Goal: Task Accomplishment & Management: Manage account settings

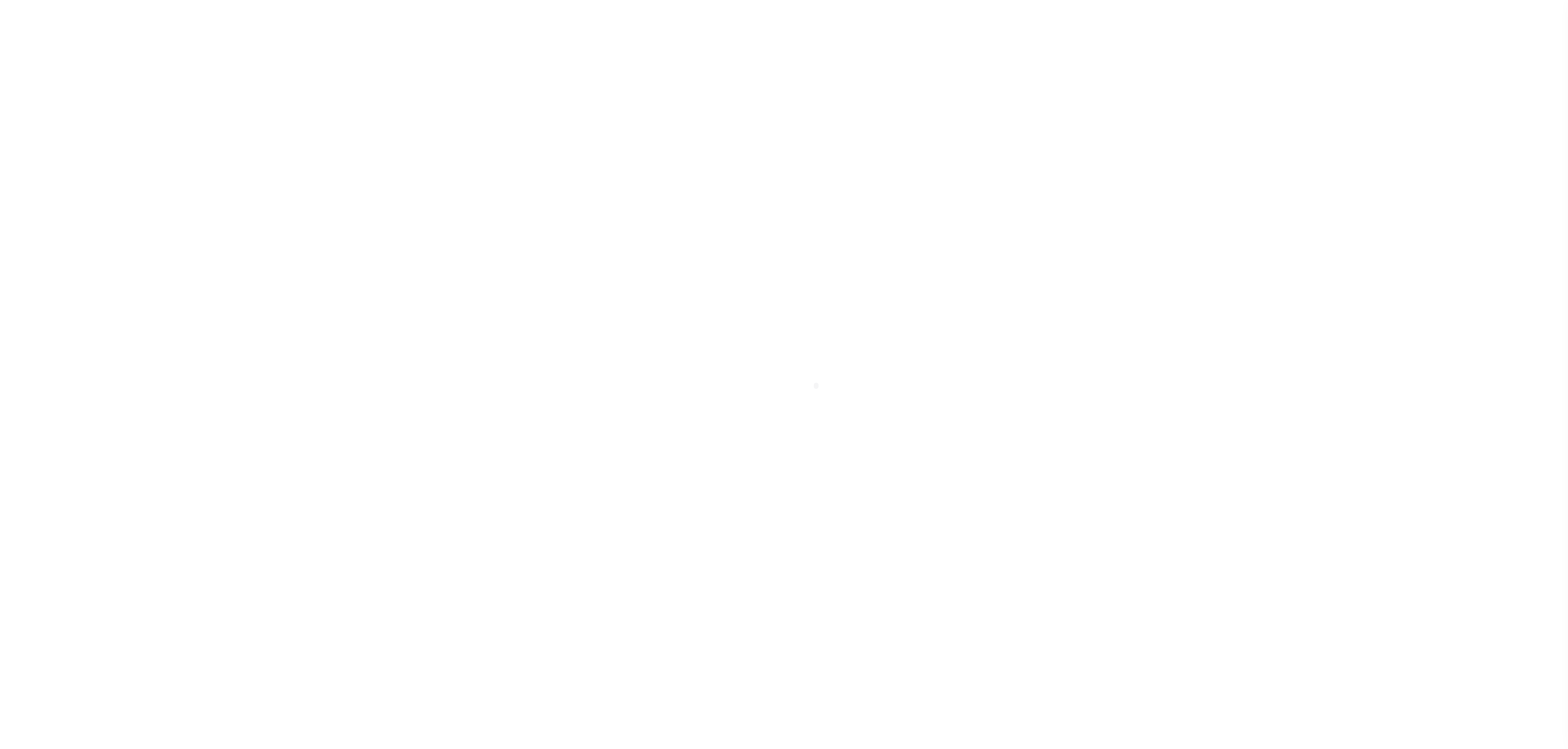
select select "NW2"
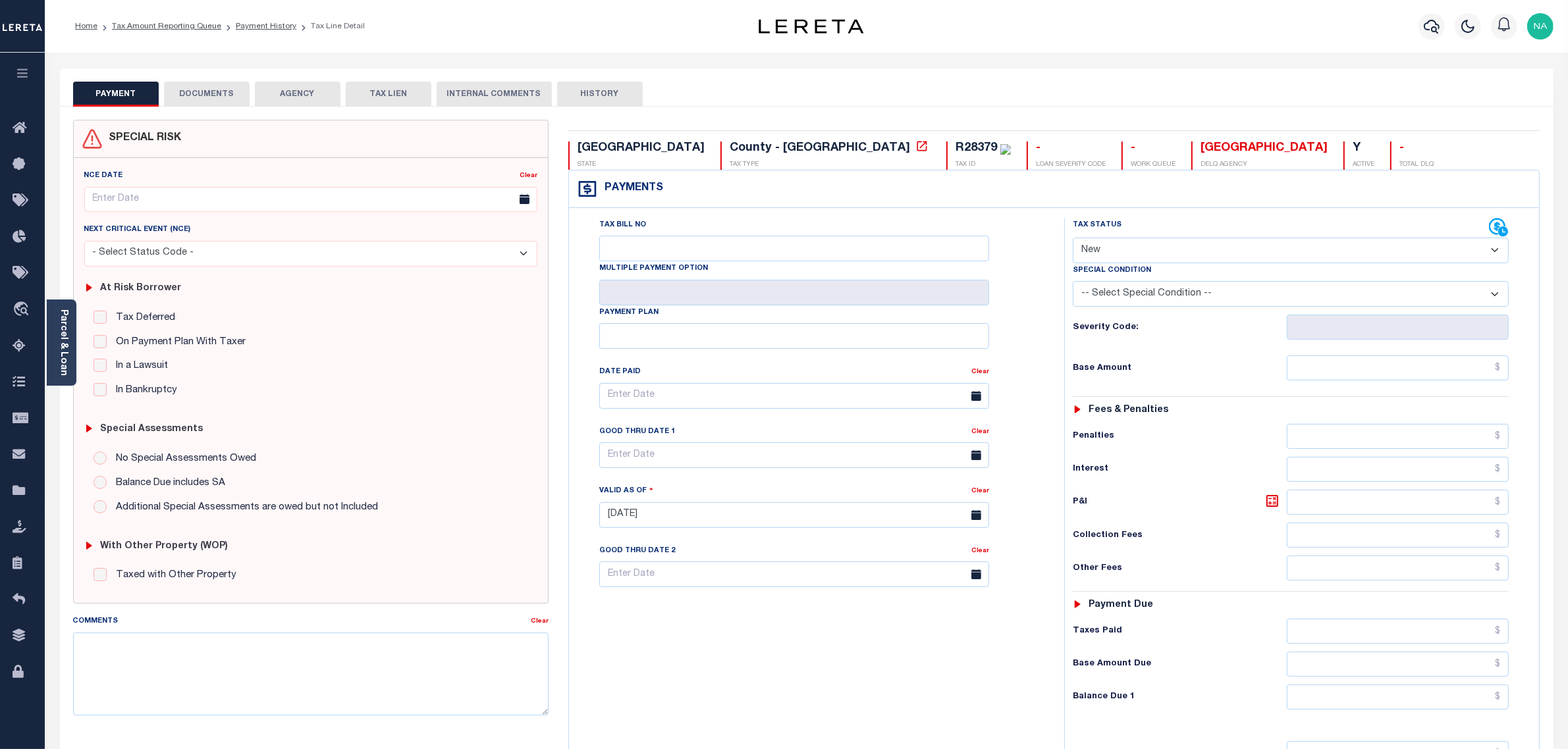
click at [214, 95] on button "DOCUMENTS" at bounding box center [207, 94] width 86 height 25
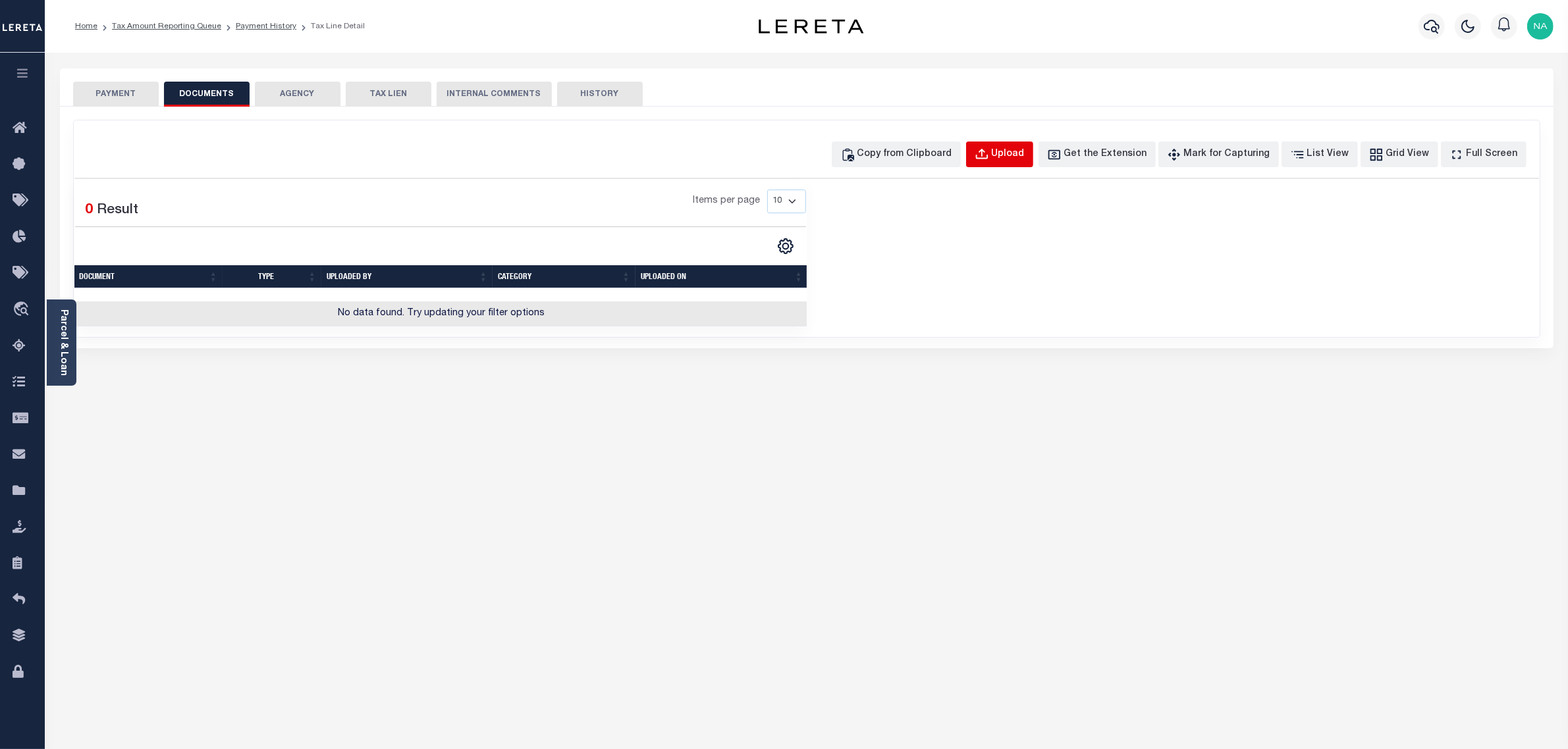
click at [1018, 162] on div "Upload" at bounding box center [1008, 155] width 33 height 15
select select "POP"
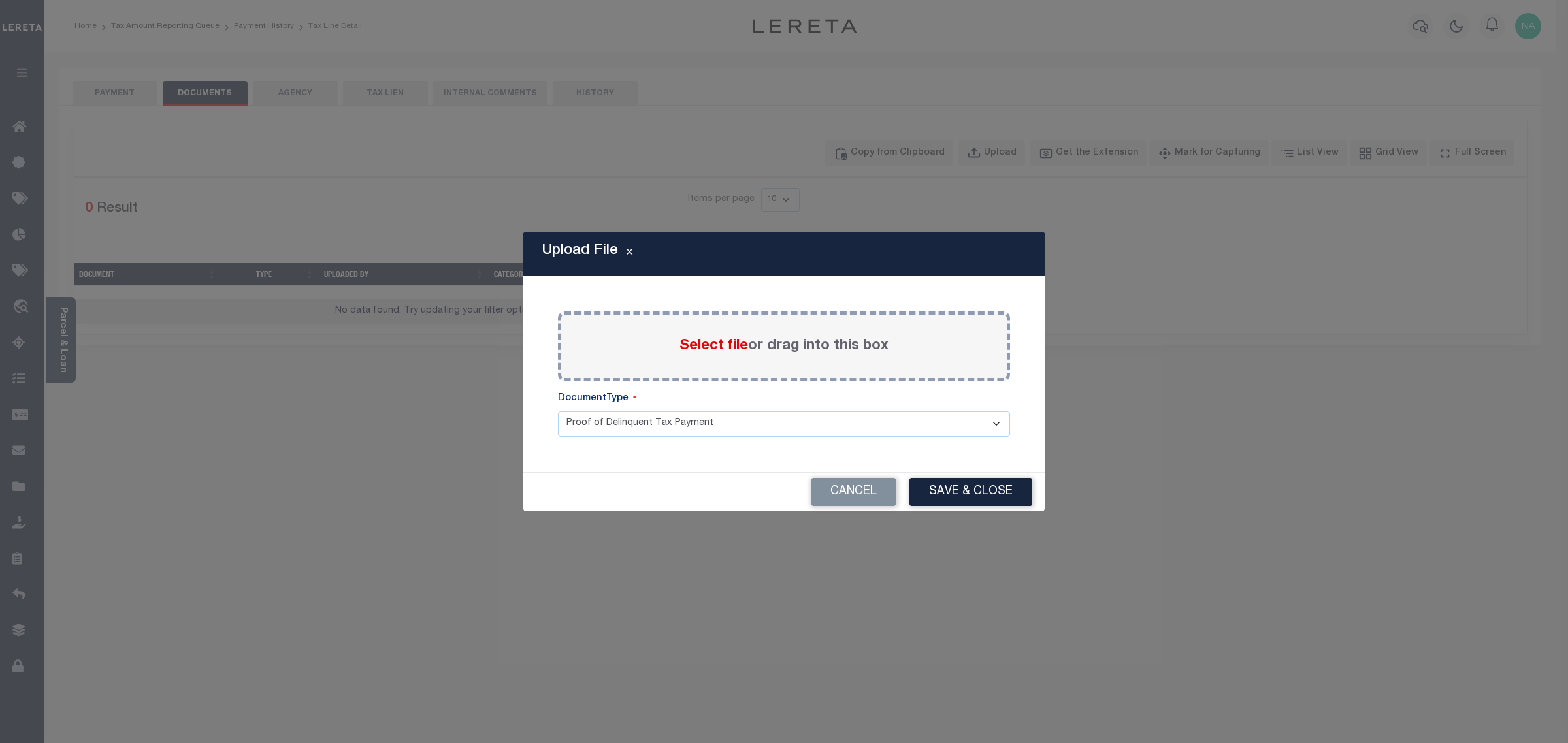
click at [802, 351] on label "Select file or drag into this box" at bounding box center [784, 346] width 209 height 21
click at [0, 0] on input "Select file or drag into this box" at bounding box center [0, 0] width 0 height 0
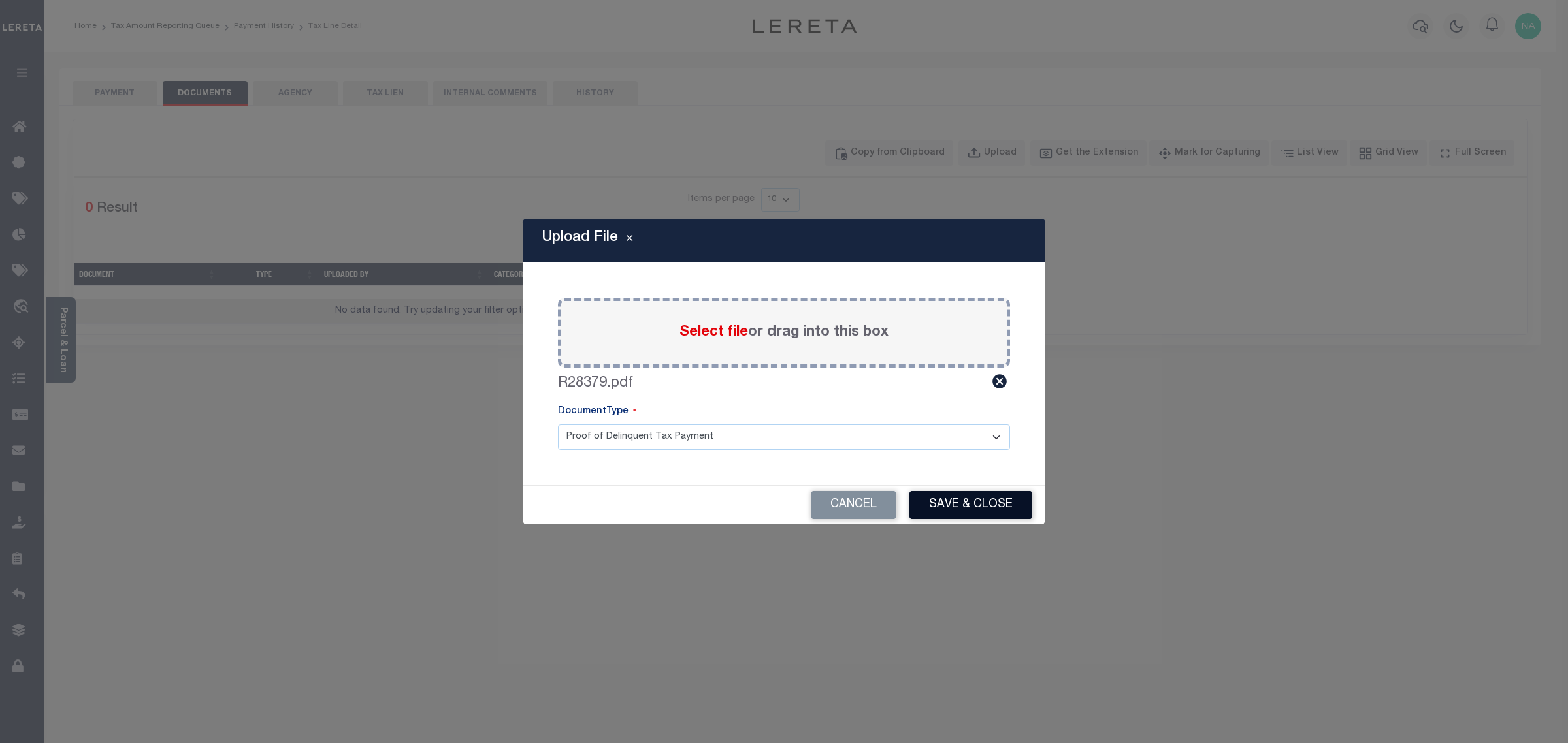
click at [1006, 511] on button "Save & Close" at bounding box center [971, 505] width 123 height 28
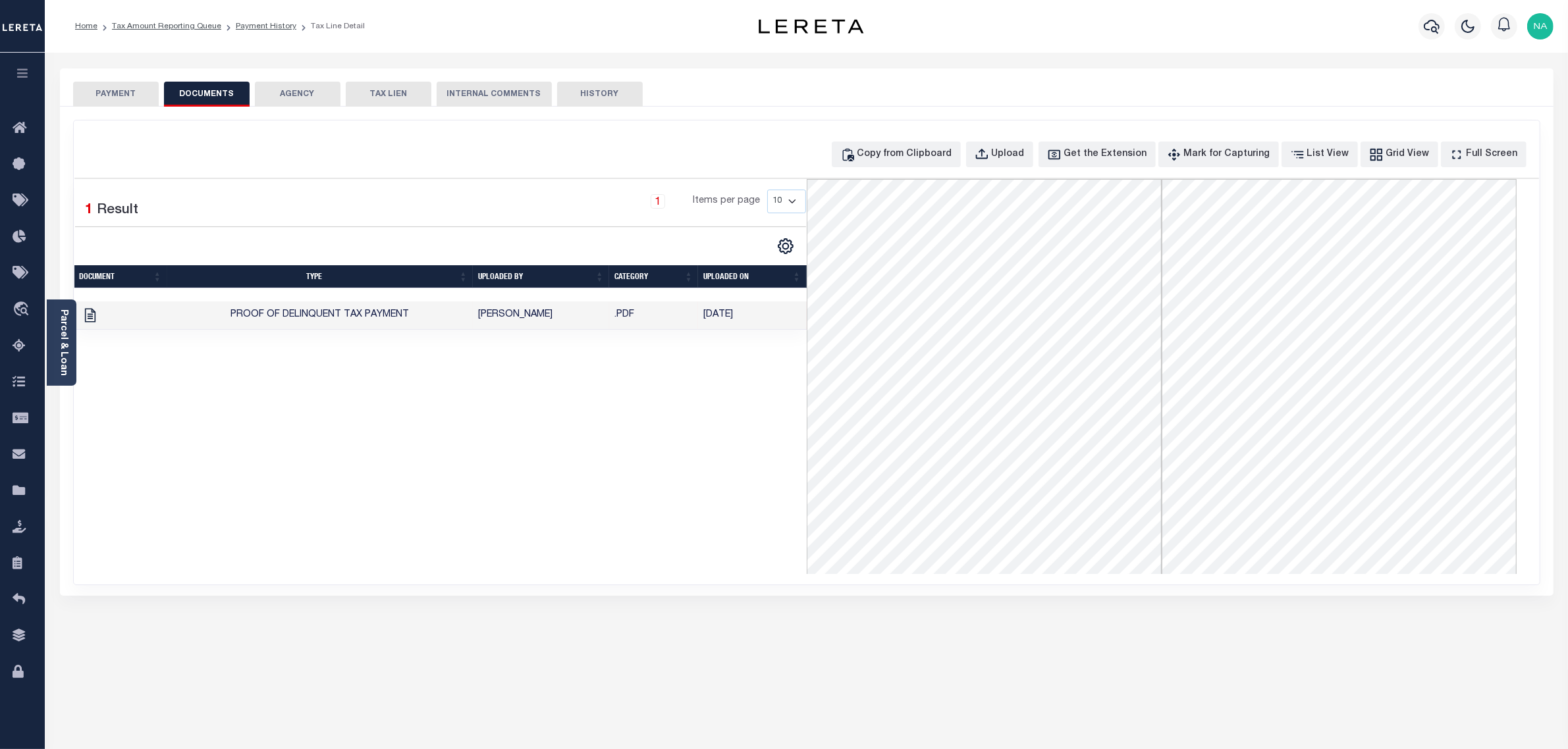
click at [139, 97] on button "PAYMENT" at bounding box center [116, 94] width 86 height 25
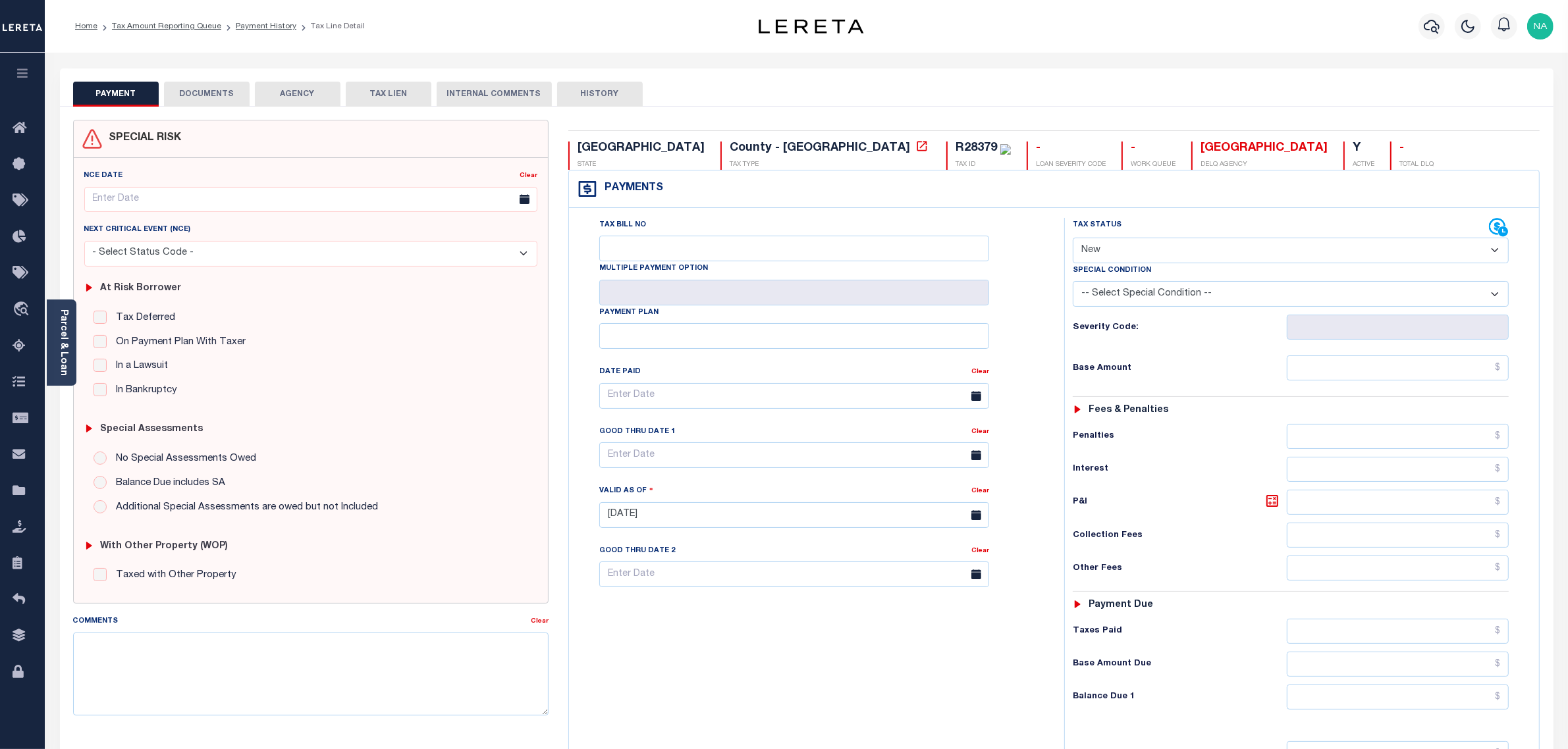
click at [1127, 250] on select "- Select Status Code - Open Due/Unpaid Paid Incomplete No Tax Due Internal Refu…" at bounding box center [1290, 250] width 436 height 26
select select "PYD"
click at [1073, 239] on select "- Select Status Code - Open Due/Unpaid Paid Incomplete No Tax Due Internal Refu…" at bounding box center [1290, 250] width 436 height 26
type input "[DATE]"
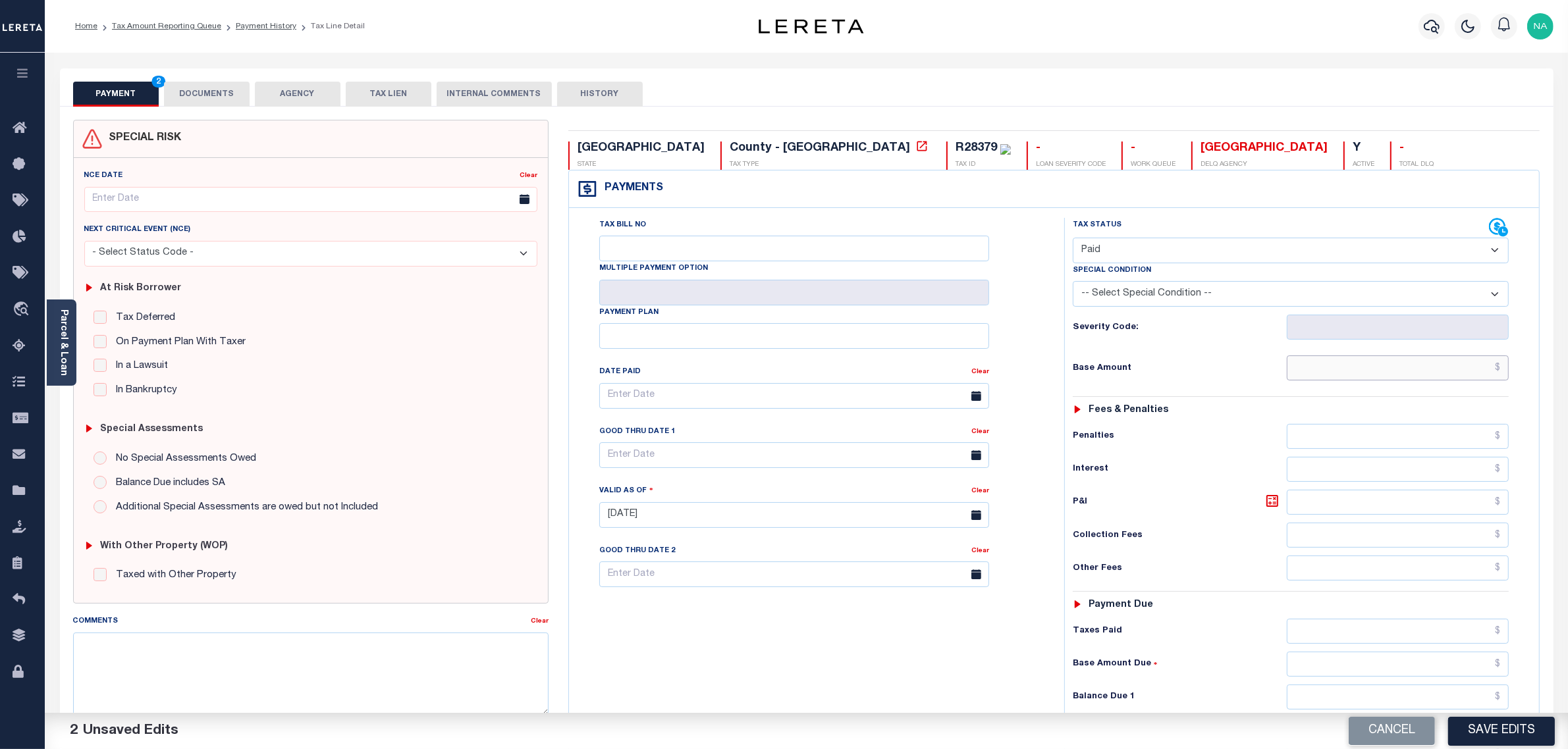
click at [1434, 370] on input "text" at bounding box center [1398, 368] width 223 height 25
paste input "953.94"
type input "$953.94"
click at [1470, 643] on input "text" at bounding box center [1398, 632] width 223 height 25
paste input "953.94"
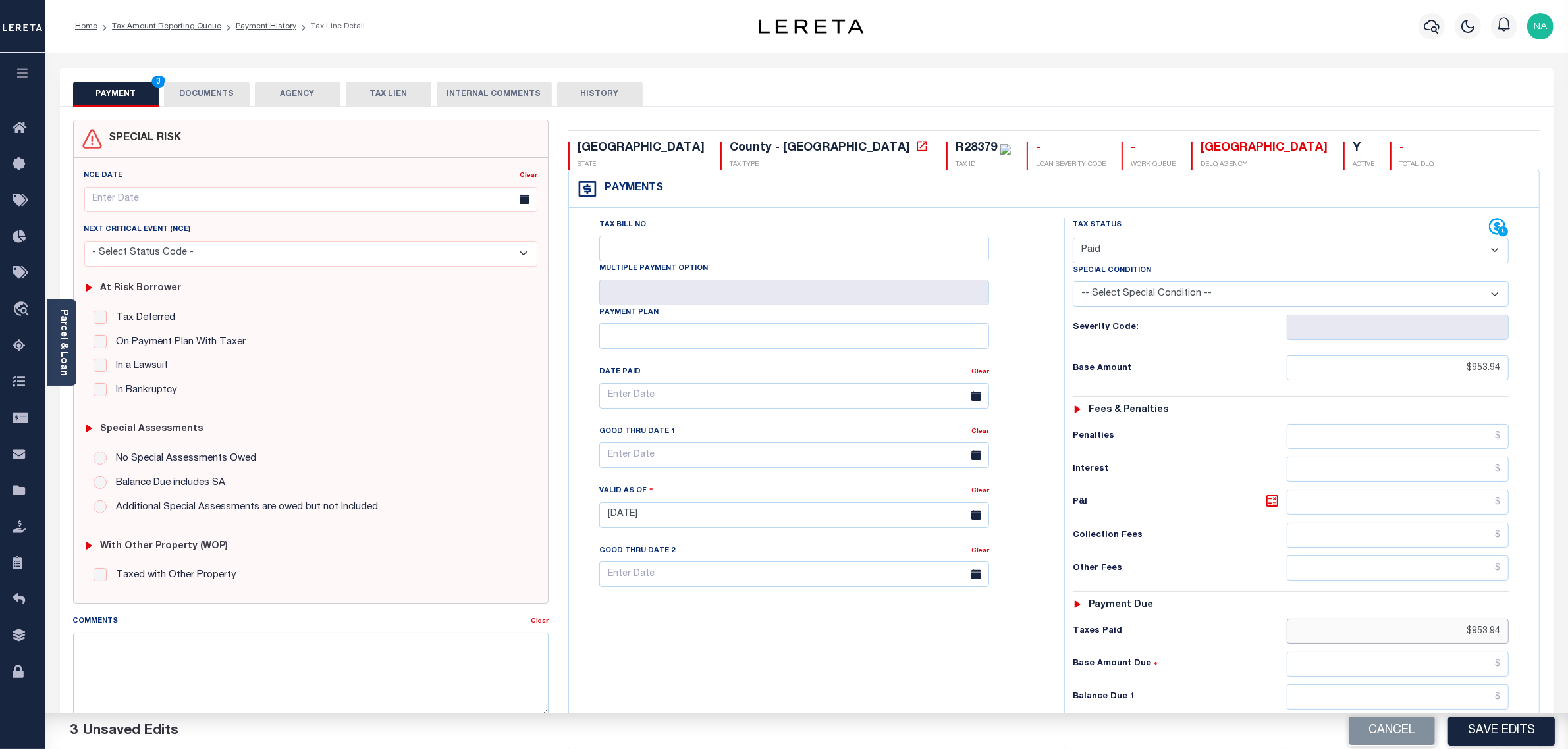
type input "$953.94"
click at [1487, 701] on input "text" at bounding box center [1398, 697] width 223 height 25
type input "$0.00"
click at [973, 632] on div "Tax Bill No Multiple Payment Option Payment Plan Clear" at bounding box center [813, 508] width 482 height 581
click at [1480, 735] on button "Save Edits" at bounding box center [1502, 731] width 107 height 28
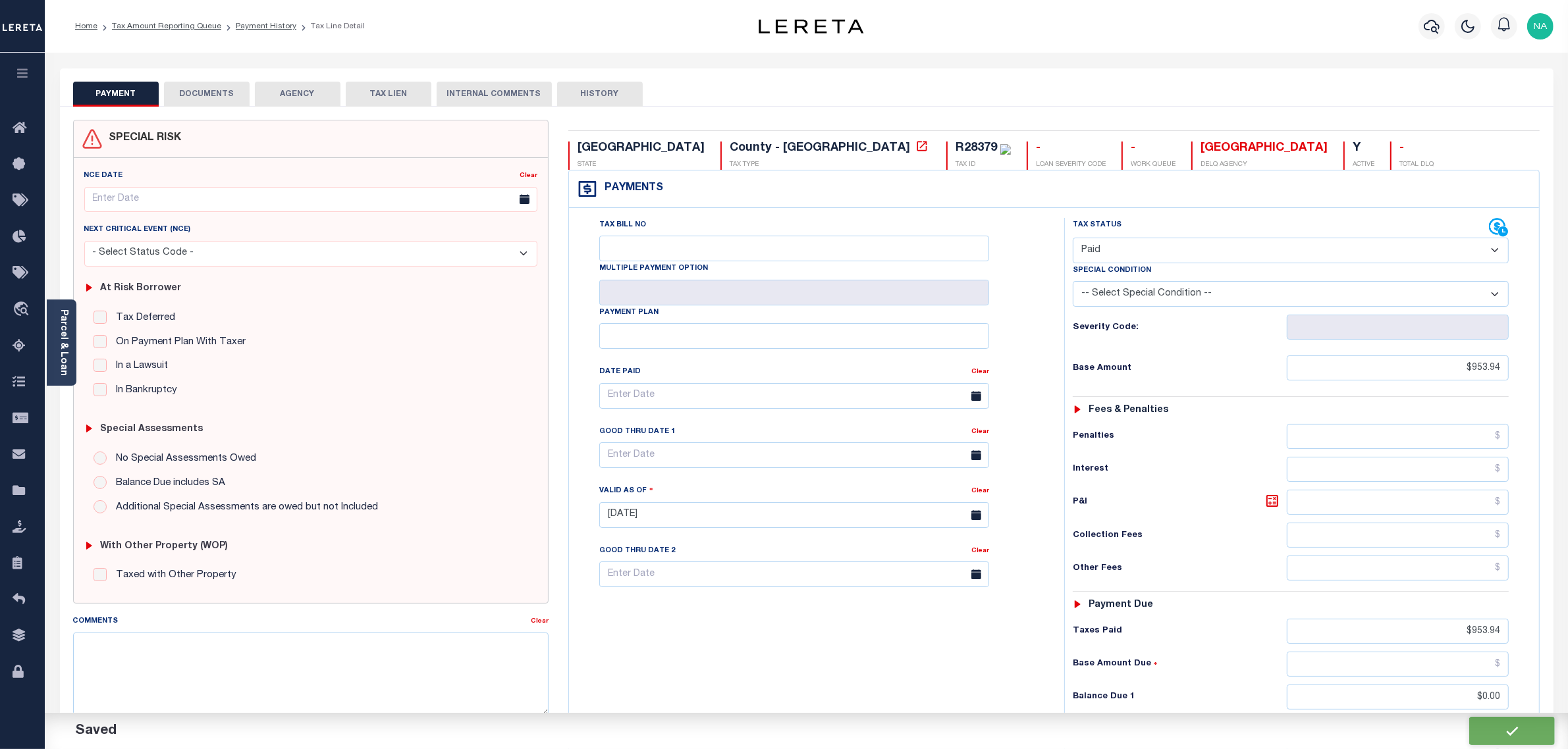
checkbox input "false"
type input "$953.94"
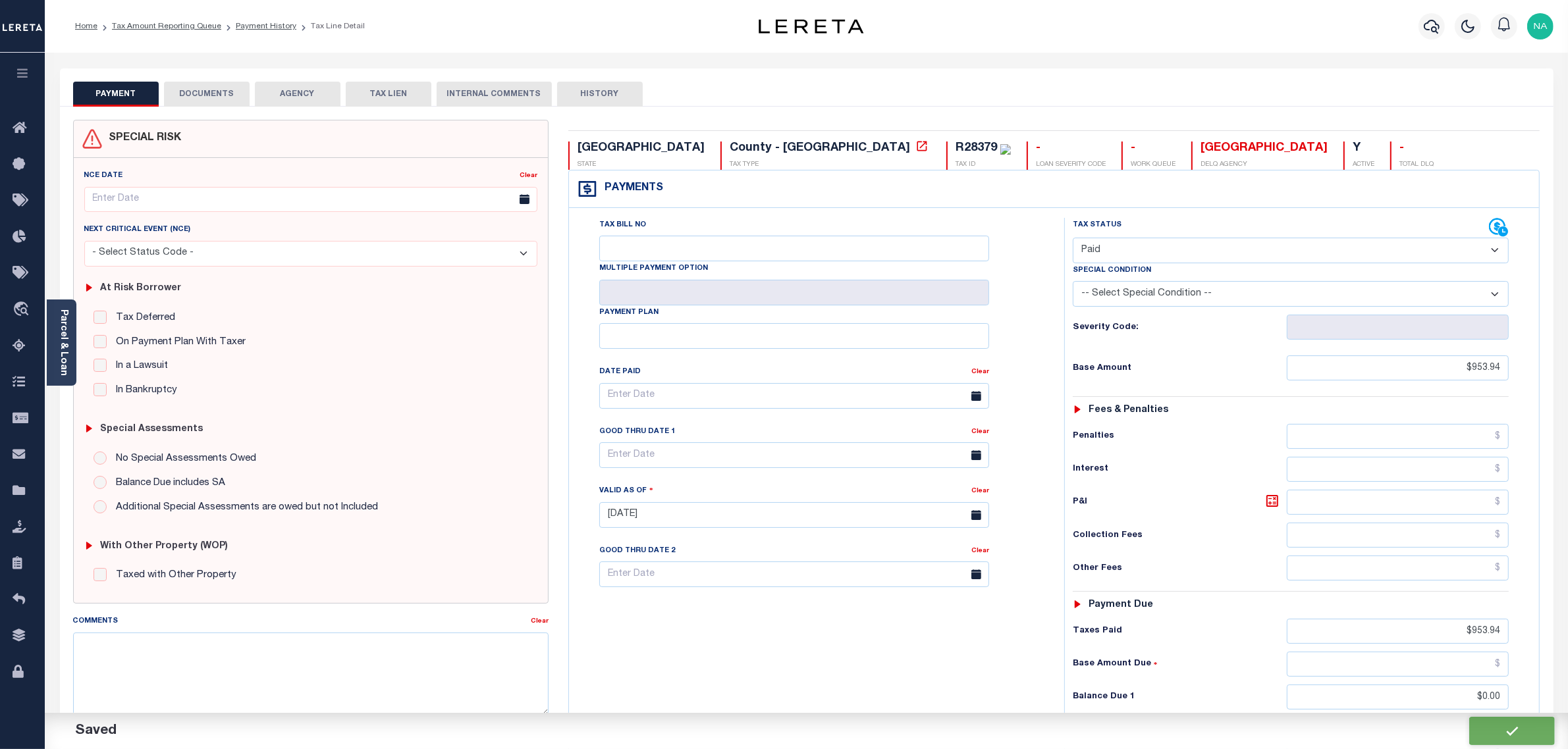
type input "$953.94"
type input "$0"
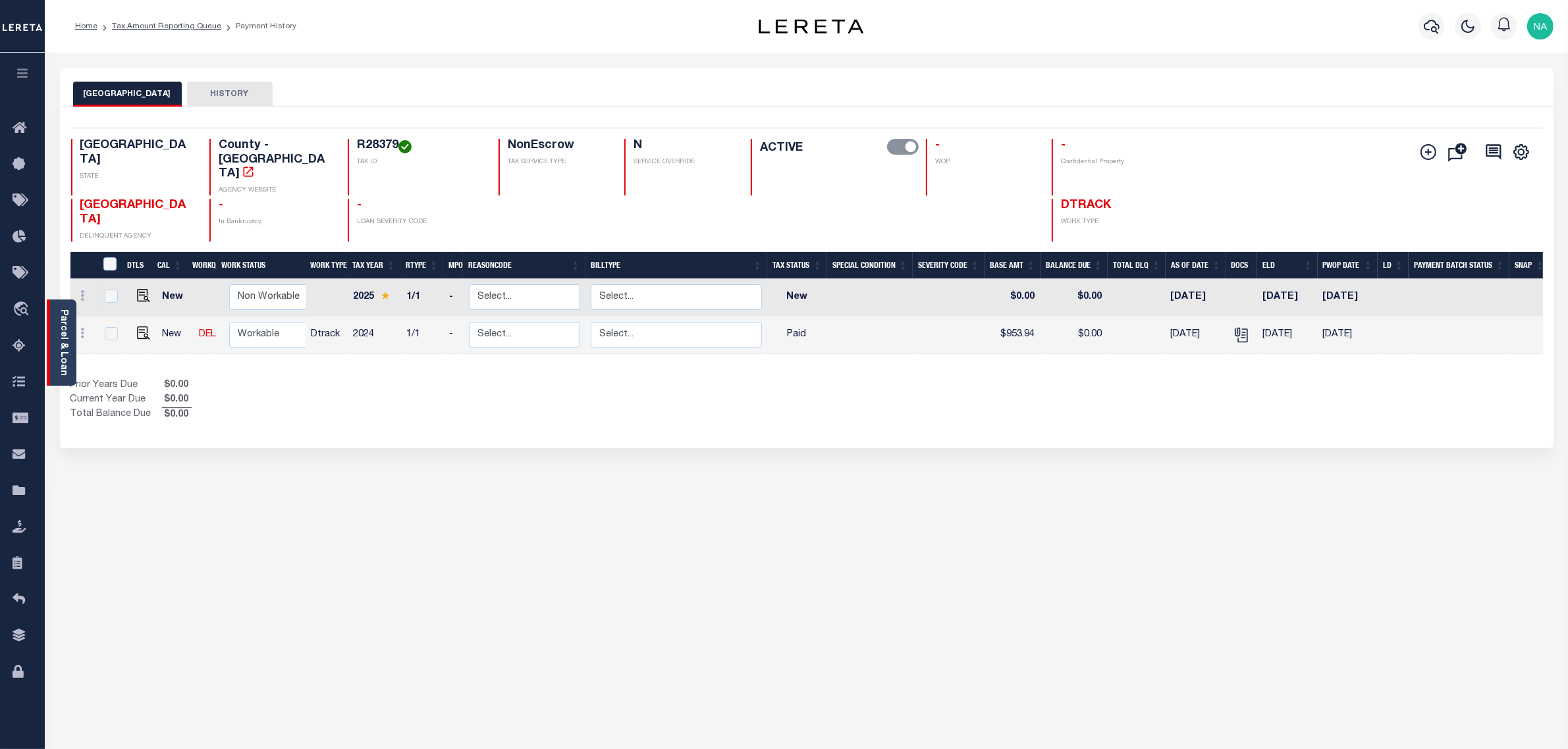
click at [63, 320] on link "Parcel & Loan" at bounding box center [63, 342] width 9 height 66
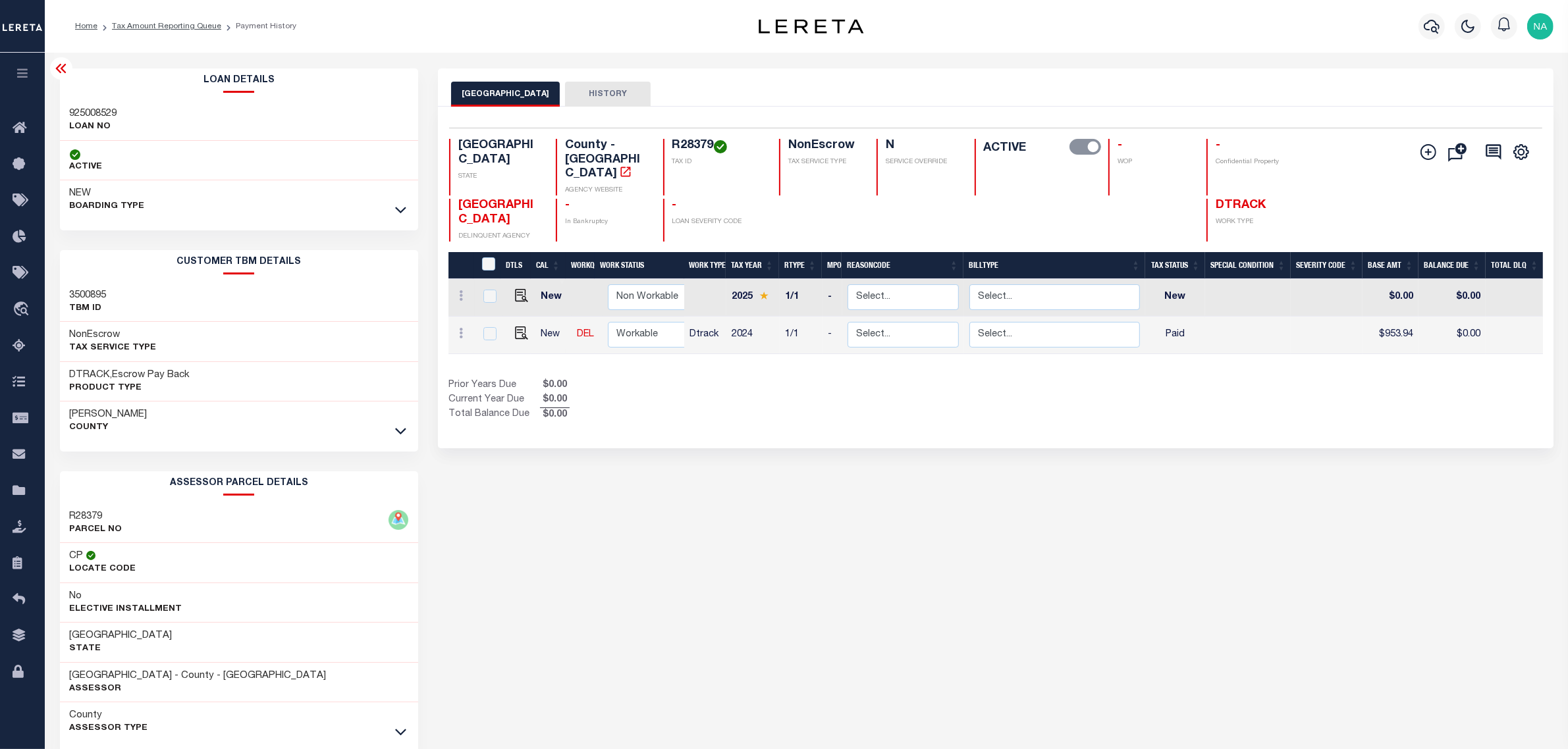
click at [100, 112] on h3 "925008529" at bounding box center [94, 114] width 47 height 13
copy h3 "925008529"
click at [199, 24] on link "Tax Amount Reporting Queue" at bounding box center [167, 26] width 109 height 8
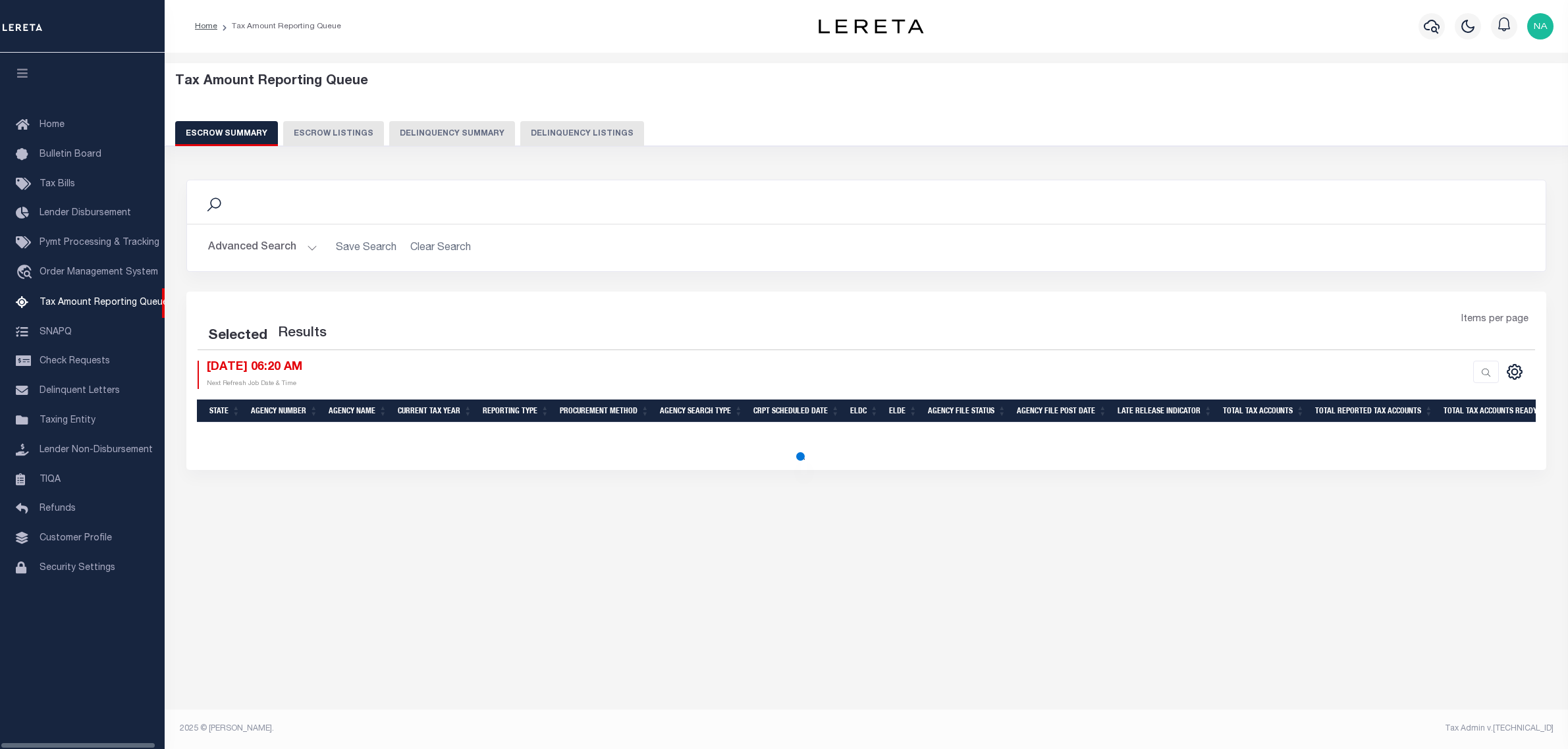
select select "100"
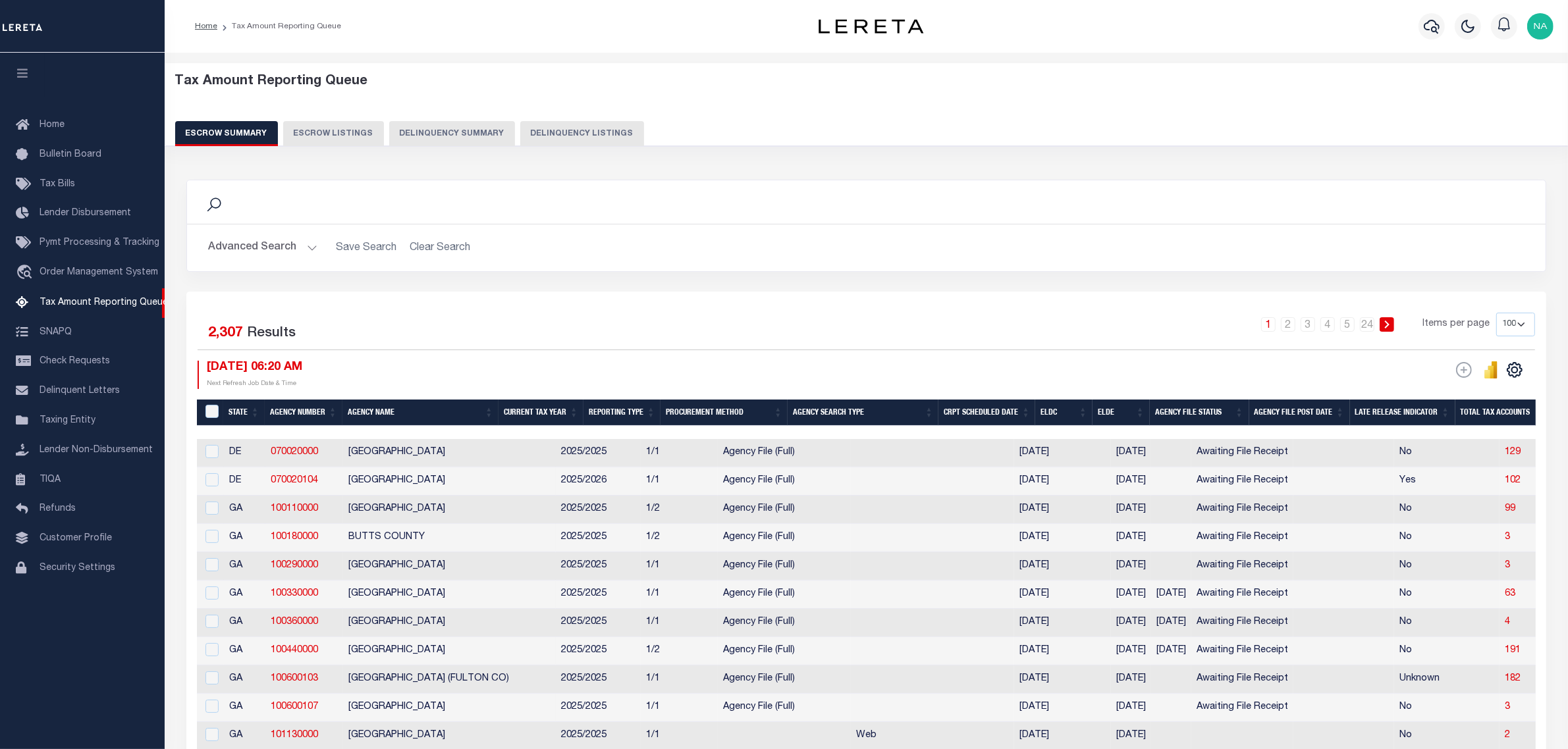
click at [580, 135] on button "Delinquency Listings" at bounding box center [582, 134] width 124 height 25
select select "100"
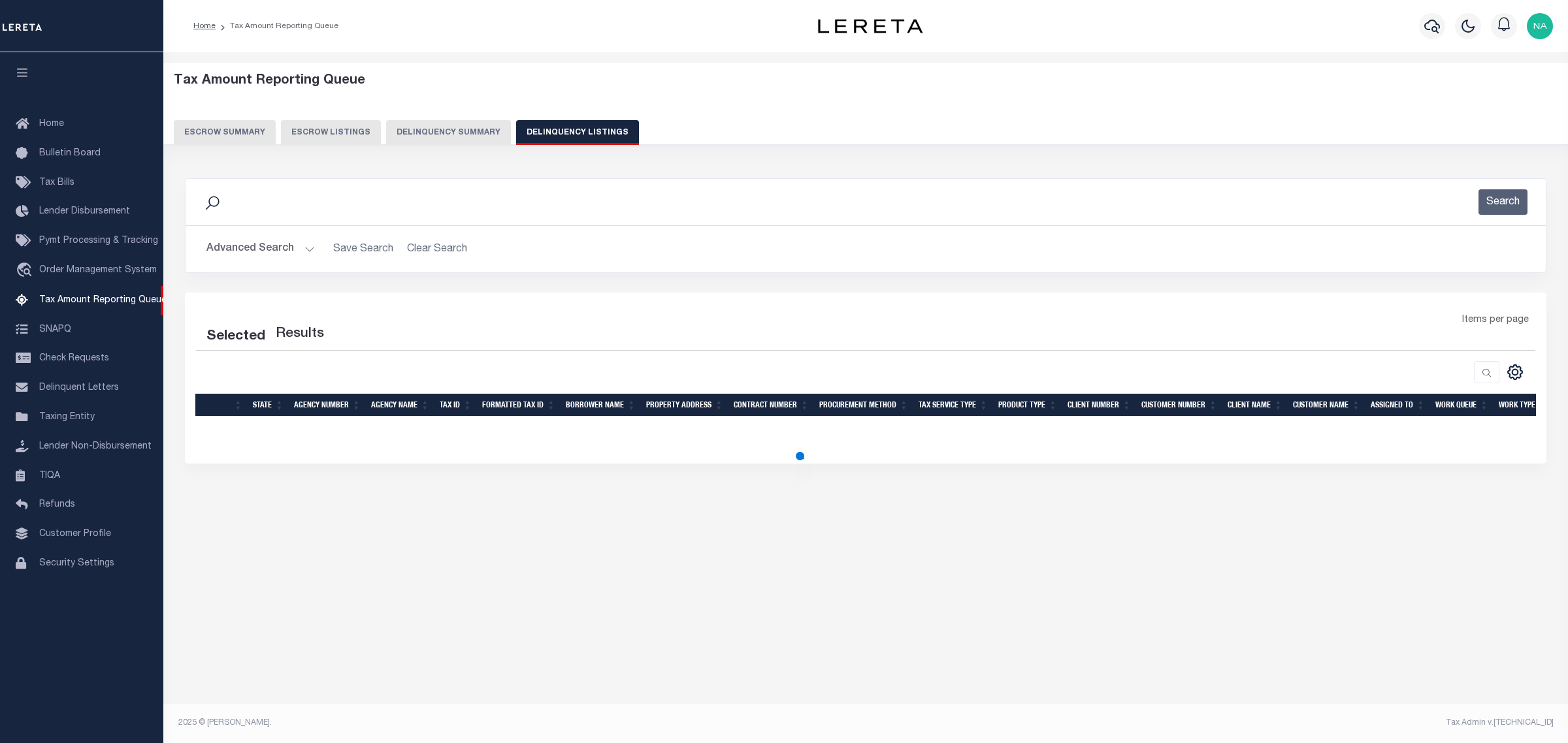
select select "100"
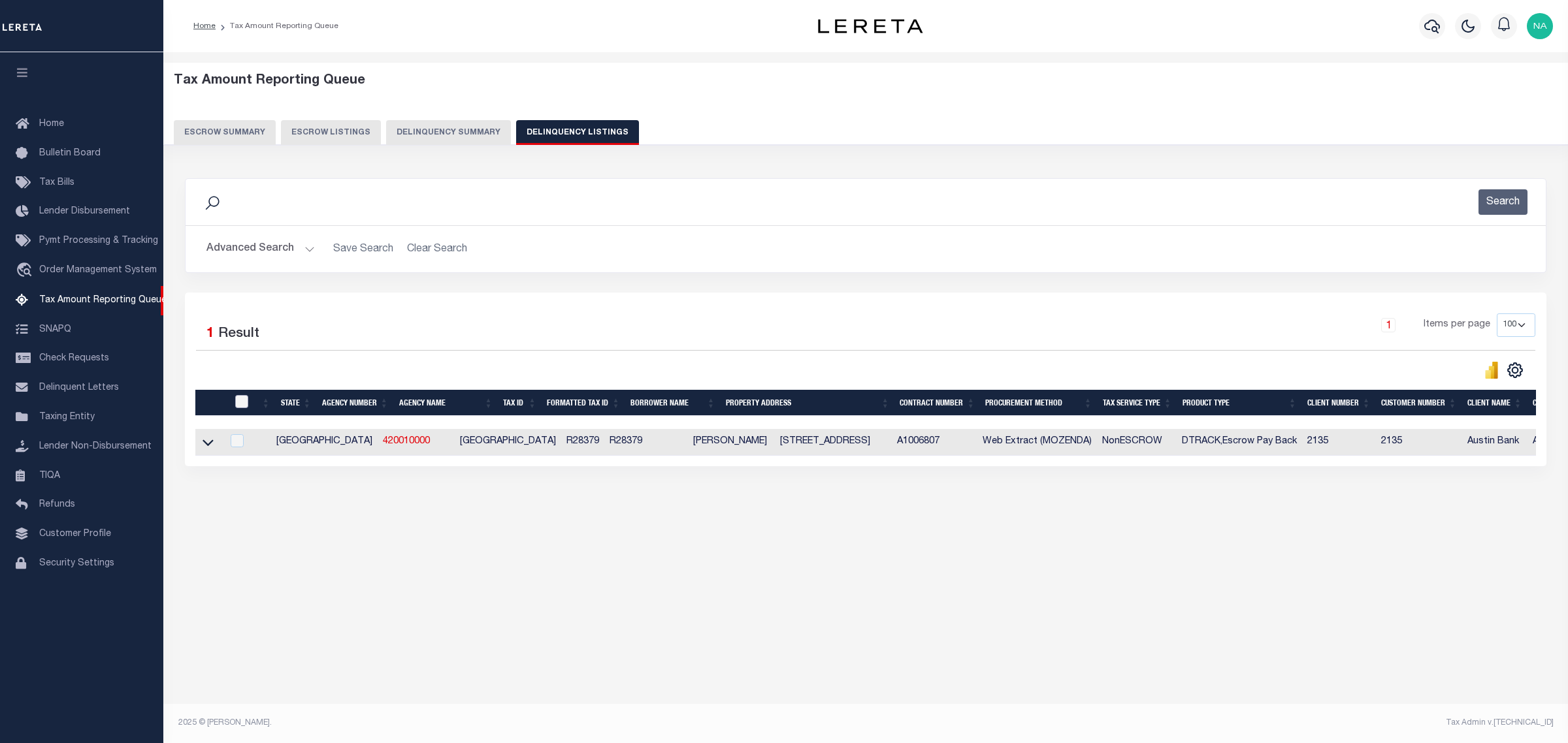
click at [240, 405] on input "checkbox" at bounding box center [242, 402] width 13 height 13
checkbox input "true"
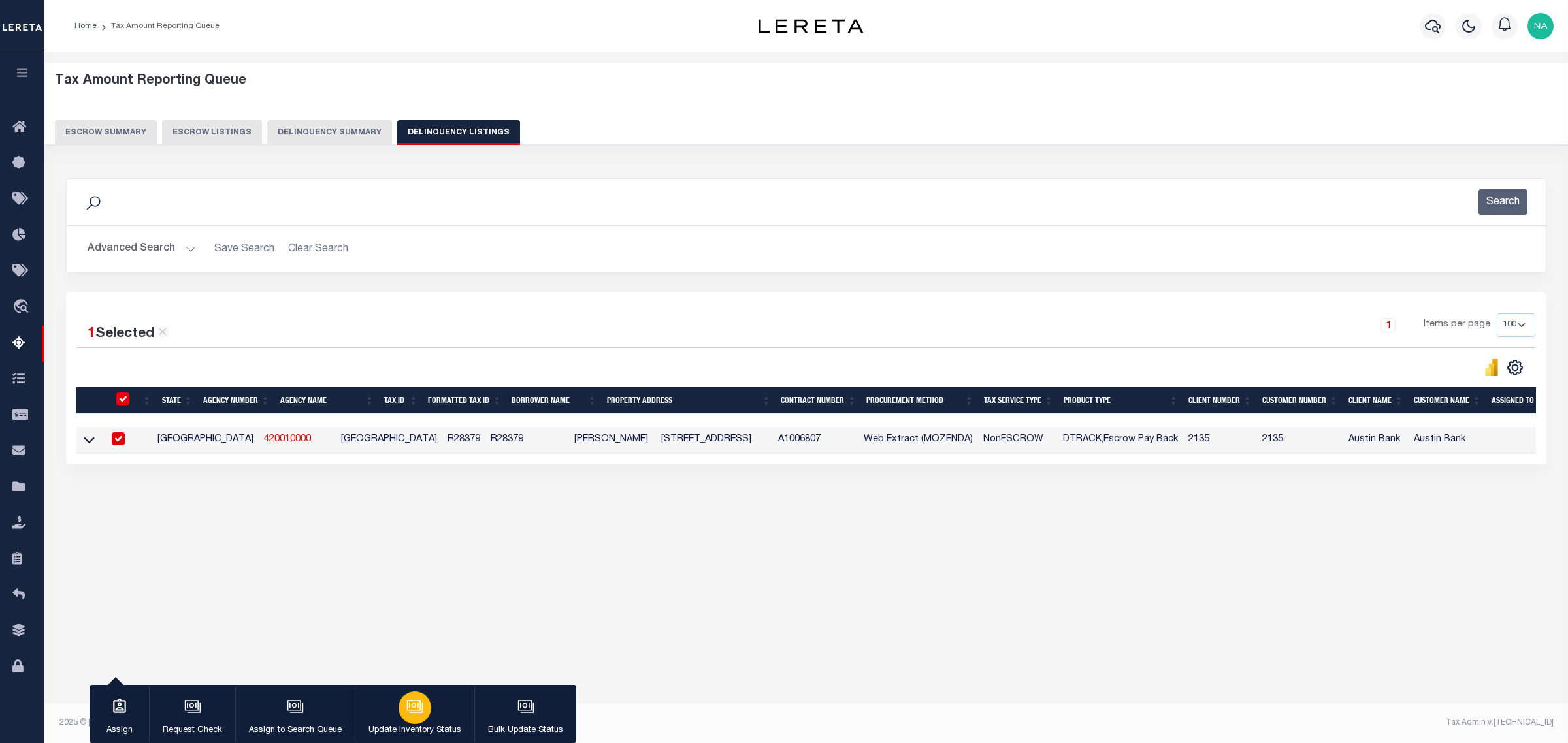
click at [414, 711] on icon "button" at bounding box center [414, 705] width 14 height 10
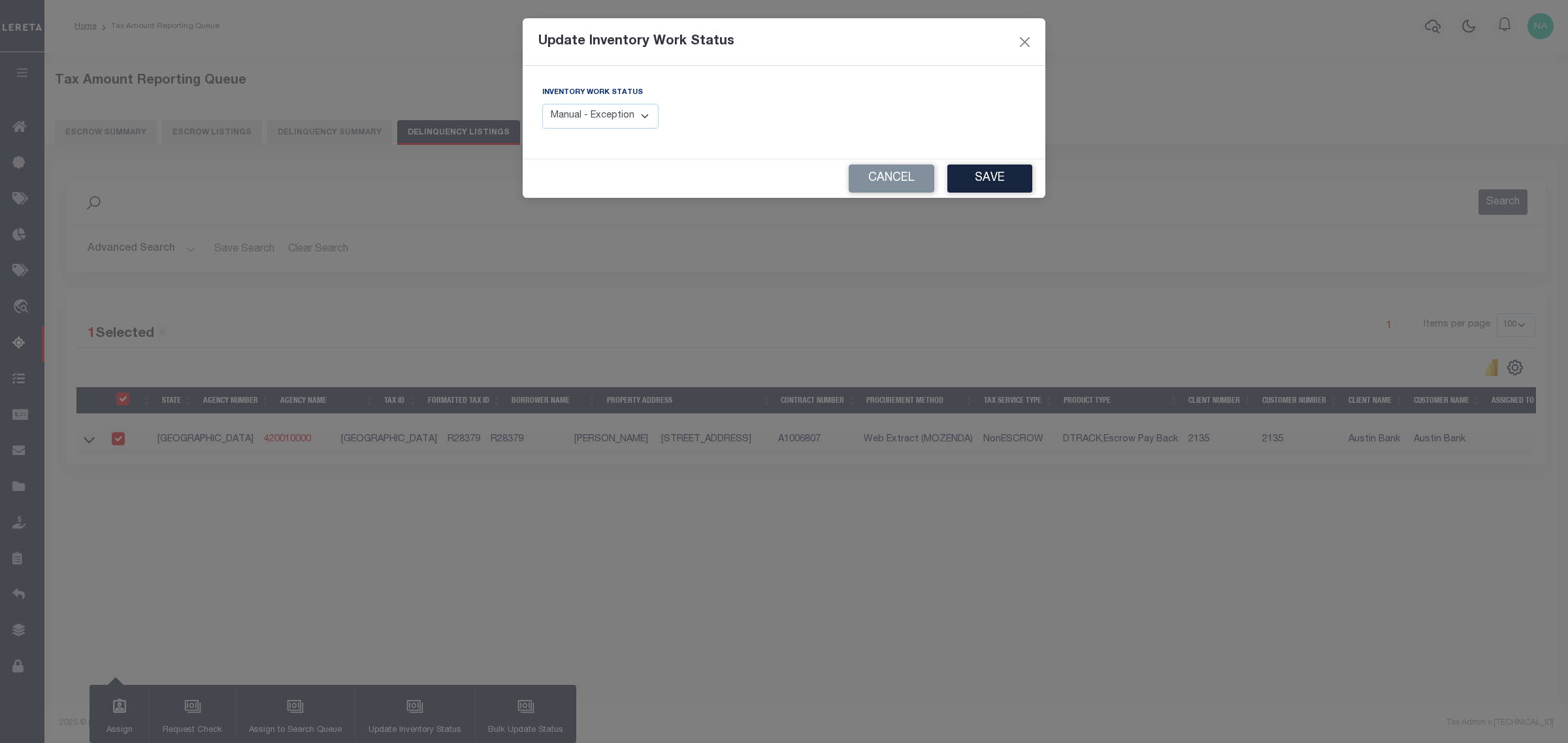
click at [589, 113] on select "Manual - Exception Pended - Awaiting Search Late Add Exception Completed" at bounding box center [600, 116] width 116 height 26
select select "4"
click at [542, 104] on select "Manual - Exception Pended - Awaiting Search Late Add Exception Completed" at bounding box center [600, 116] width 116 height 26
click at [995, 174] on button "Save" at bounding box center [990, 179] width 85 height 28
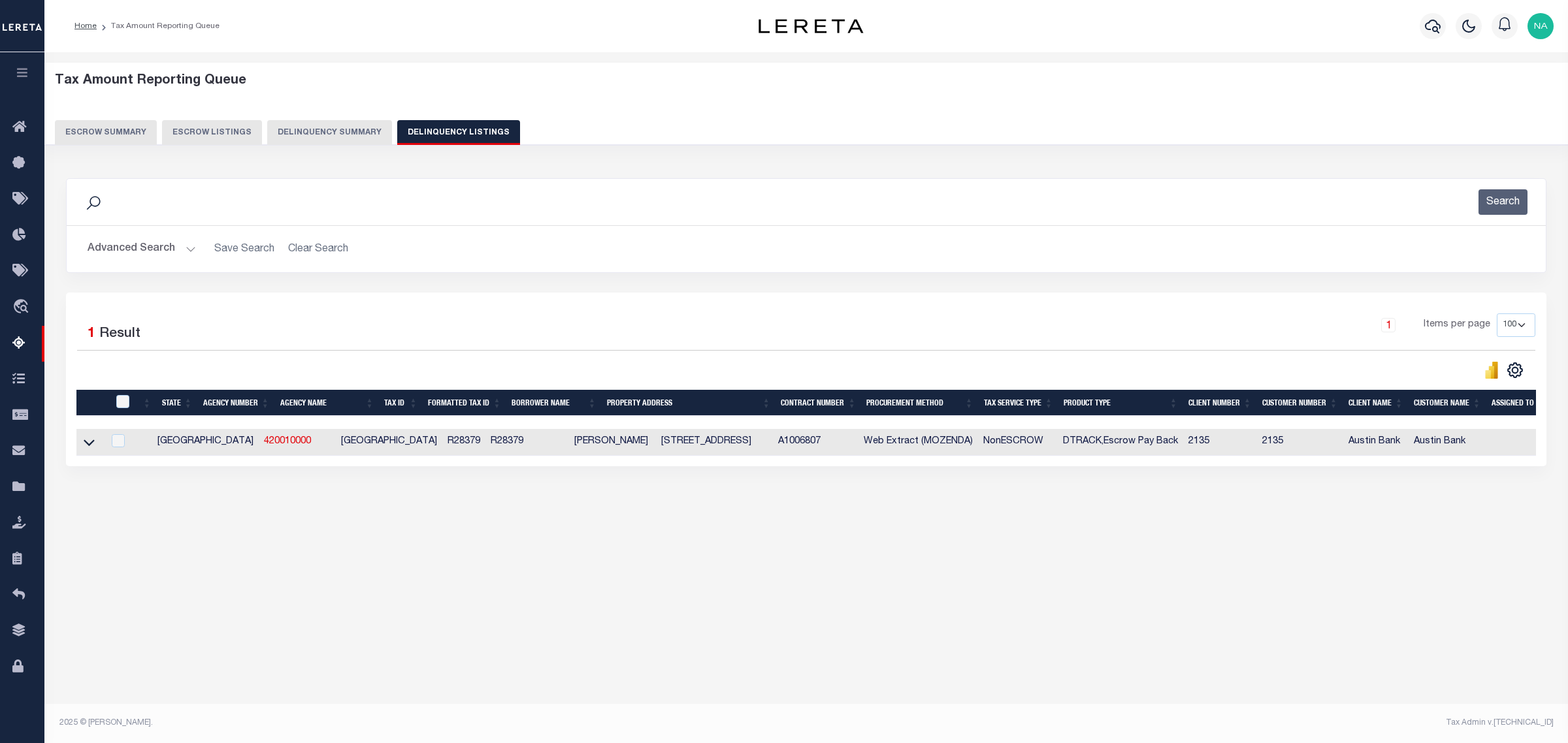
click at [145, 247] on button "Advanced Search" at bounding box center [142, 249] width 108 height 26
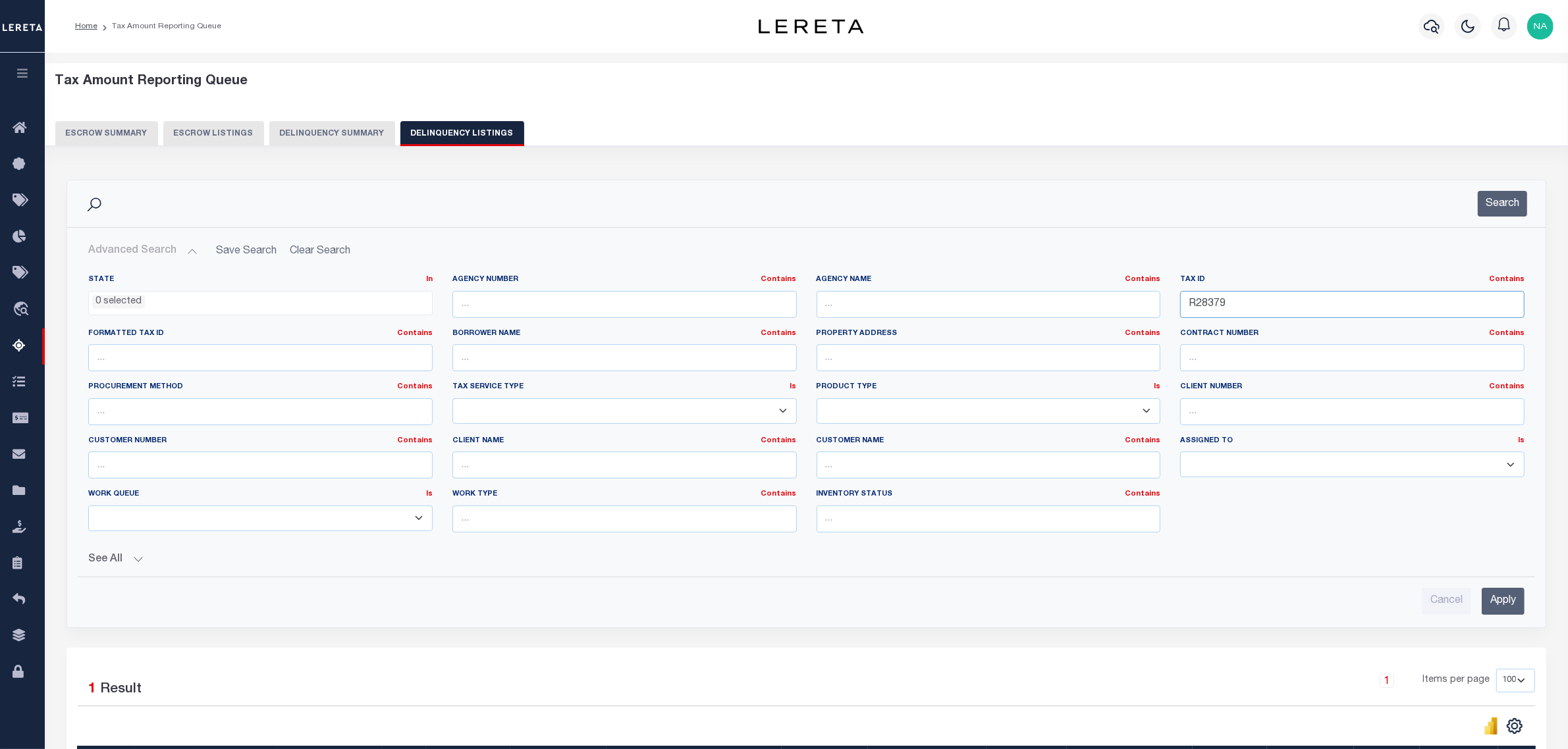
drag, startPoint x: 1263, startPoint y: 300, endPoint x: 992, endPoint y: 300, distance: 271.0
click at [996, 300] on div "State In In AK AL AR AZ CA CO CT DC DE FL GA GU HI IA ID IL IN KS KY LA MA MD M…" at bounding box center [806, 409] width 1456 height 269
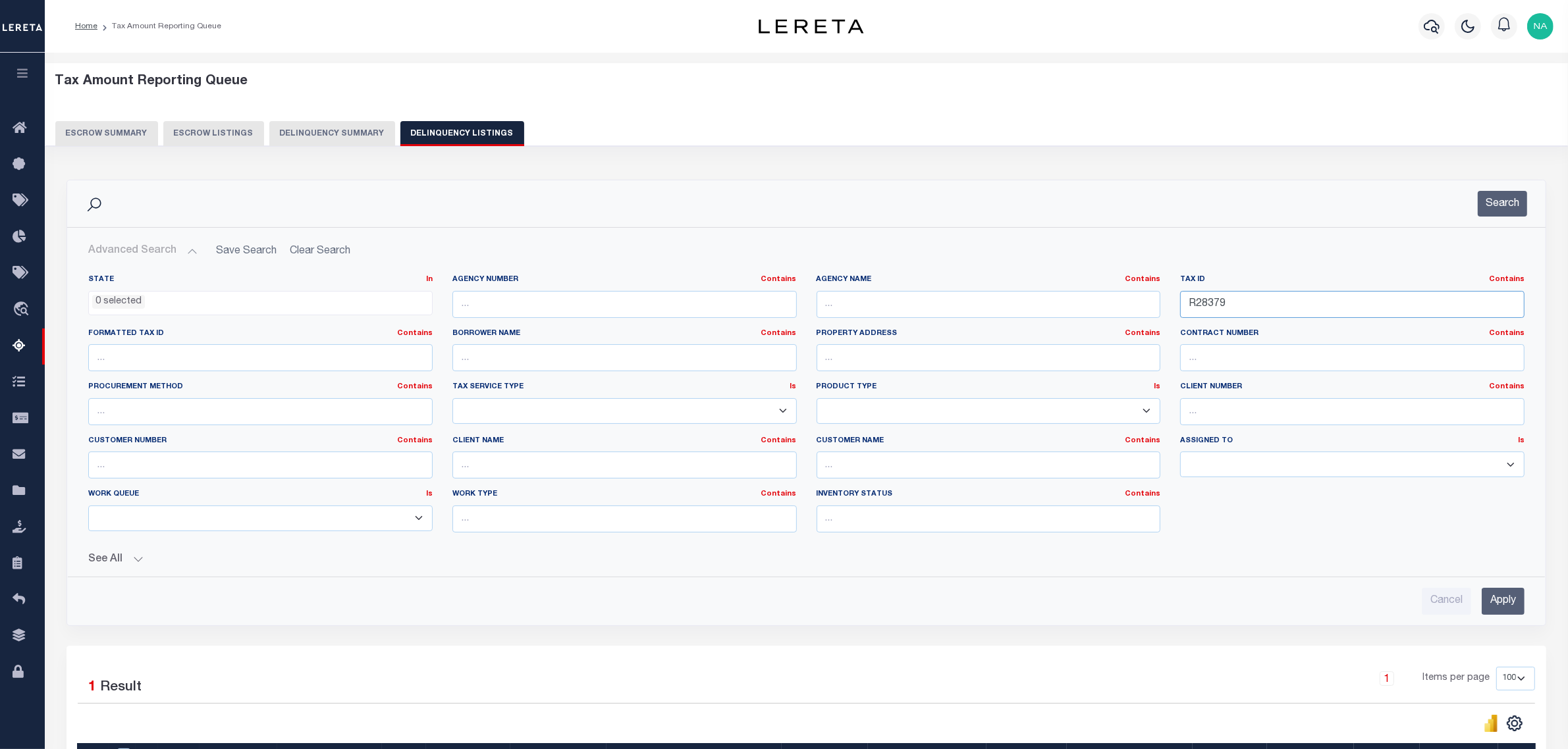
paste input "9058"
type input "R29058"
click at [1510, 612] on input "Apply" at bounding box center [1503, 601] width 43 height 27
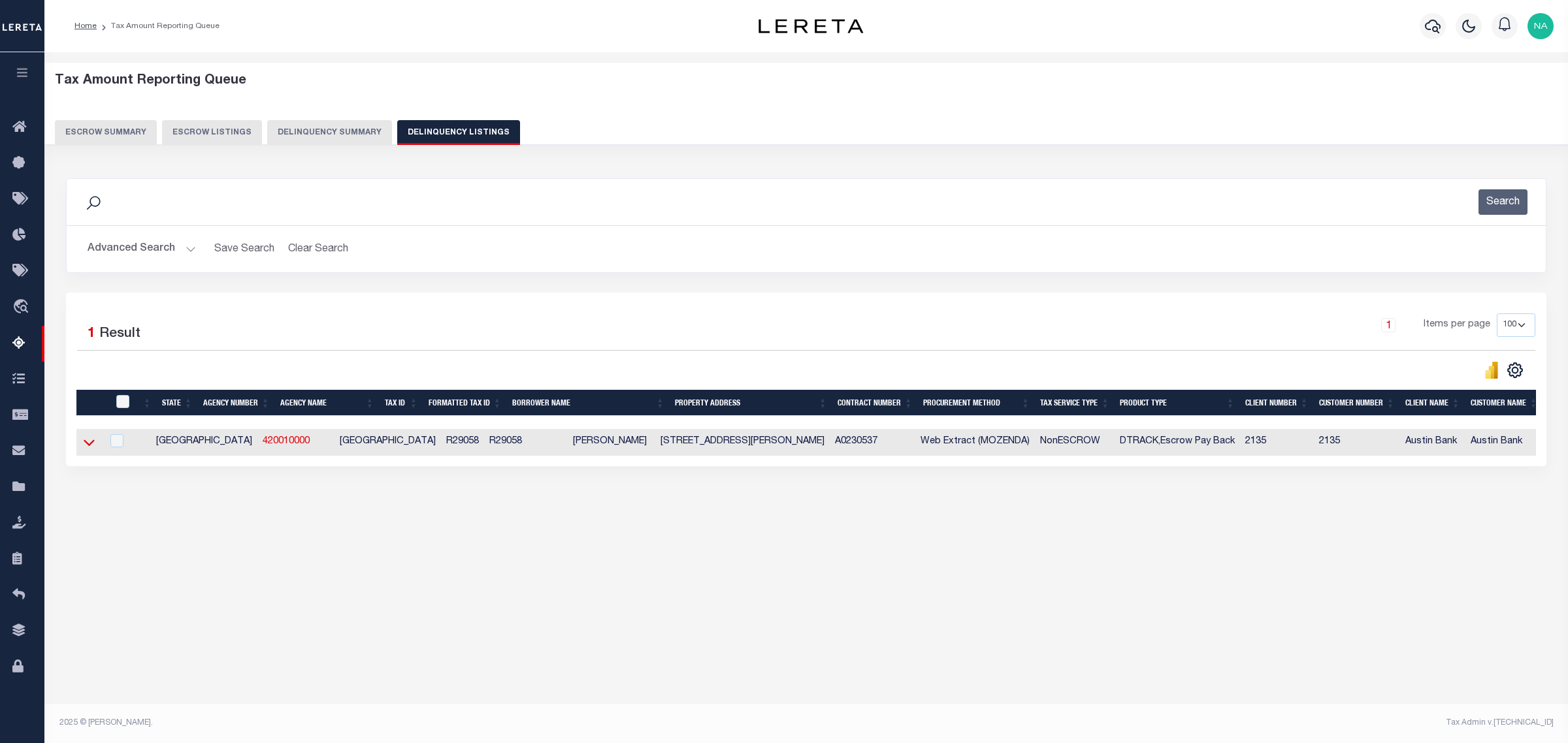
click at [89, 447] on icon at bounding box center [89, 443] width 11 height 7
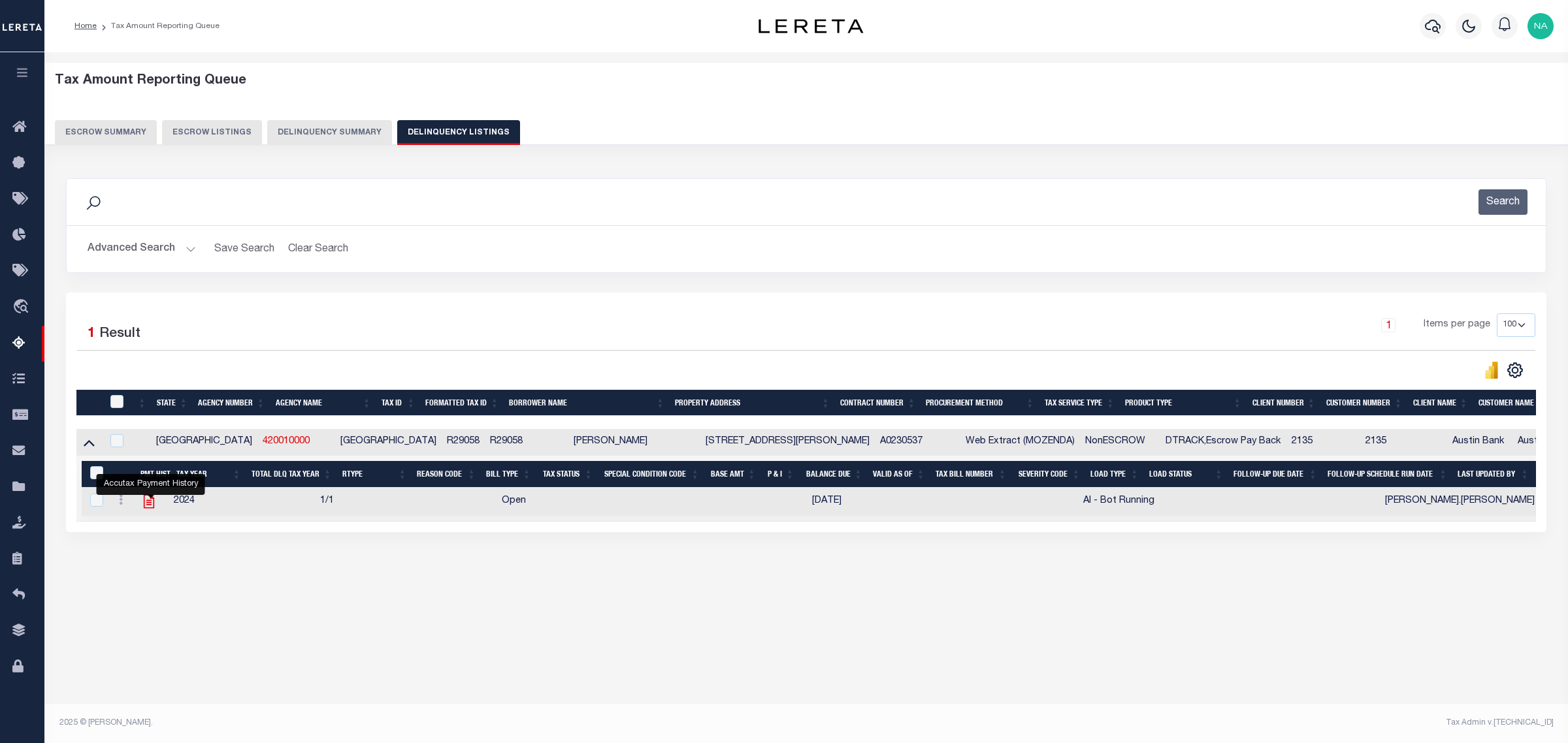
click at [155, 505] on icon "" at bounding box center [149, 501] width 17 height 17
checkbox input "true"
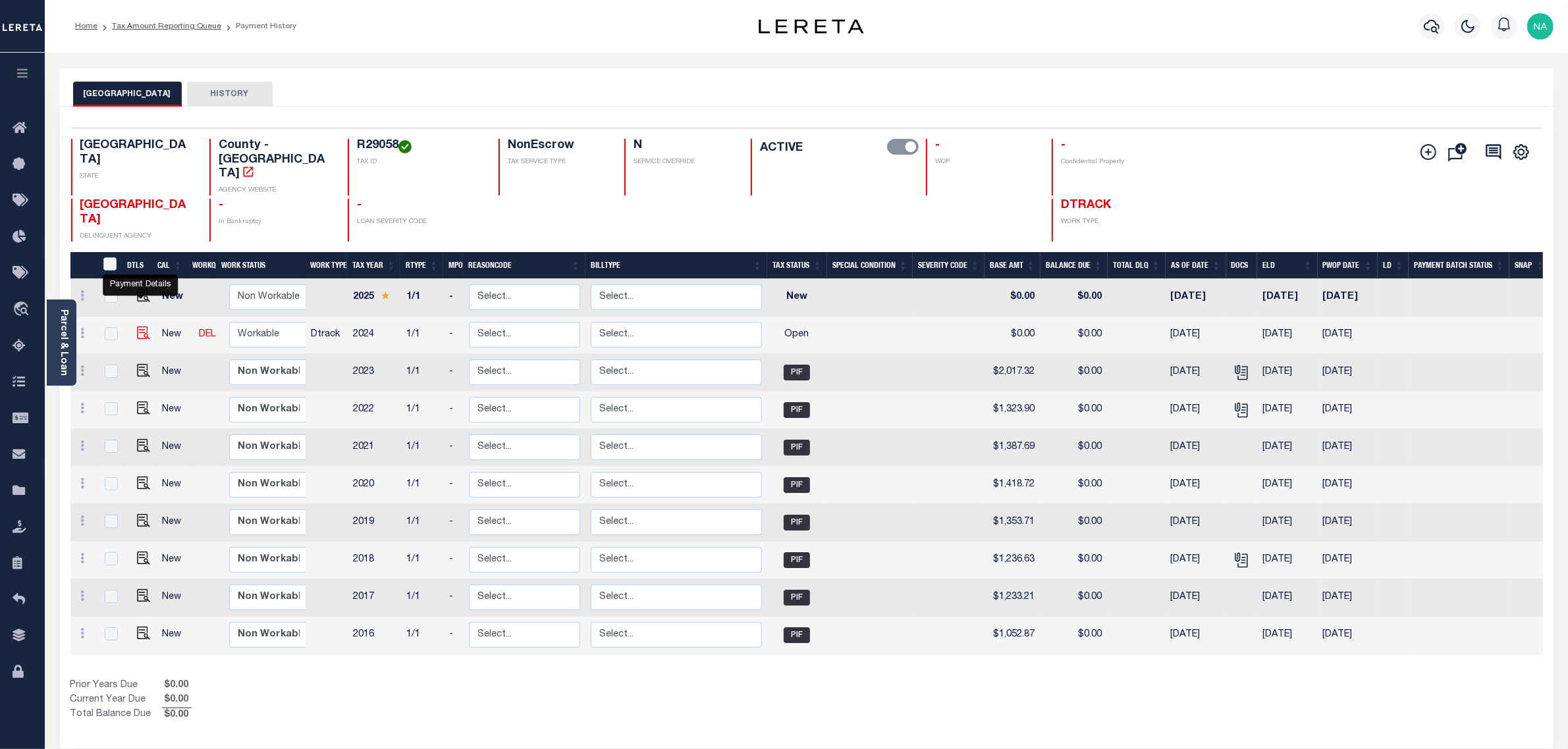
click at [139, 326] on img "" at bounding box center [144, 333] width 13 height 13
checkbox input "true"
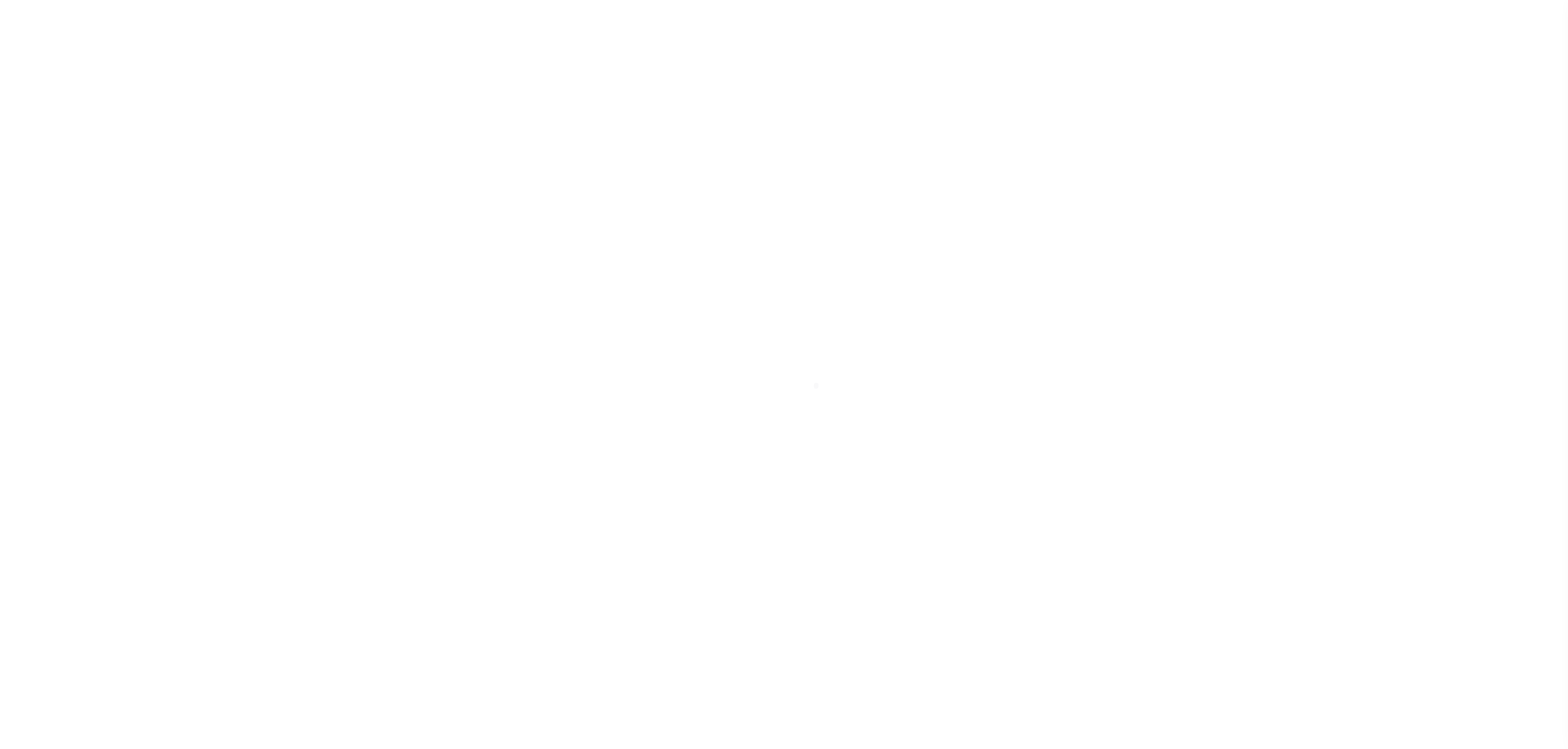
select select "OP2"
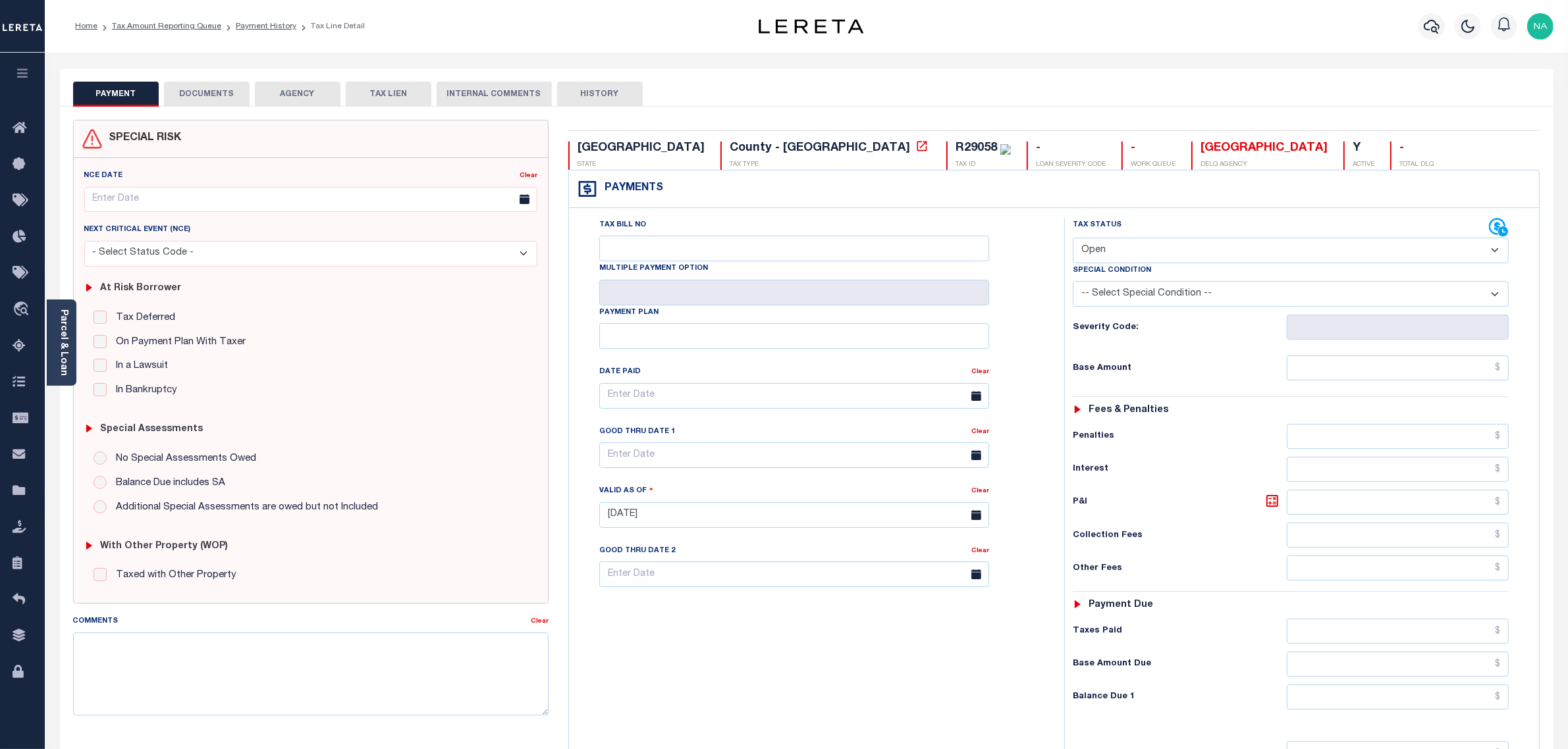
click at [203, 82] on button "DOCUMENTS" at bounding box center [207, 94] width 86 height 25
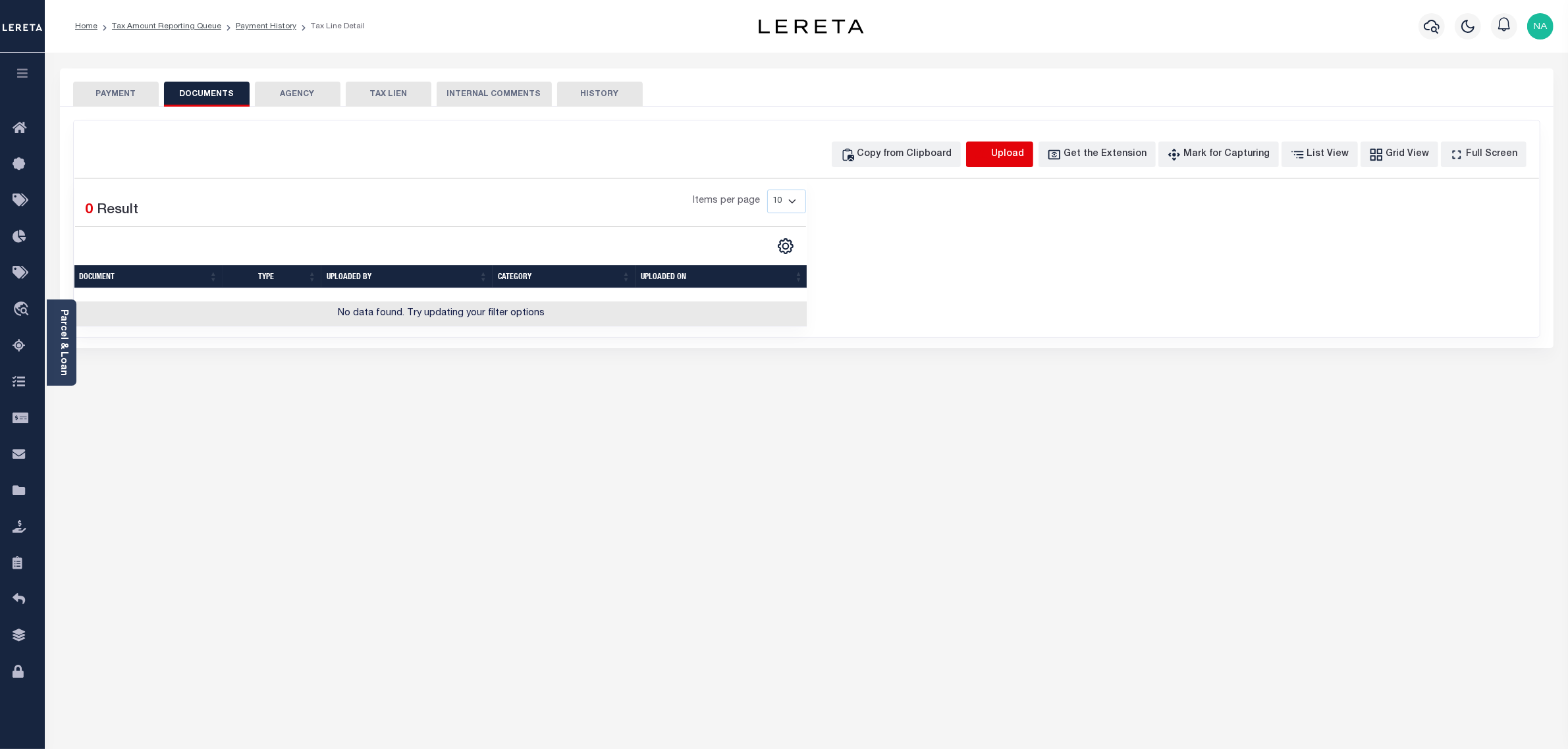
click at [989, 149] on icon "button" at bounding box center [982, 155] width 15 height 15
select select "POP"
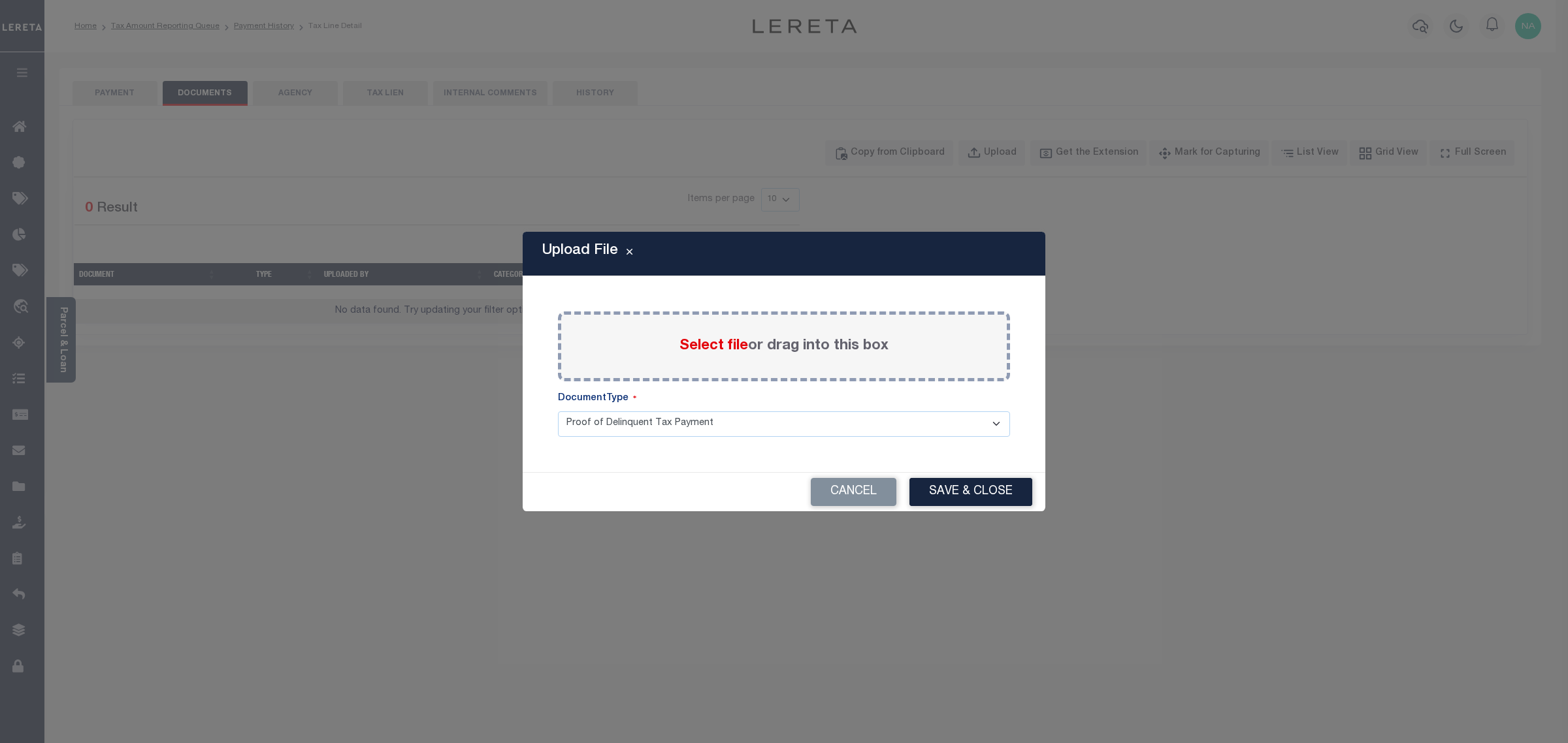
click at [746, 348] on span "Select file" at bounding box center [714, 346] width 69 height 15
click at [0, 0] on input "Select file or drag into this box" at bounding box center [0, 0] width 0 height 0
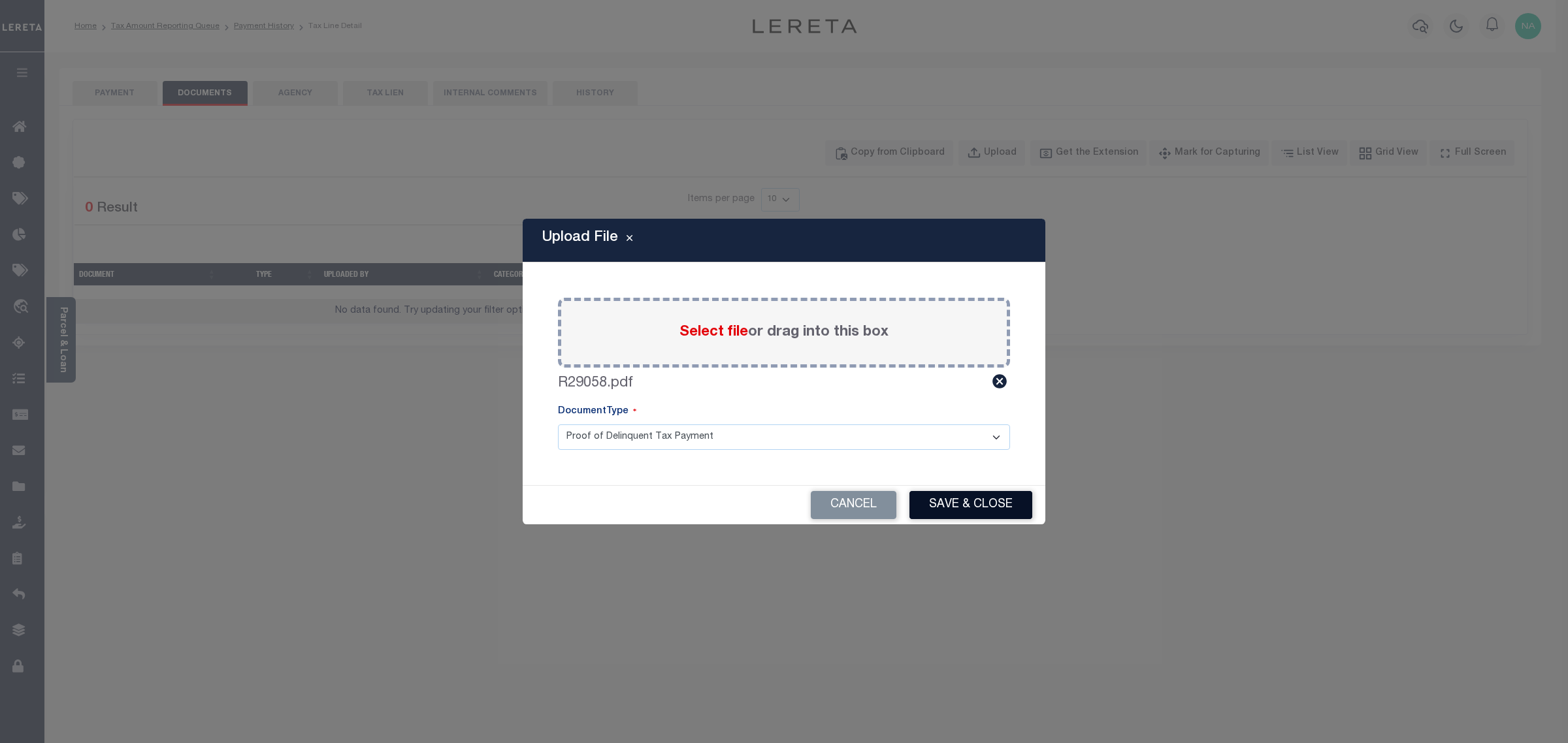
click at [957, 499] on button "Save & Close" at bounding box center [971, 505] width 123 height 28
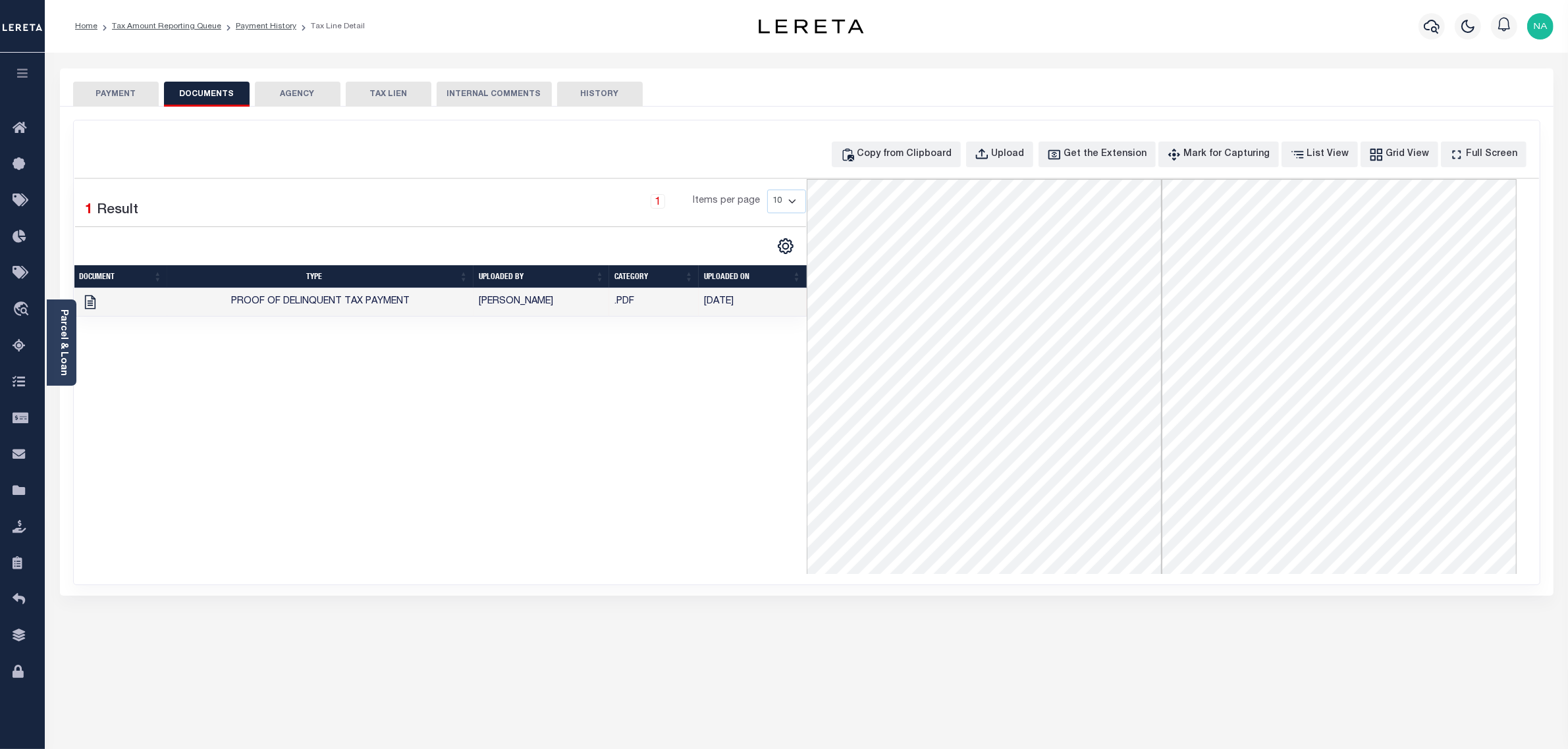
click at [123, 89] on button "PAYMENT" at bounding box center [116, 94] width 86 height 25
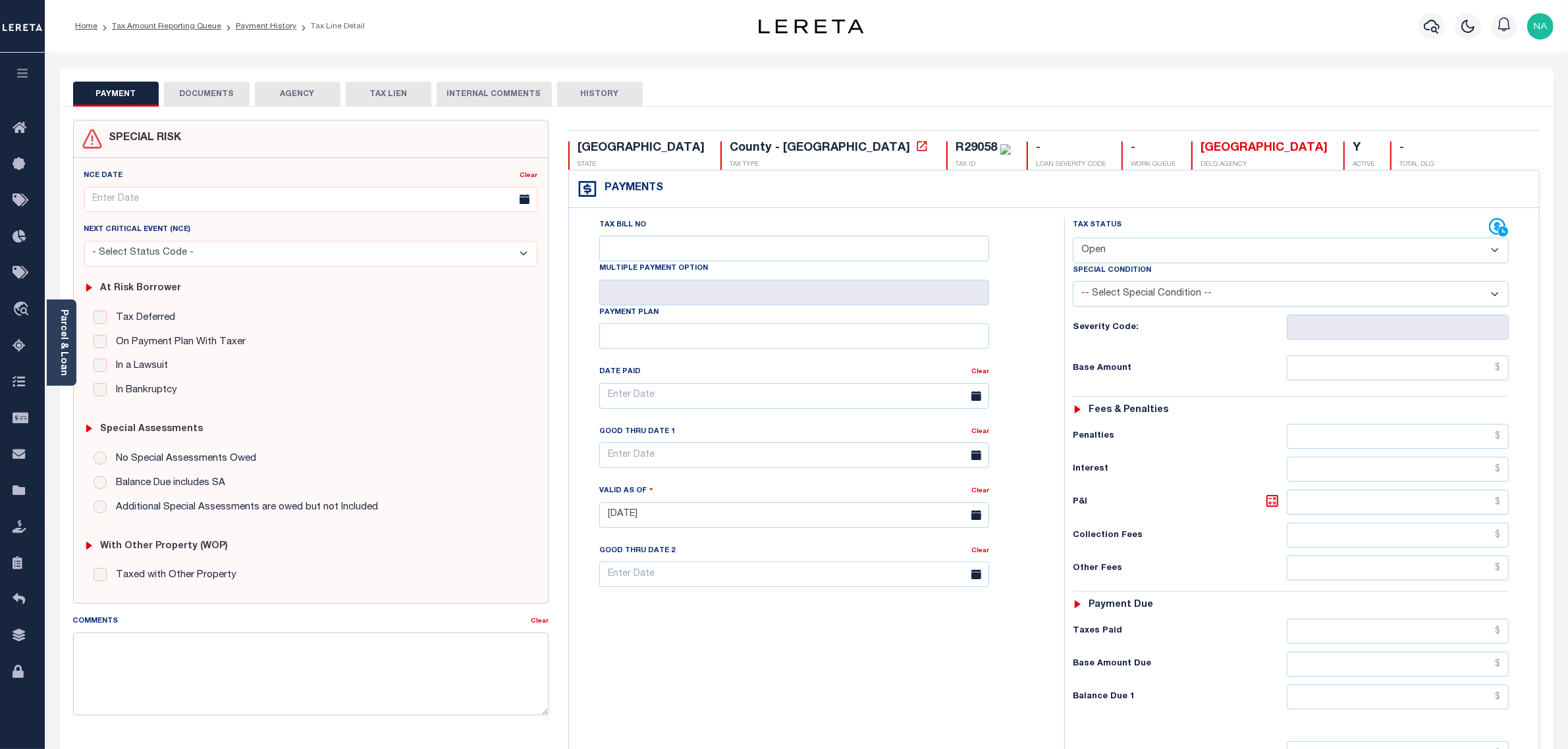
click at [1107, 255] on select "- Select Status Code - Open Due/Unpaid Paid Incomplete No Tax Due Internal Refu…" at bounding box center [1290, 250] width 436 height 26
select select "PYD"
click at [1073, 239] on select "- Select Status Code - Open Due/Unpaid Paid Incomplete No Tax Due Internal Refu…" at bounding box center [1290, 250] width 436 height 26
type input "[DATE]"
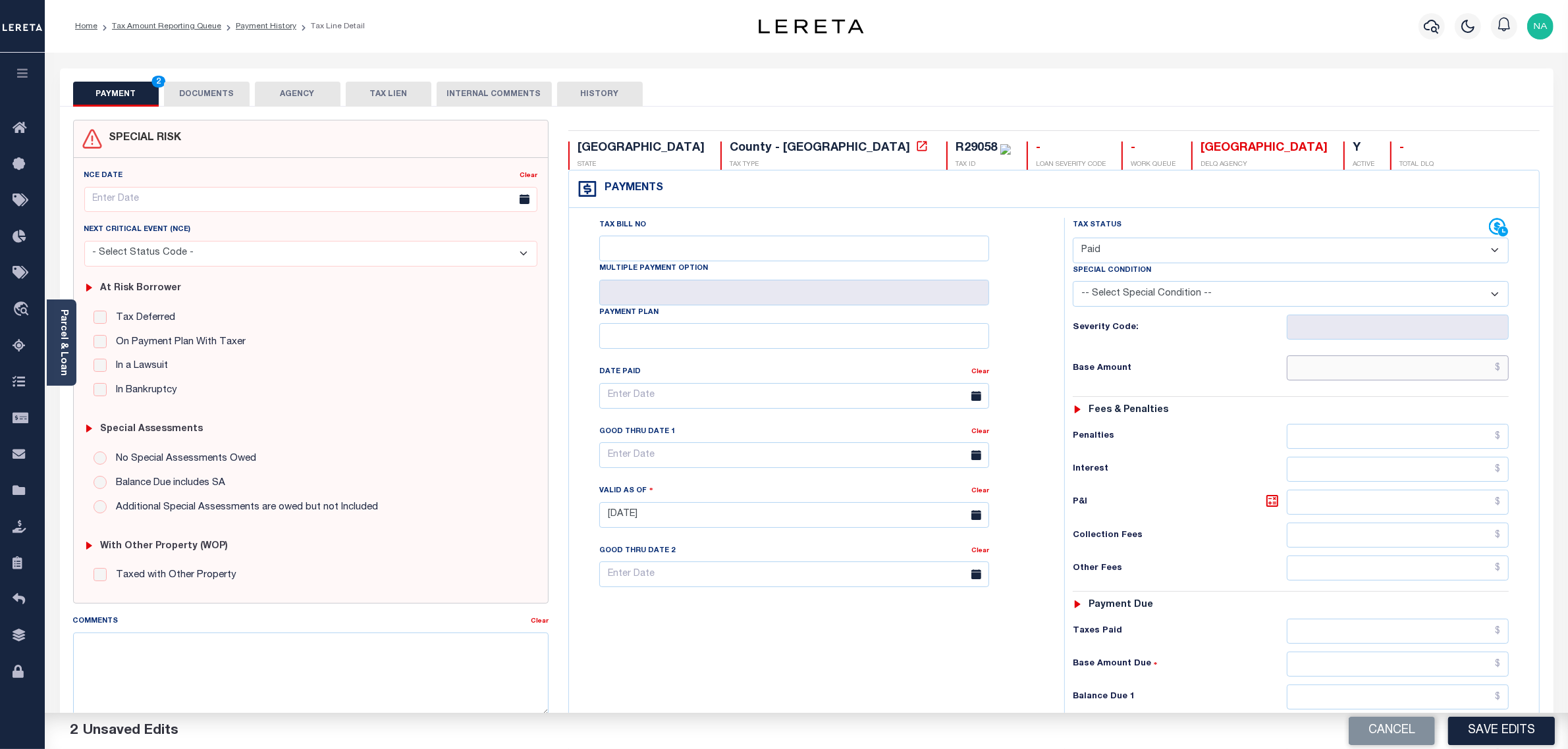
click at [1374, 362] on input "text" at bounding box center [1398, 368] width 223 height 25
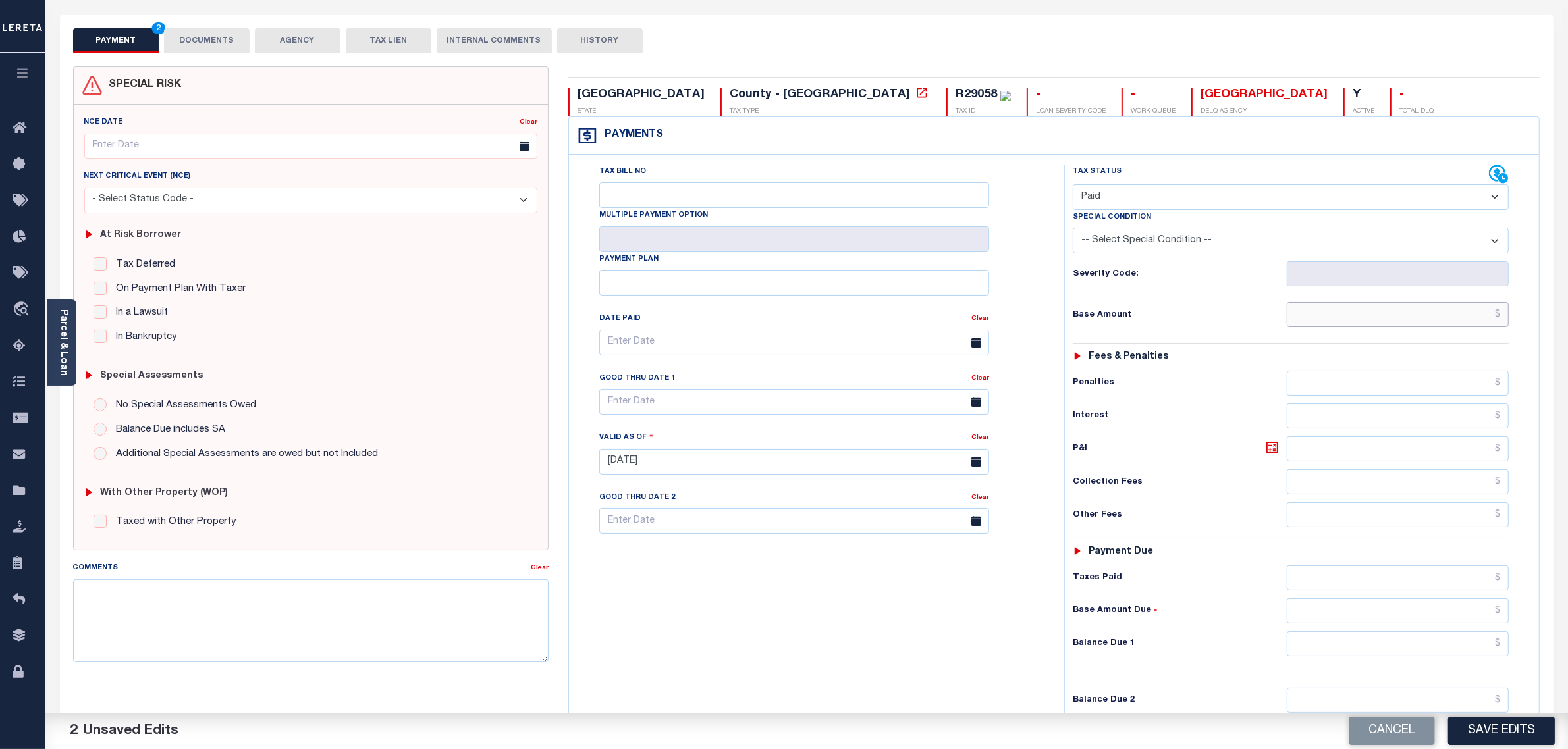
scroll to position [83, 0]
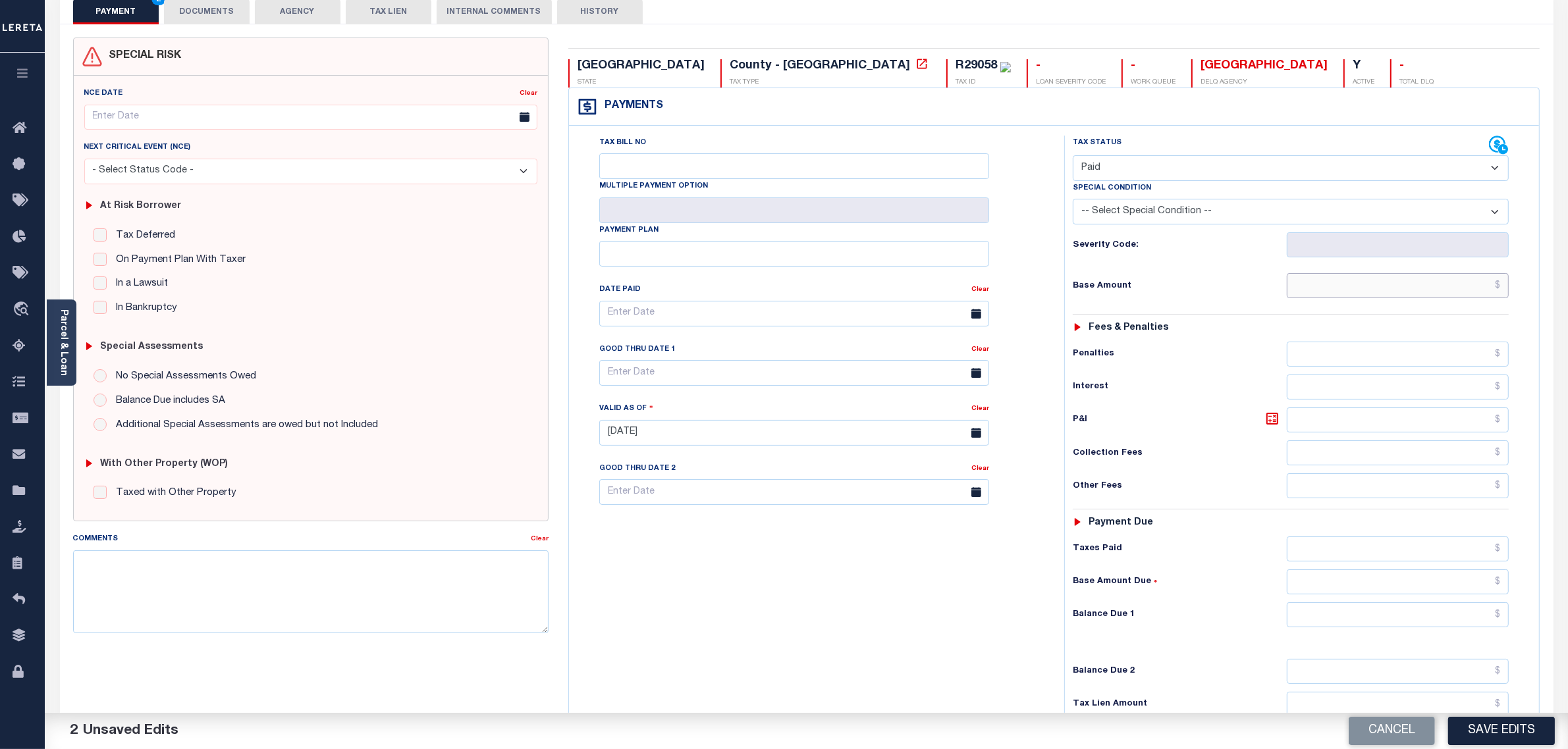
click at [1434, 291] on input "text" at bounding box center [1398, 286] width 223 height 25
paste input "2,831.55"
type input "$2,831.55"
click at [1459, 556] on input "text" at bounding box center [1398, 549] width 223 height 25
paste input "2,831.55"
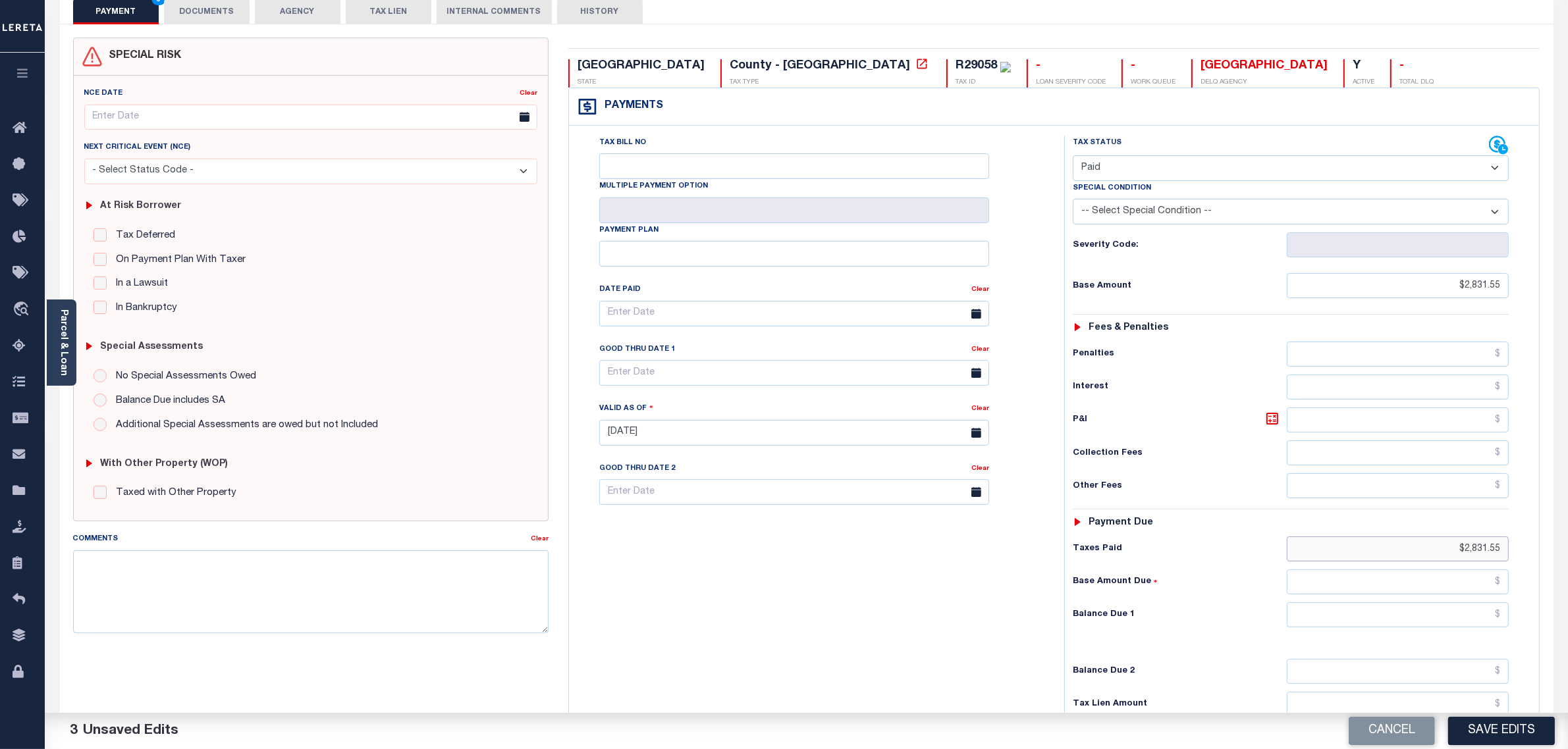
type input "$2,831.55"
click at [1469, 614] on input "text" at bounding box center [1398, 615] width 223 height 25
type input "$0.00"
click at [1495, 728] on button "Save Edits" at bounding box center [1502, 731] width 107 height 28
checkbox input "false"
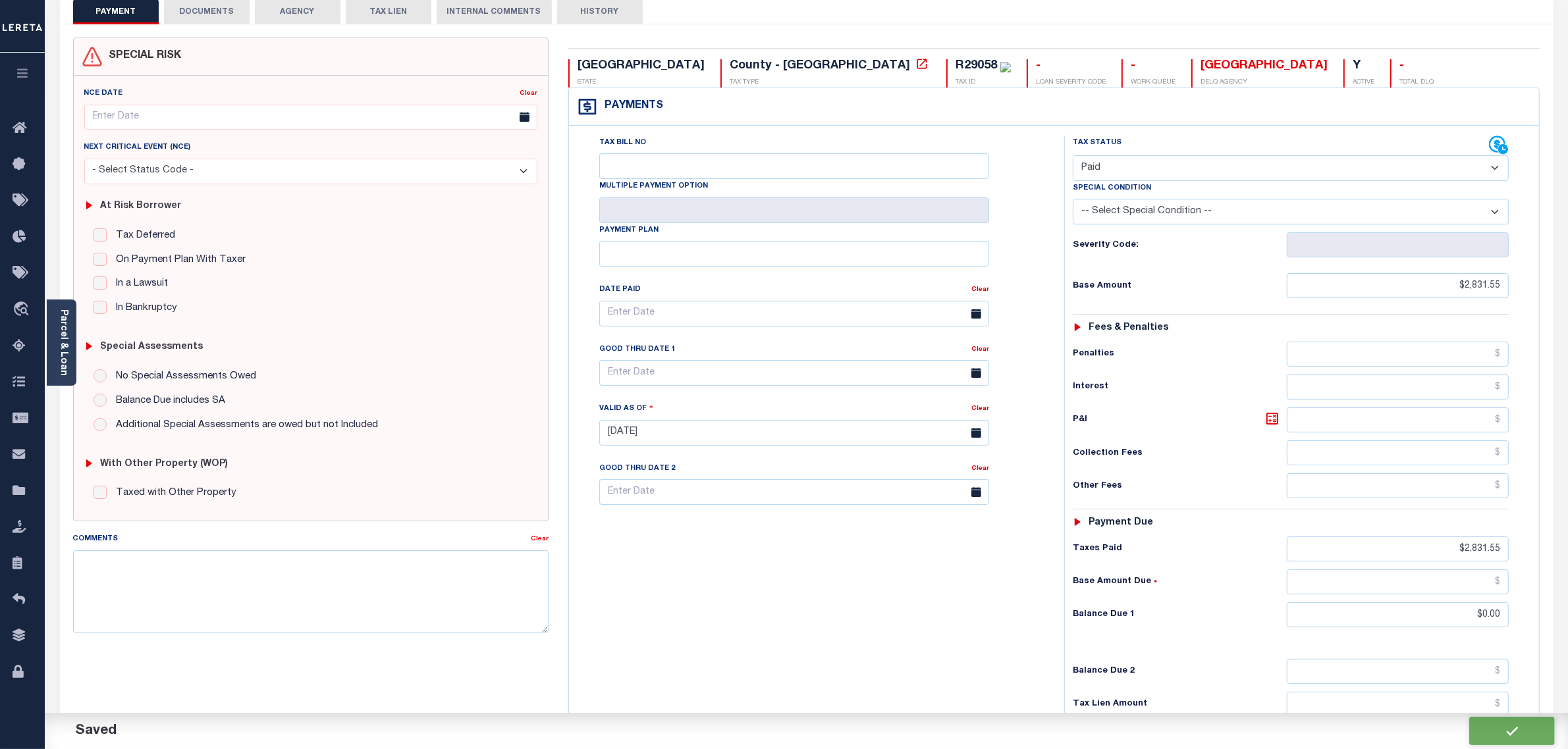
type input "$2,831.55"
type input "$0"
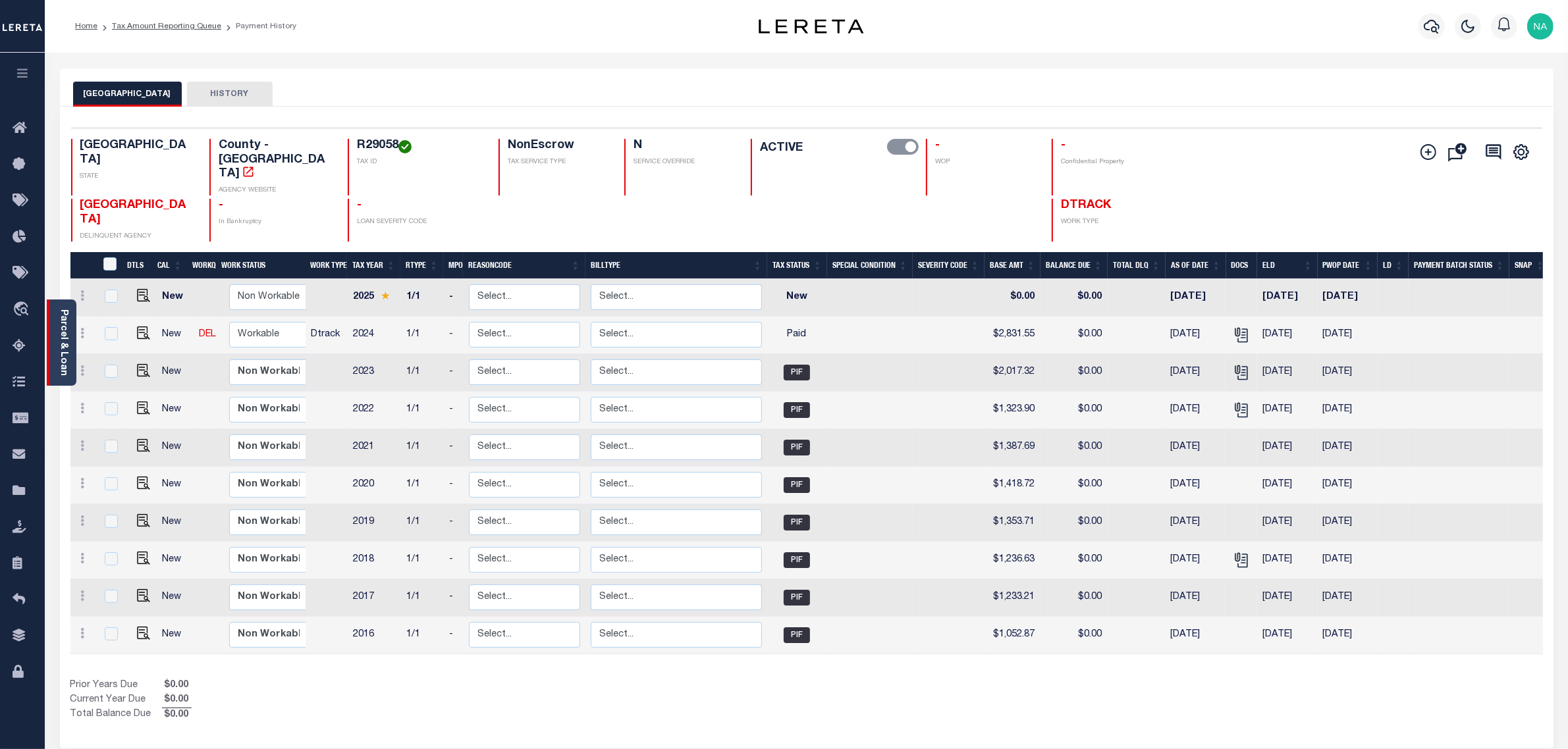
click at [68, 333] on link "Parcel & Loan" at bounding box center [63, 342] width 9 height 66
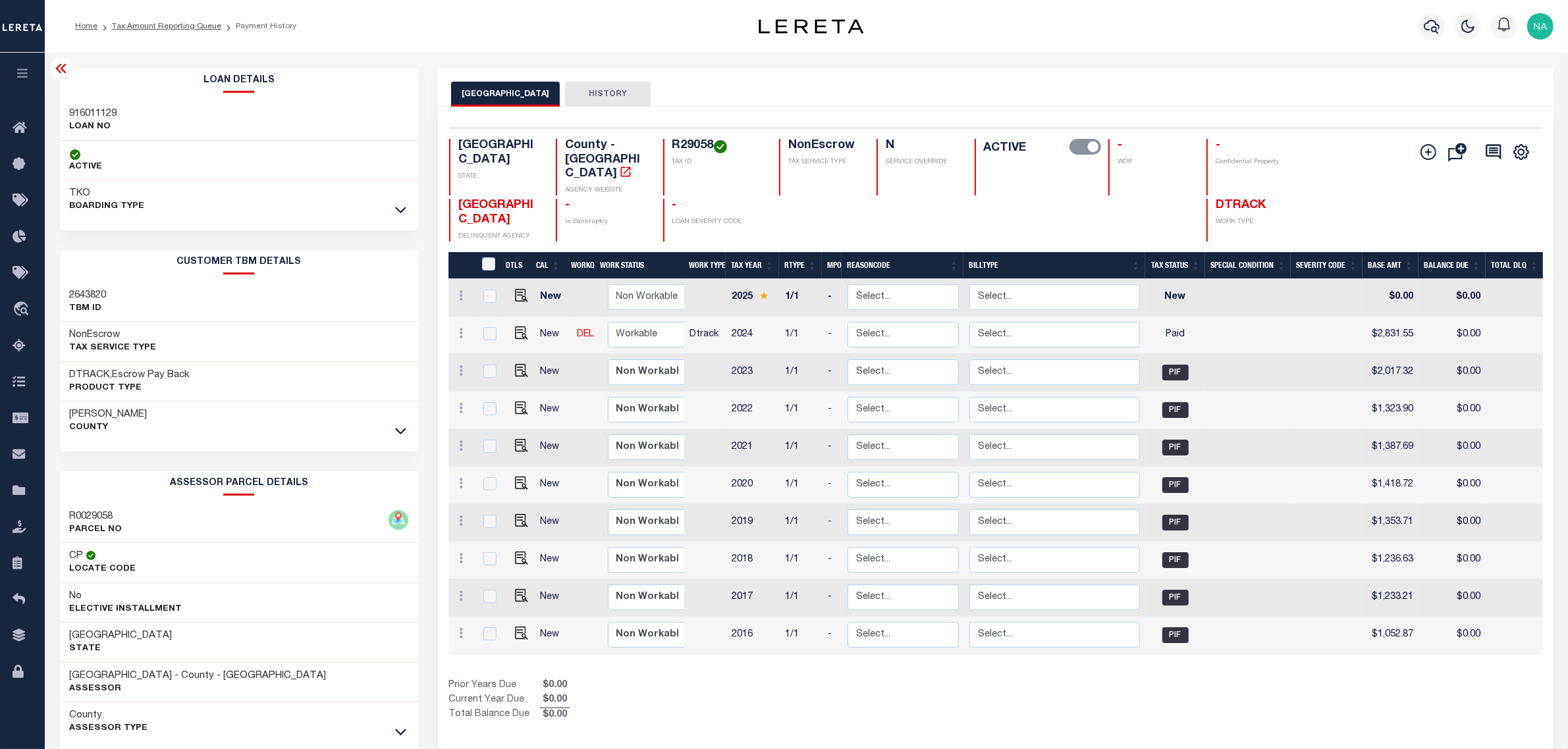
click at [106, 107] on h3 "916011129" at bounding box center [94, 114] width 47 height 13
copy h3 "916011129"
click at [199, 28] on link "Tax Amount Reporting Queue" at bounding box center [167, 26] width 109 height 8
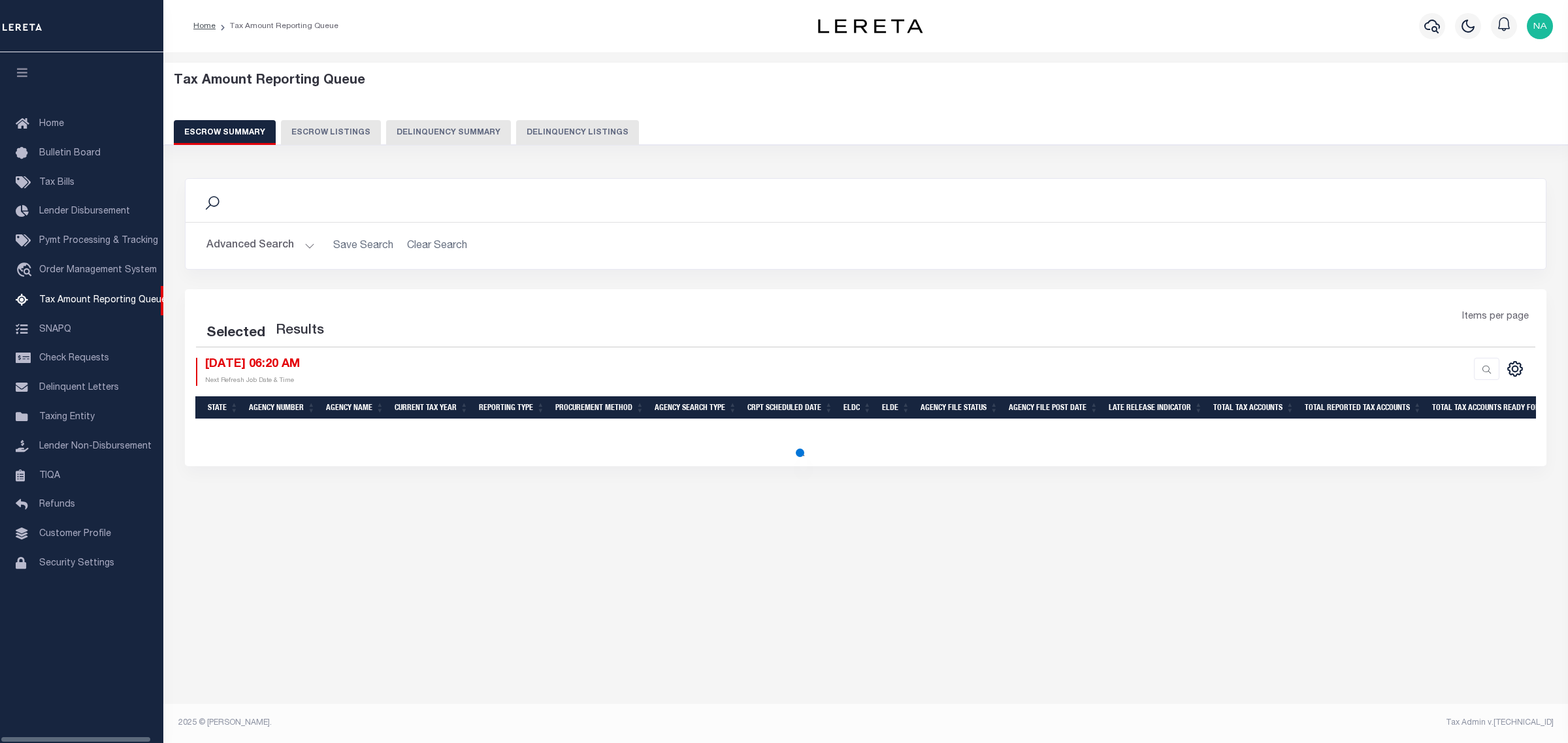
select select "100"
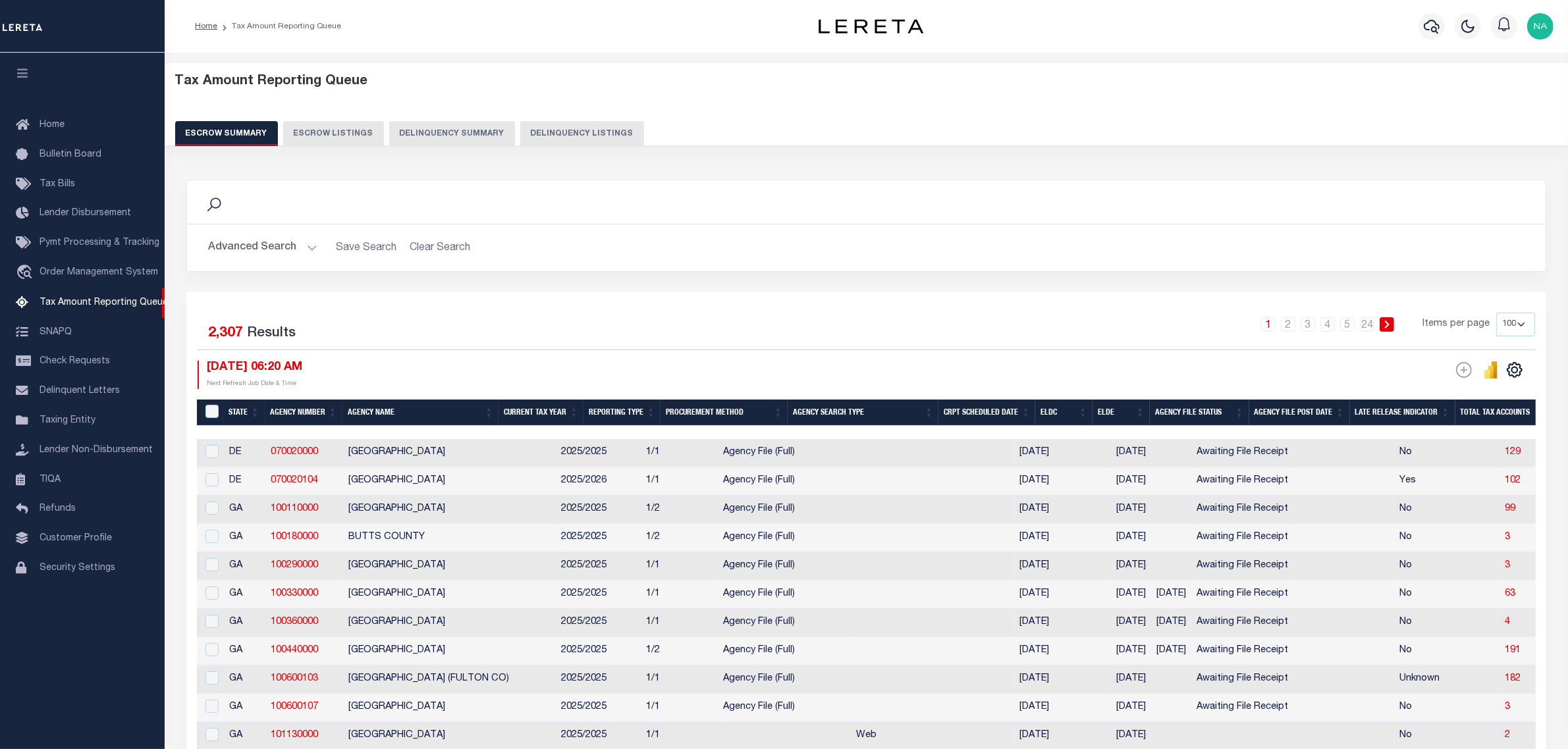
drag, startPoint x: 571, startPoint y: 132, endPoint x: 1047, endPoint y: 547, distance: 631.5
click at [571, 132] on button "Delinquency Listings" at bounding box center [582, 134] width 124 height 25
select select "100"
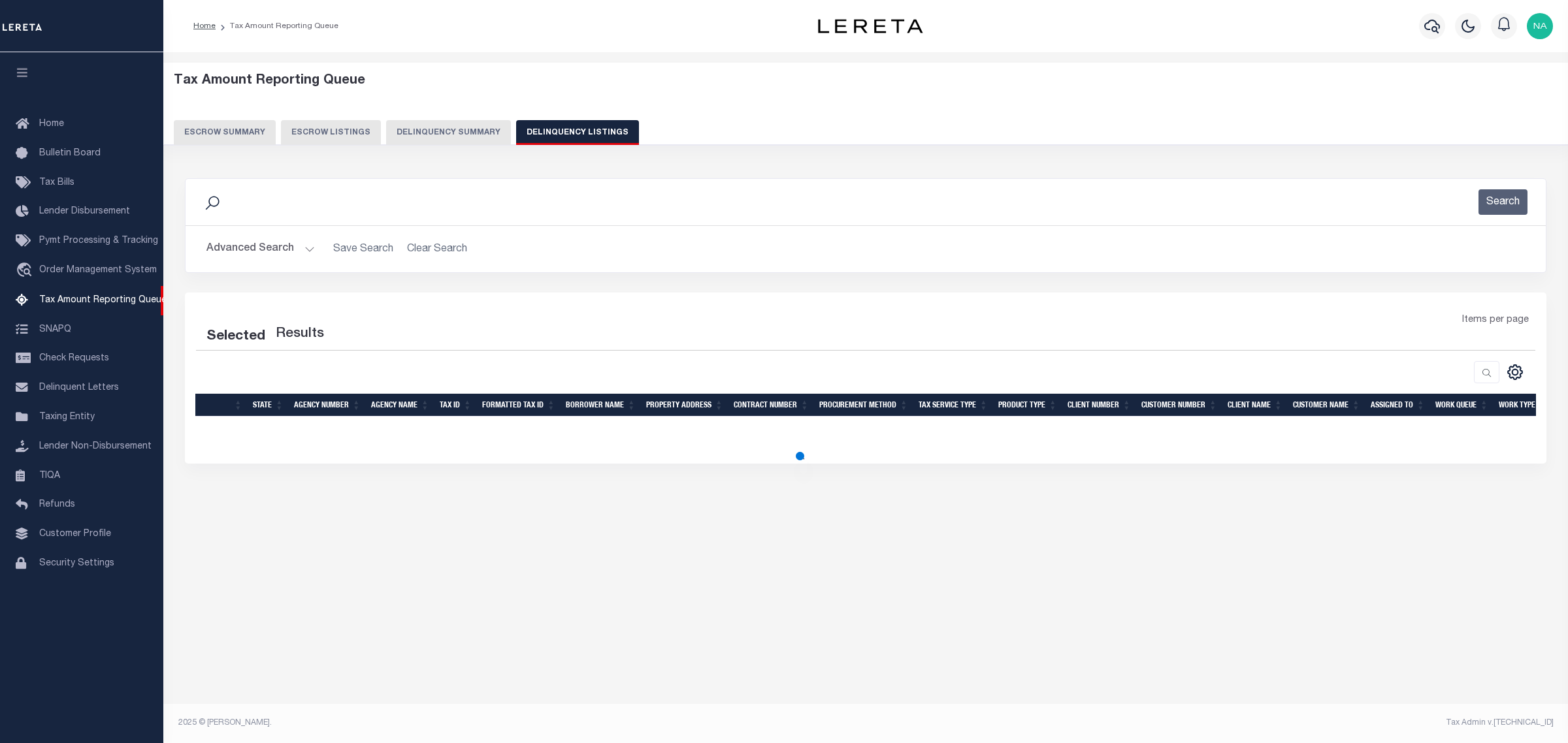
select select "100"
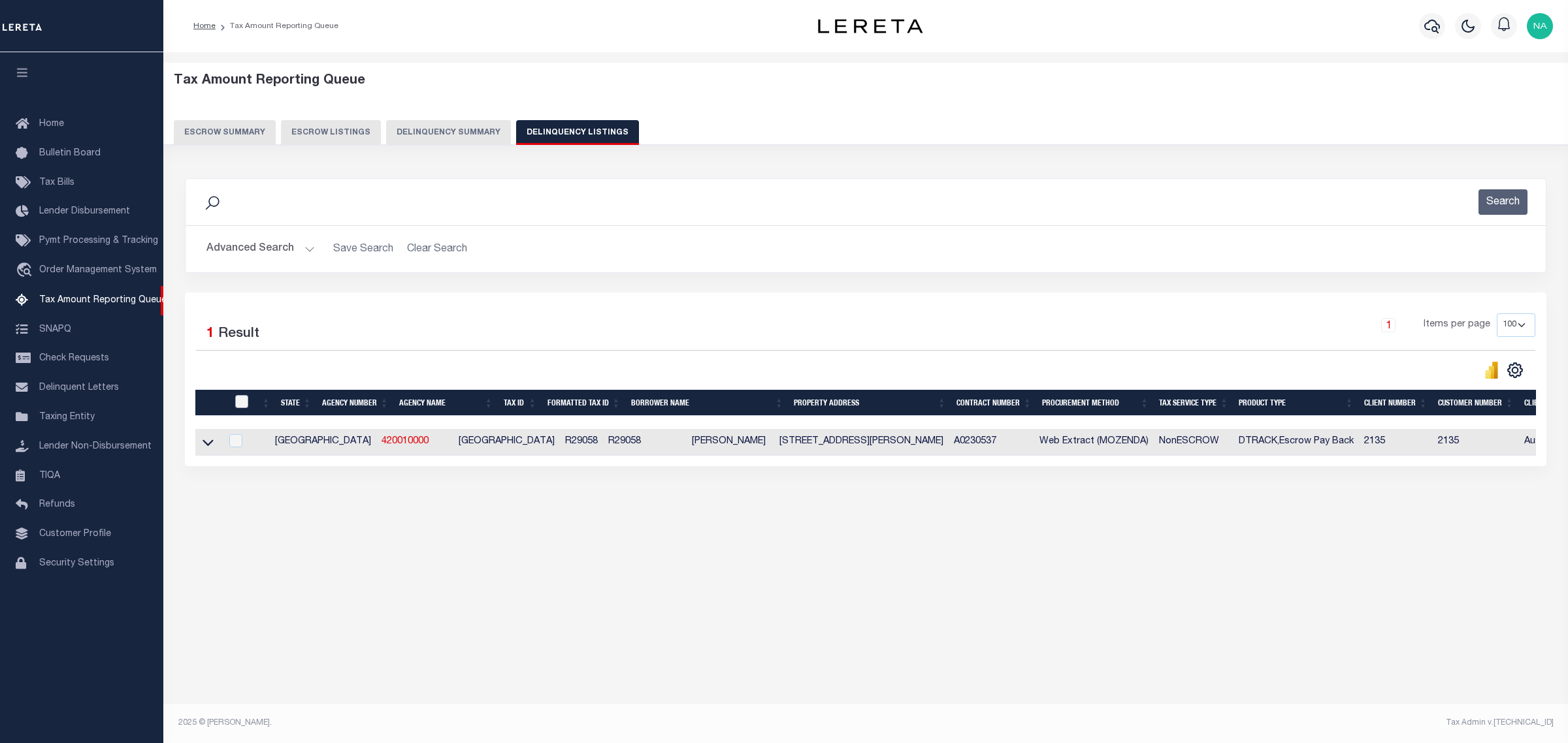
click at [242, 402] on input "checkbox" at bounding box center [242, 402] width 13 height 13
checkbox input "true"
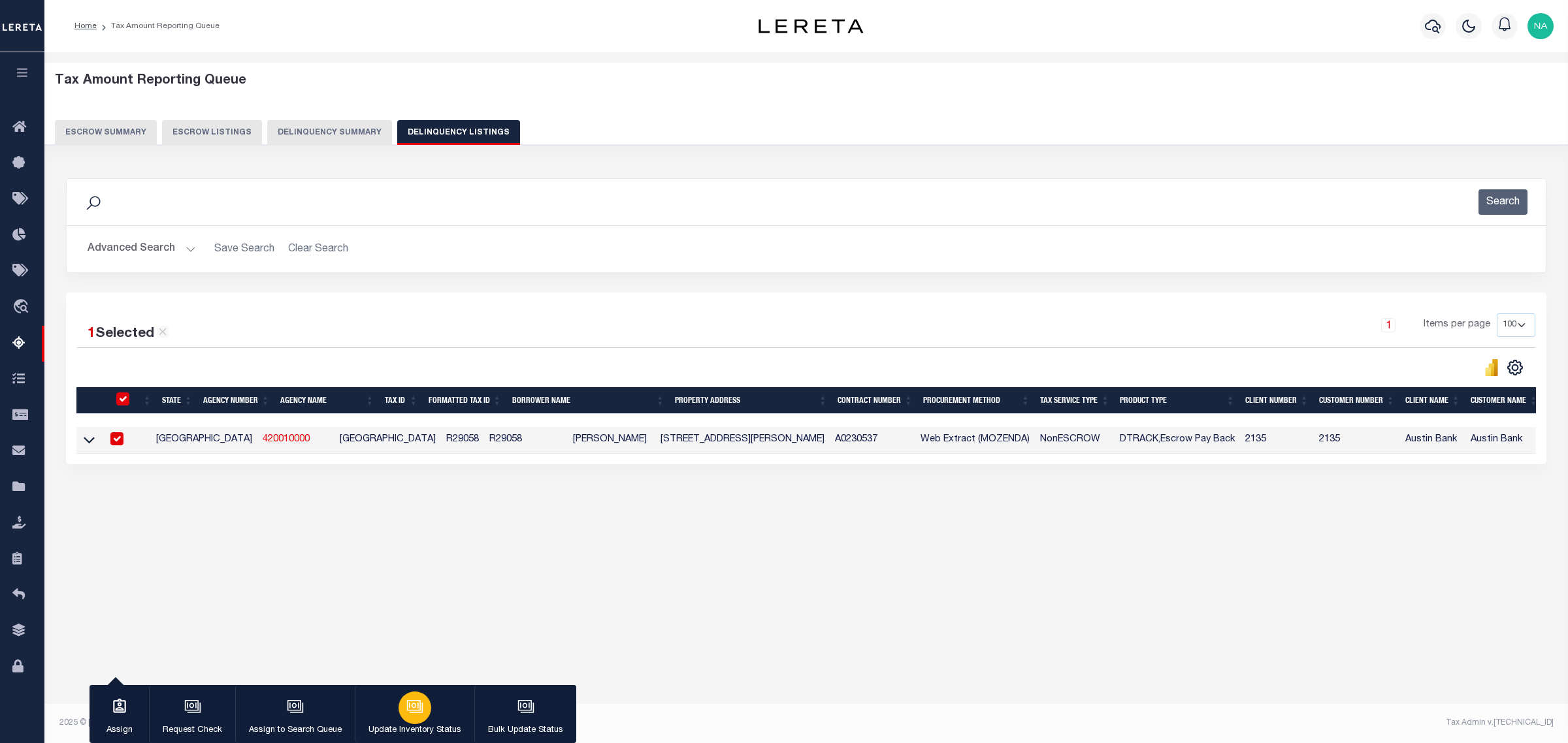
click at [413, 706] on icon "button" at bounding box center [415, 706] width 17 height 17
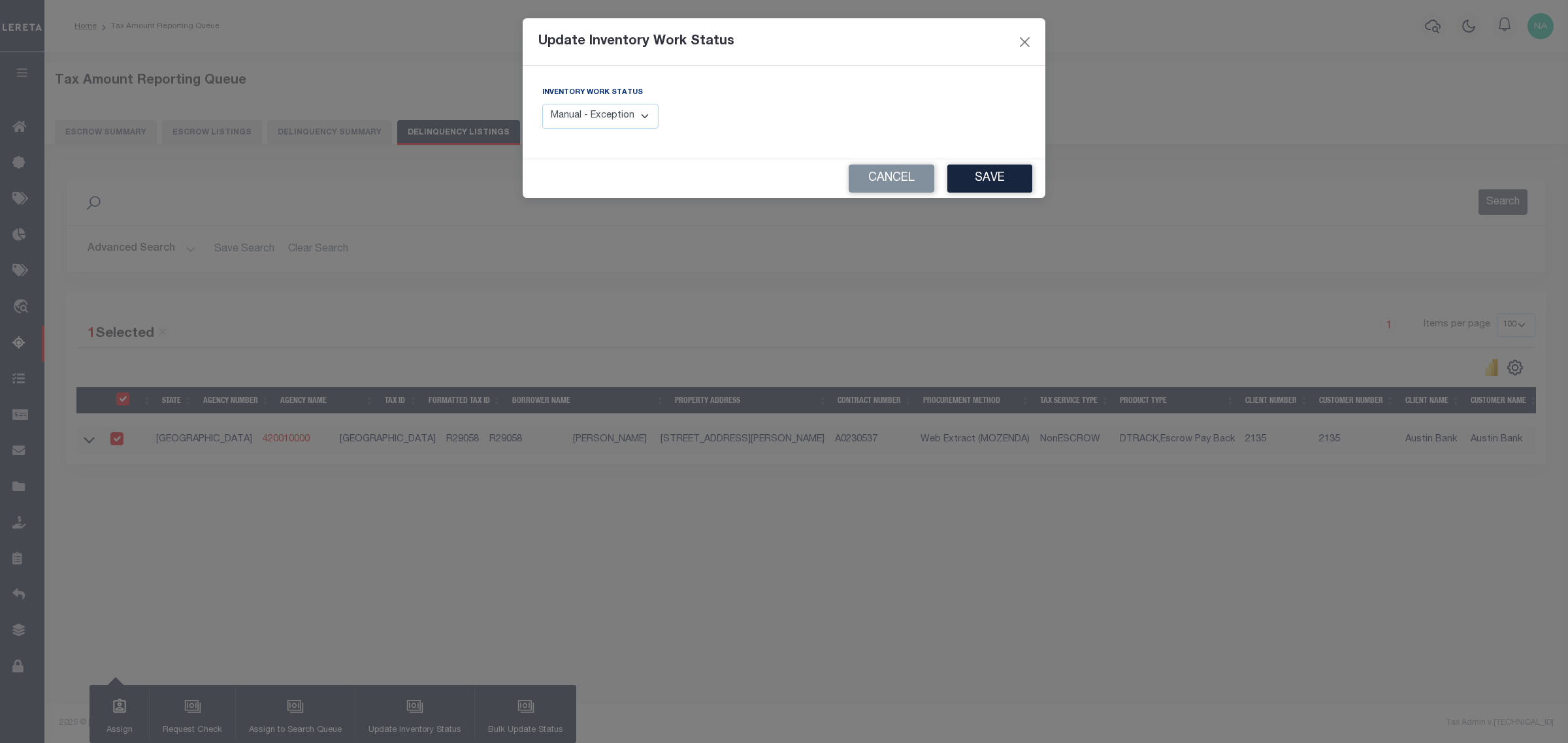
click at [616, 108] on select "Manual - Exception Pended - Awaiting Search Late Add Exception Completed" at bounding box center [600, 116] width 116 height 26
select select "4"
click at [542, 104] on select "Manual - Exception Pended - Awaiting Search Late Add Exception Completed" at bounding box center [600, 116] width 116 height 26
click at [1005, 178] on button "Save" at bounding box center [990, 179] width 85 height 28
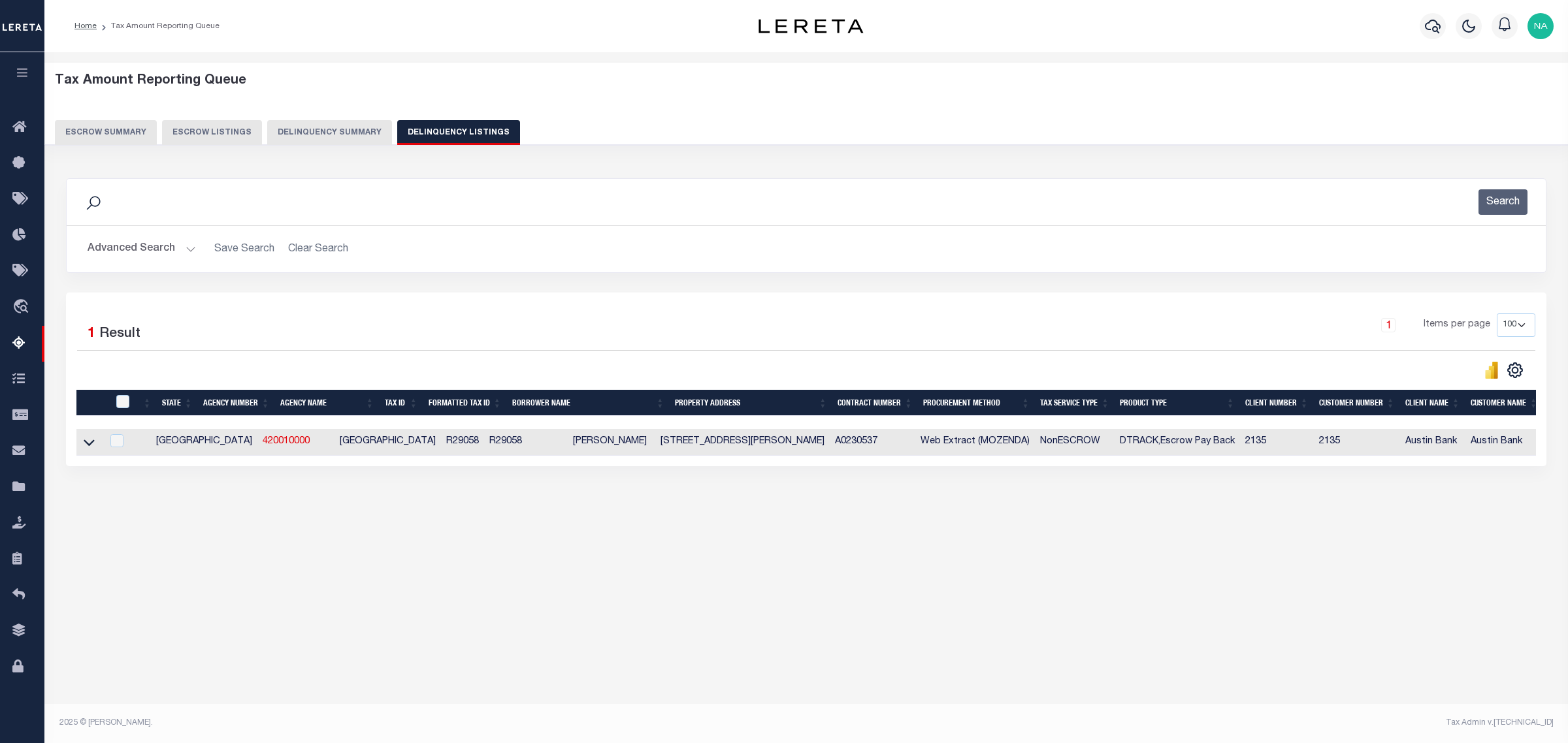
click at [141, 252] on button "Advanced Search" at bounding box center [142, 249] width 108 height 26
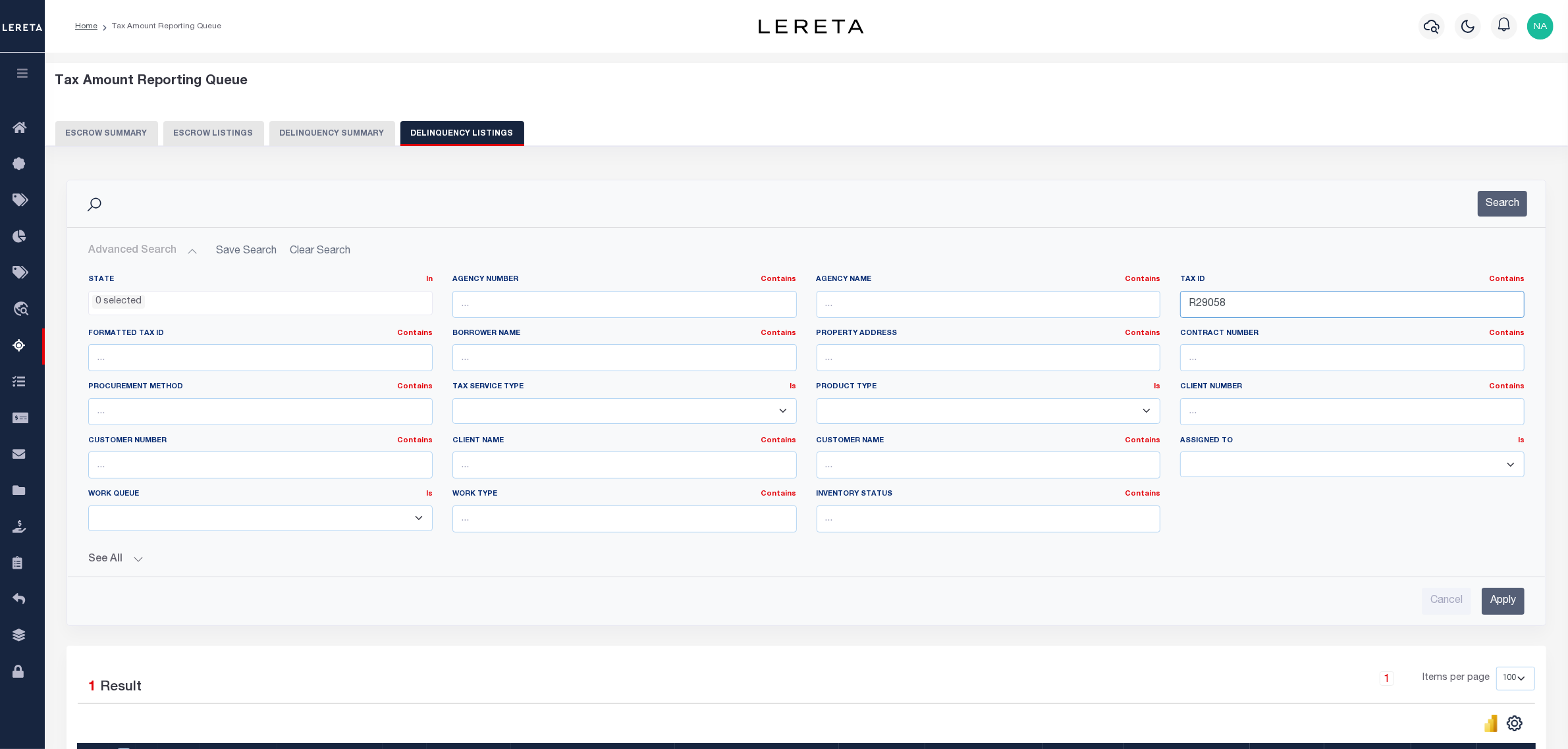
drag, startPoint x: 1231, startPoint y: 308, endPoint x: 943, endPoint y: 311, distance: 288.0
click at [978, 311] on div "State In In AK AL AR AZ CA CO CT DC DE FL GA GU HI IA ID IL IN KS KY LA MA MD M…" at bounding box center [806, 409] width 1456 height 269
paste input "60"
type input "R29060"
click at [1505, 607] on input "Apply" at bounding box center [1503, 601] width 43 height 27
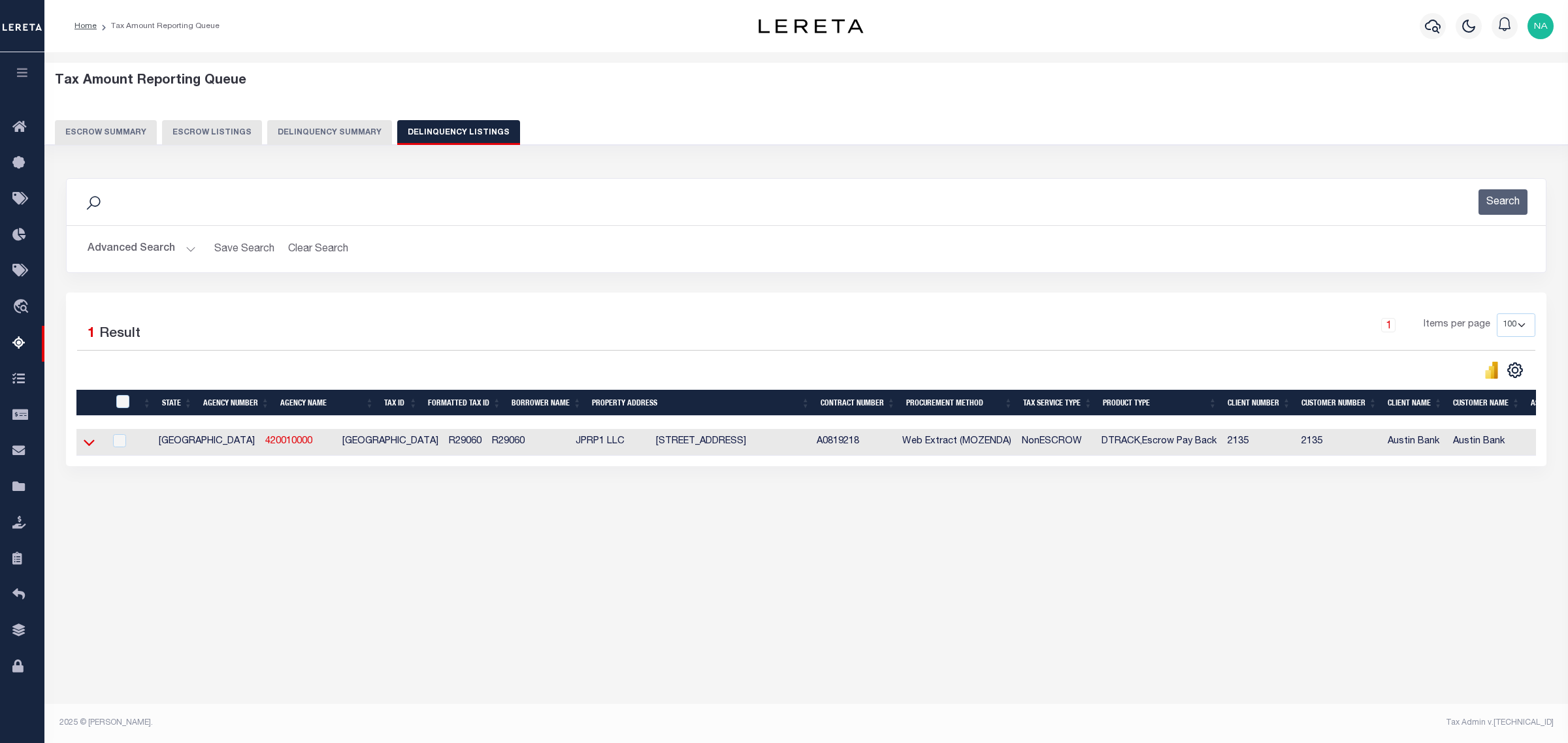
click at [92, 446] on icon at bounding box center [89, 443] width 11 height 7
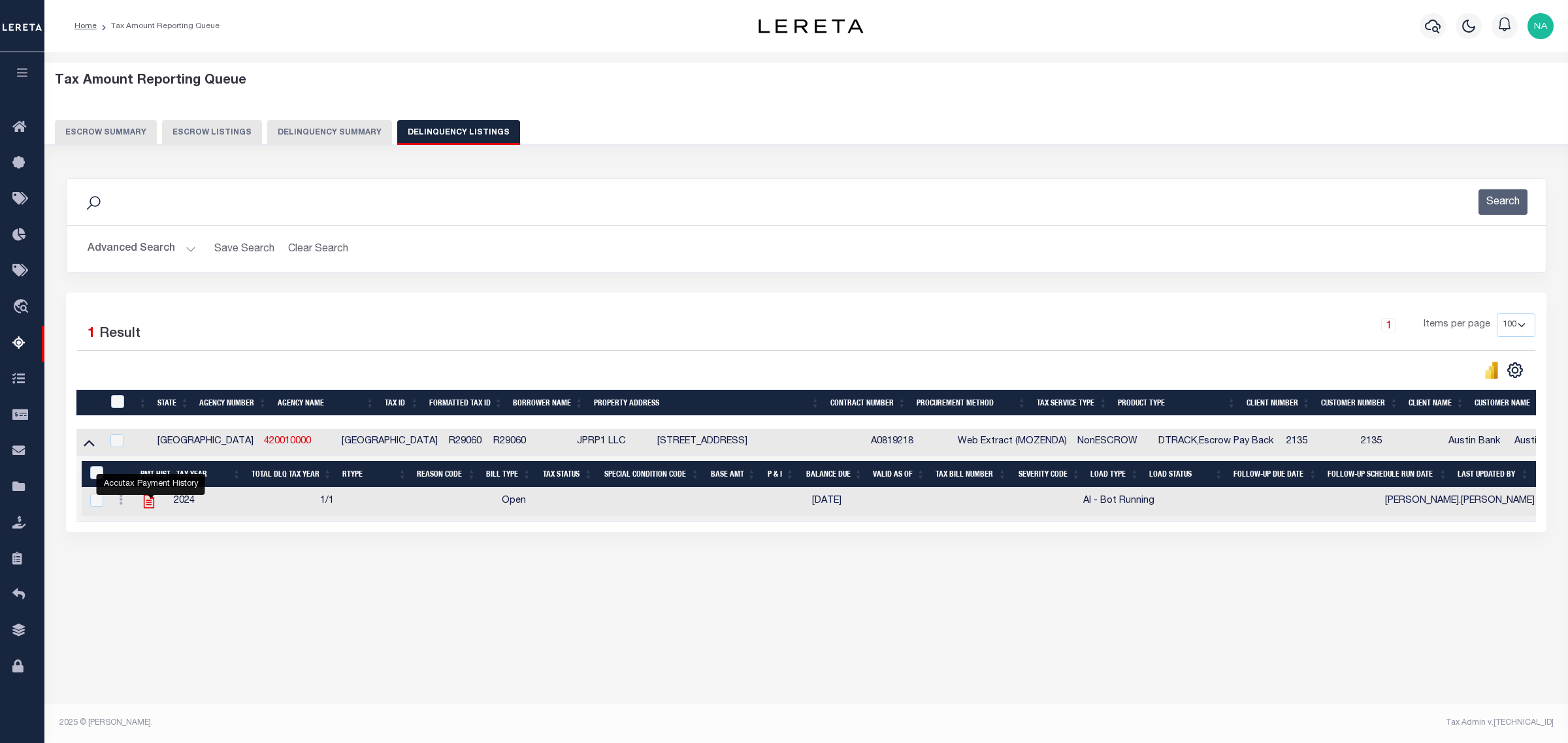
click at [147, 508] on icon "" at bounding box center [149, 501] width 17 height 17
checkbox input "true"
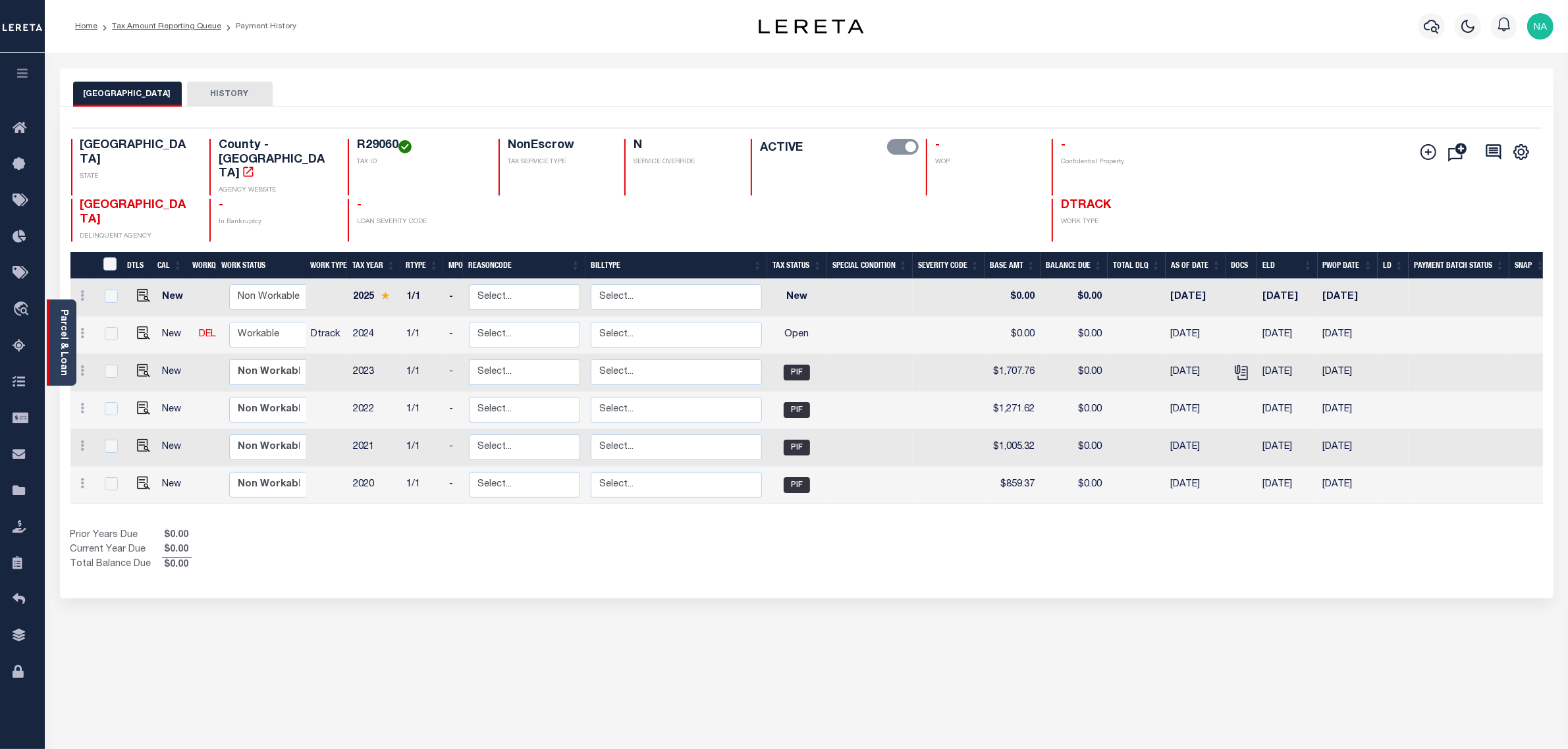
click at [63, 318] on link "Parcel & Loan" at bounding box center [63, 342] width 9 height 66
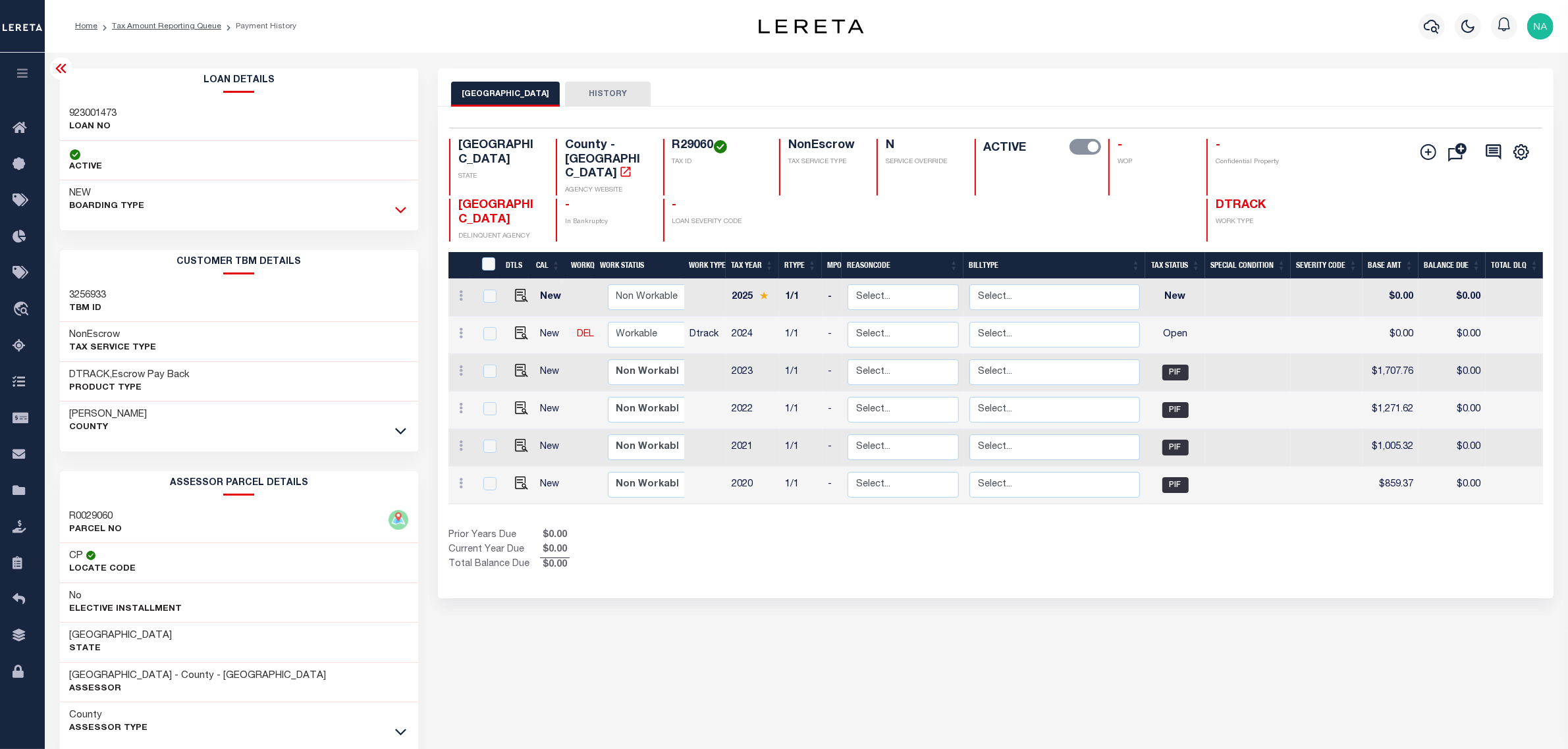
click at [402, 207] on icon at bounding box center [400, 210] width 11 height 14
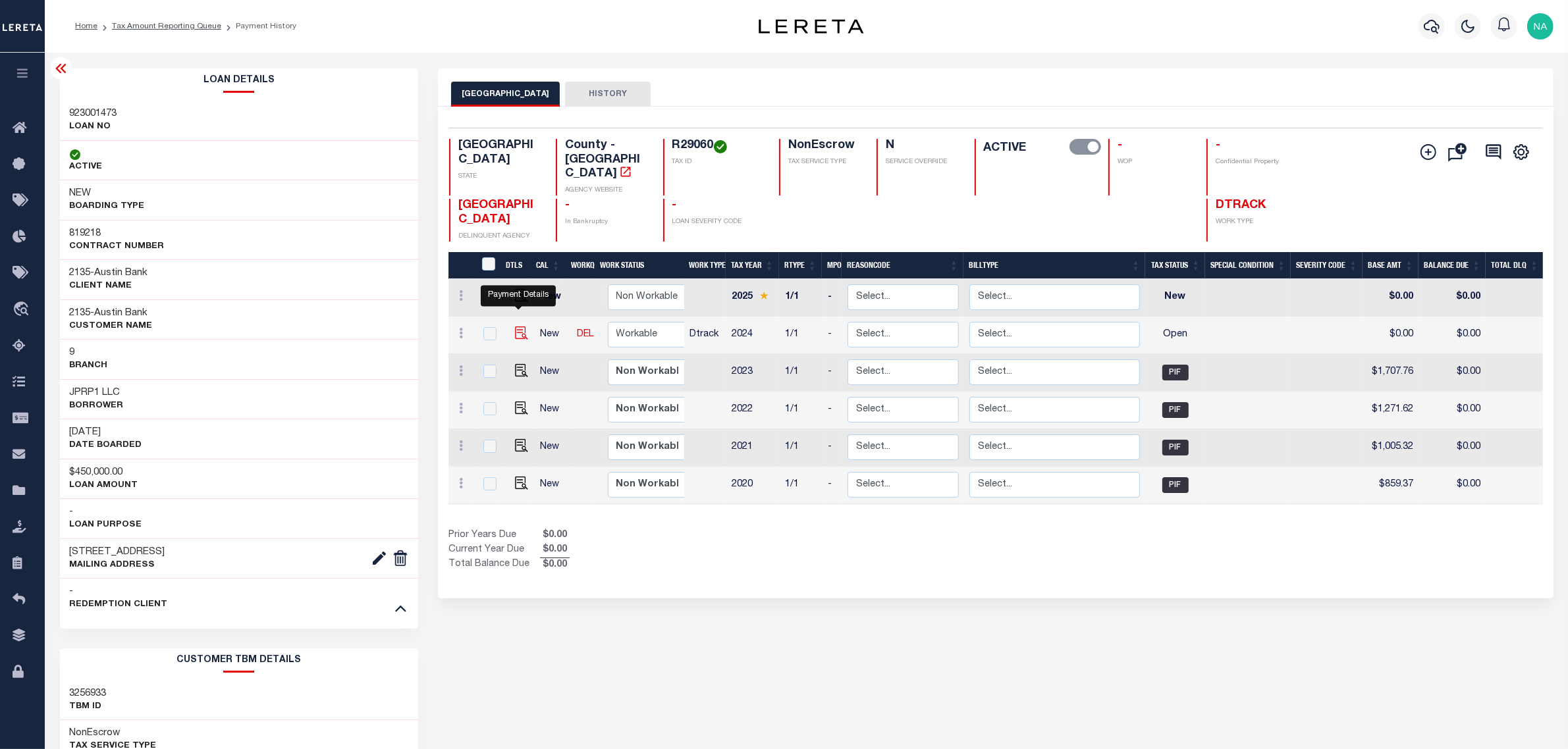
click at [515, 326] on img "" at bounding box center [522, 333] width 13 height 13
checkbox input "true"
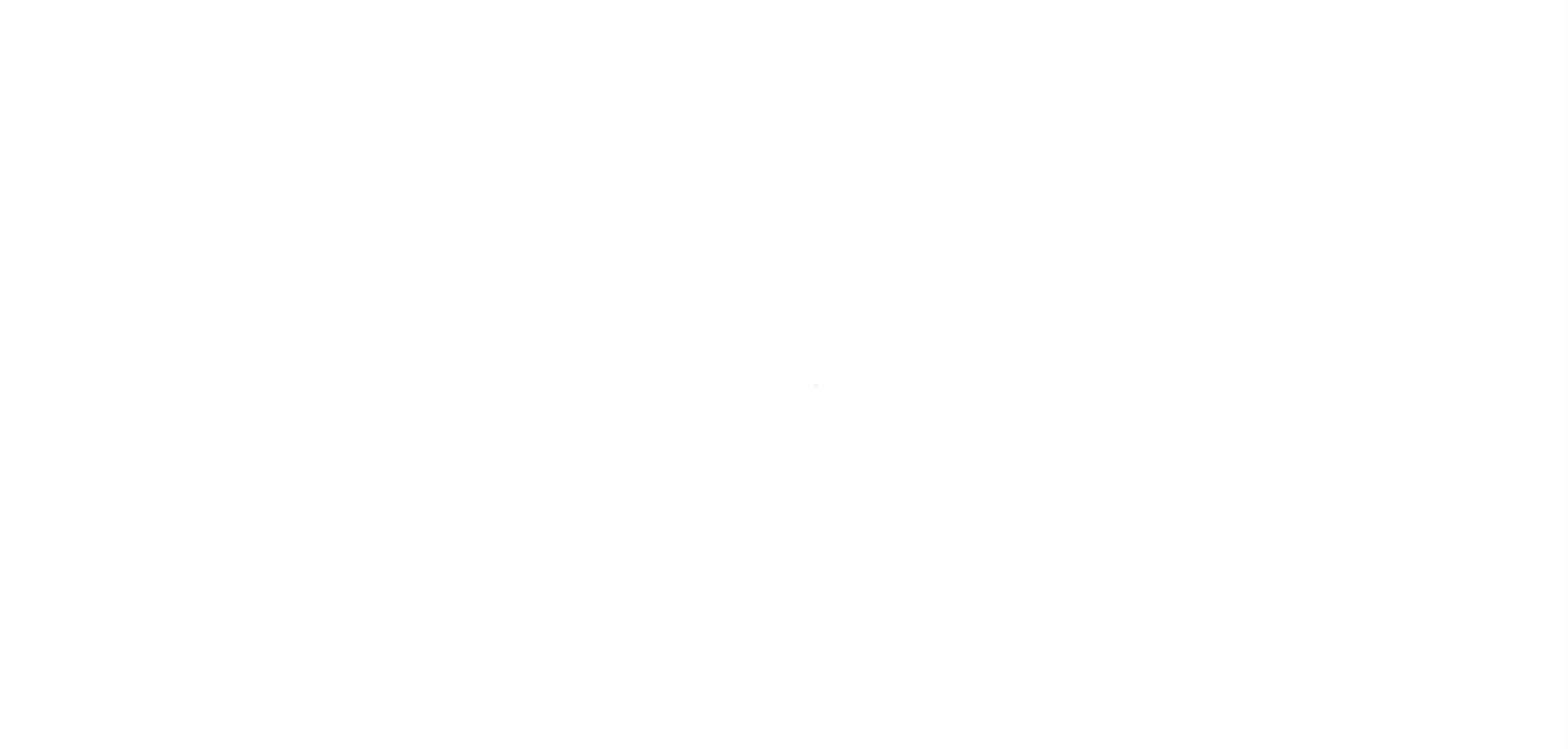
select select "OP2"
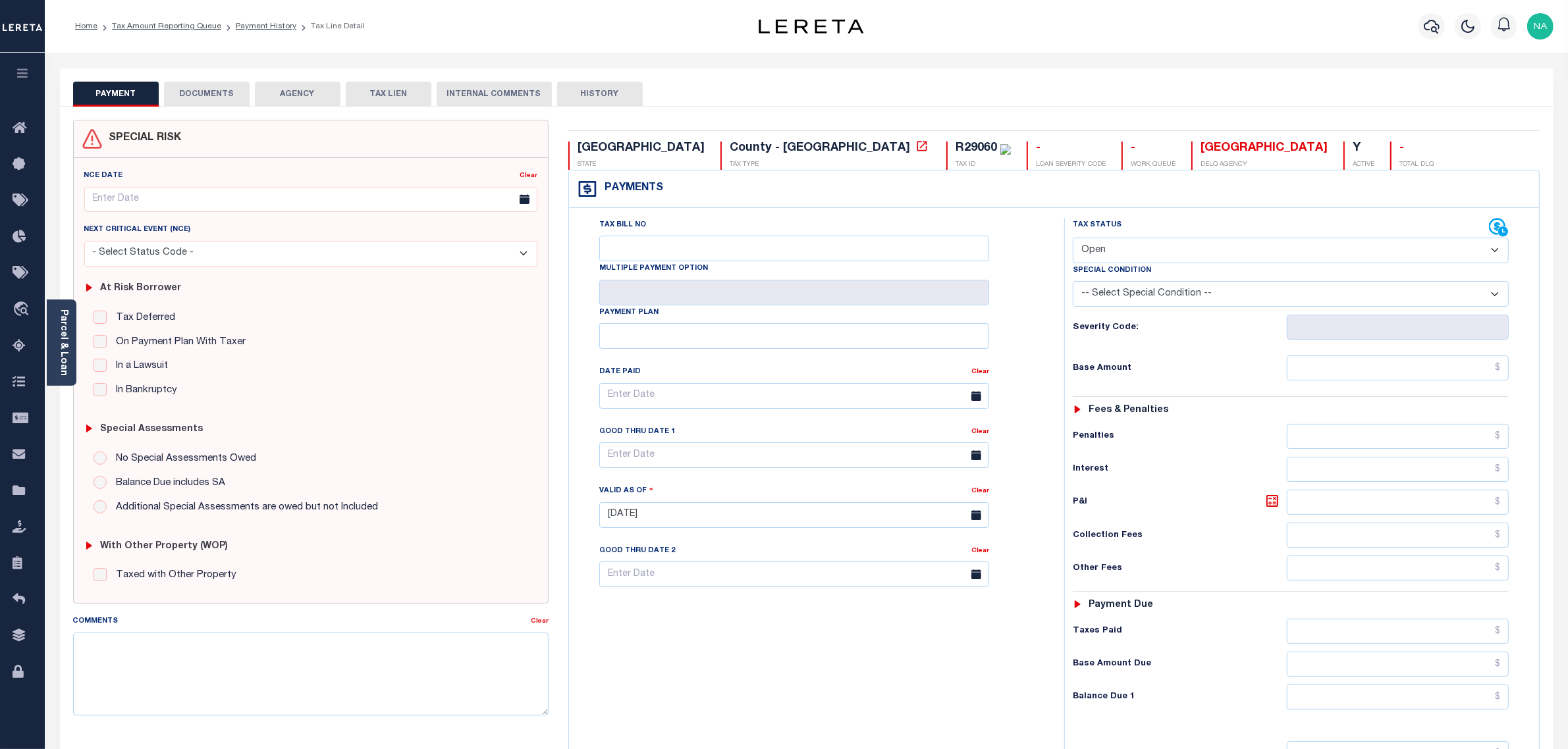
click at [203, 89] on button "DOCUMENTS" at bounding box center [207, 94] width 86 height 25
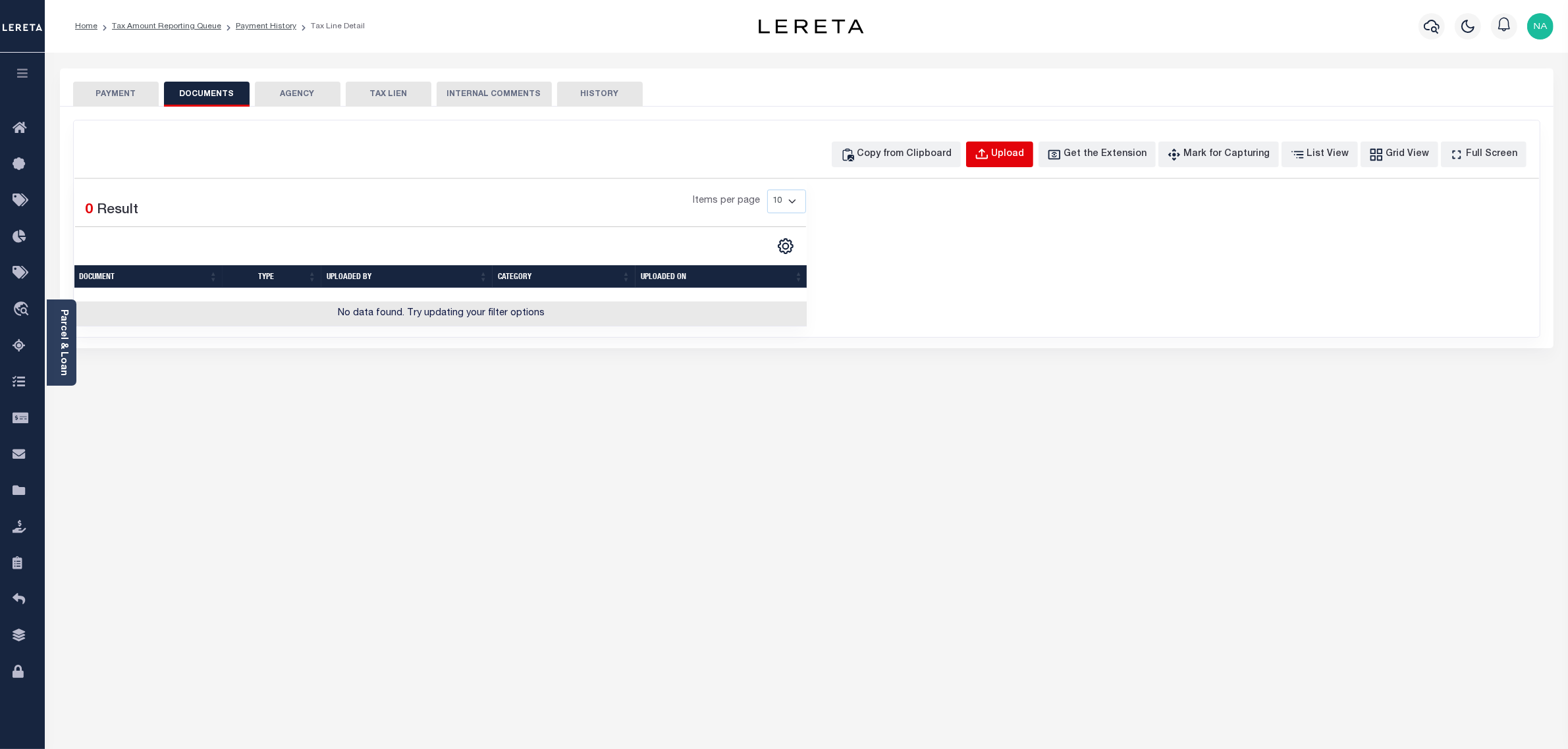
click at [1015, 150] on button "Upload" at bounding box center [1000, 154] width 67 height 26
select select "POP"
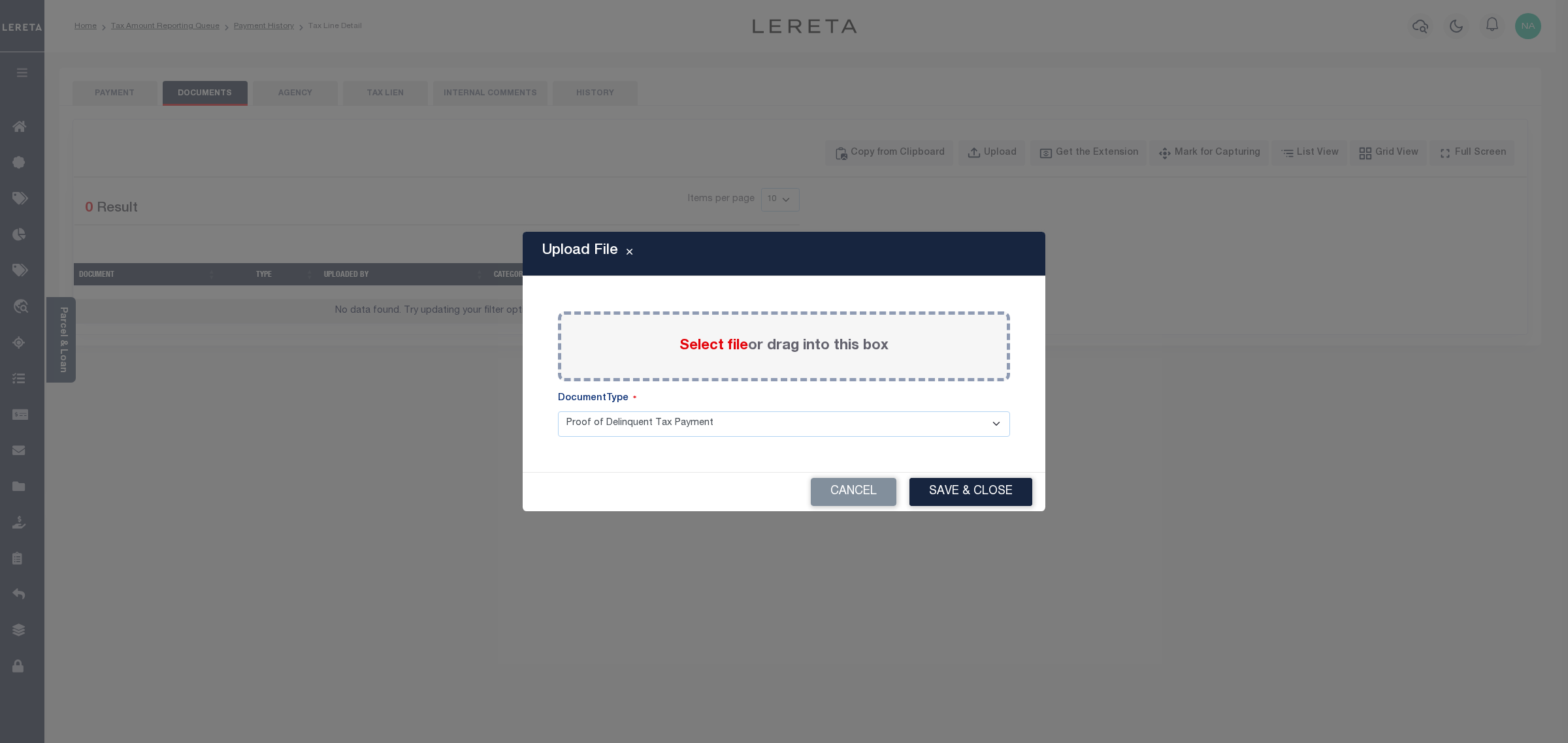
click at [769, 337] on label "Select file or drag into this box" at bounding box center [784, 346] width 209 height 21
click at [0, 0] on input "Select file or drag into this box" at bounding box center [0, 0] width 0 height 0
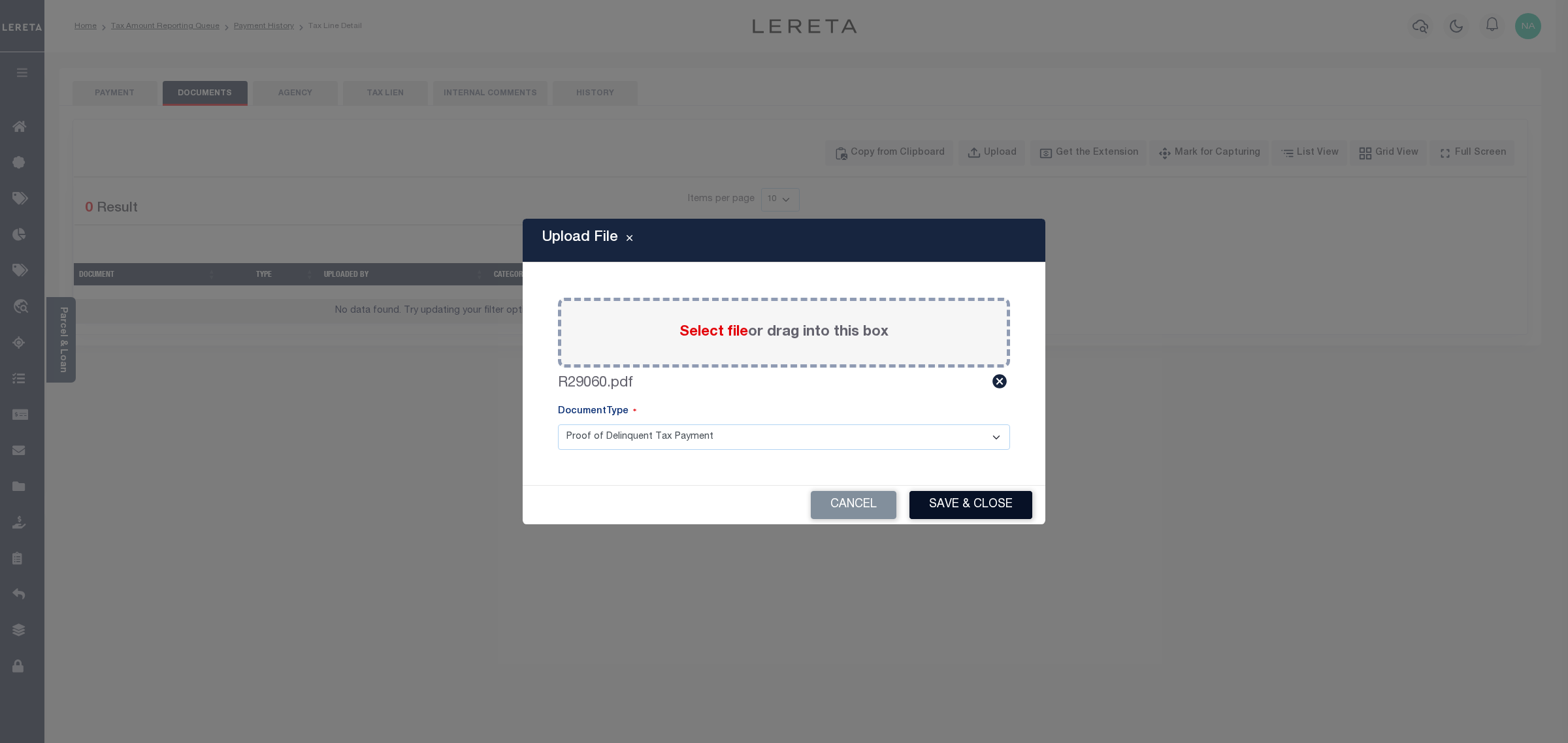
click at [1018, 515] on button "Save & Close" at bounding box center [971, 505] width 123 height 28
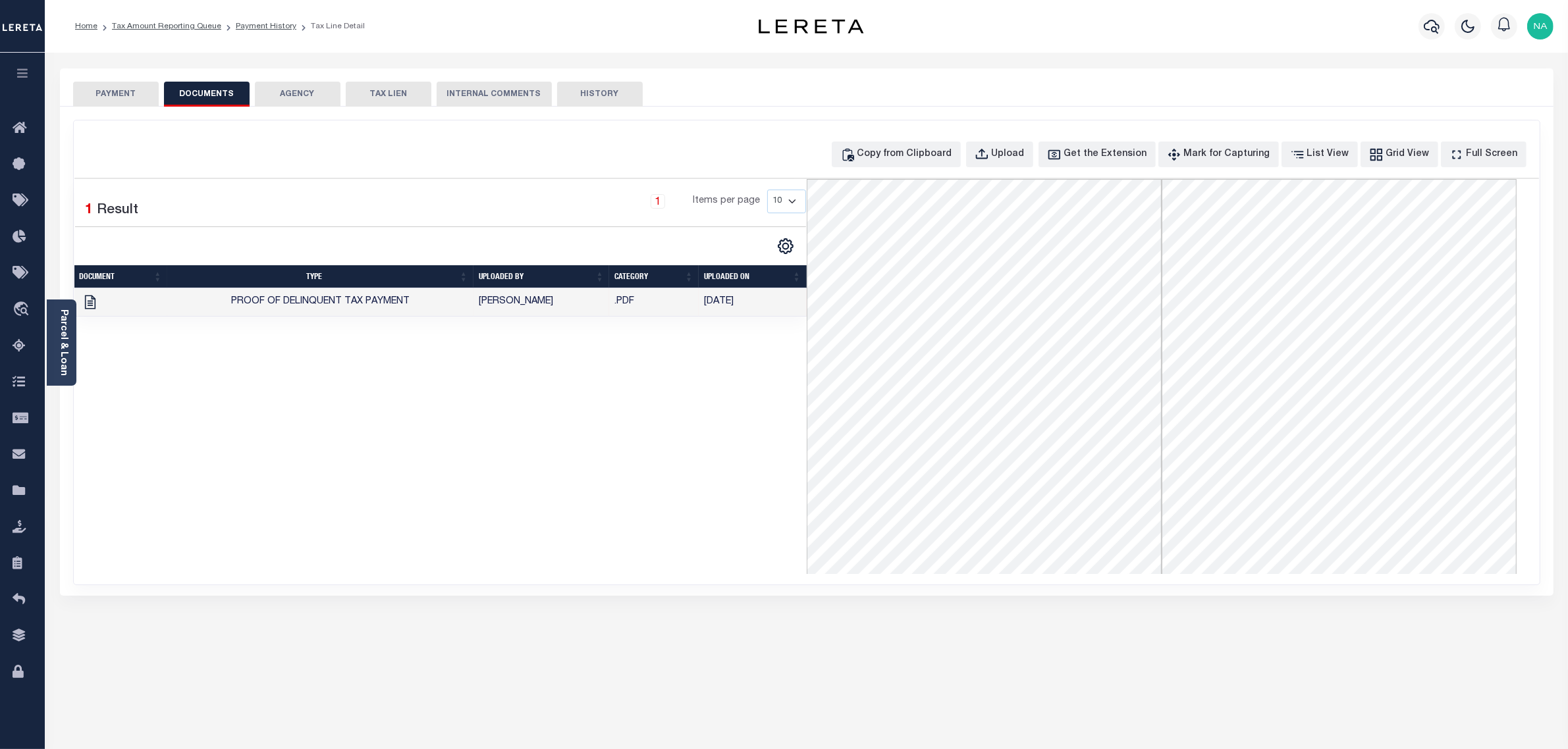
click at [117, 94] on button "PAYMENT" at bounding box center [116, 94] width 86 height 25
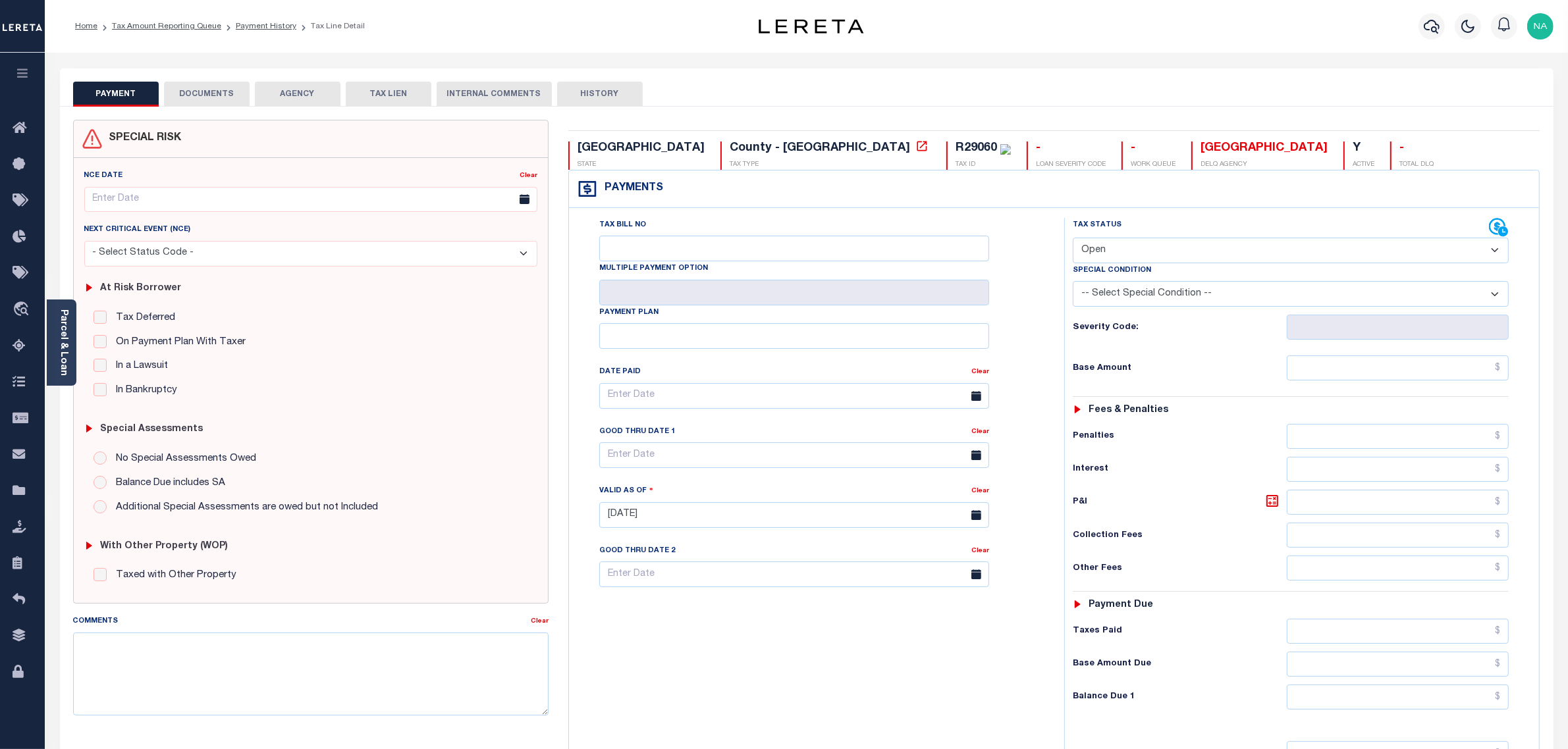
click at [1138, 250] on select "- Select Status Code - Open Due/Unpaid Paid Incomplete No Tax Due Internal Refu…" at bounding box center [1290, 250] width 436 height 26
select select "DUE"
click at [1073, 239] on select "- Select Status Code - Open Due/Unpaid Paid Incomplete No Tax Due Internal Refu…" at bounding box center [1290, 250] width 436 height 26
type input "[DATE]"
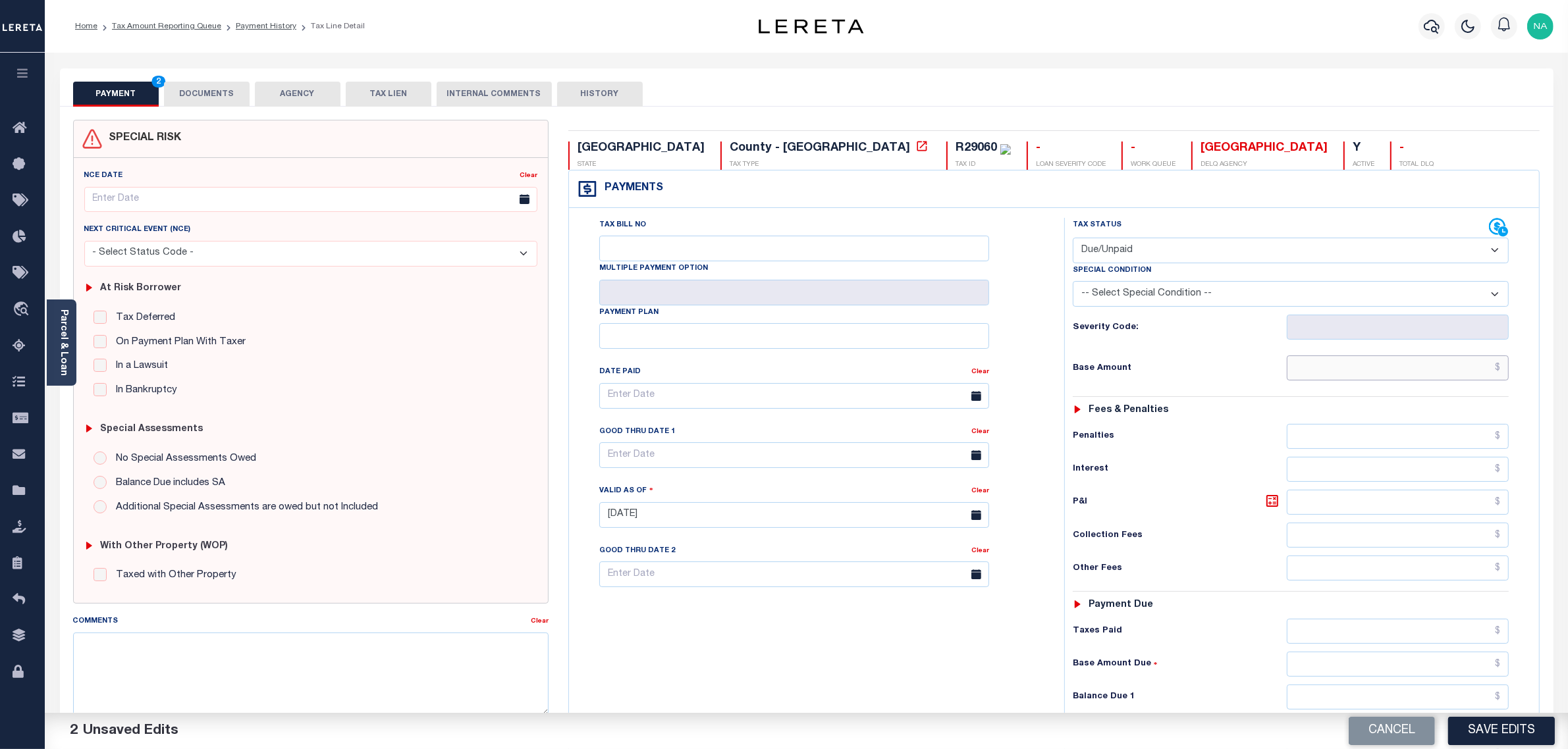
click at [1424, 367] on input "text" at bounding box center [1398, 368] width 223 height 25
paste input "2,417.33"
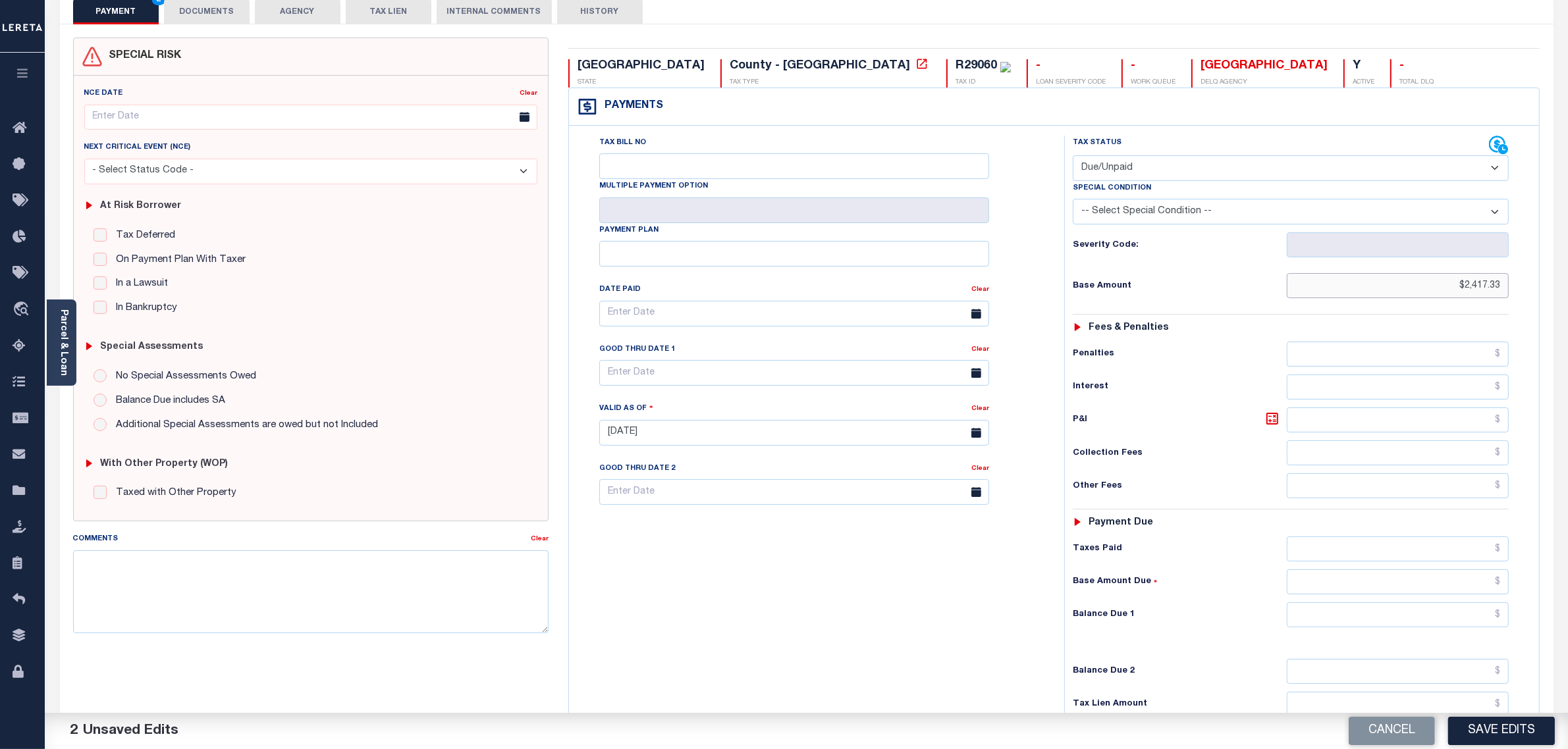
type input "$2,417.33"
click at [1462, 619] on input "text" at bounding box center [1398, 615] width 223 height 25
paste input "2,417.33"
type input "$2,417.33"
click at [690, 374] on input "text" at bounding box center [794, 373] width 390 height 26
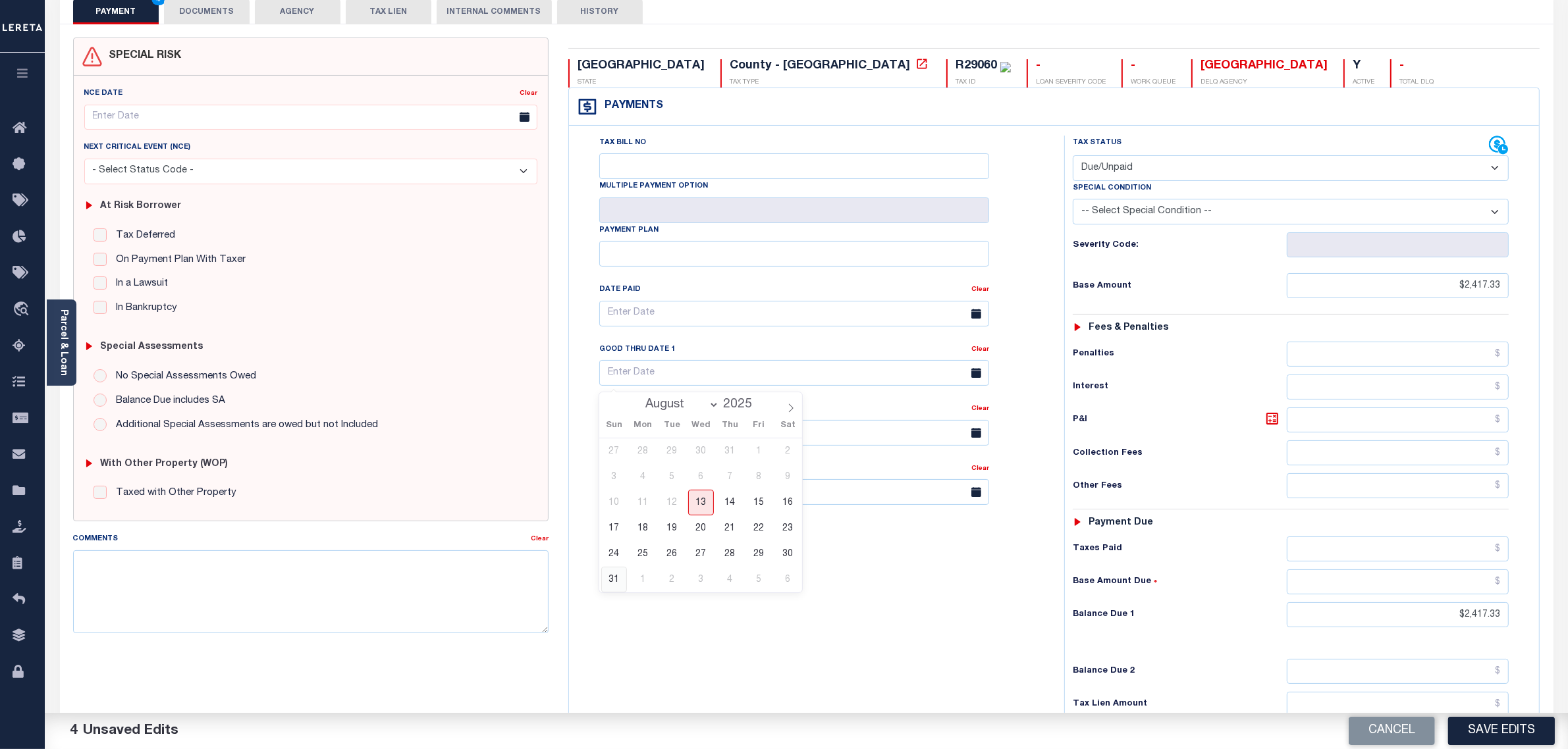
click at [614, 583] on span "31" at bounding box center [614, 579] width 26 height 26
type input "08/31/2025"
click at [740, 610] on div "Tax Bill No Multiple Payment Option Payment Plan Clear" at bounding box center [813, 427] width 482 height 581
click at [1487, 722] on button "Save Edits" at bounding box center [1502, 731] width 107 height 28
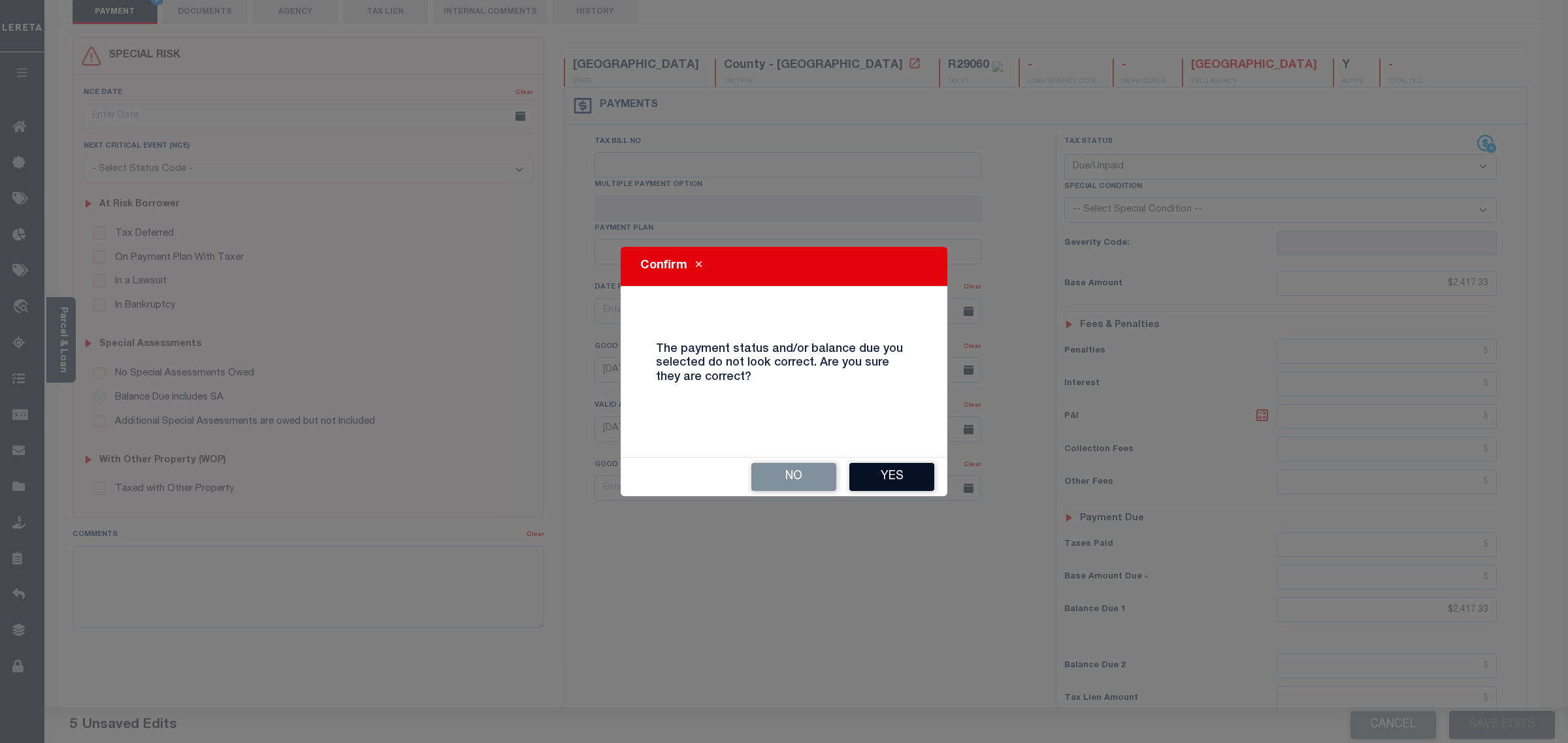
click at [918, 477] on button "Yes" at bounding box center [892, 477] width 85 height 28
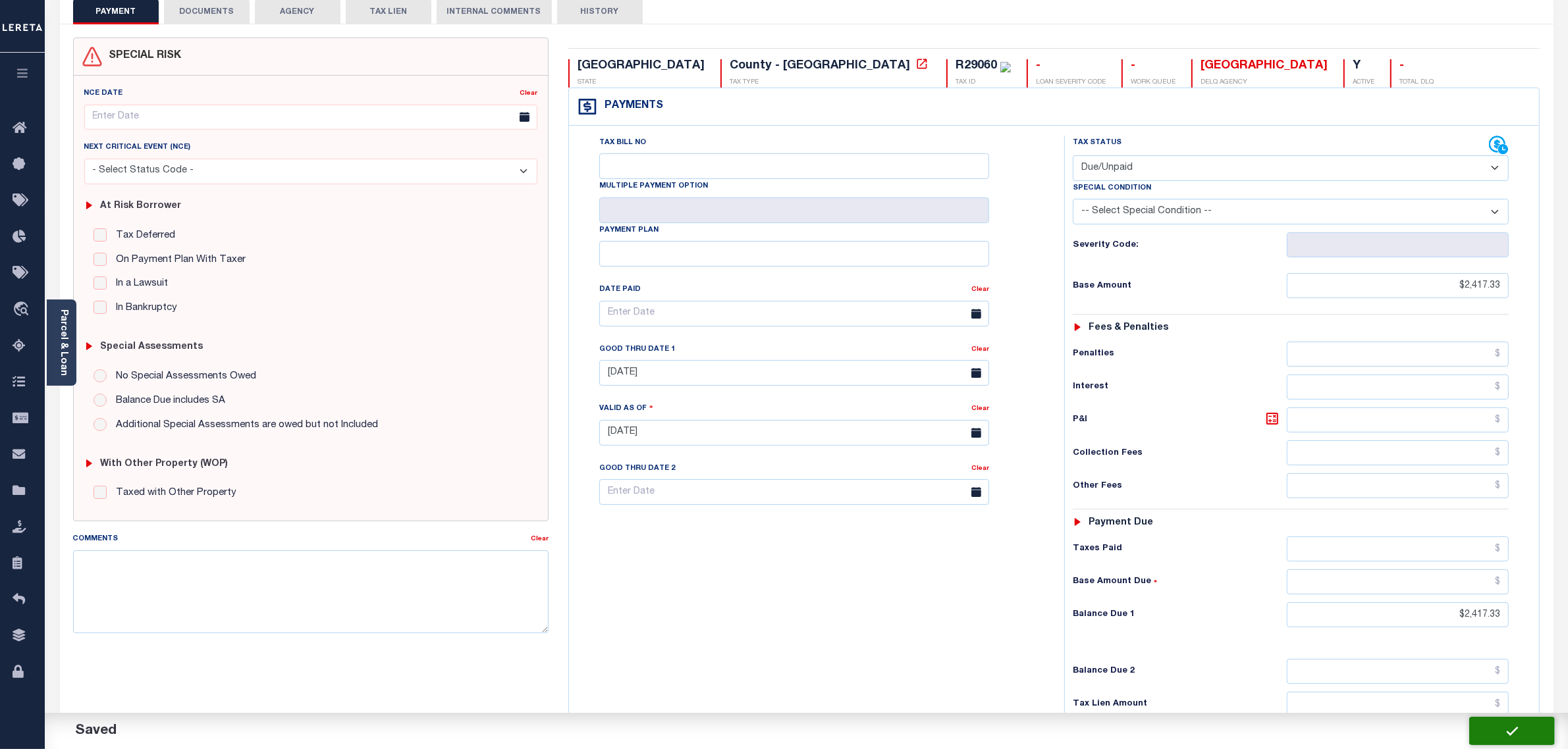
checkbox input "false"
type input "$2,417.33"
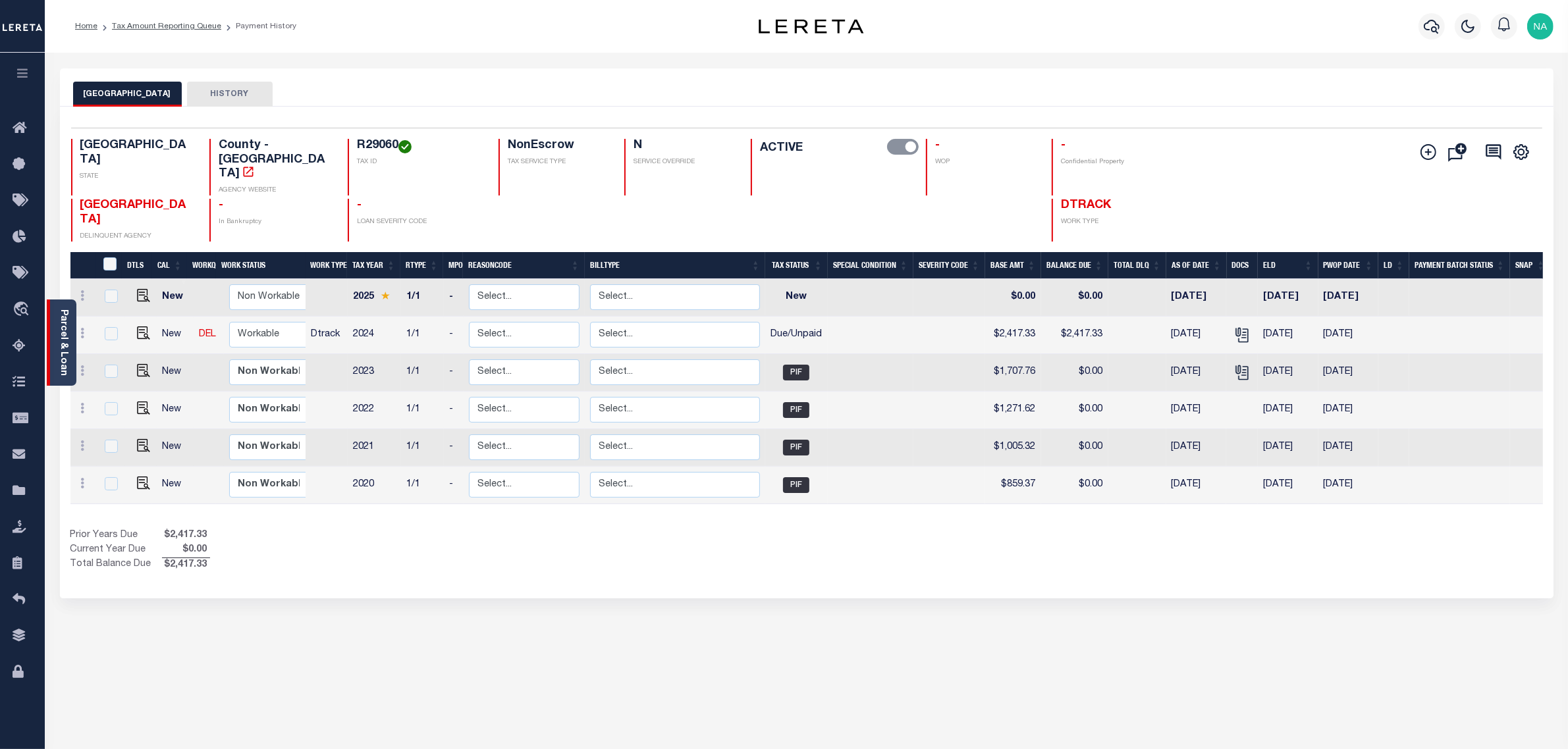
click at [61, 320] on link "Parcel & Loan" at bounding box center [63, 342] width 9 height 66
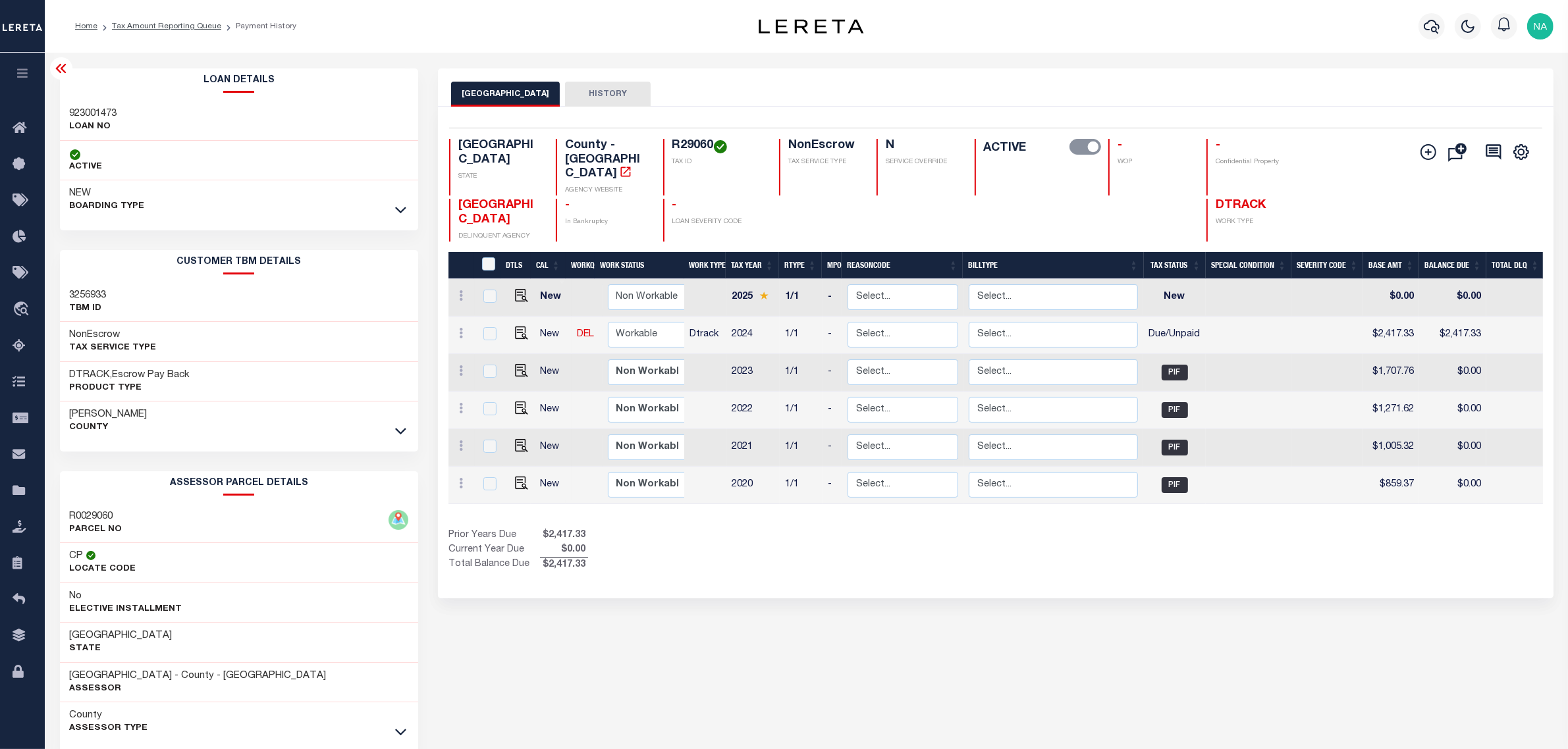
click at [100, 119] on h3 "923001473" at bounding box center [94, 114] width 47 height 13
copy h3 "923001473"
click at [179, 25] on link "Tax Amount Reporting Queue" at bounding box center [167, 26] width 109 height 8
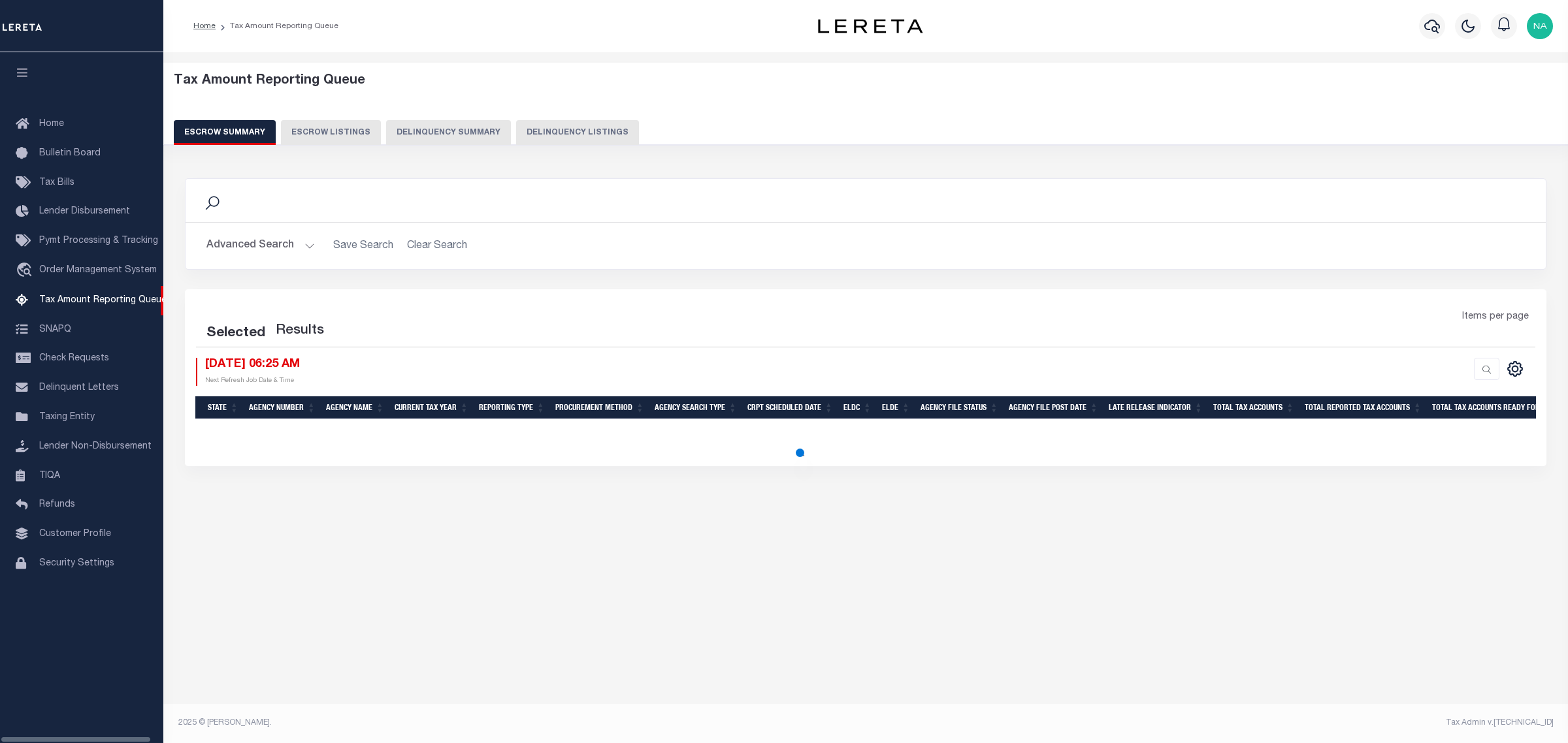
select select "100"
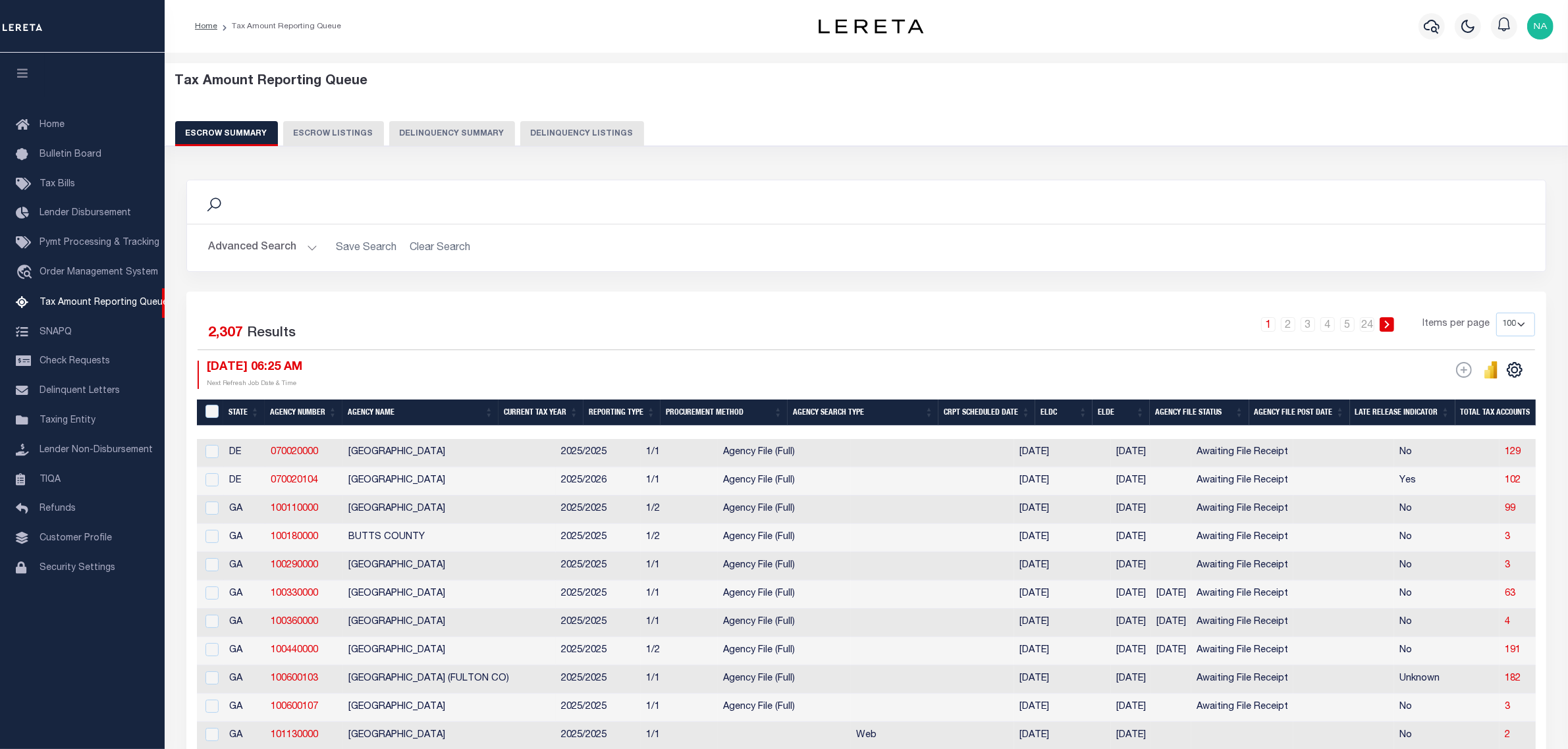
click at [577, 133] on button "Delinquency Listings" at bounding box center [582, 134] width 124 height 25
select select "100"
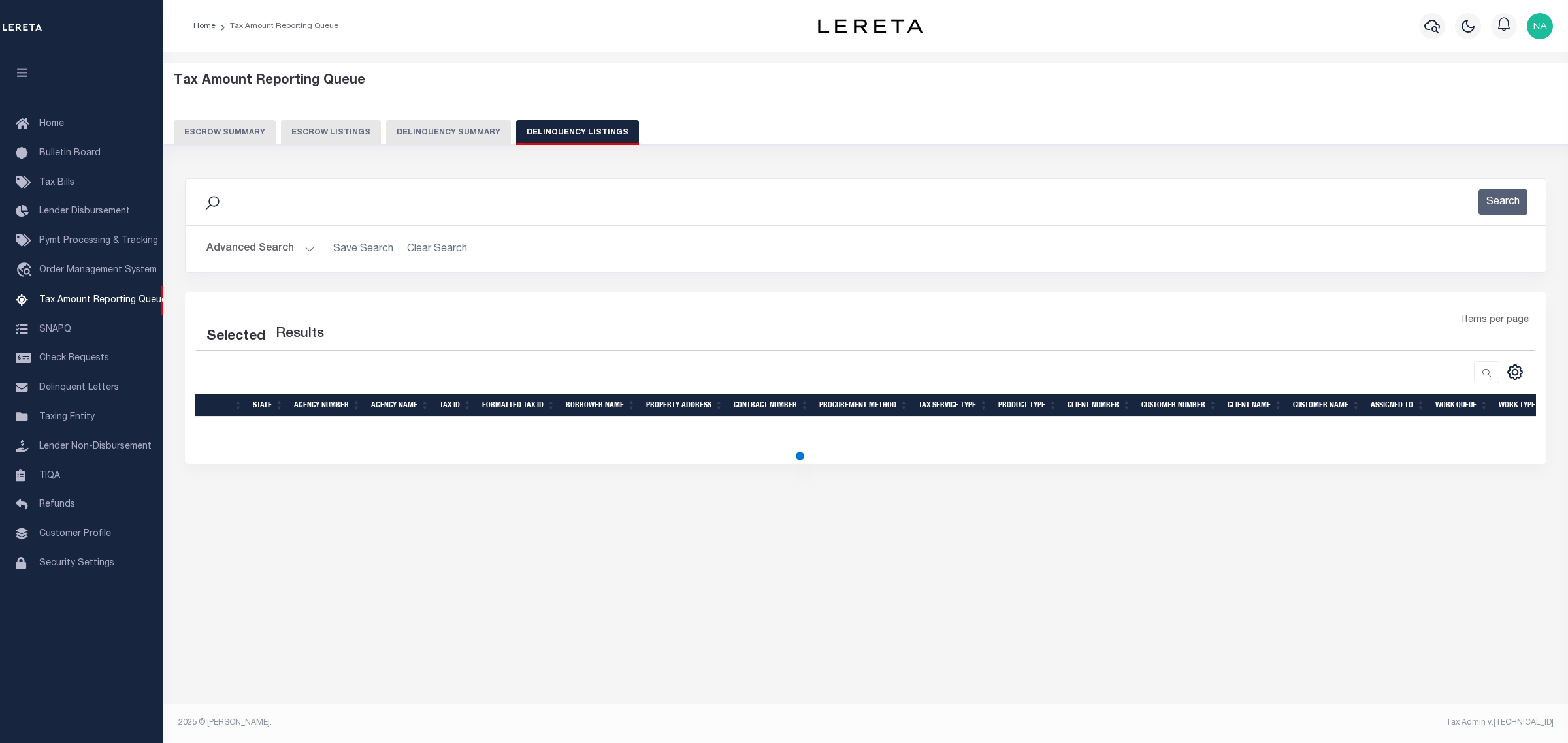
select select "100"
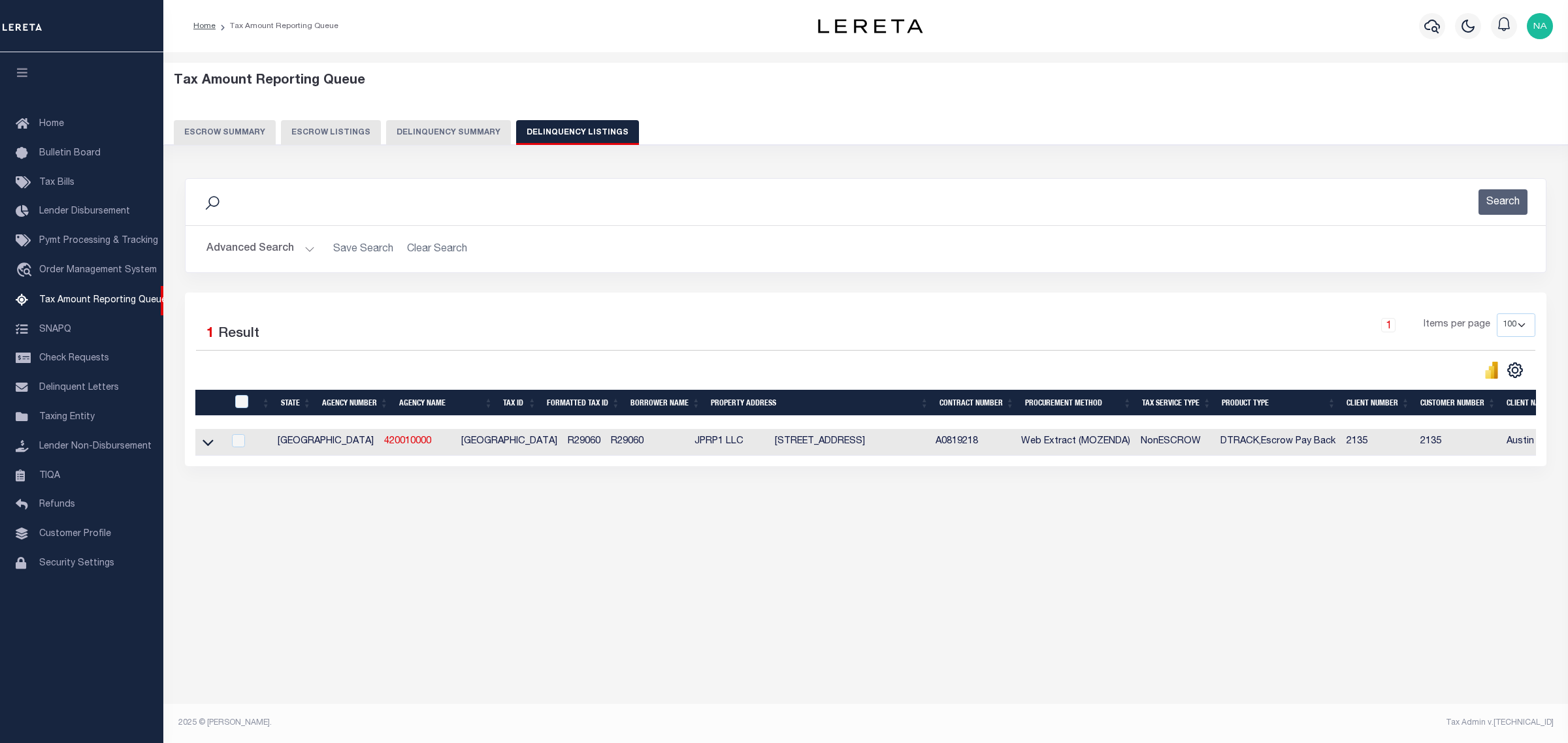
click at [245, 255] on button "Advanced Search" at bounding box center [261, 249] width 108 height 26
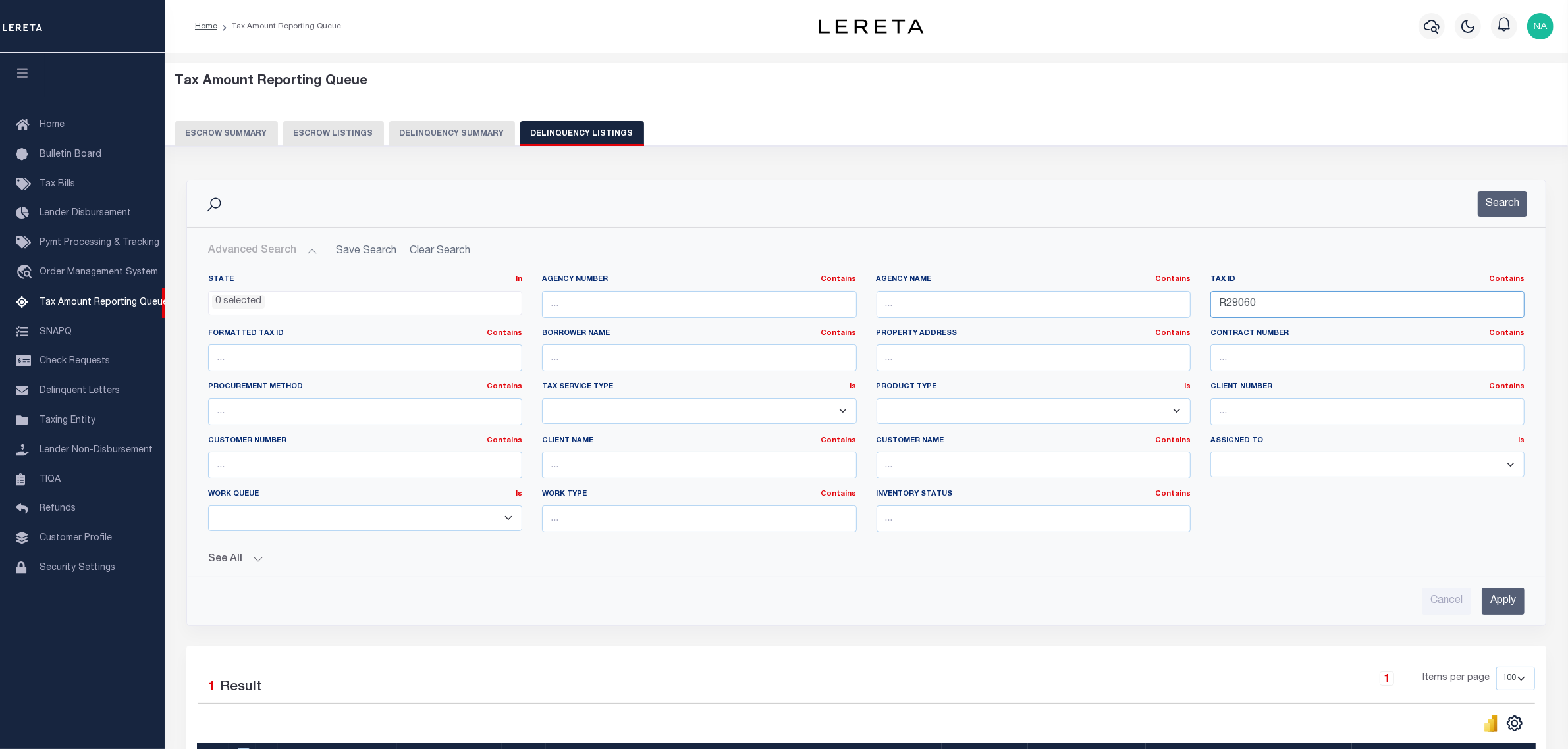
drag, startPoint x: 1263, startPoint y: 303, endPoint x: 1048, endPoint y: 305, distance: 215.0
click at [1049, 305] on div "State In In AK AL AR AZ CA CO CT DC DE FL GA GU HI IA ID IL IN KS KY LA MA MD M…" at bounding box center [867, 409] width 1336 height 269
paste input "30234"
type input "R30234"
click at [1496, 594] on input "Apply" at bounding box center [1503, 601] width 43 height 27
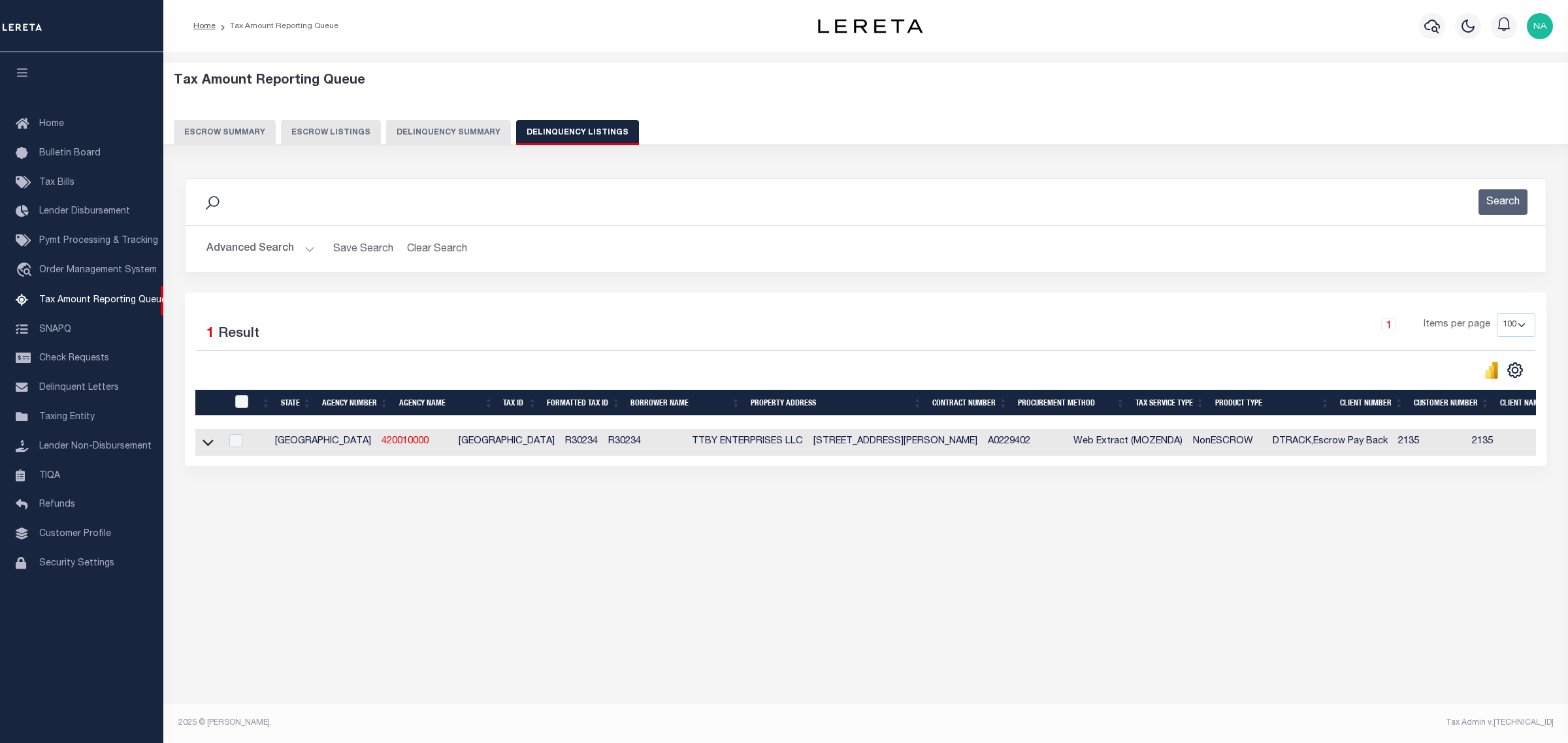
click at [505, 523] on div "Tax Amount Reporting Queue Escrow Summary Escrow Listings In" at bounding box center [865, 305] width 1397 height 479
click at [210, 445] on icon at bounding box center [208, 442] width 11 height 14
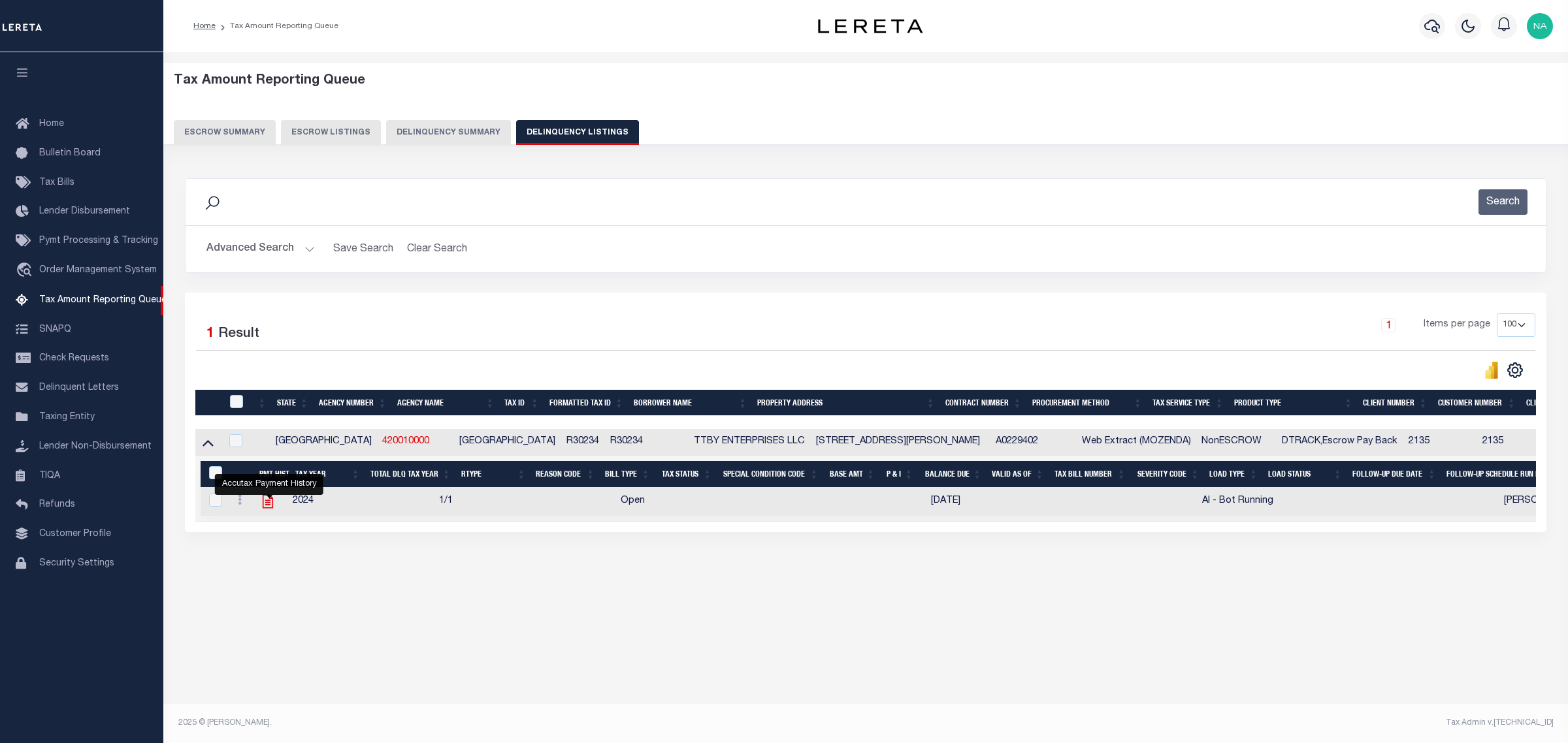
click at [272, 506] on icon "" at bounding box center [267, 501] width 17 height 17
checkbox input "true"
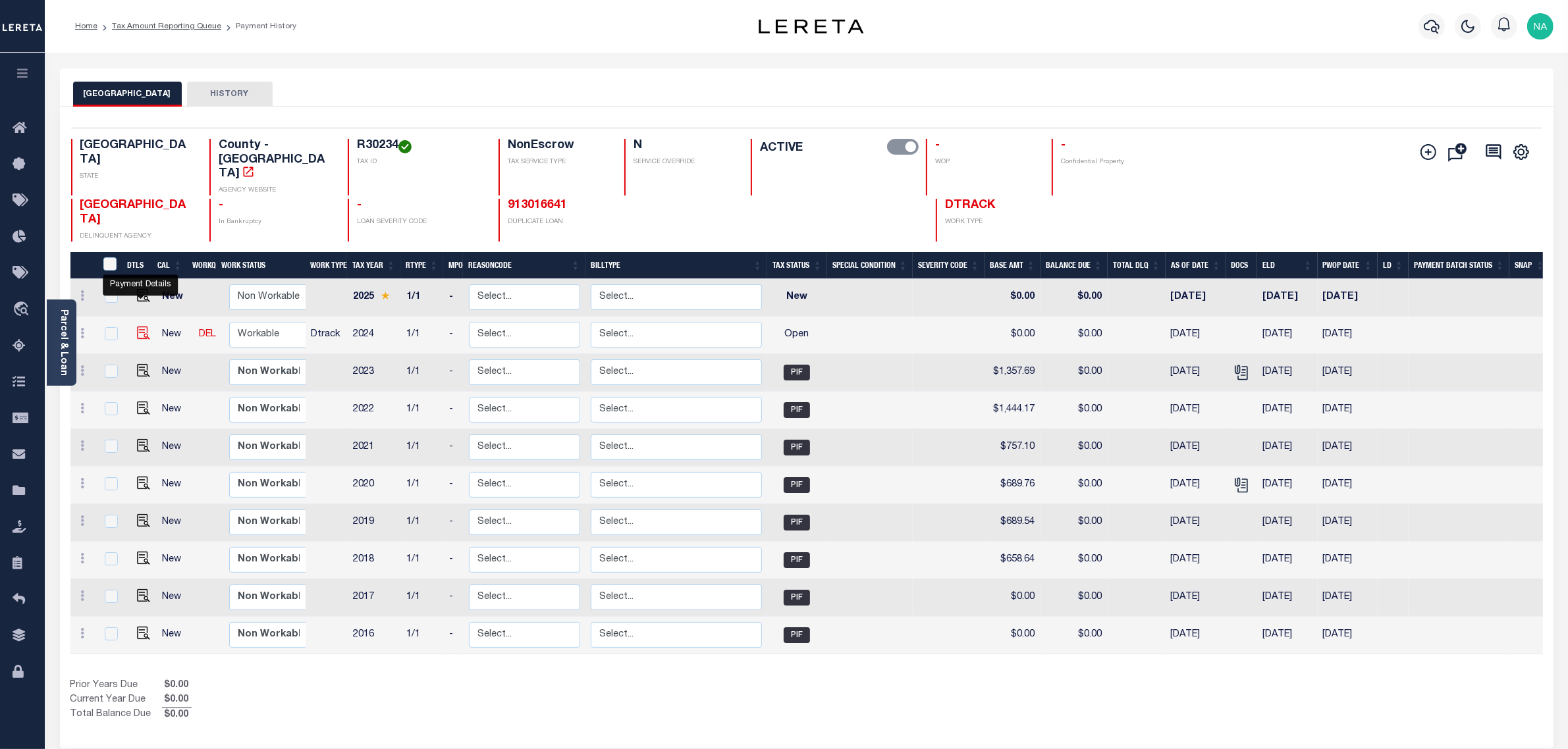
click at [140, 326] on img "" at bounding box center [144, 333] width 13 height 13
checkbox input "true"
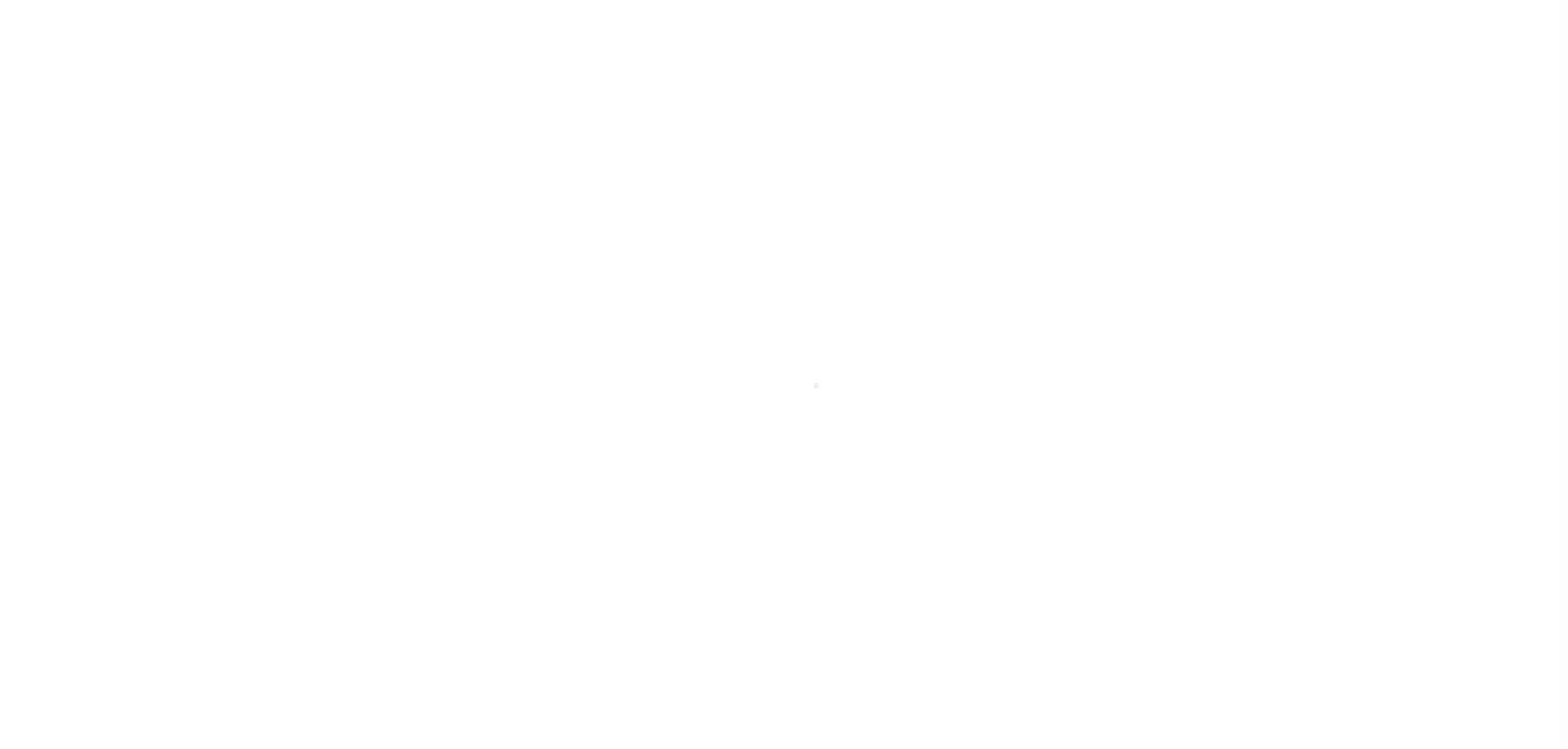
select select "OP2"
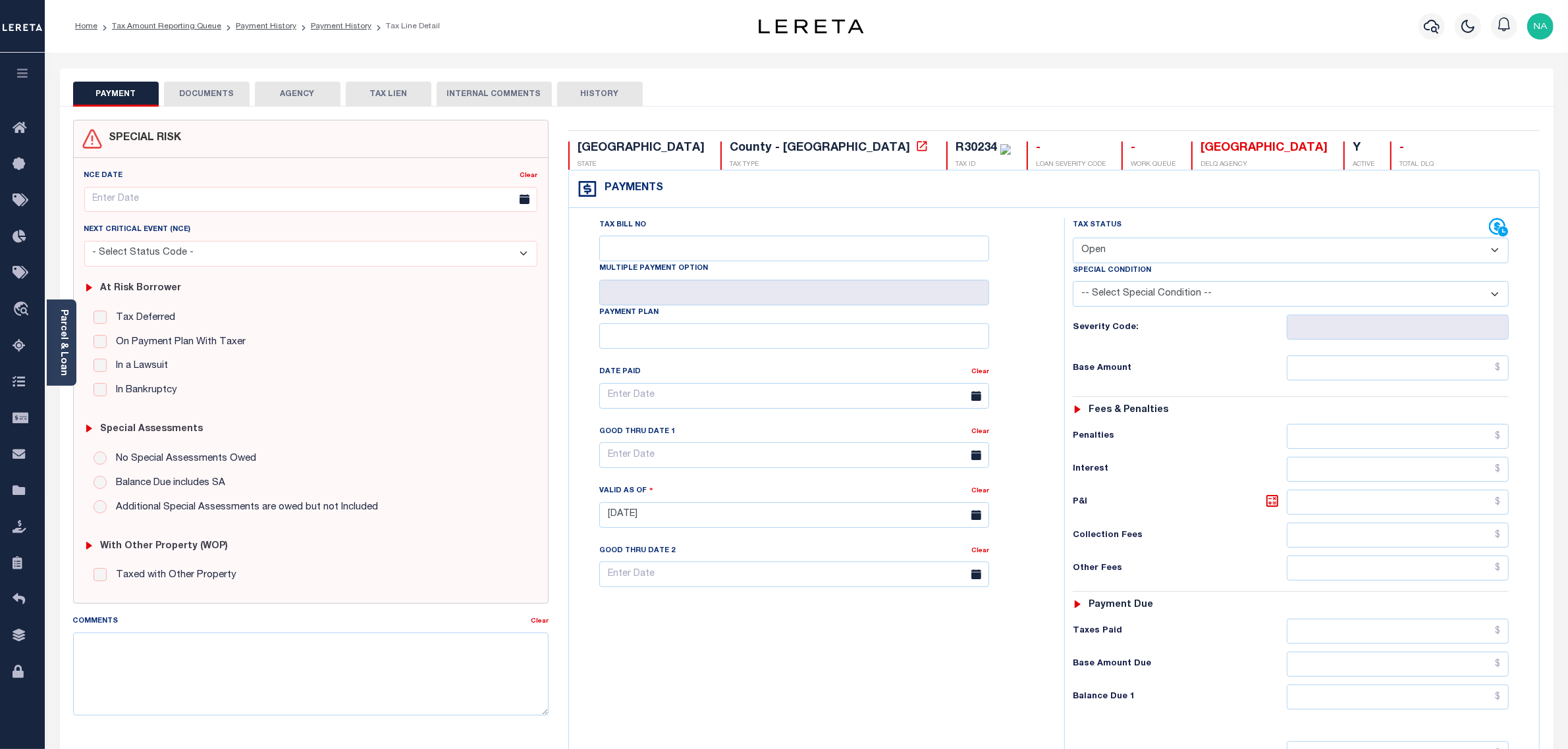
click at [196, 94] on button "DOCUMENTS" at bounding box center [207, 94] width 86 height 25
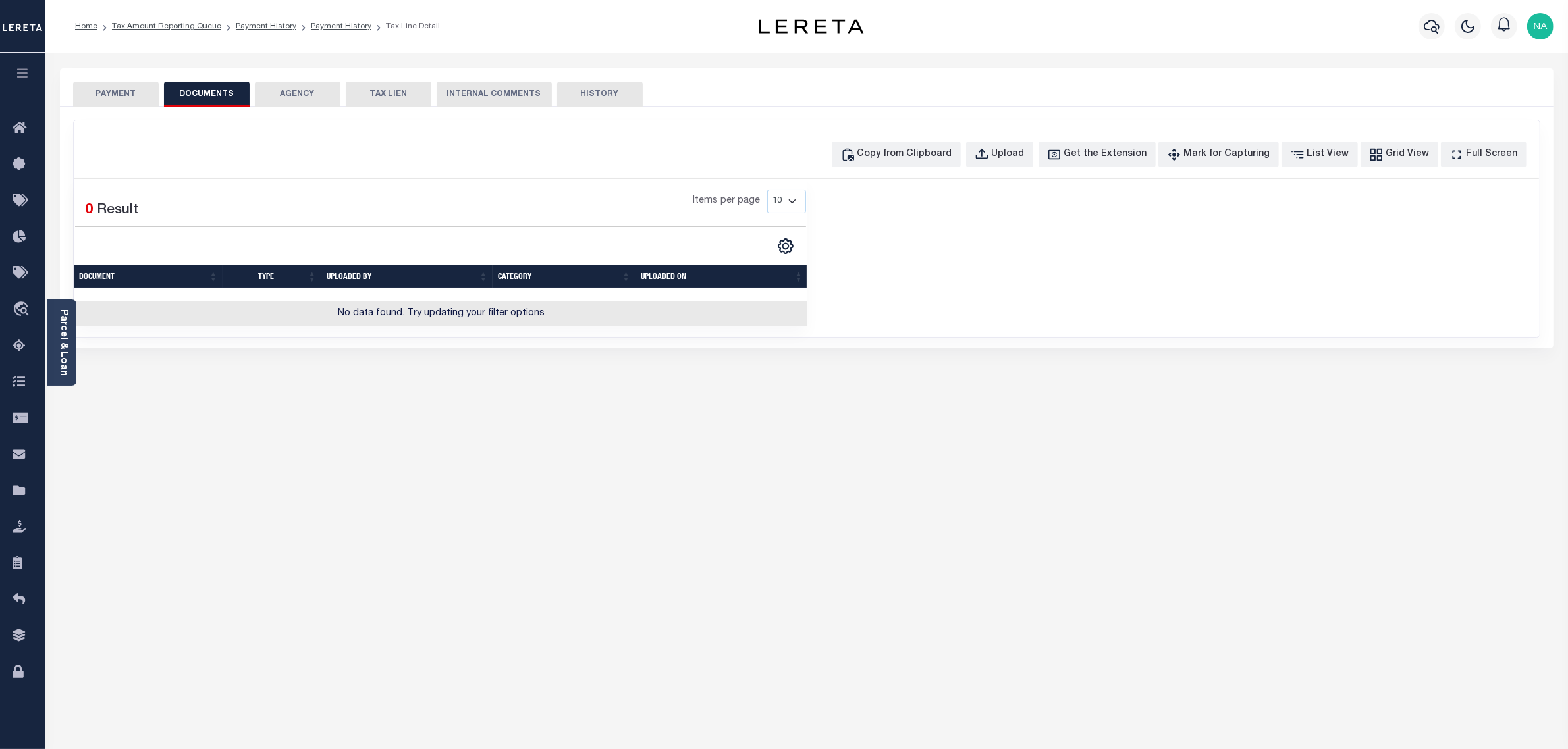
click at [122, 93] on button "PAYMENT" at bounding box center [116, 94] width 86 height 25
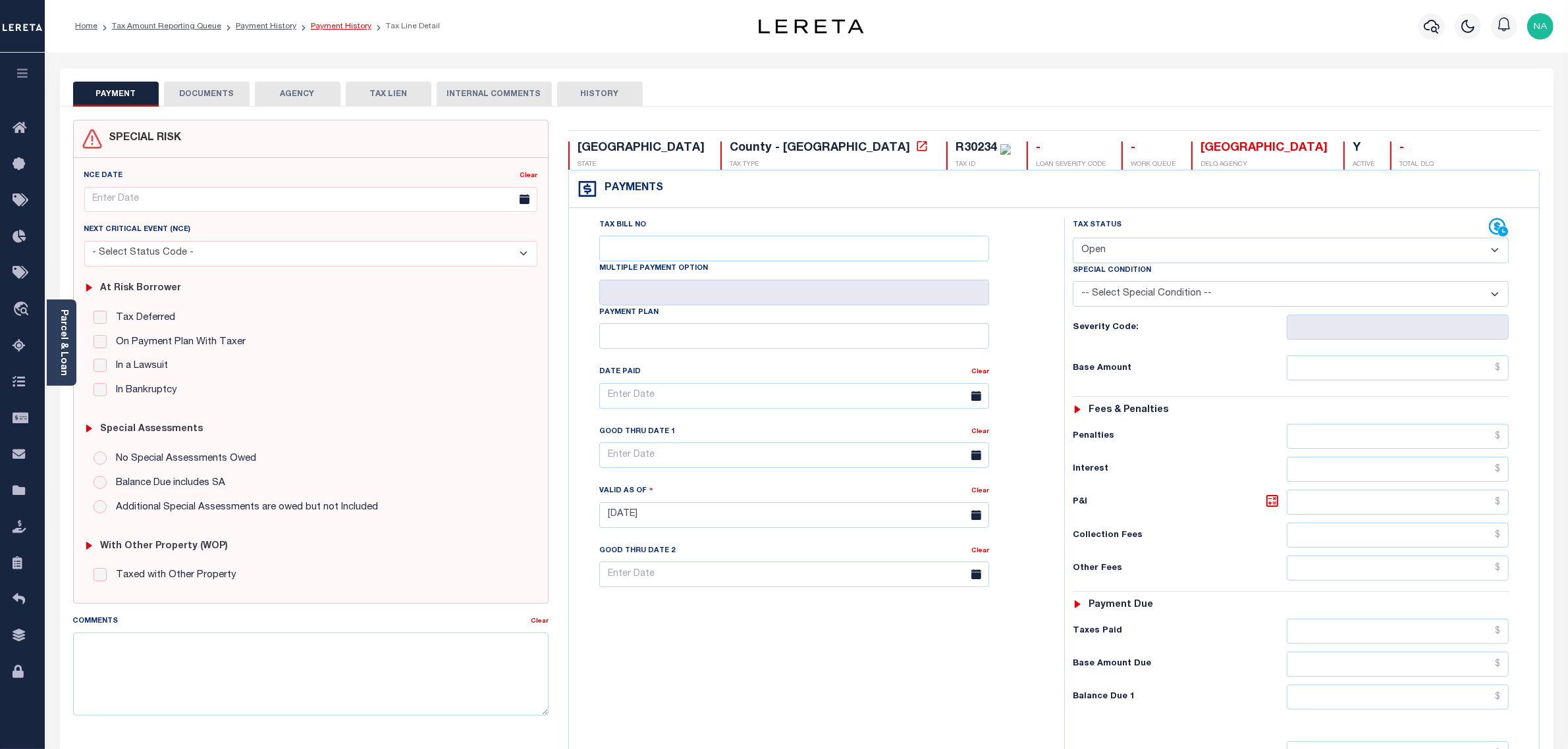
click at [343, 24] on link "Payment History" at bounding box center [341, 26] width 61 height 8
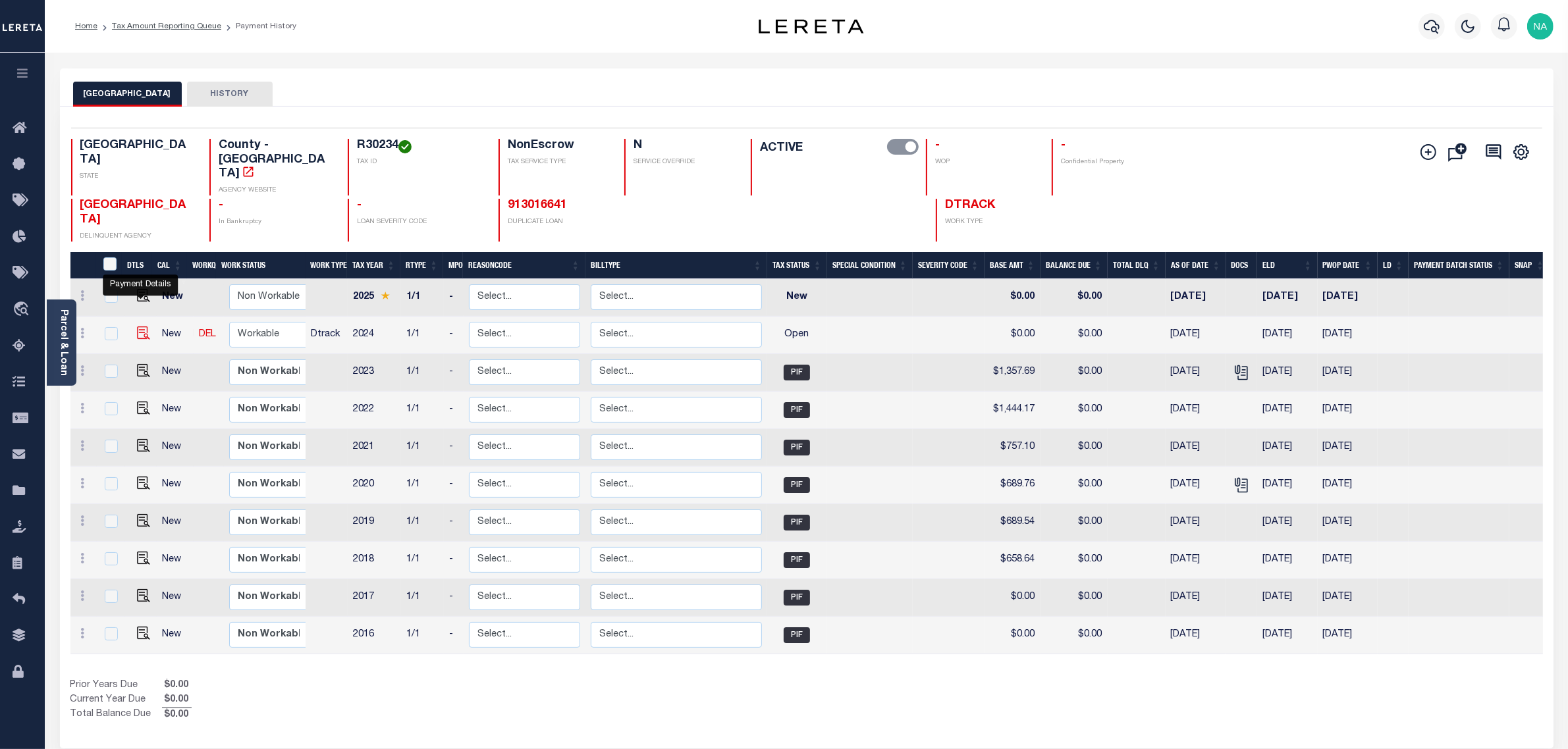
click at [140, 326] on img "" at bounding box center [144, 333] width 13 height 13
checkbox input "true"
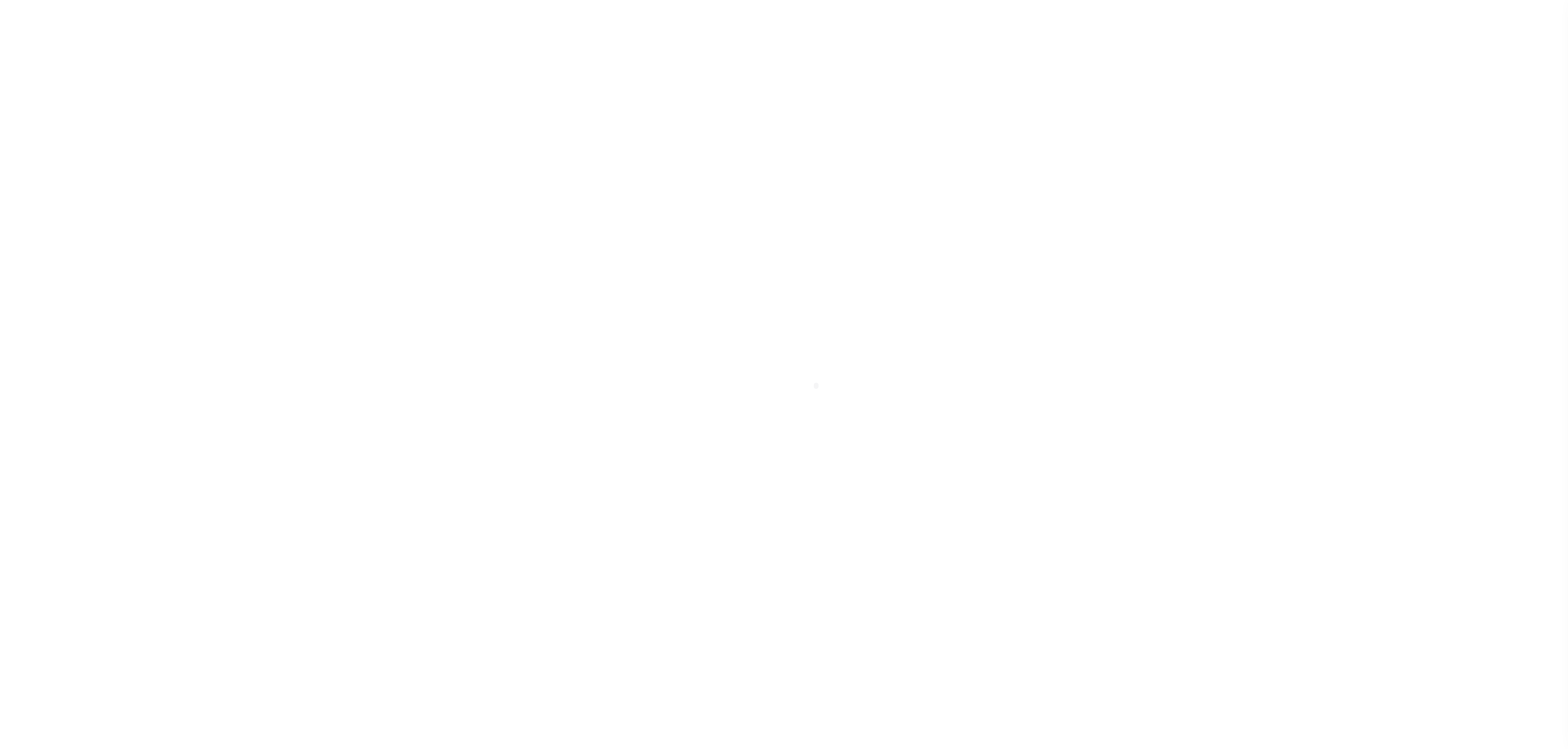
select select "OP2"
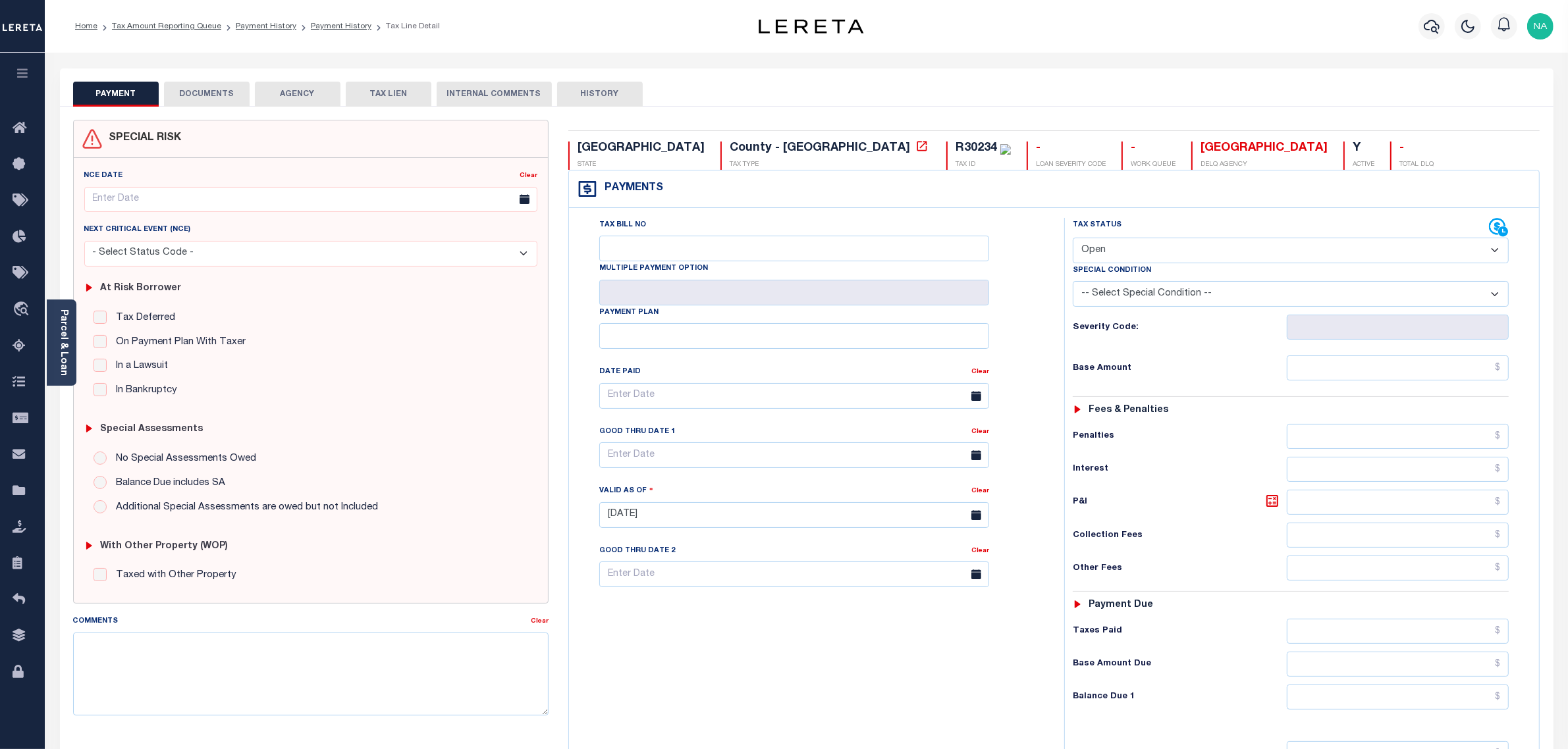
click at [210, 100] on button "DOCUMENTS" at bounding box center [207, 94] width 86 height 25
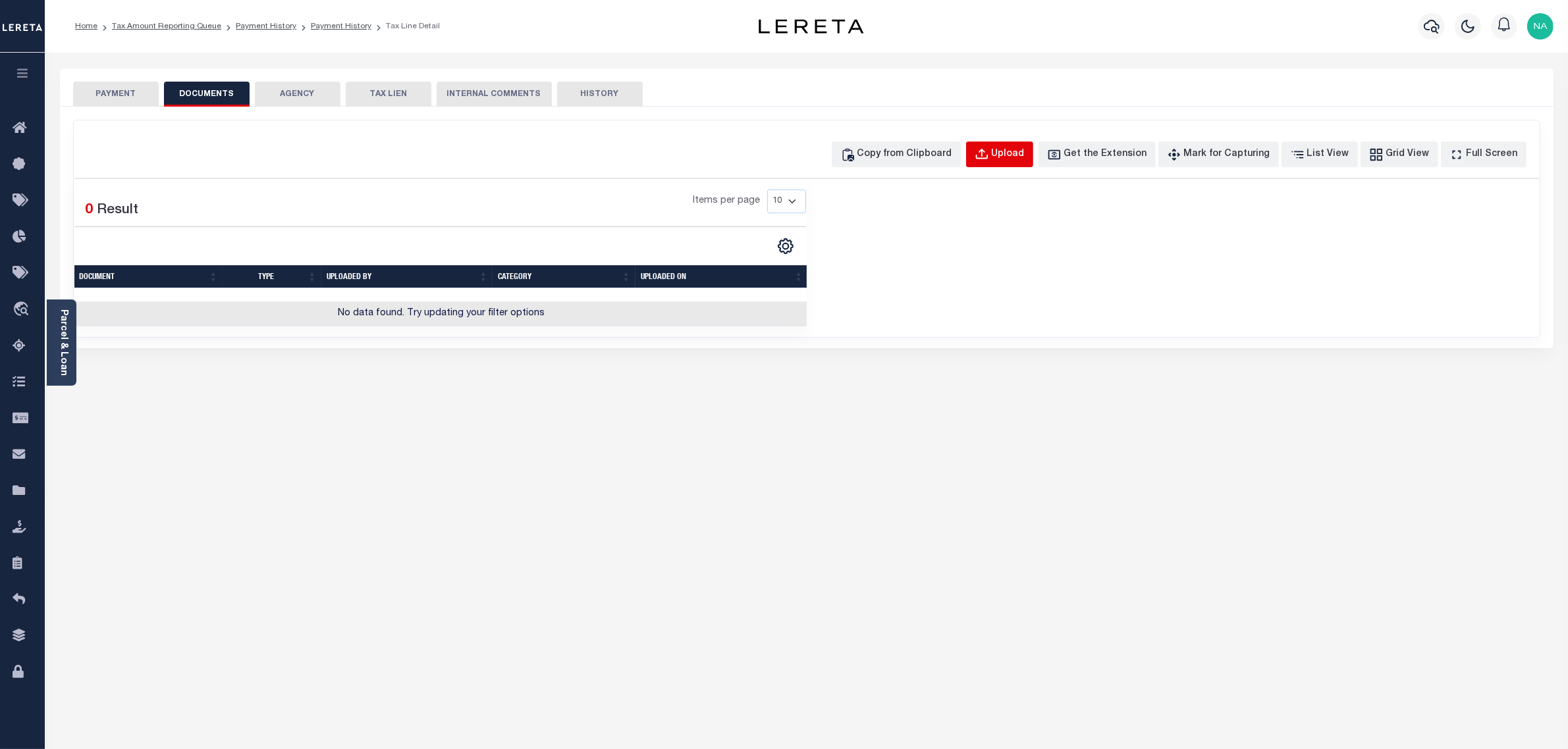
click at [1025, 155] on div "Upload" at bounding box center [1008, 155] width 33 height 15
select select "POP"
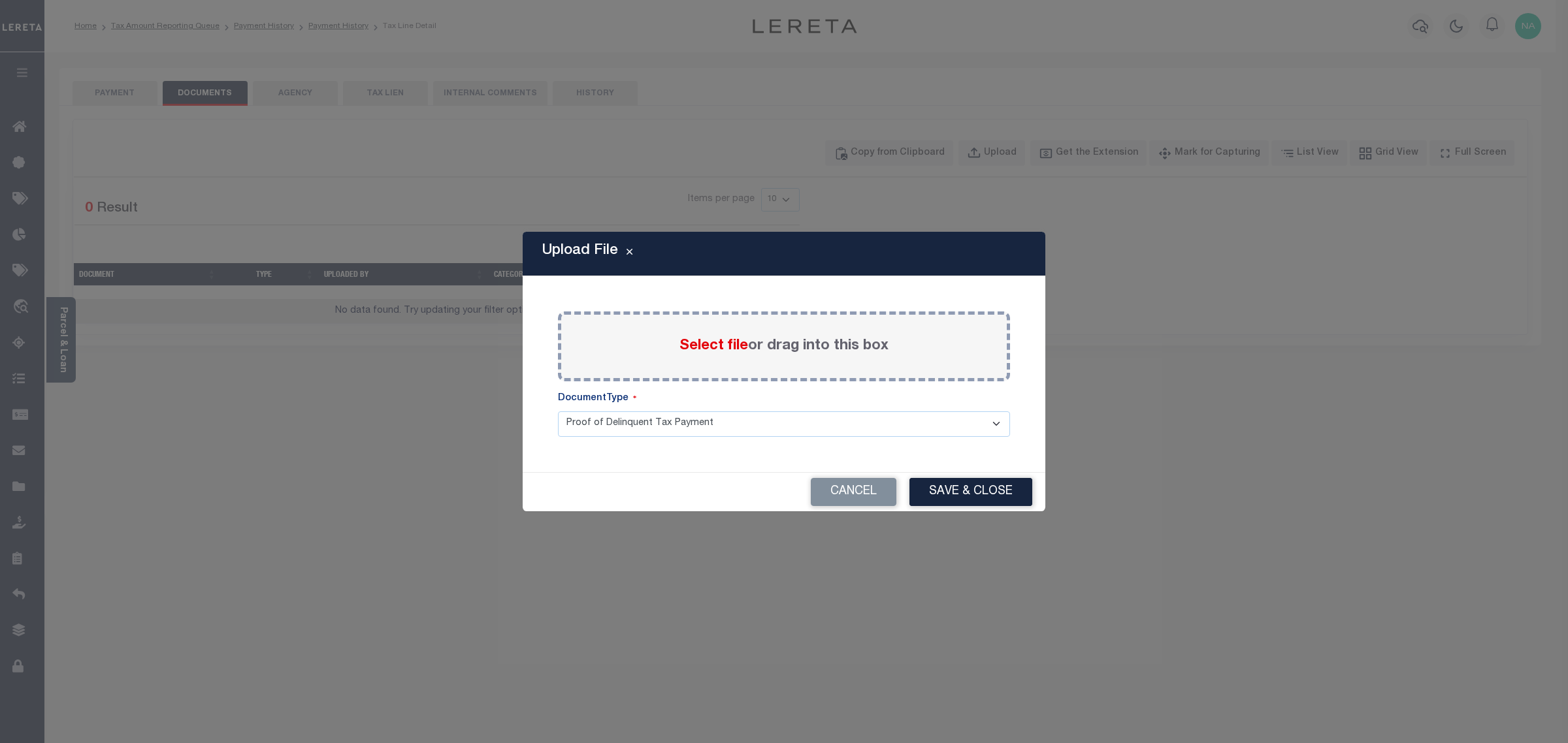
click at [736, 344] on span "Select file" at bounding box center [714, 346] width 69 height 15
click at [0, 0] on input "Select file or drag into this box" at bounding box center [0, 0] width 0 height 0
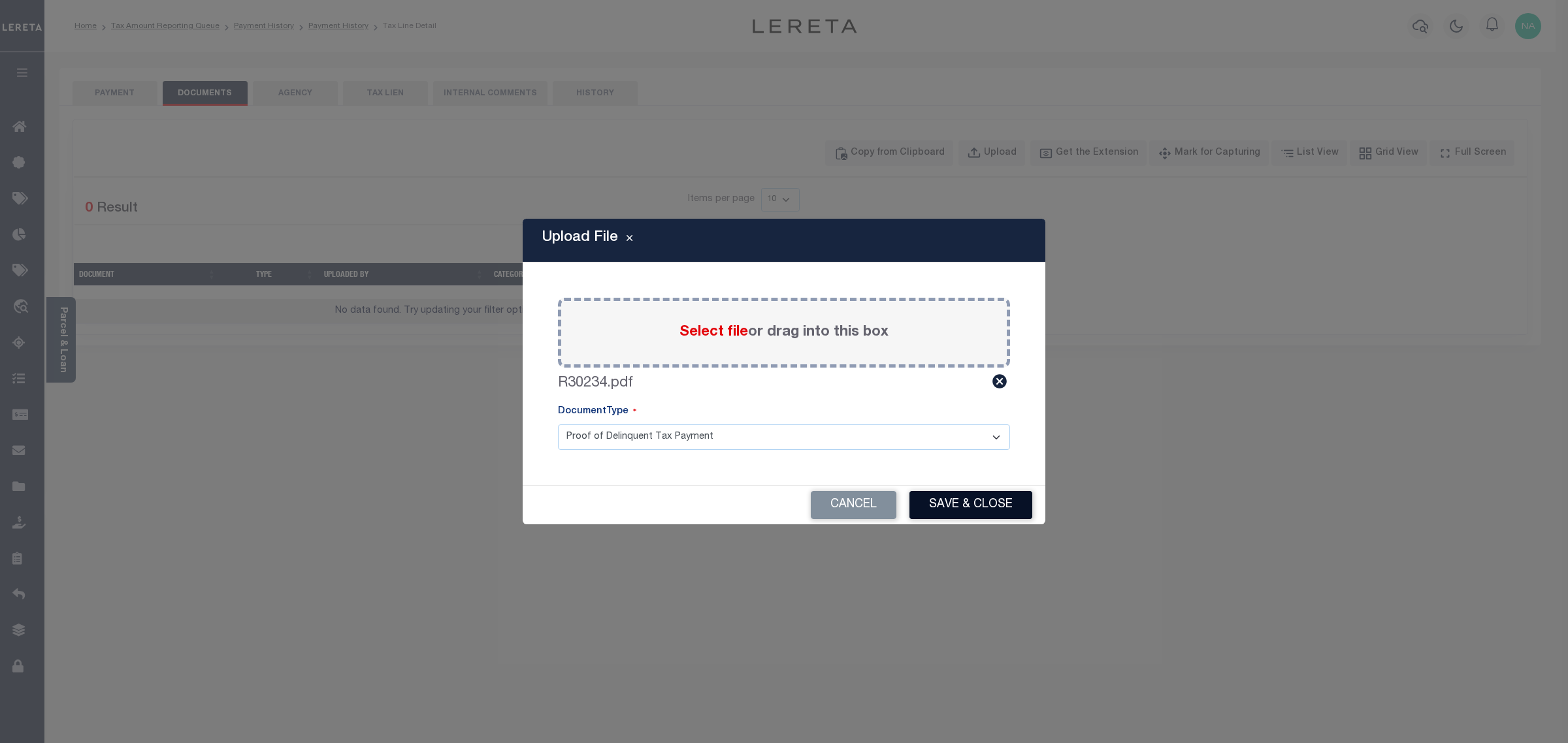
click at [992, 500] on button "Save & Close" at bounding box center [971, 505] width 123 height 28
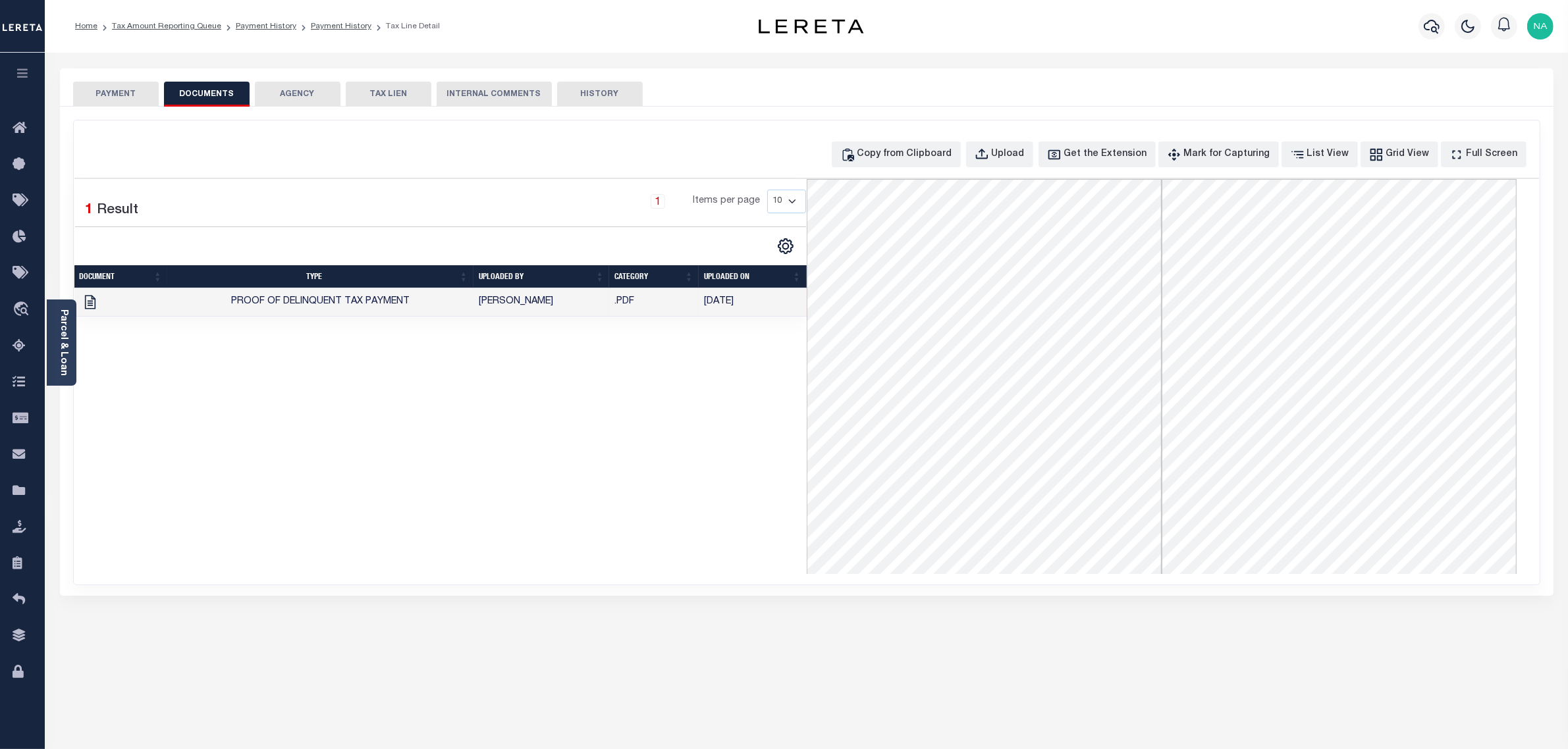
click at [110, 95] on button "PAYMENT" at bounding box center [116, 94] width 86 height 25
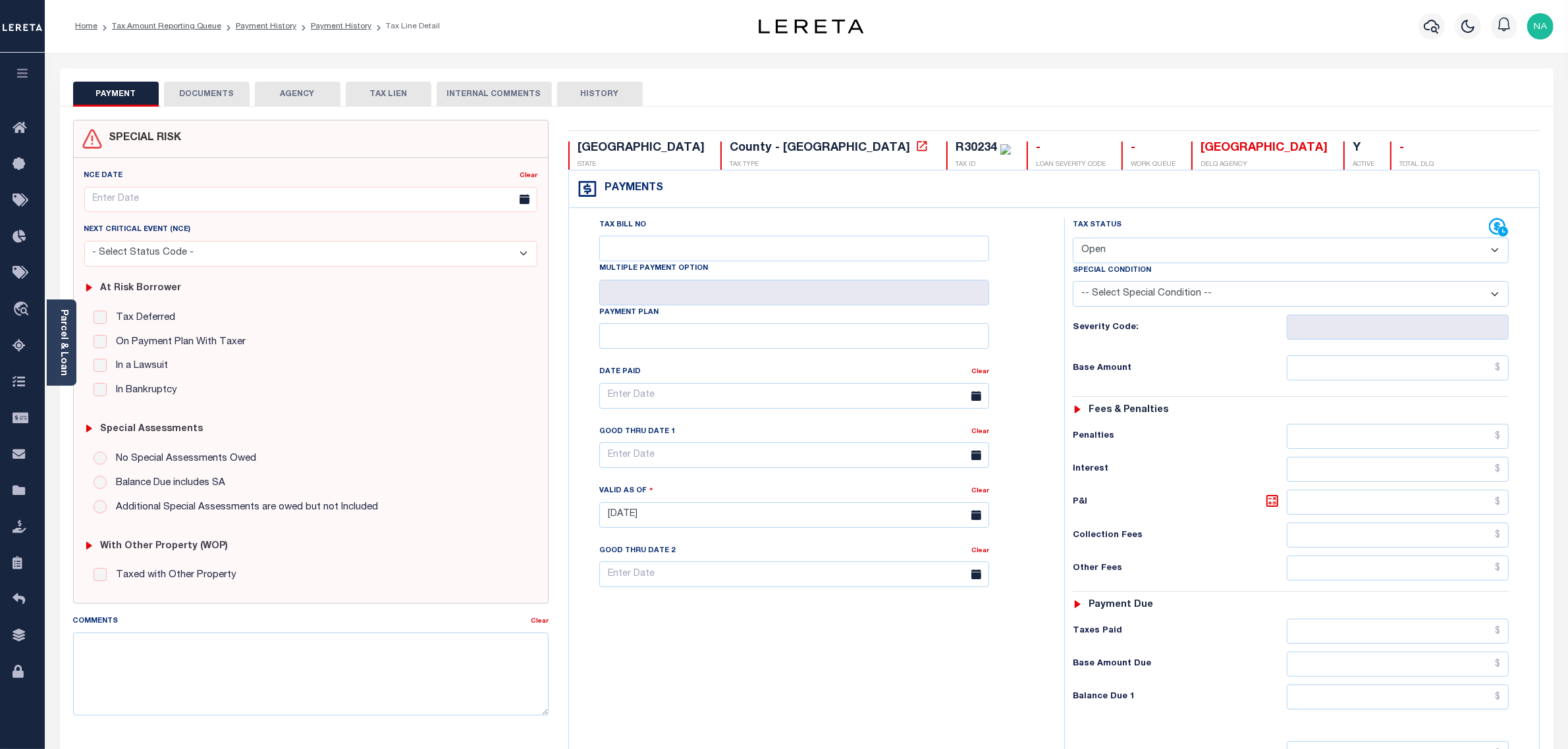
click at [1141, 259] on select "- Select Status Code - Open Due/Unpaid Paid Incomplete No Tax Due Internal Refu…" at bounding box center [1290, 250] width 436 height 26
select select "PYD"
click at [1073, 239] on select "- Select Status Code - Open Due/Unpaid Paid Incomplete No Tax Due Internal Refu…" at bounding box center [1290, 250] width 436 height 26
type input "08/13/2025"
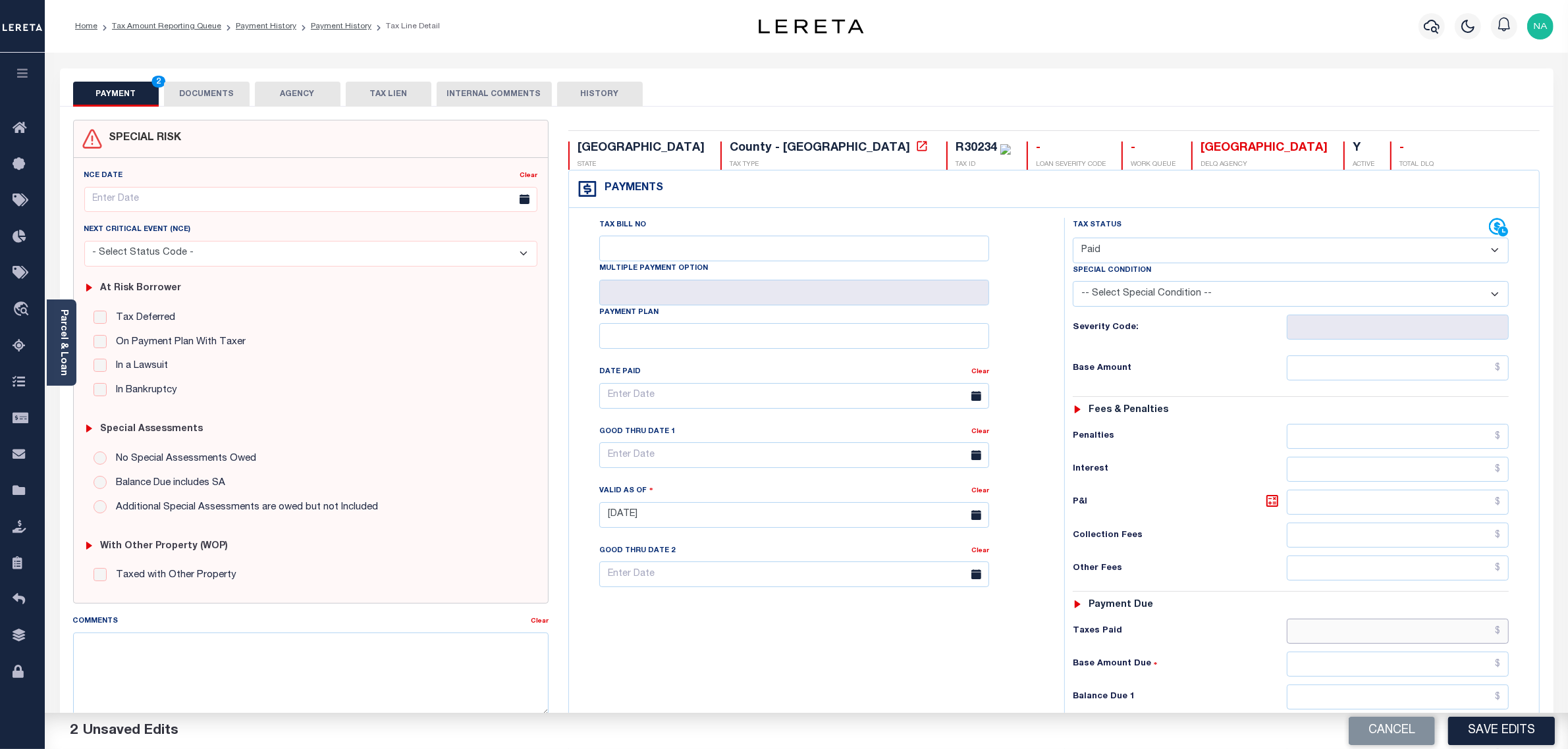
click at [1431, 630] on input "text" at bounding box center [1398, 632] width 223 height 25
paste input "1,468.23"
type input "$1,468.23"
click at [1439, 699] on input "text" at bounding box center [1398, 697] width 223 height 25
type input "$0.00"
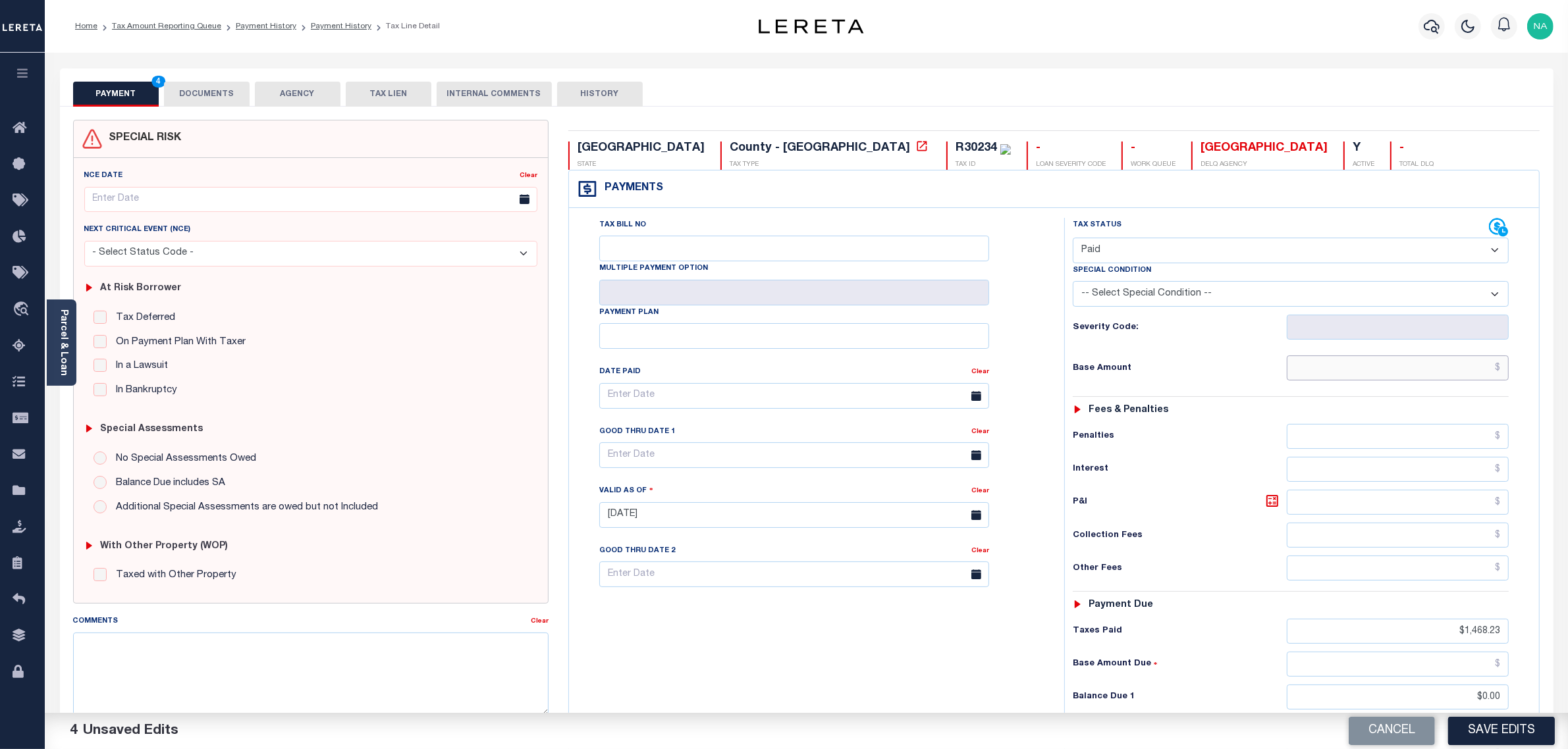
click at [1456, 369] on input "text" at bounding box center [1398, 368] width 223 height 25
paste input "1,347.02"
type input "$1,347.02"
click at [1479, 731] on button "Save Edits" at bounding box center [1502, 731] width 107 height 28
checkbox input "false"
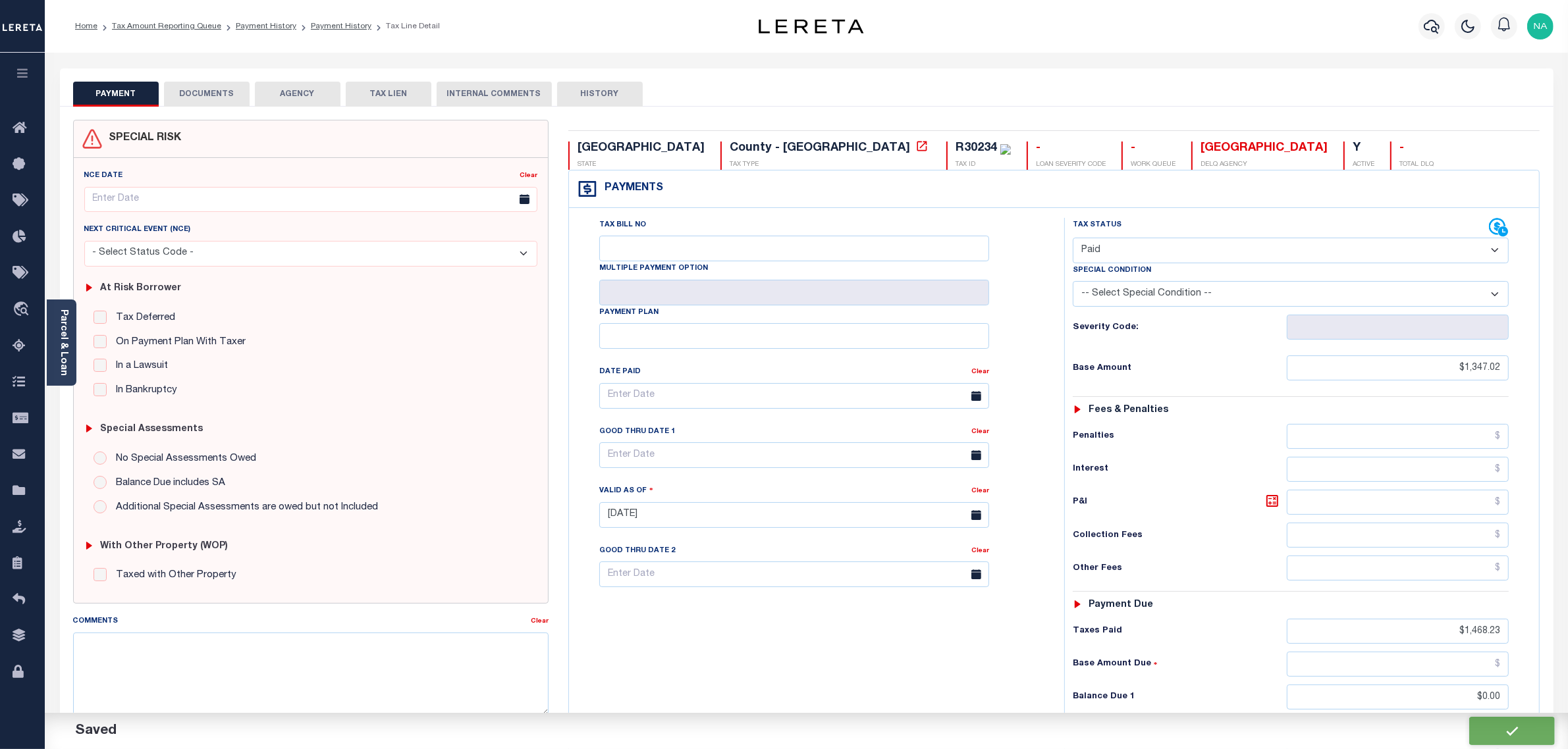
type input "$1,347.02"
type input "$1,468.23"
type input "$0"
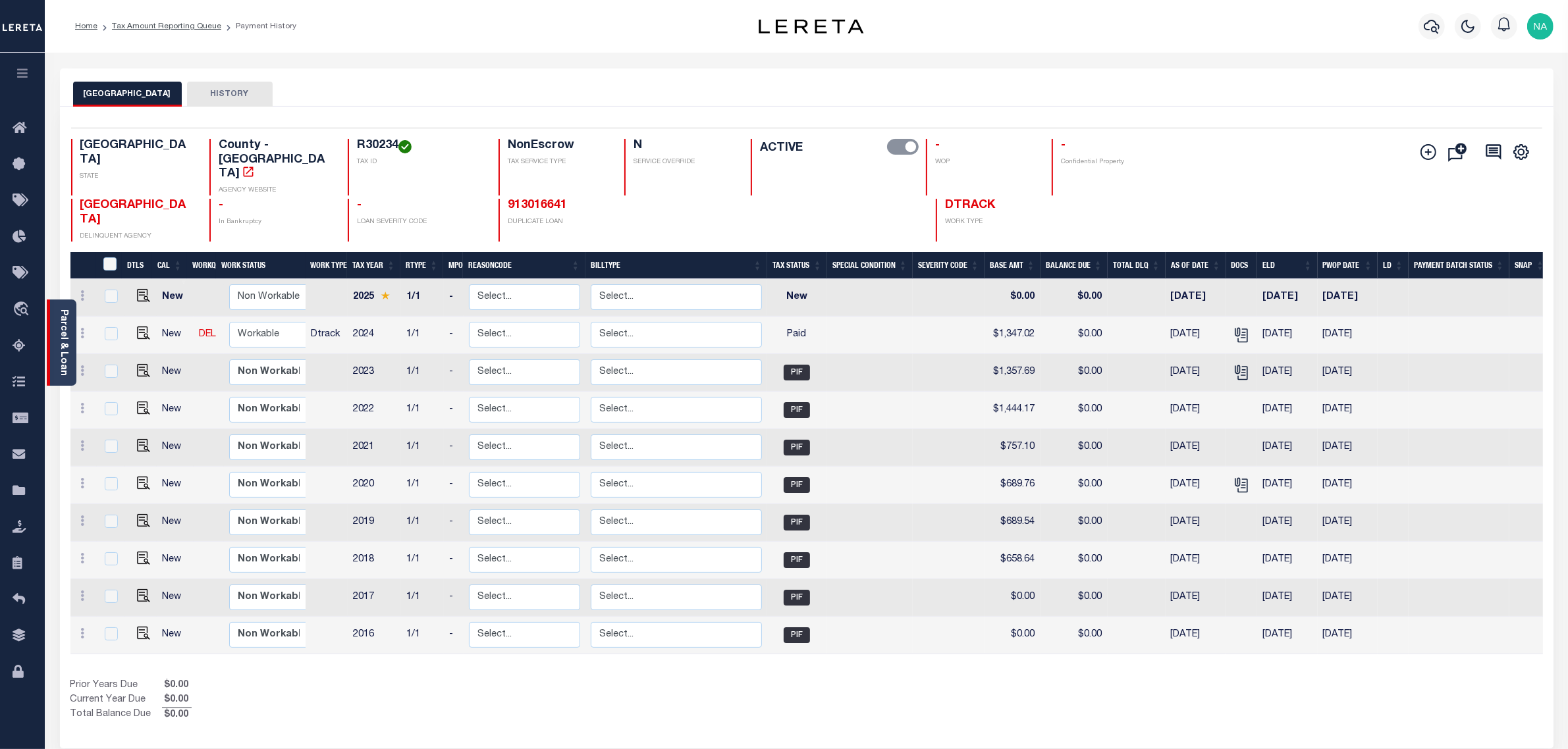
click at [63, 341] on link "Parcel & Loan" at bounding box center [63, 342] width 9 height 66
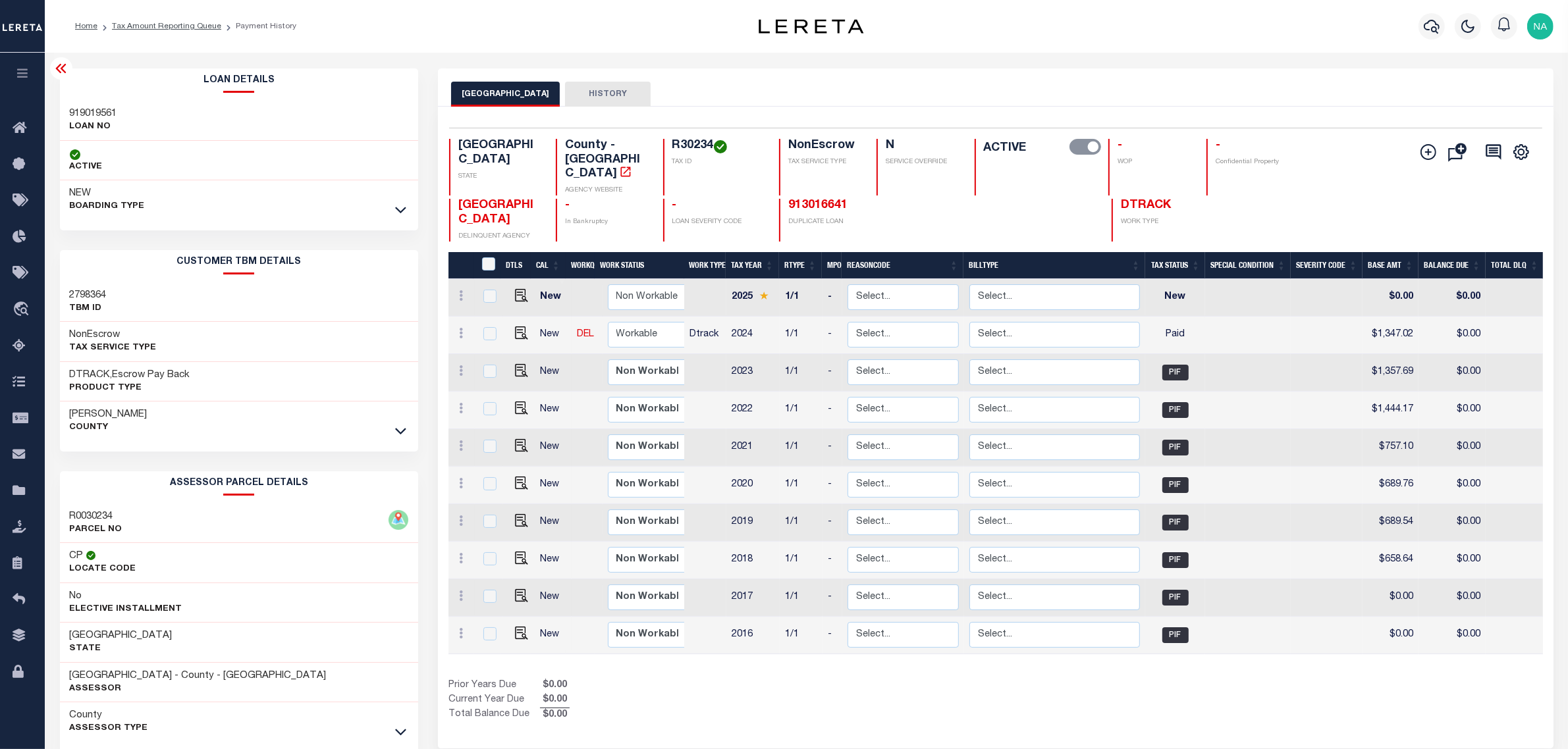
click at [97, 114] on h3 "919019561" at bounding box center [94, 114] width 47 height 13
copy h3 "919019561"
click at [199, 21] on li "Tax Amount Reporting Queue" at bounding box center [159, 27] width 124 height 12
click at [199, 28] on link "Tax Amount Reporting Queue" at bounding box center [167, 26] width 109 height 8
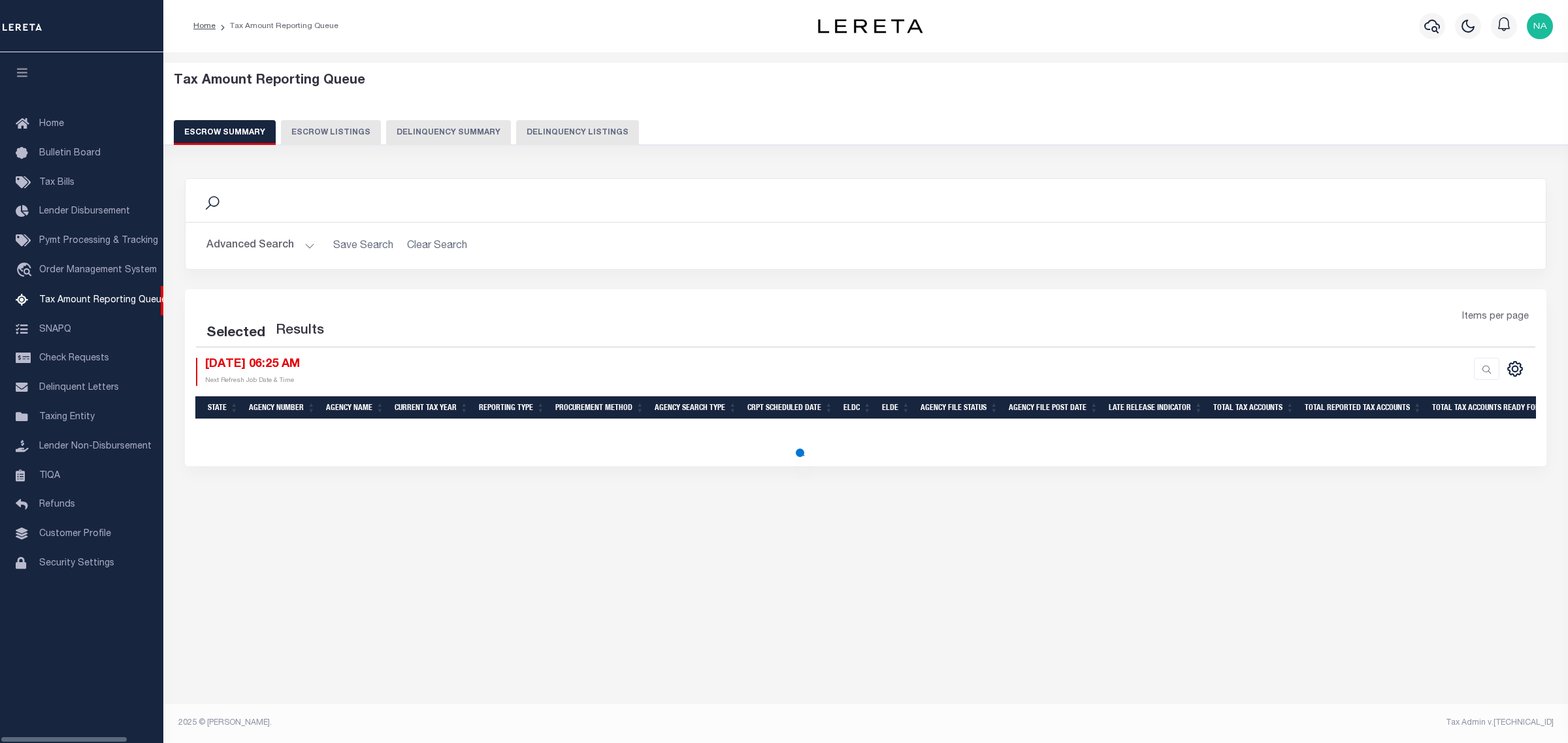
select select "100"
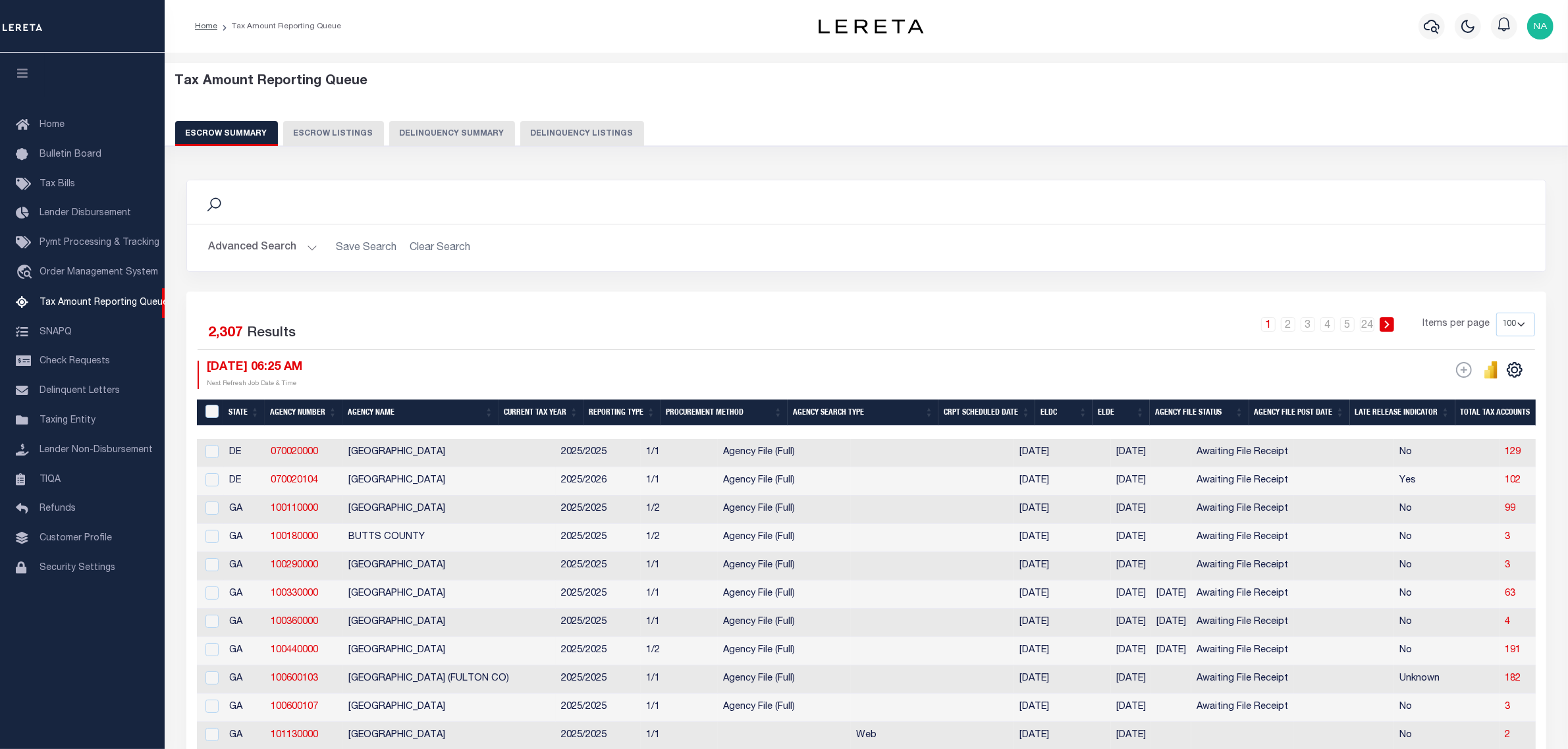
click at [590, 132] on button "Delinquency Listings" at bounding box center [582, 134] width 124 height 25
select select "100"
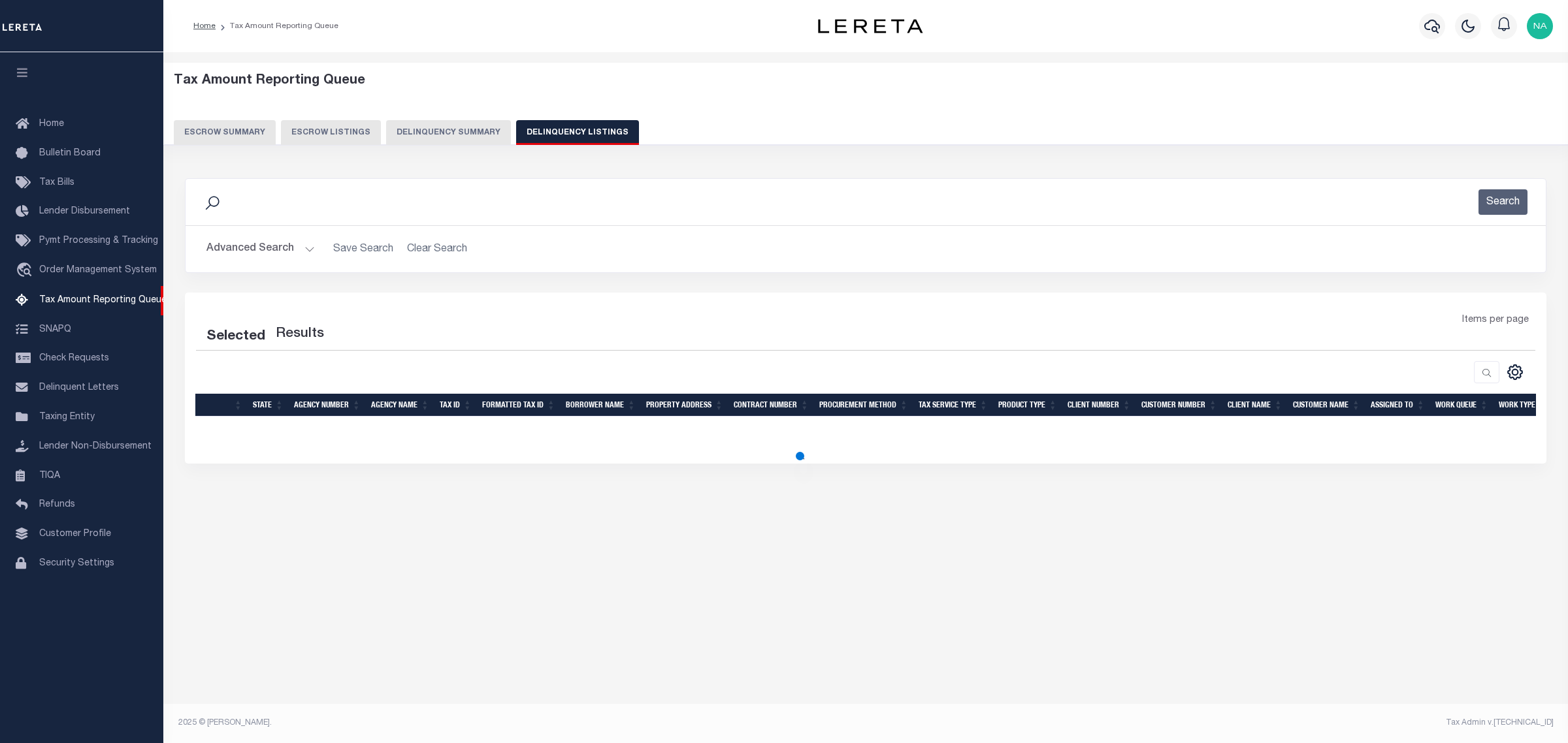
select select "100"
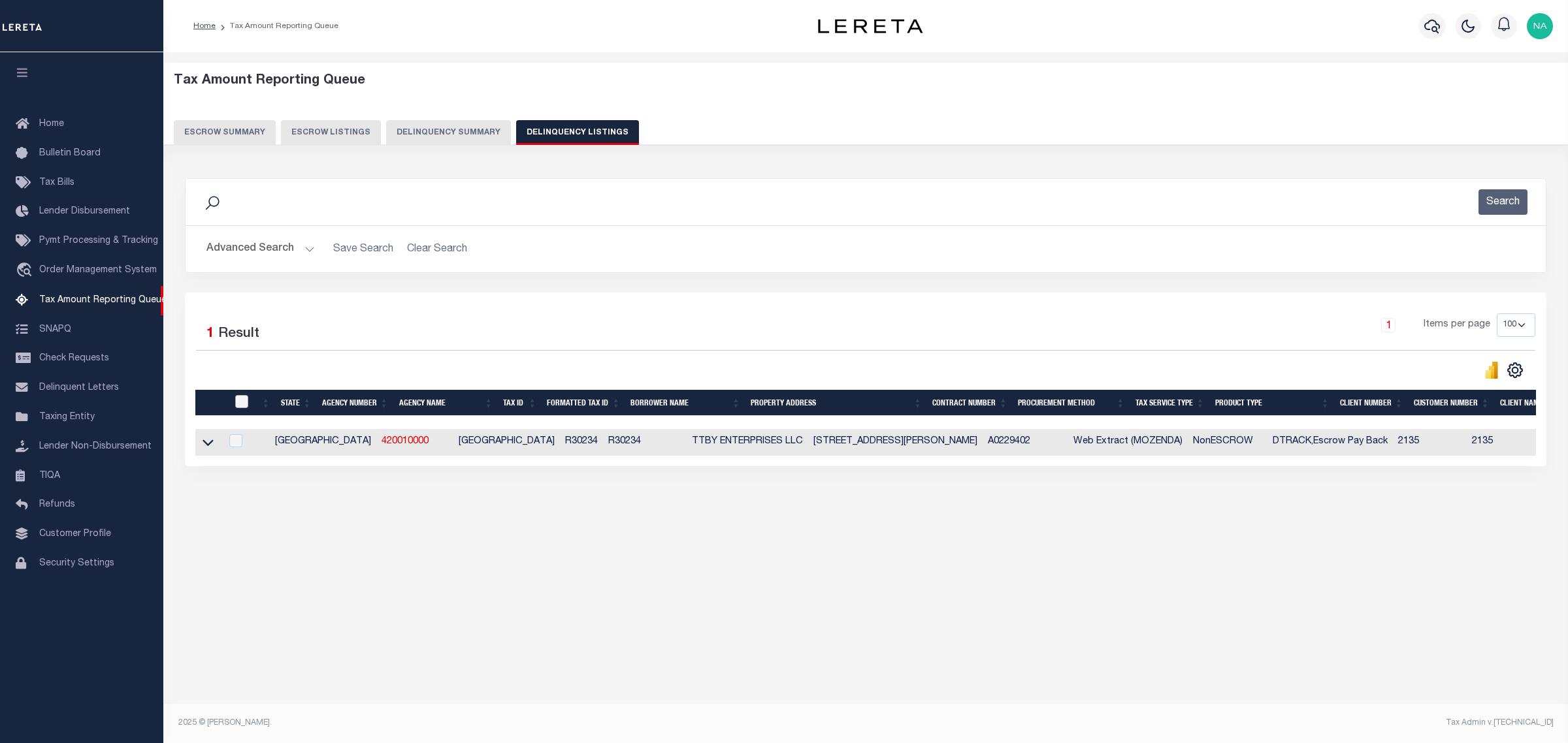
click at [240, 403] on input "checkbox" at bounding box center [242, 402] width 13 height 13
checkbox input "true"
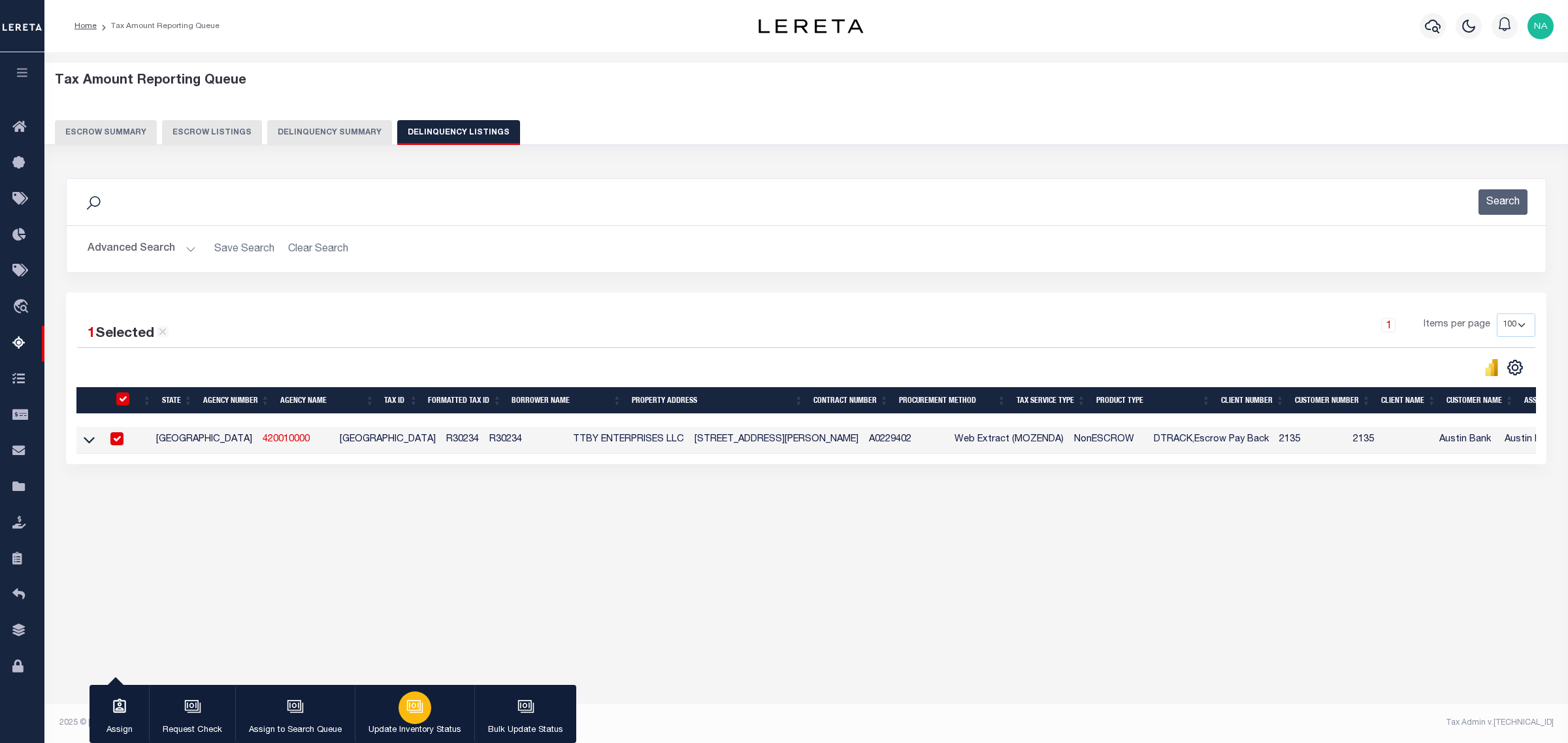
click at [419, 710] on icon "button" at bounding box center [414, 705] width 14 height 10
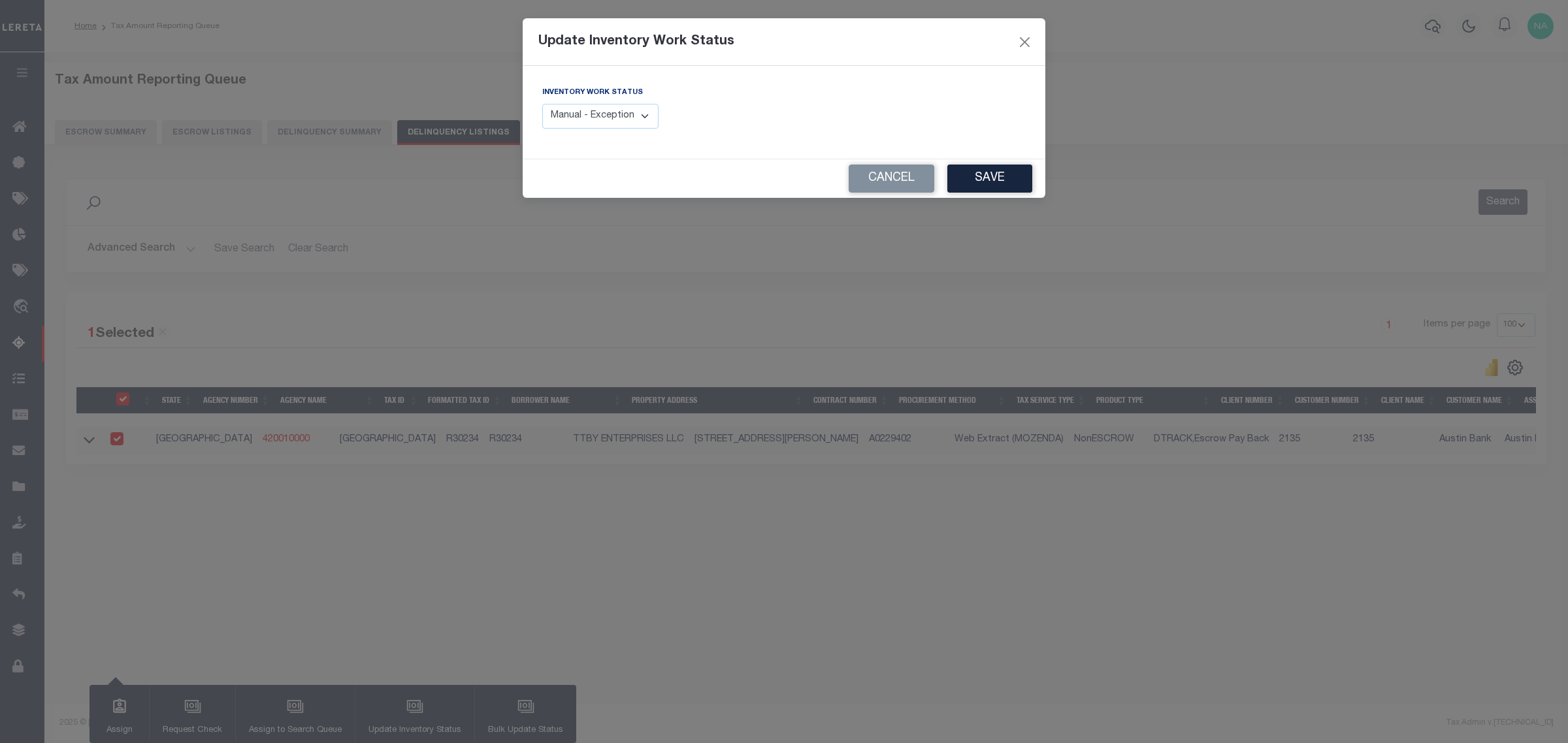
click at [595, 108] on select "Manual - Exception Pended - Awaiting Search Late Add Exception Completed" at bounding box center [600, 116] width 116 height 26
select select "4"
click at [542, 104] on select "Manual - Exception Pended - Awaiting Search Late Add Exception Completed" at bounding box center [600, 116] width 116 height 26
click at [981, 176] on button "Save" at bounding box center [990, 179] width 85 height 28
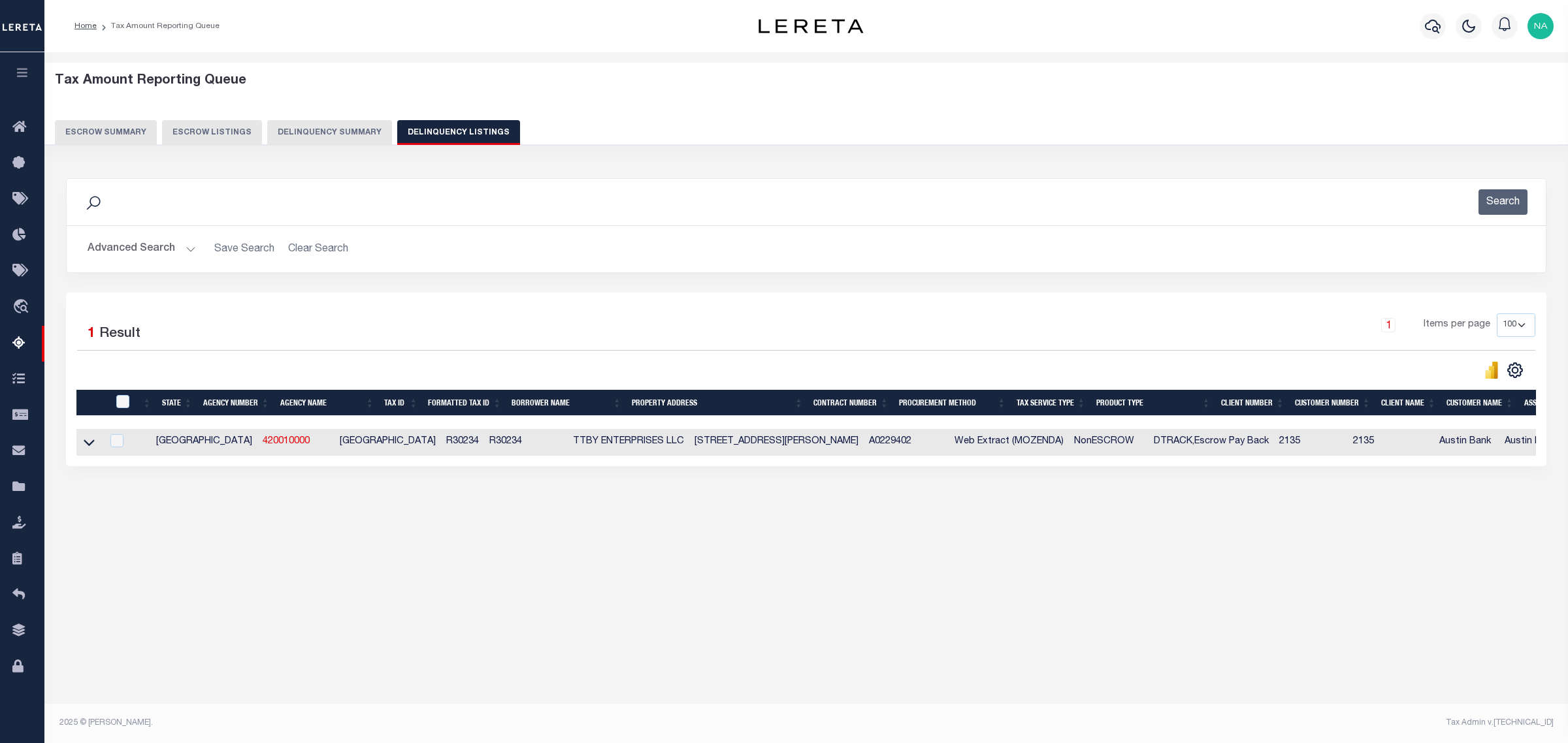
click at [122, 249] on button "Advanced Search" at bounding box center [142, 249] width 108 height 26
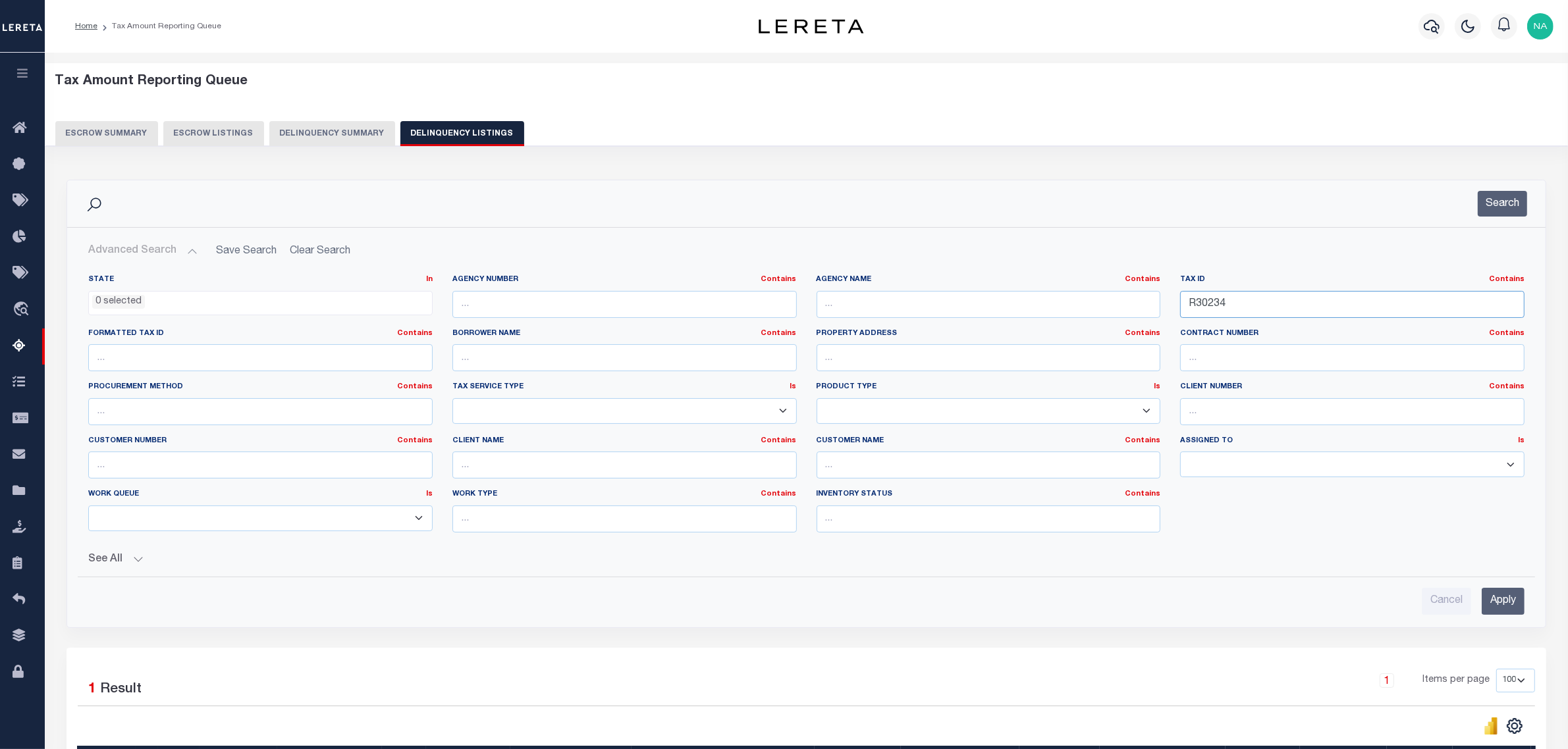
drag, startPoint x: 1219, startPoint y: 303, endPoint x: 1028, endPoint y: 303, distance: 191.0
click at [1029, 303] on div "State In In AK AL AR AZ CA CO CT DC DE FL GA GU HI IA ID IL IN KS KY LA MA MD M…" at bounding box center [806, 409] width 1456 height 269
paste input "71"
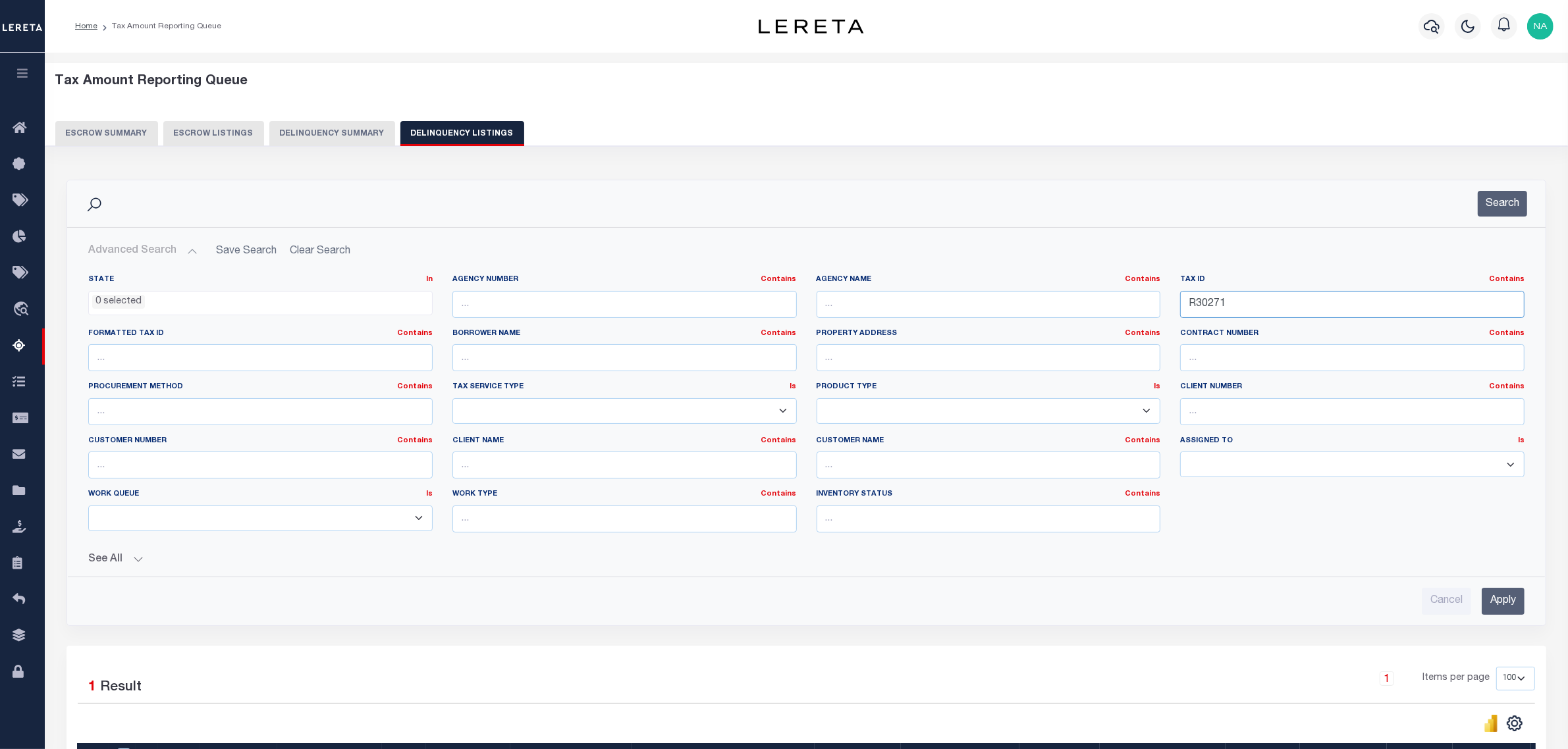
type input "R30271"
click at [1505, 598] on input "Apply" at bounding box center [1503, 601] width 43 height 27
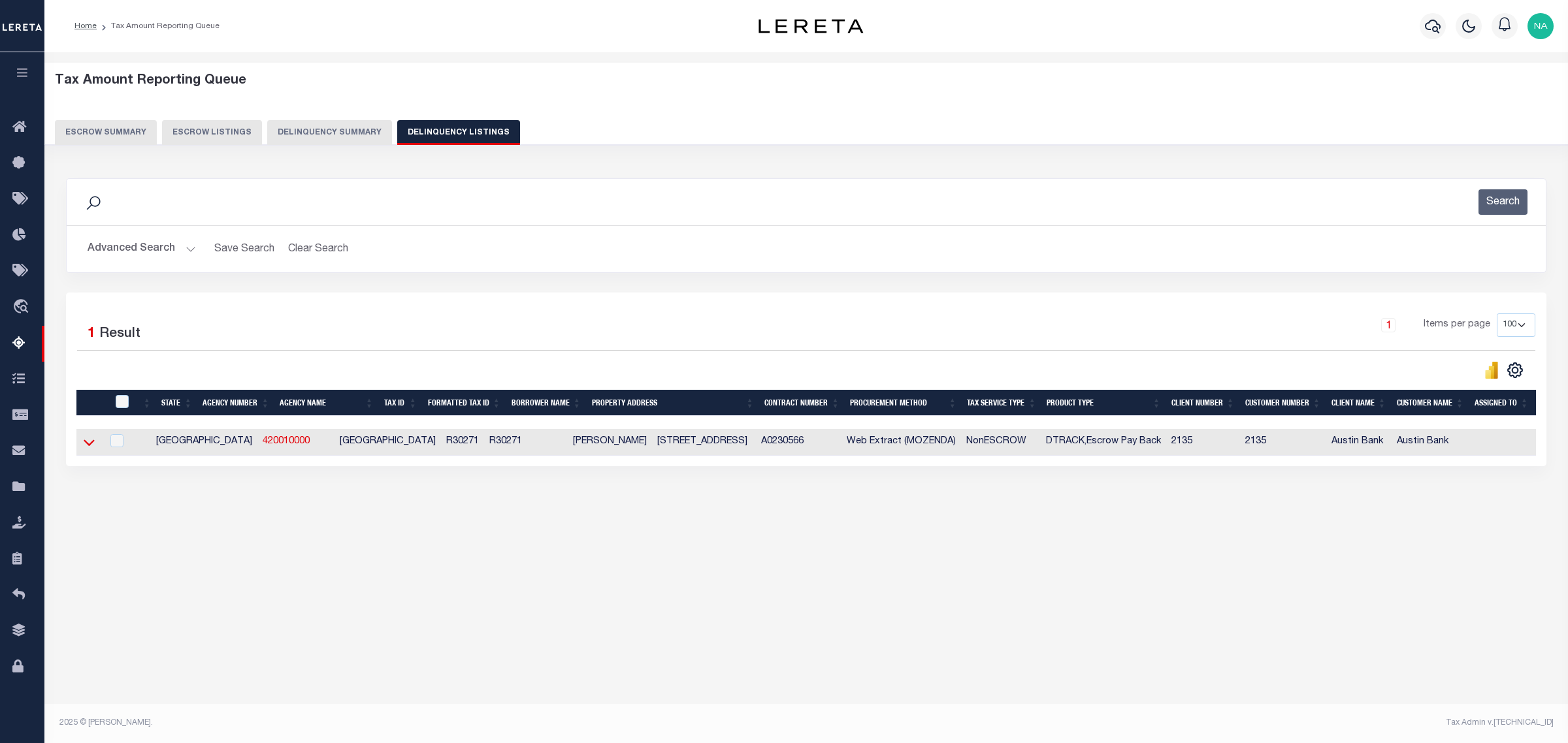
click at [89, 447] on icon at bounding box center [89, 443] width 11 height 7
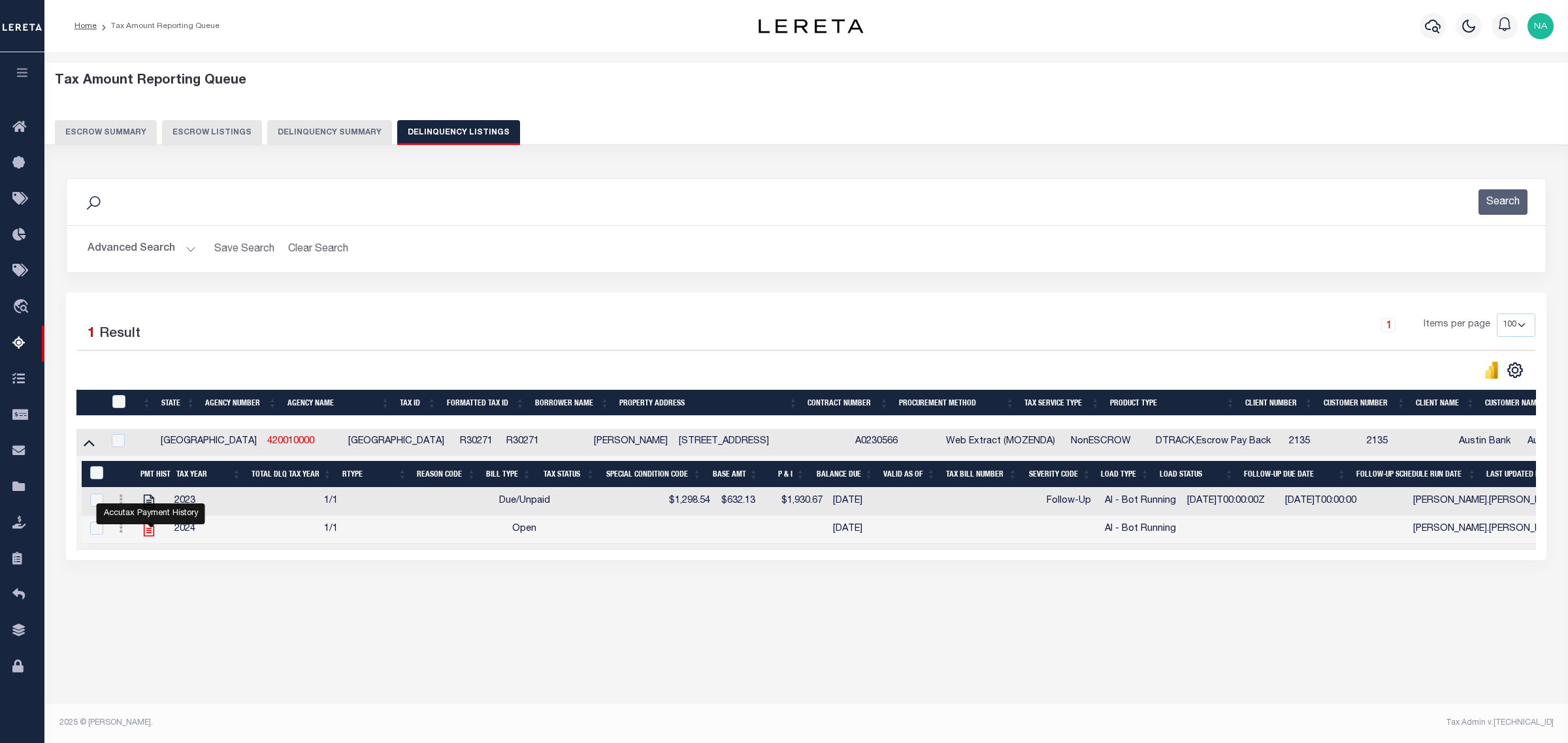
click at [150, 536] on icon "" at bounding box center [149, 529] width 17 height 17
checkbox input "true"
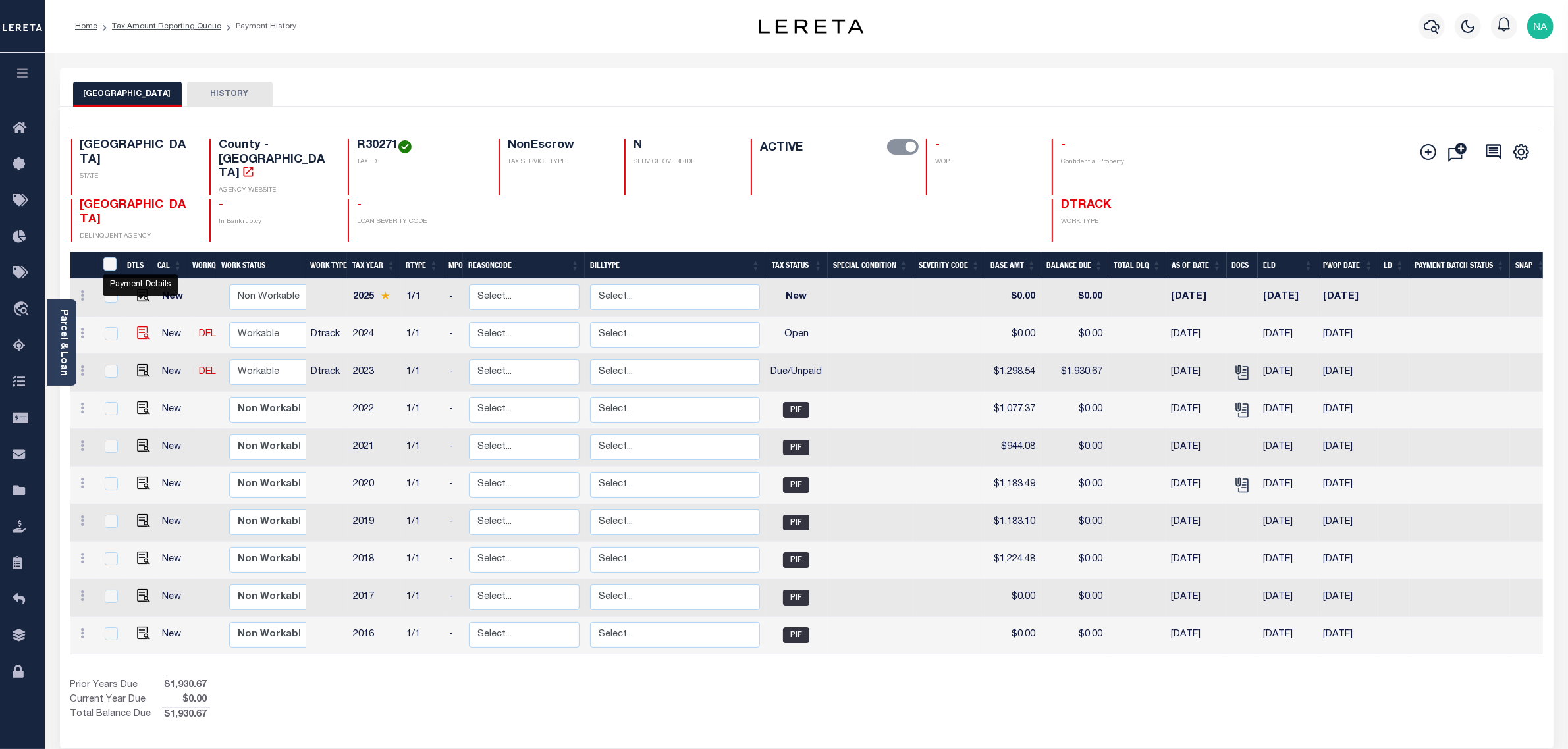
click at [142, 326] on img "" at bounding box center [144, 333] width 13 height 13
checkbox input "true"
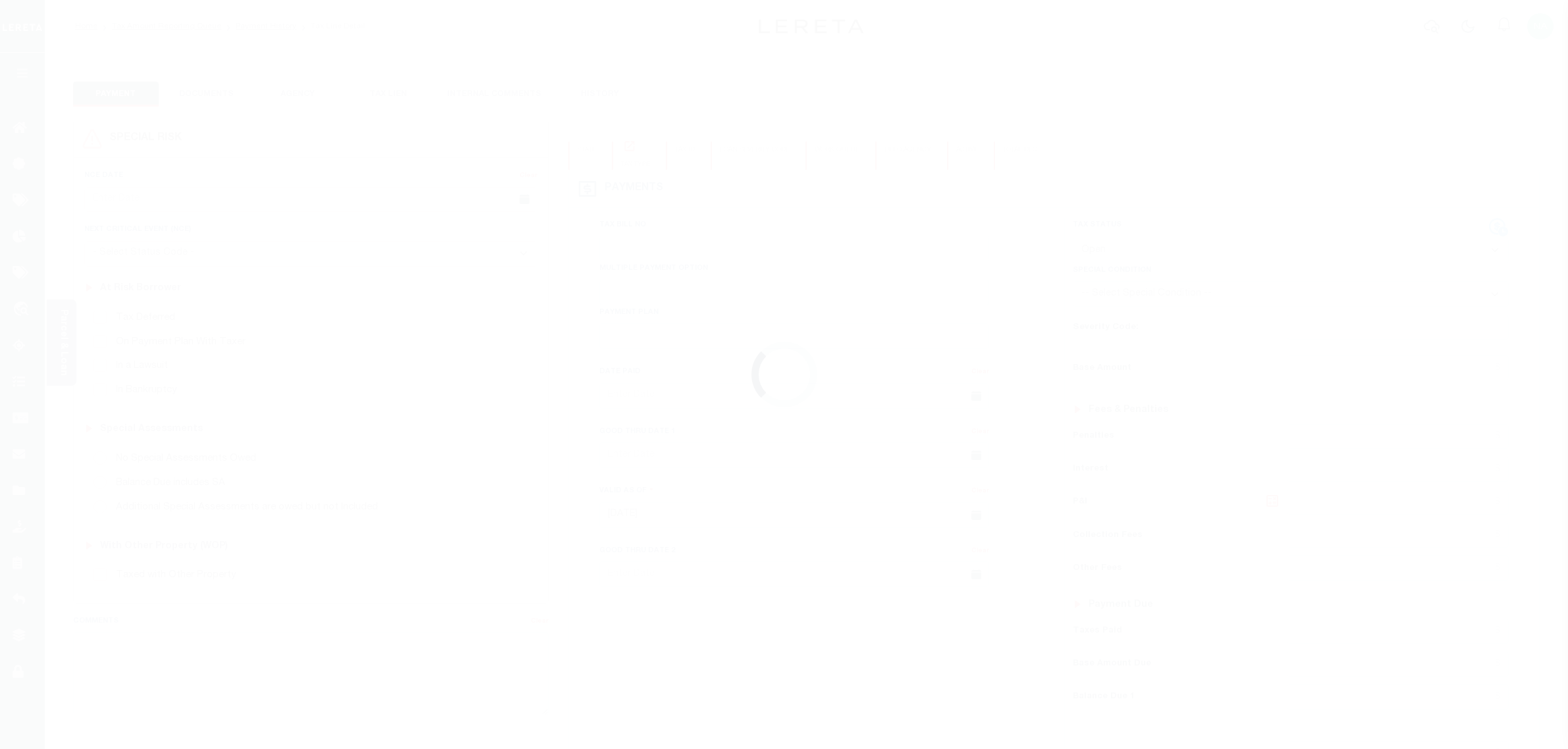
select select "OP2"
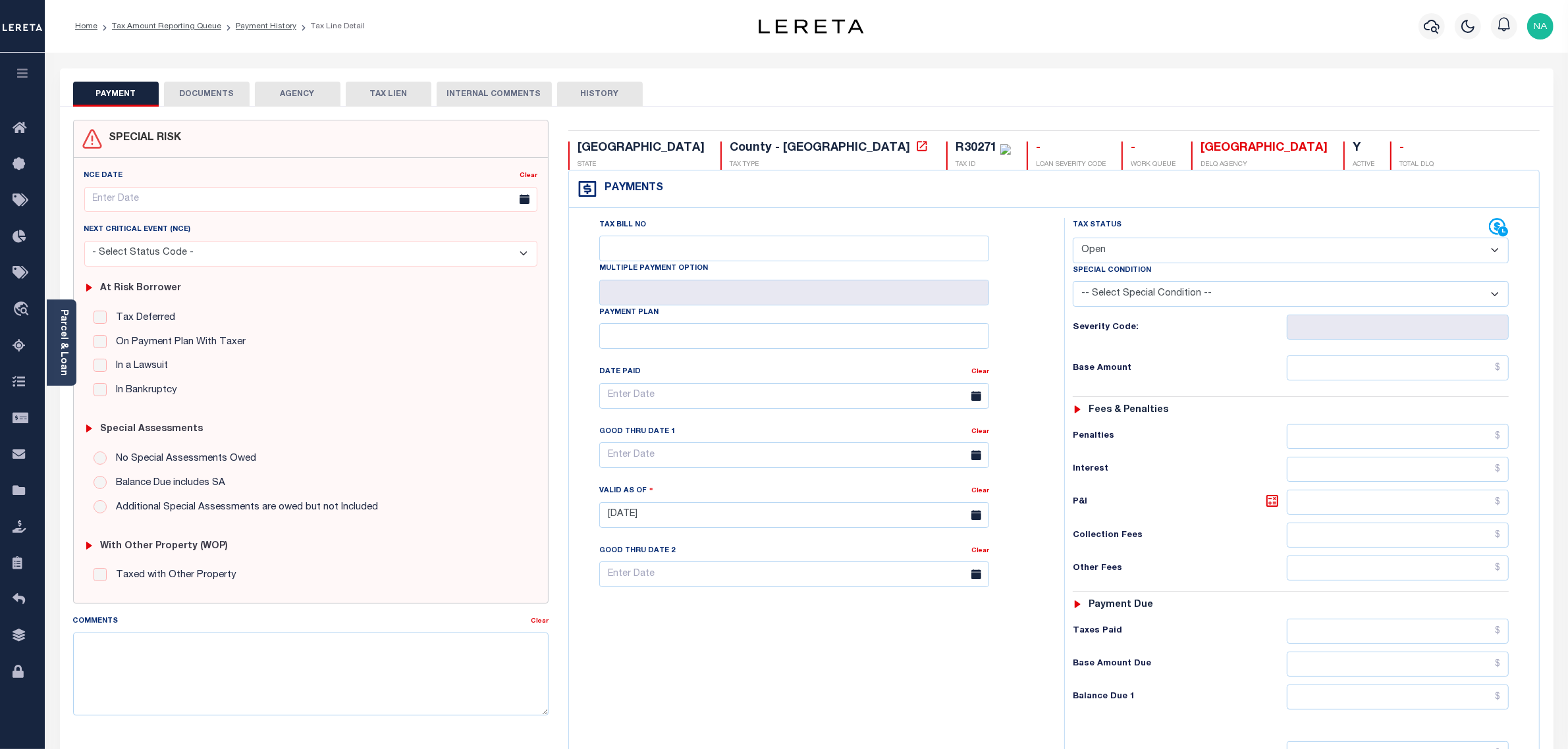
click at [190, 100] on button "DOCUMENTS" at bounding box center [207, 94] width 86 height 25
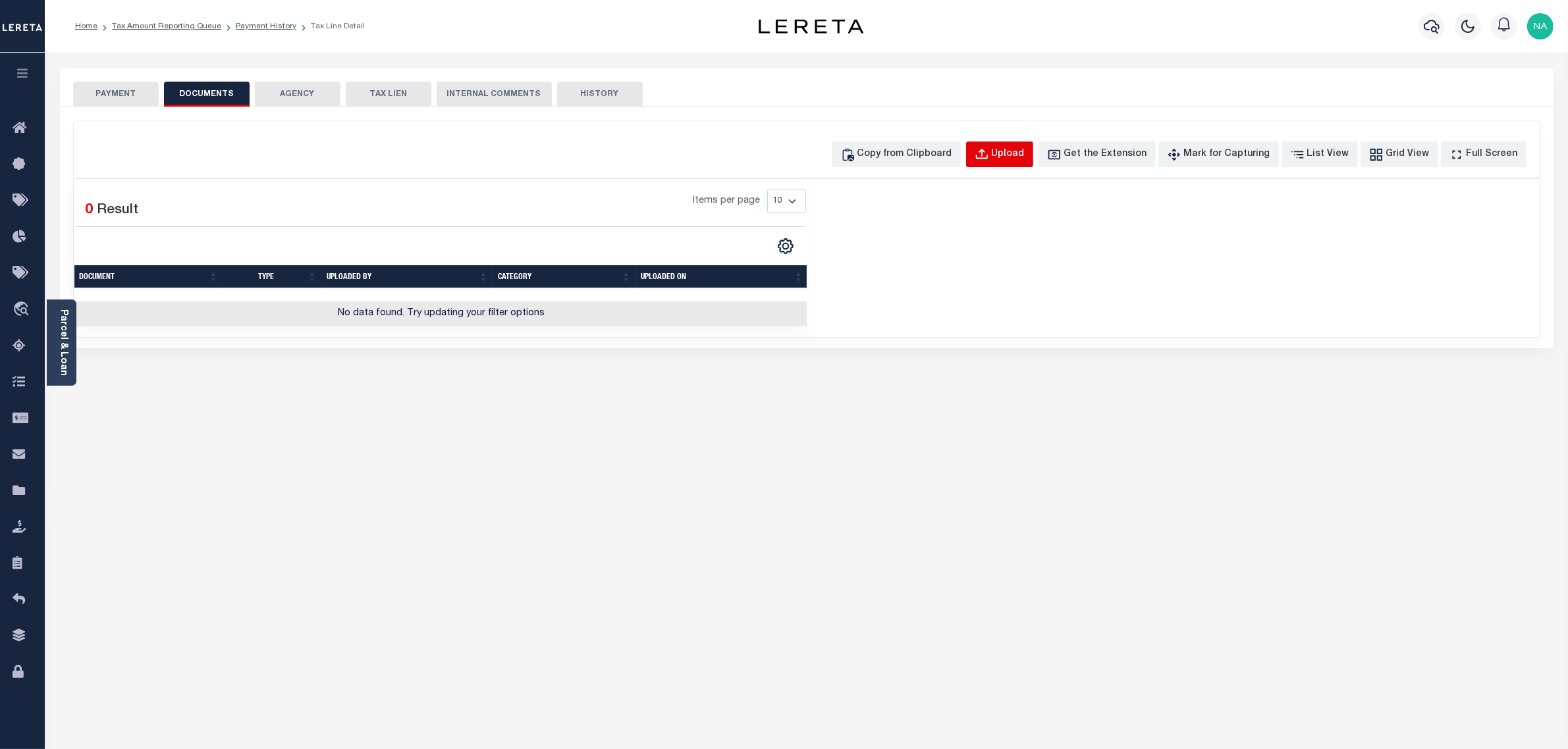
click at [1017, 153] on div "Upload" at bounding box center [1008, 155] width 33 height 15
select select "POP"
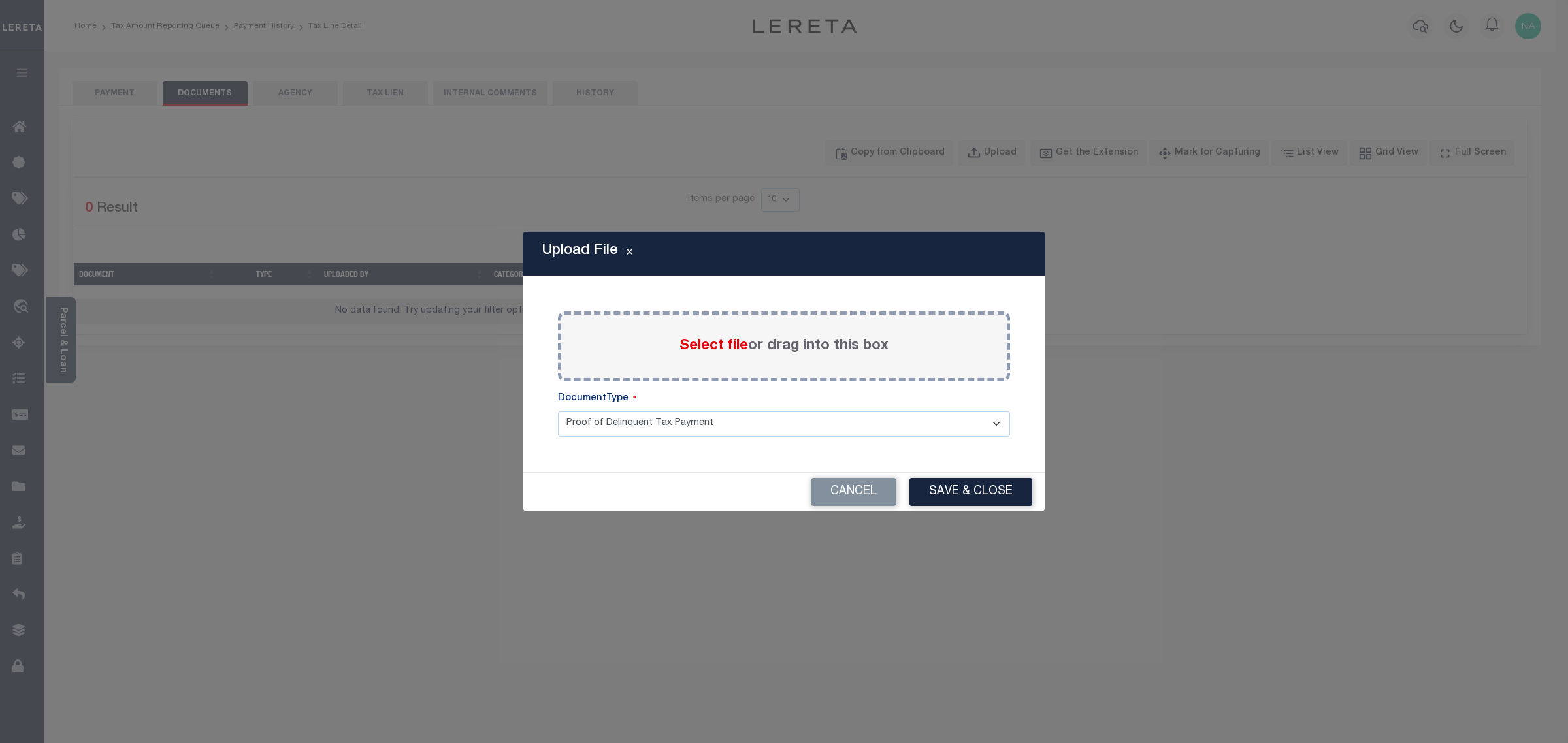
click at [727, 348] on span "Select file" at bounding box center [714, 346] width 69 height 15
click at [0, 0] on input "Select file or drag into this box" at bounding box center [0, 0] width 0 height 0
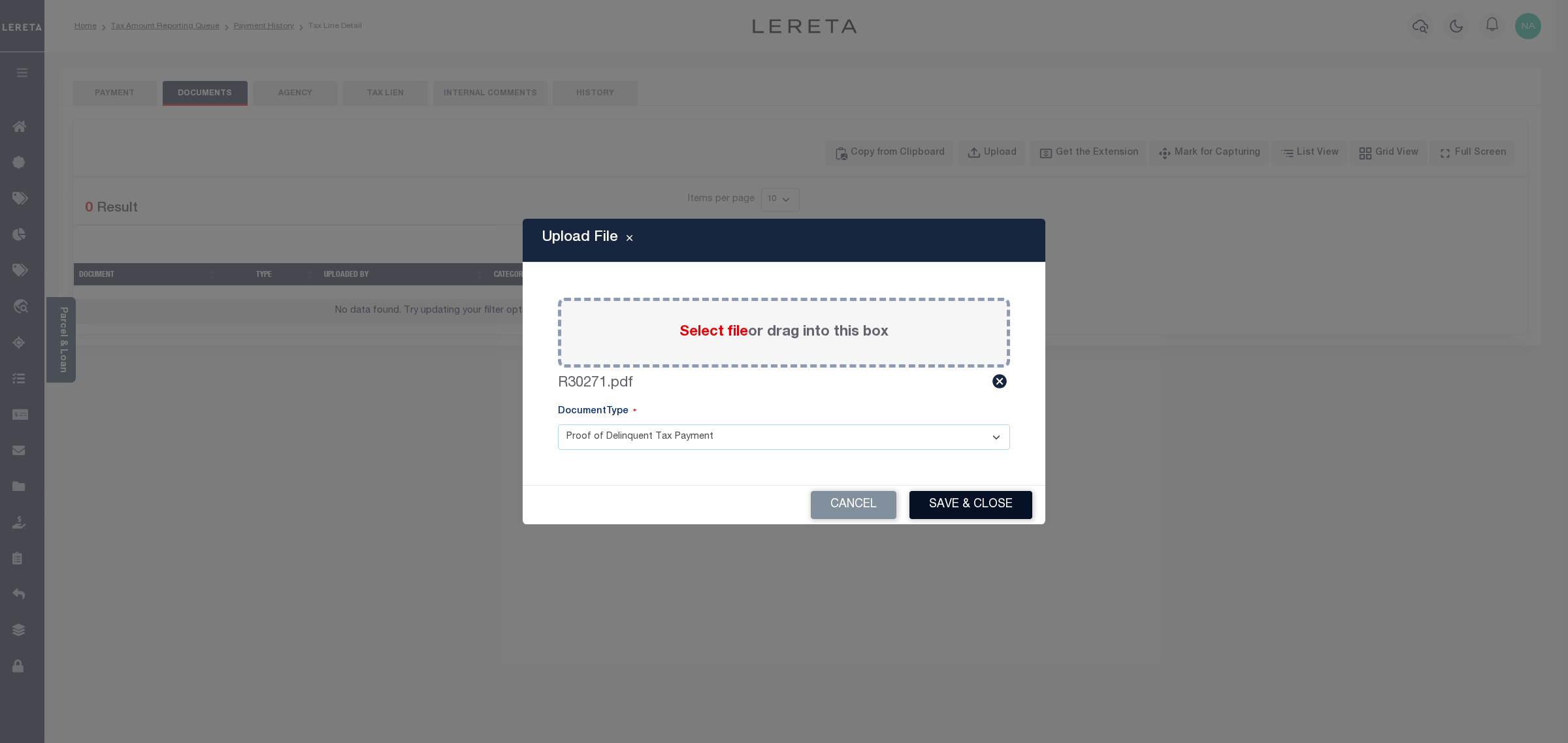
click at [991, 507] on button "Save & Close" at bounding box center [971, 505] width 123 height 28
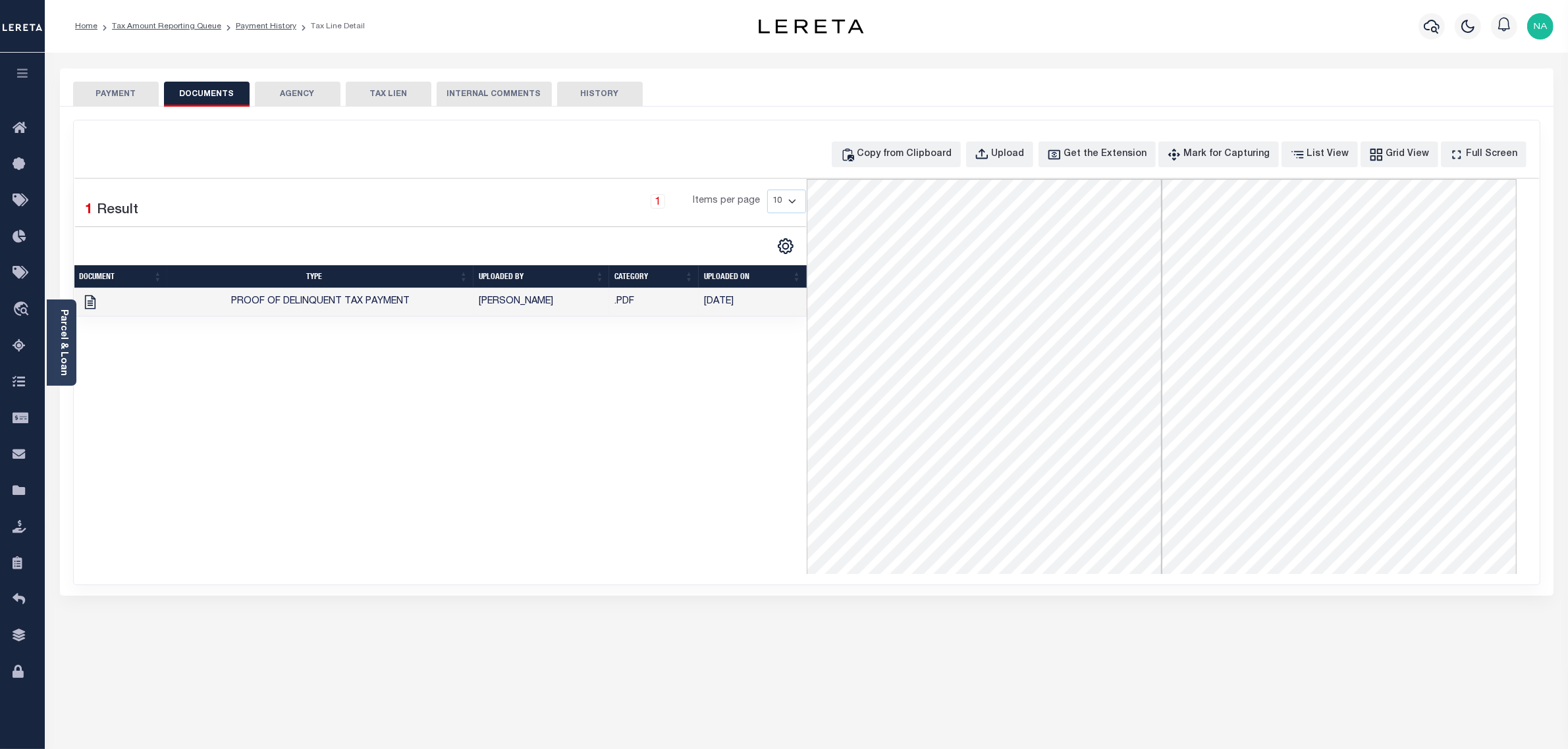
click at [102, 93] on button "PAYMENT" at bounding box center [116, 94] width 86 height 25
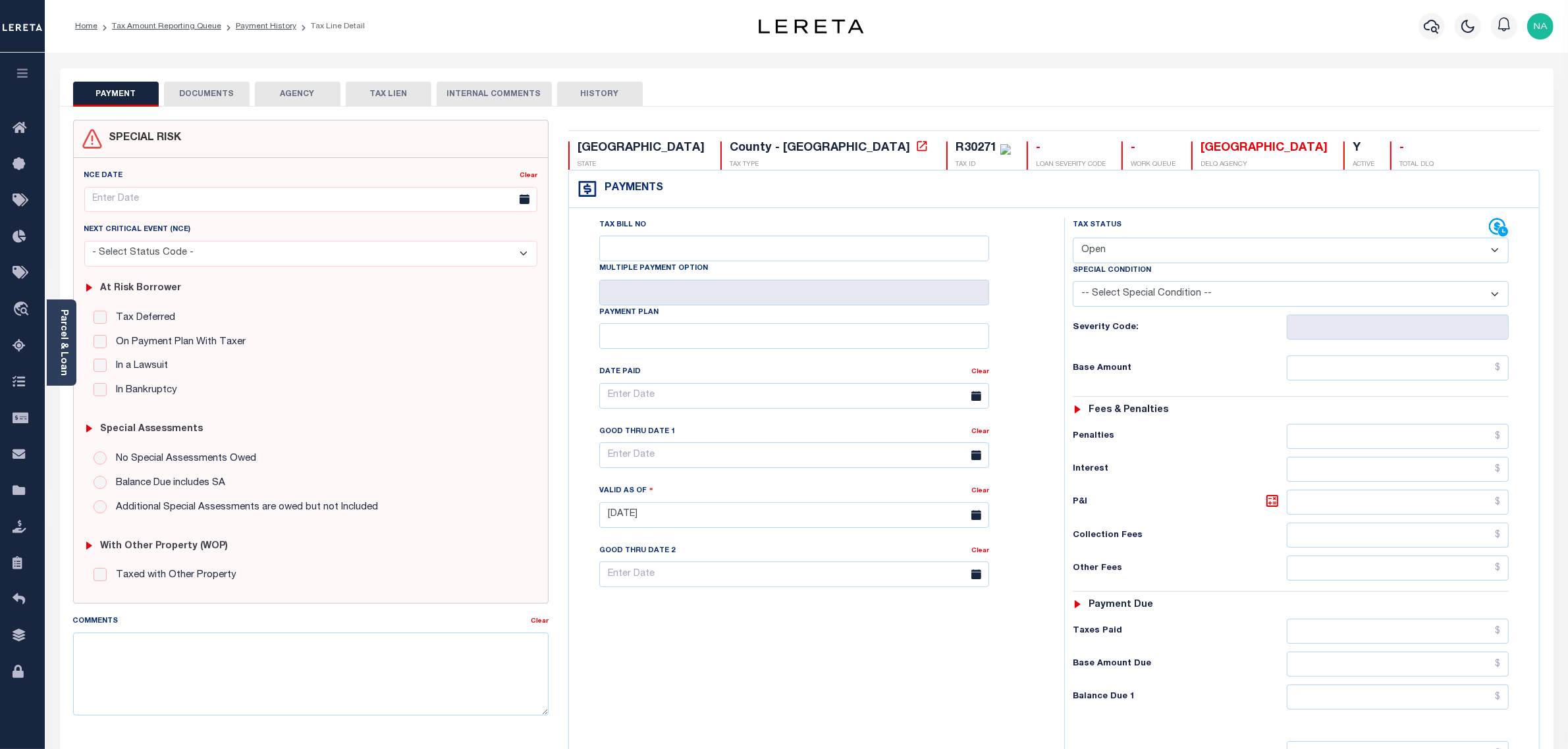
click at [1157, 255] on select "- Select Status Code - Open Due/Unpaid Paid Incomplete No Tax Due Internal Refu…" at bounding box center [1290, 250] width 436 height 26
select select "DUE"
click at [1073, 239] on select "- Select Status Code - Open Due/Unpaid Paid Incomplete No Tax Due Internal Refu…" at bounding box center [1290, 250] width 436 height 26
type input "[DATE]"
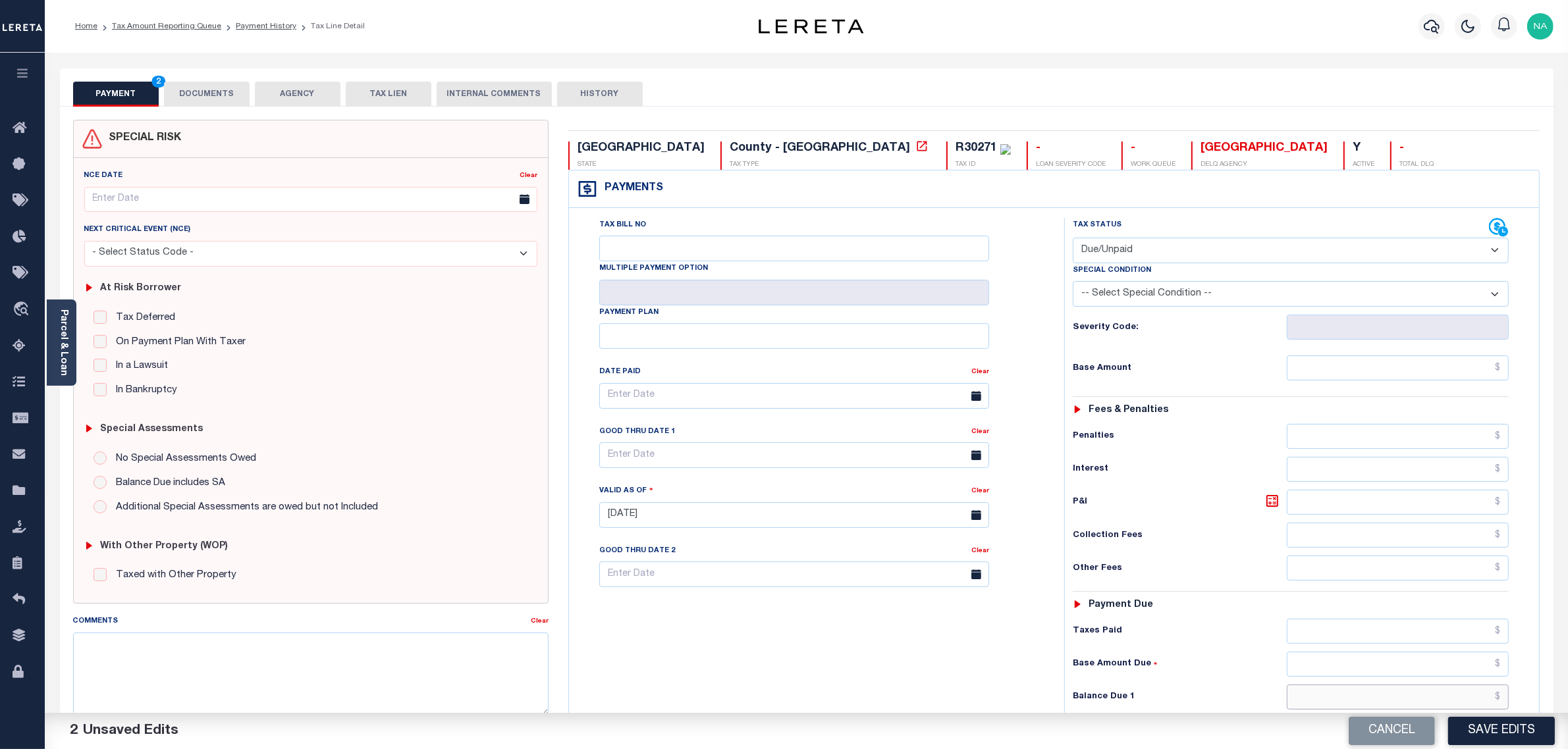
click at [1459, 703] on input "text" at bounding box center [1398, 697] width 223 height 25
paste input "1,838.11"
type input "$1,838.11"
click at [1444, 373] on input "text" at bounding box center [1398, 368] width 223 height 25
paste input "1,288.31"
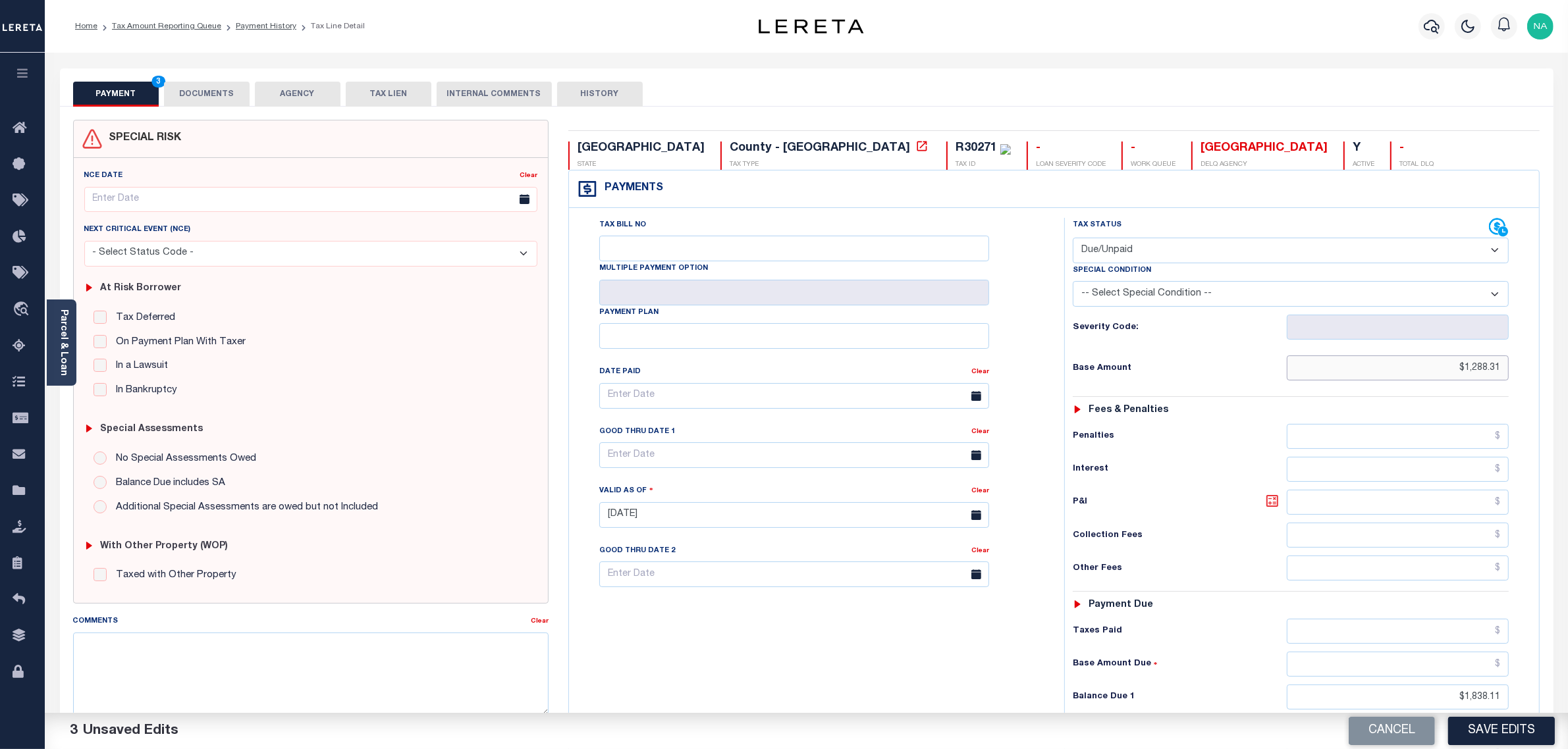
type input "$1,288.31"
click at [1268, 505] on icon at bounding box center [1272, 500] width 16 height 15
type input "$549.80"
click at [632, 458] on input "text" at bounding box center [794, 455] width 390 height 26
click at [611, 660] on span "31" at bounding box center [614, 662] width 26 height 26
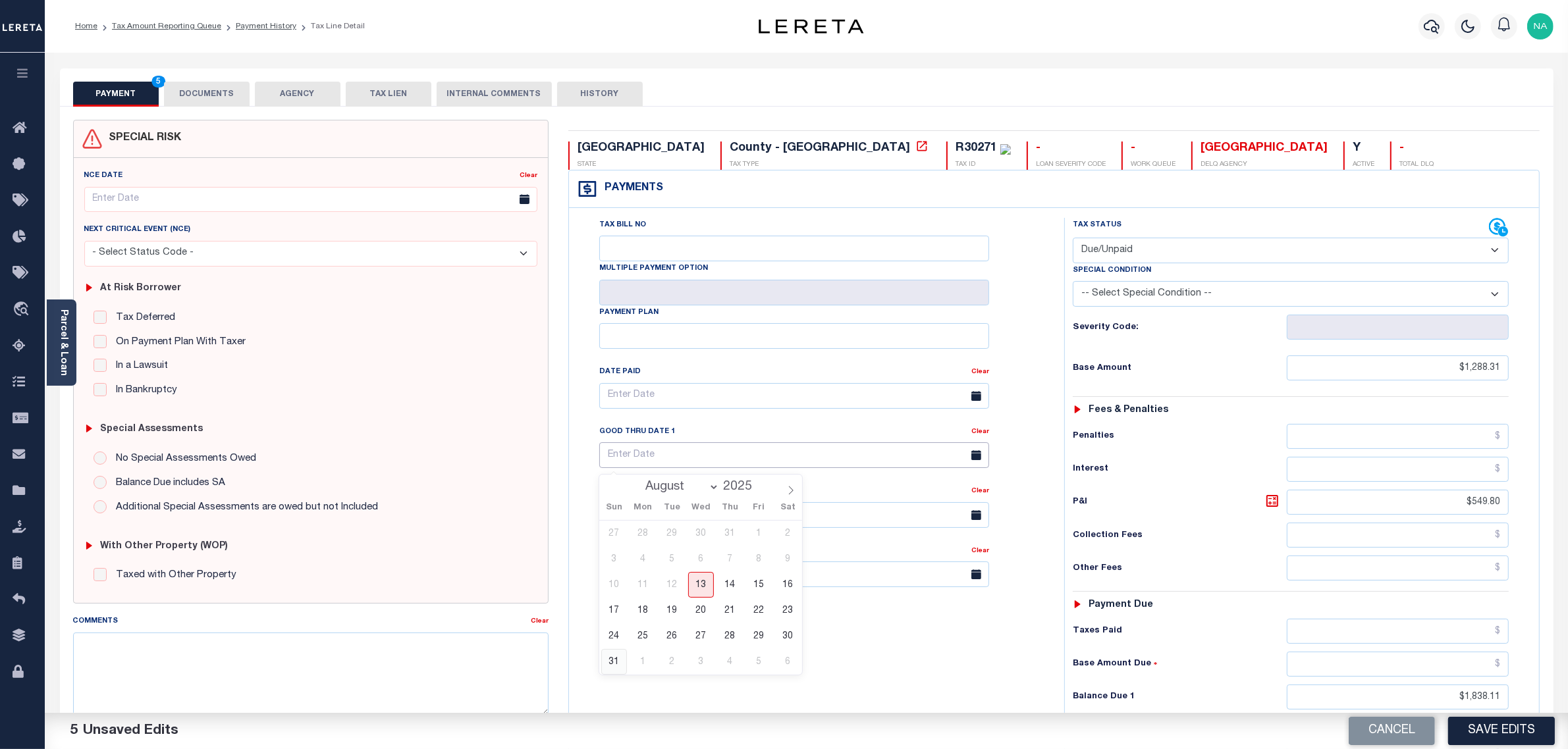
type input "08/31/2025"
click at [791, 666] on div "Tax Bill No Multiple Payment Option Payment Plan Clear" at bounding box center [813, 508] width 482 height 581
drag, startPoint x: 1523, startPoint y: 731, endPoint x: 925, endPoint y: 646, distance: 604.0
click at [925, 646] on div "Parcel & Loan Tax Bill Details R30271 TAX ID AGENCY 2024 TAX YEAR 1/1" at bounding box center [806, 508] width 1523 height 911
click at [203, 91] on button "DOCUMENTS" at bounding box center [207, 94] width 86 height 25
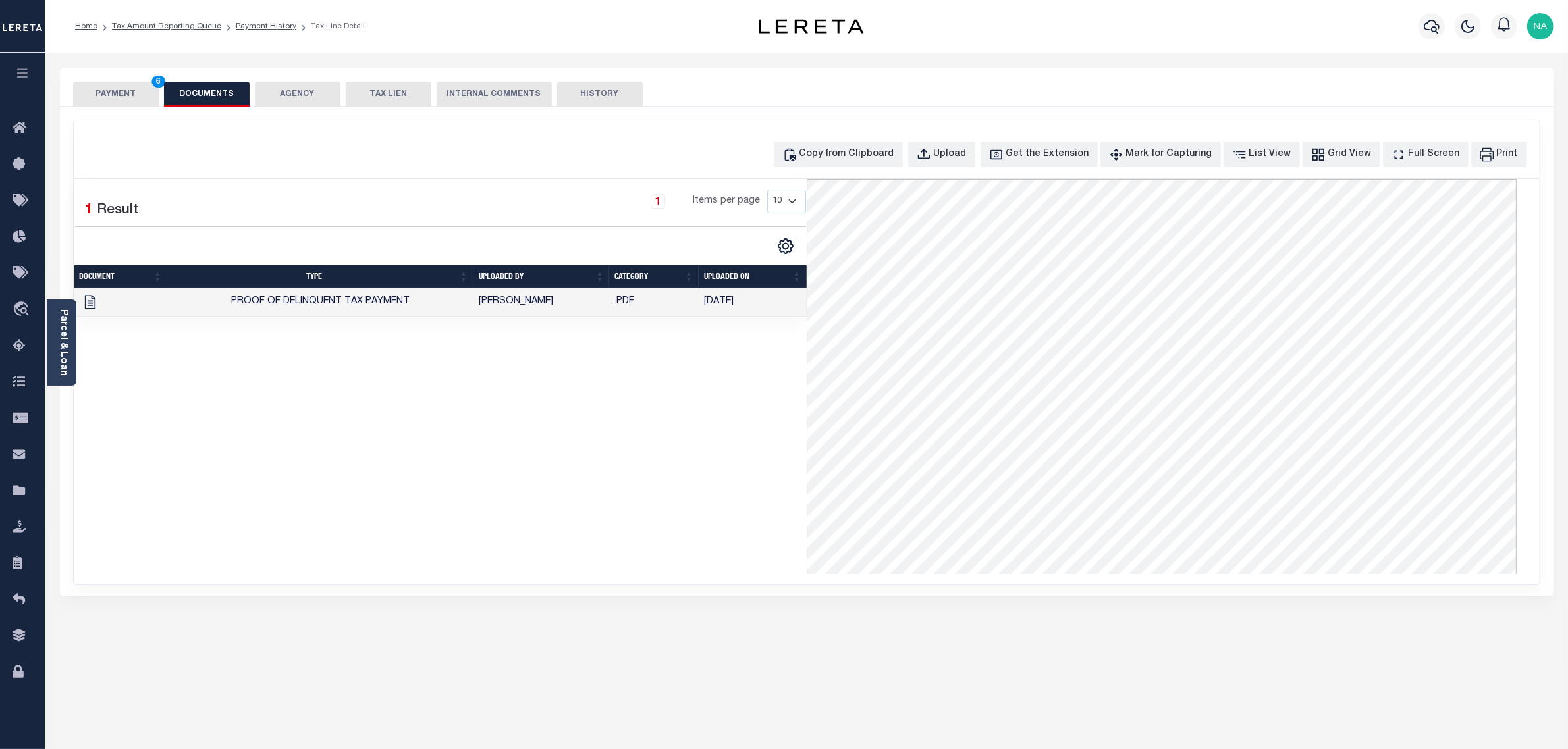
click at [117, 92] on button "PAYMENT 6" at bounding box center [116, 94] width 86 height 25
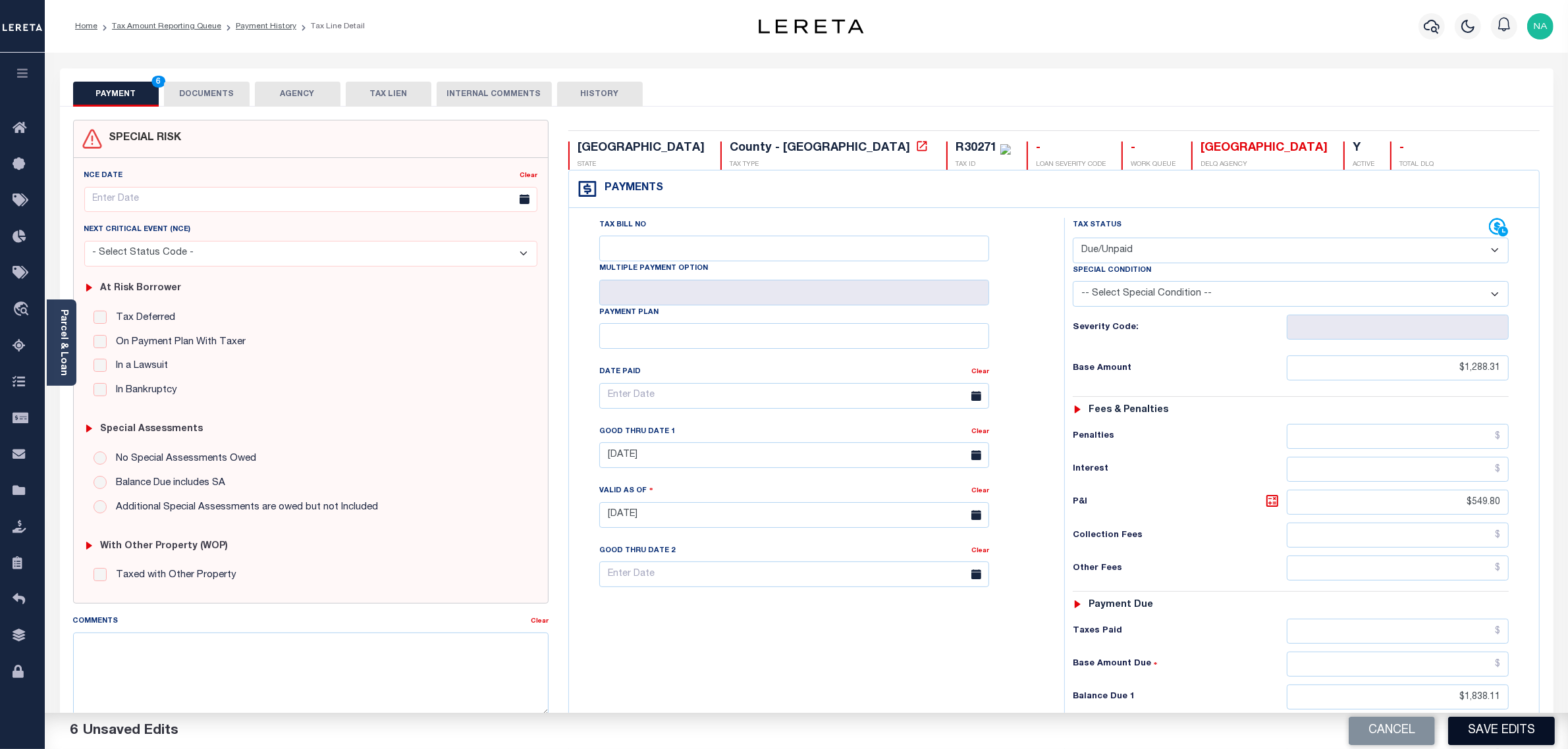
click at [1479, 734] on button "Save Edits" at bounding box center [1502, 731] width 107 height 28
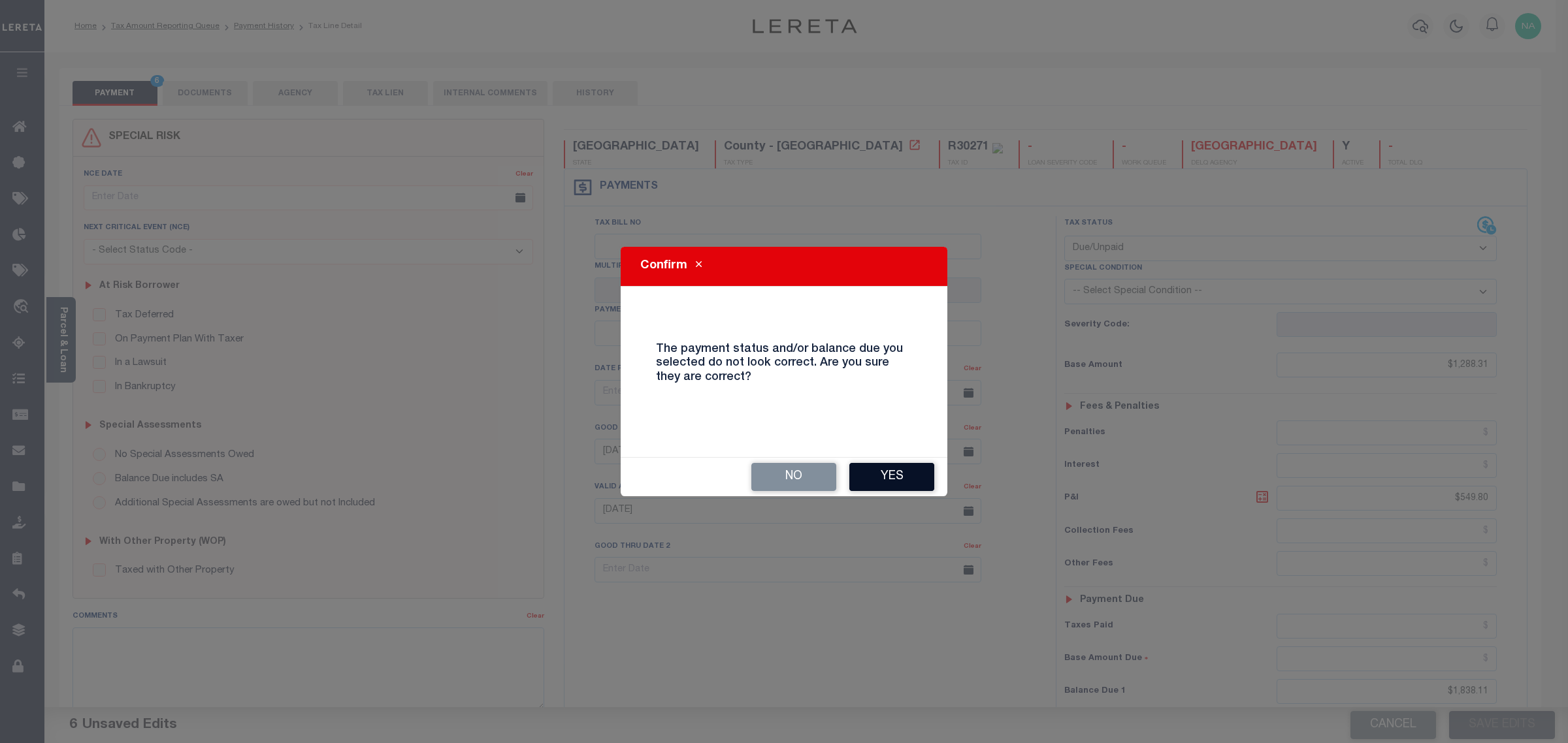
click at [912, 479] on button "Yes" at bounding box center [892, 477] width 85 height 28
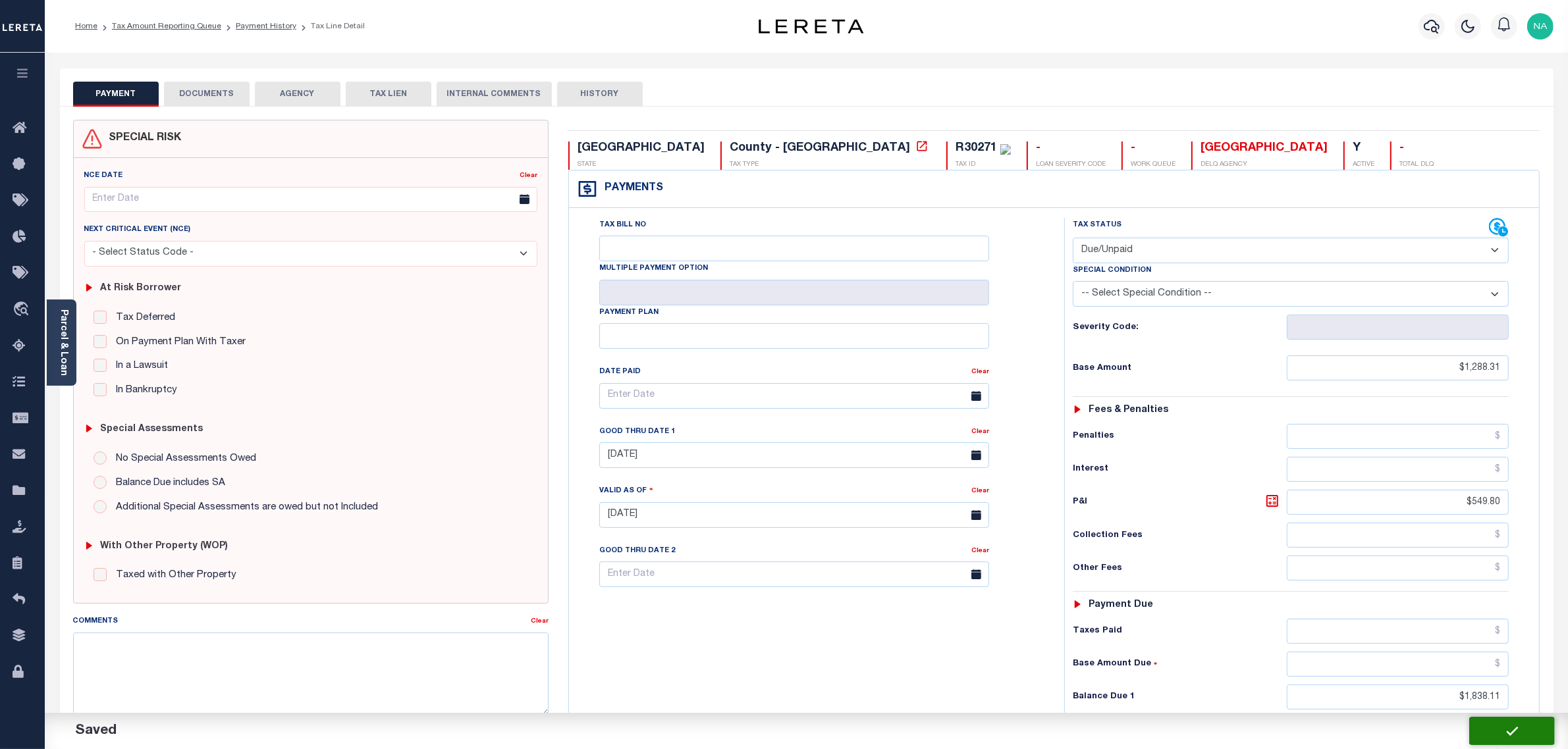
checkbox input "false"
type input "$1,288.31"
type input "$549.8"
type input "$1,838.11"
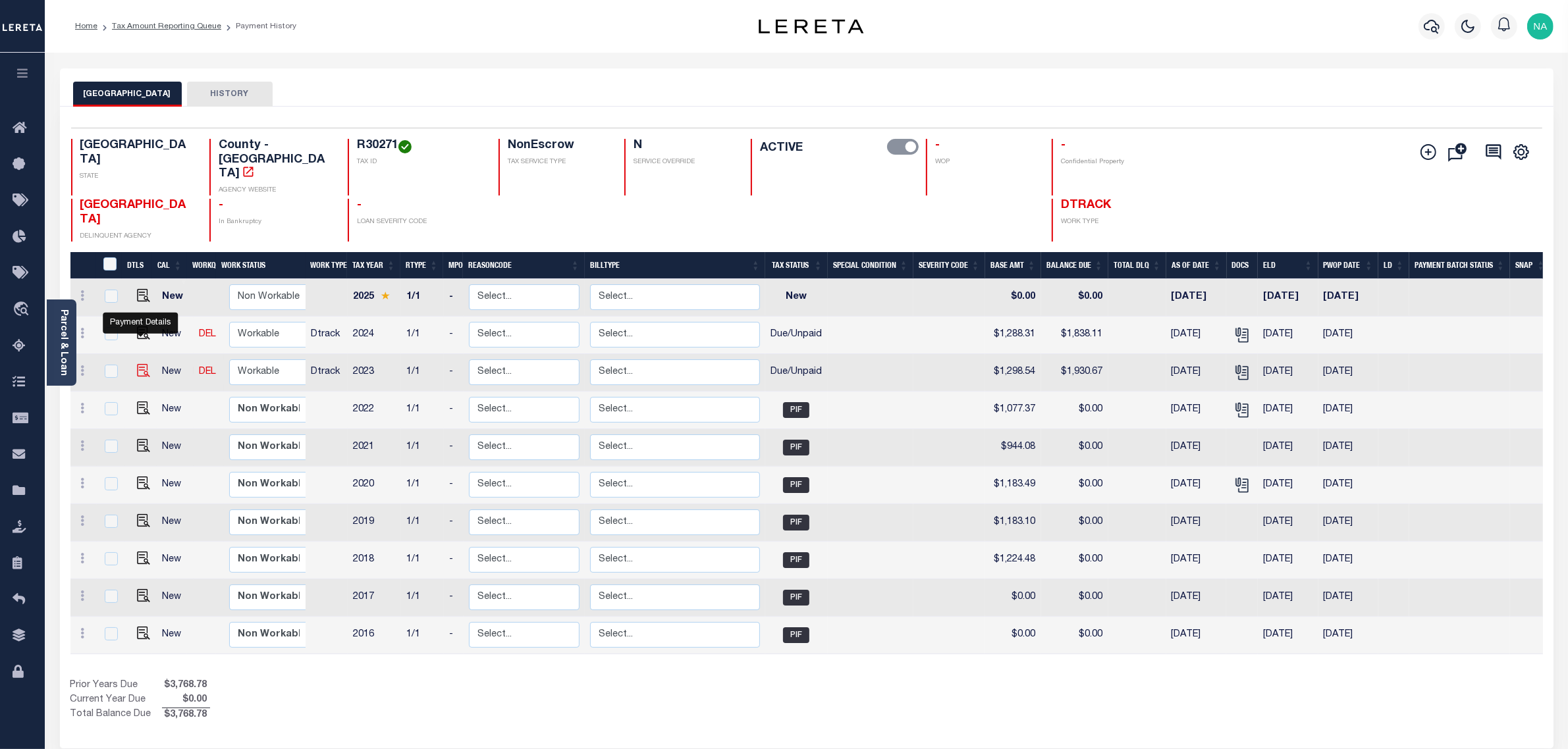
click at [140, 364] on img "" at bounding box center [144, 370] width 13 height 13
checkbox input "true"
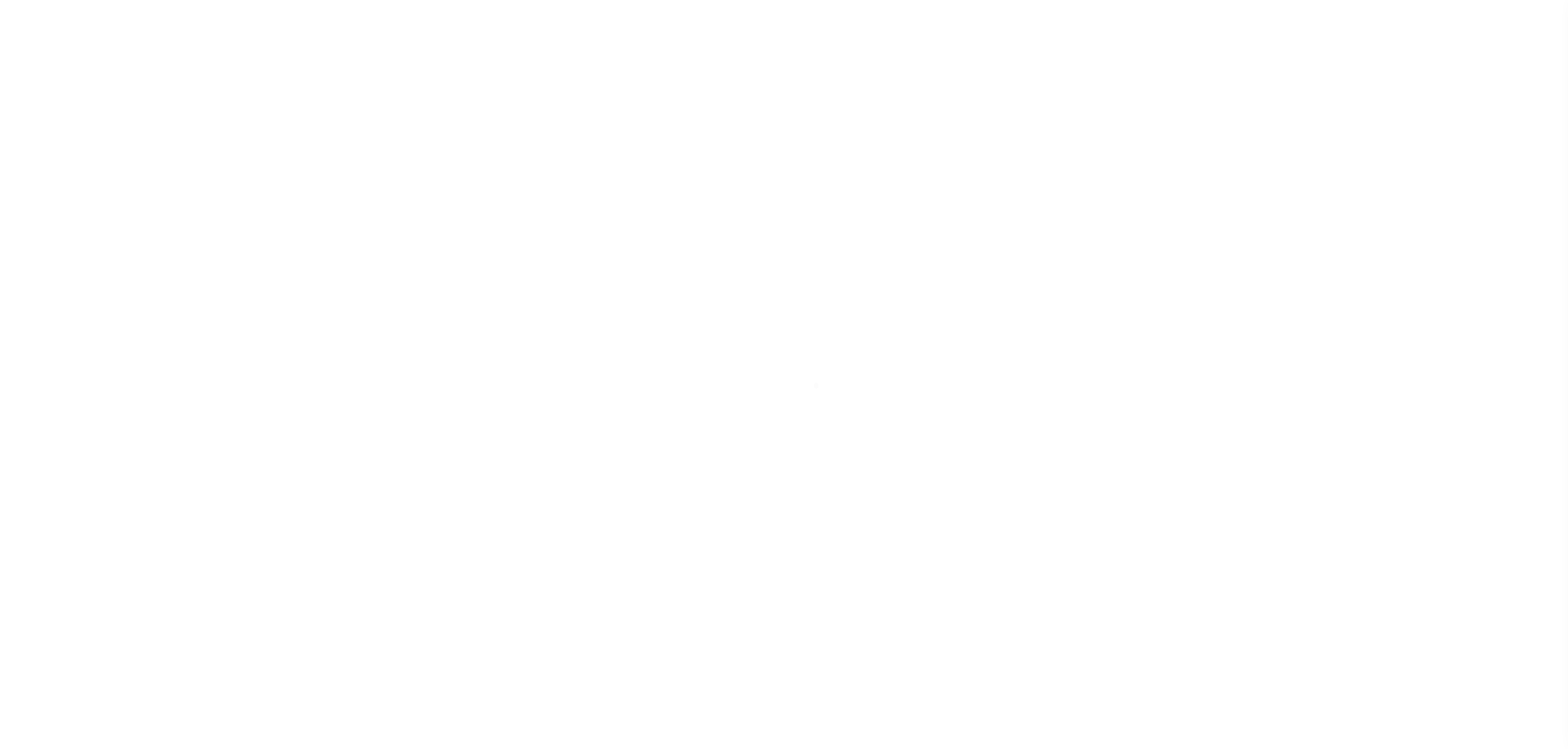
select select "DUE"
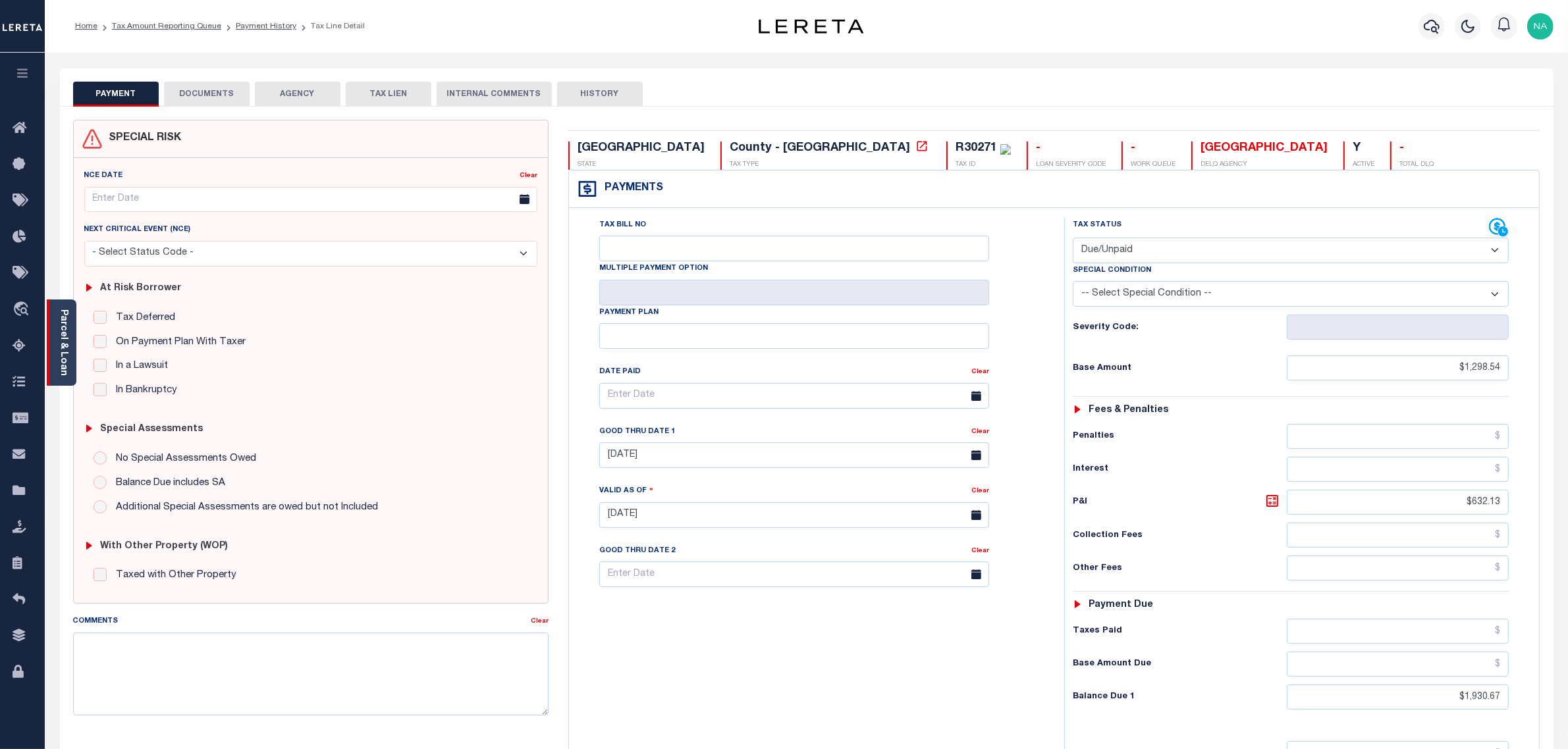
click at [61, 322] on link "Parcel & Loan" at bounding box center [63, 342] width 9 height 66
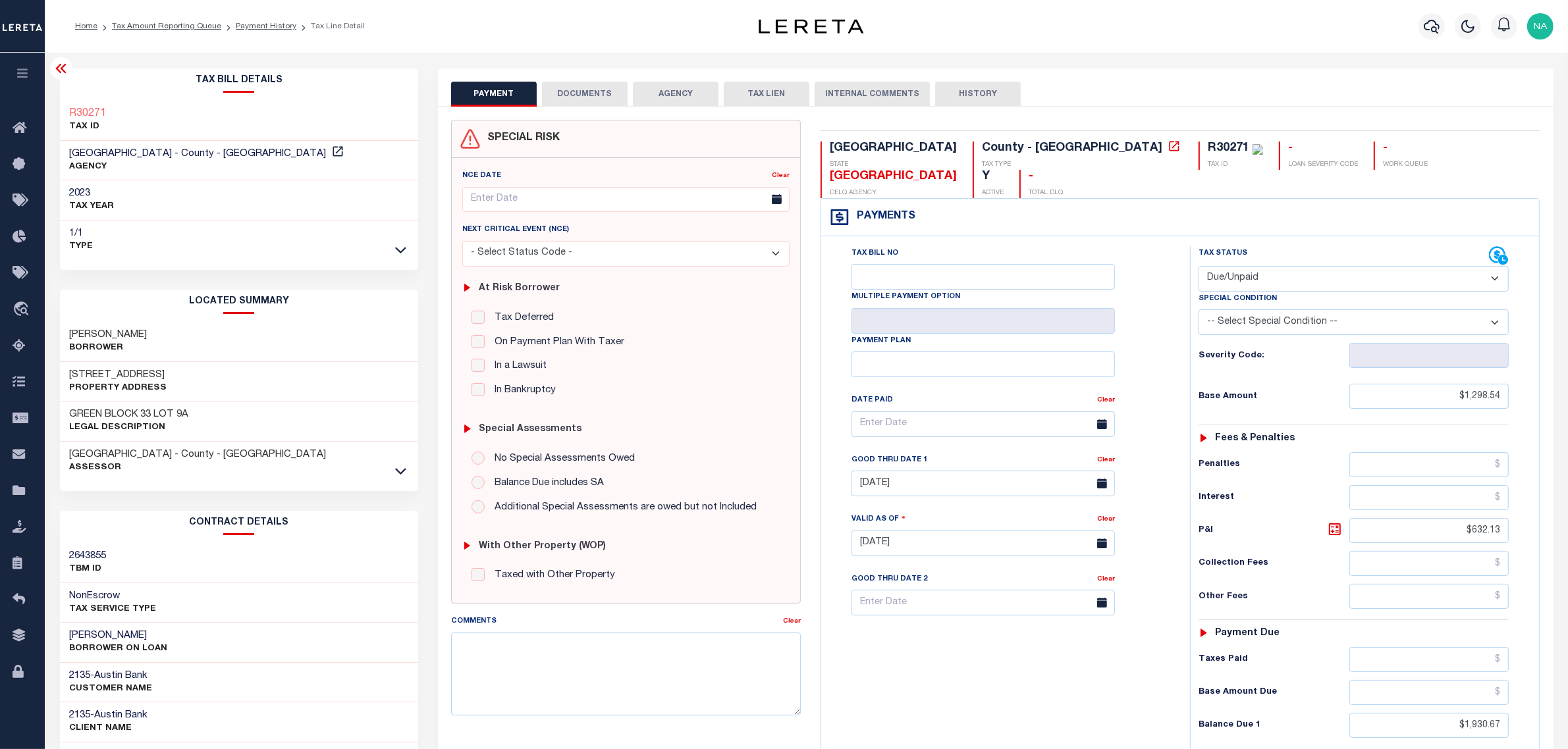
click at [58, 69] on icon at bounding box center [61, 68] width 16 height 15
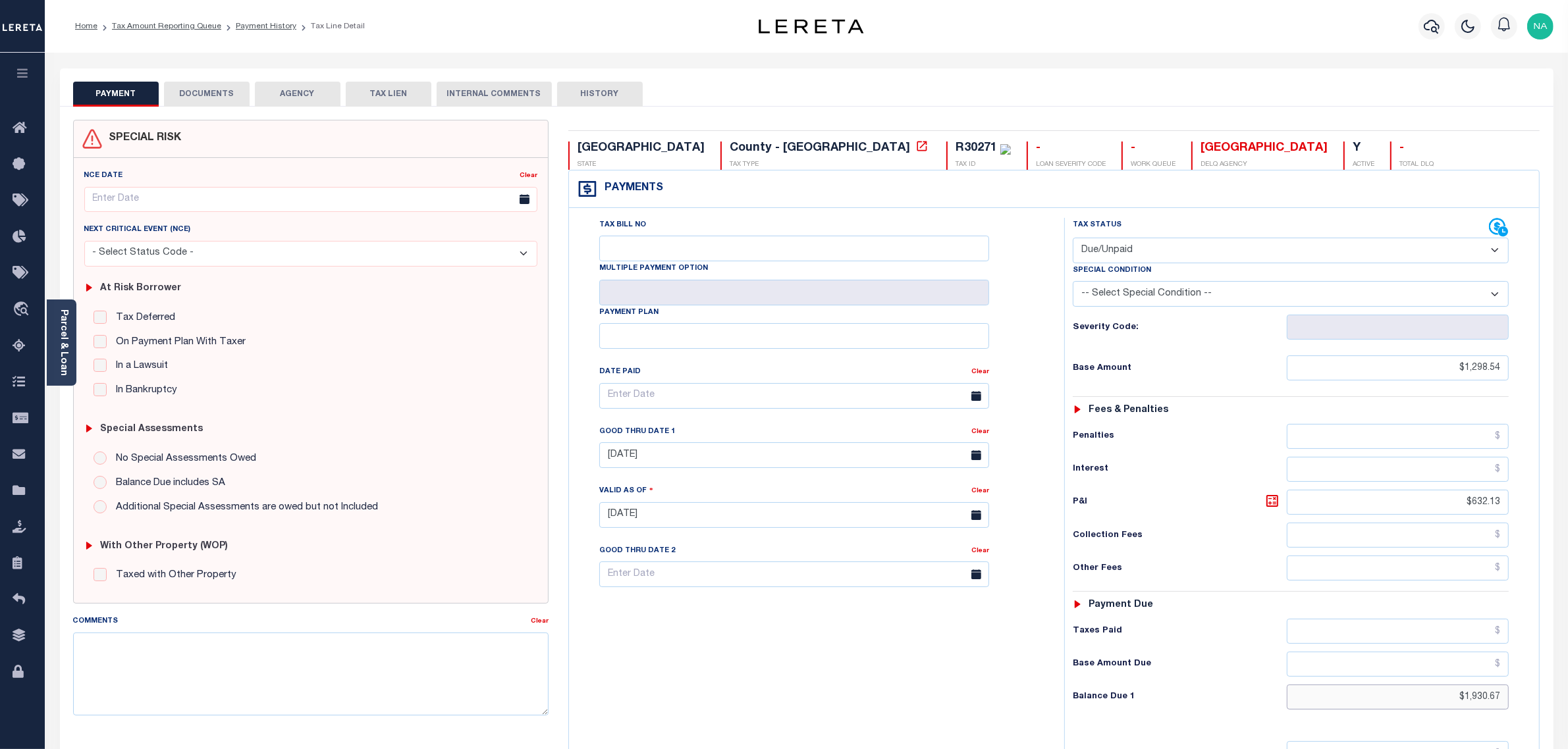
drag, startPoint x: 1450, startPoint y: 703, endPoint x: 1538, endPoint y: 703, distance: 88.0
click at [1538, 703] on div "Tax Bill No Multiple Payment Option Payment Plan" at bounding box center [1054, 508] width 970 height 601
paste input "2,039.66"
type input "$2,039.66"
type input "[DATE]"
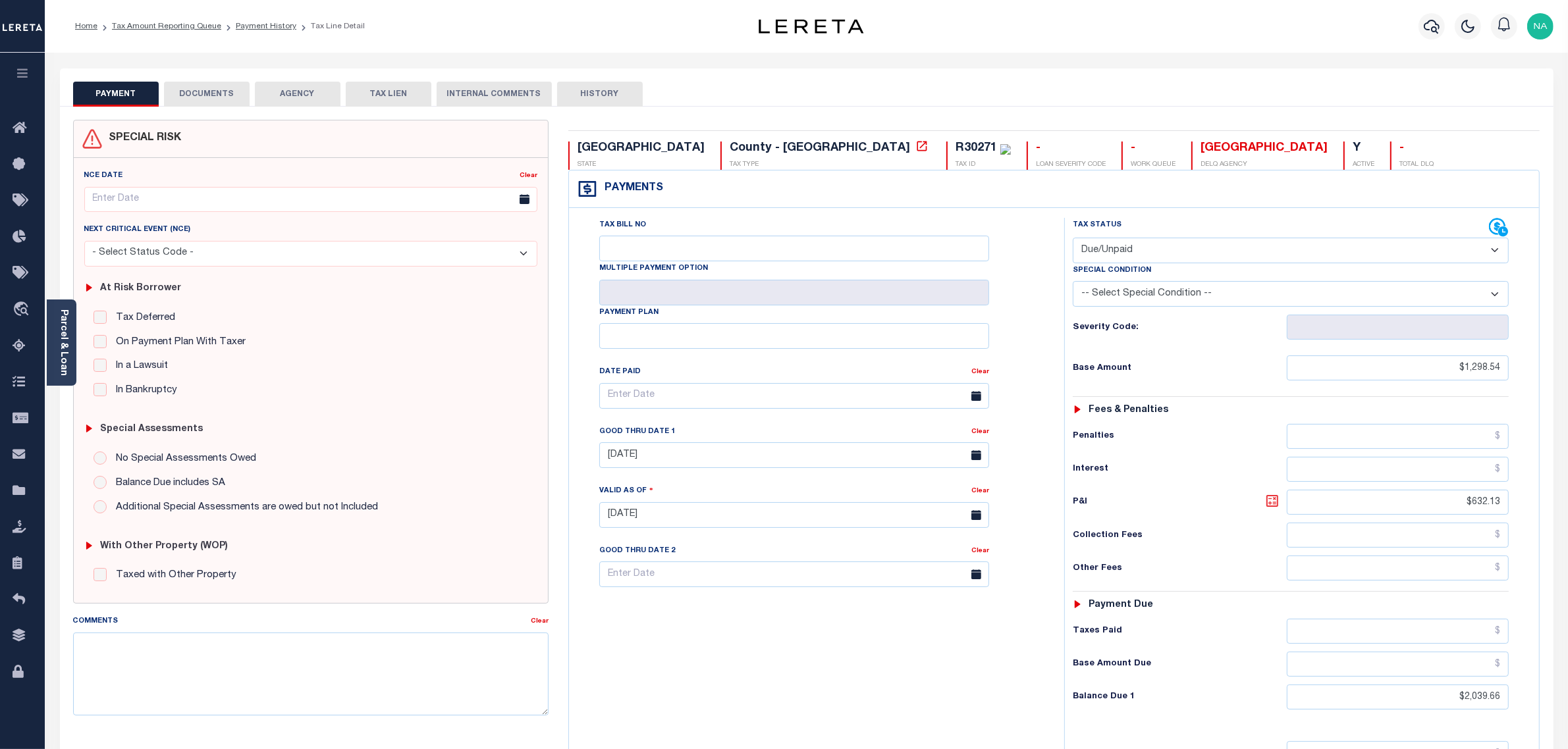
click at [1266, 505] on icon at bounding box center [1272, 500] width 16 height 15
type input "$741.12"
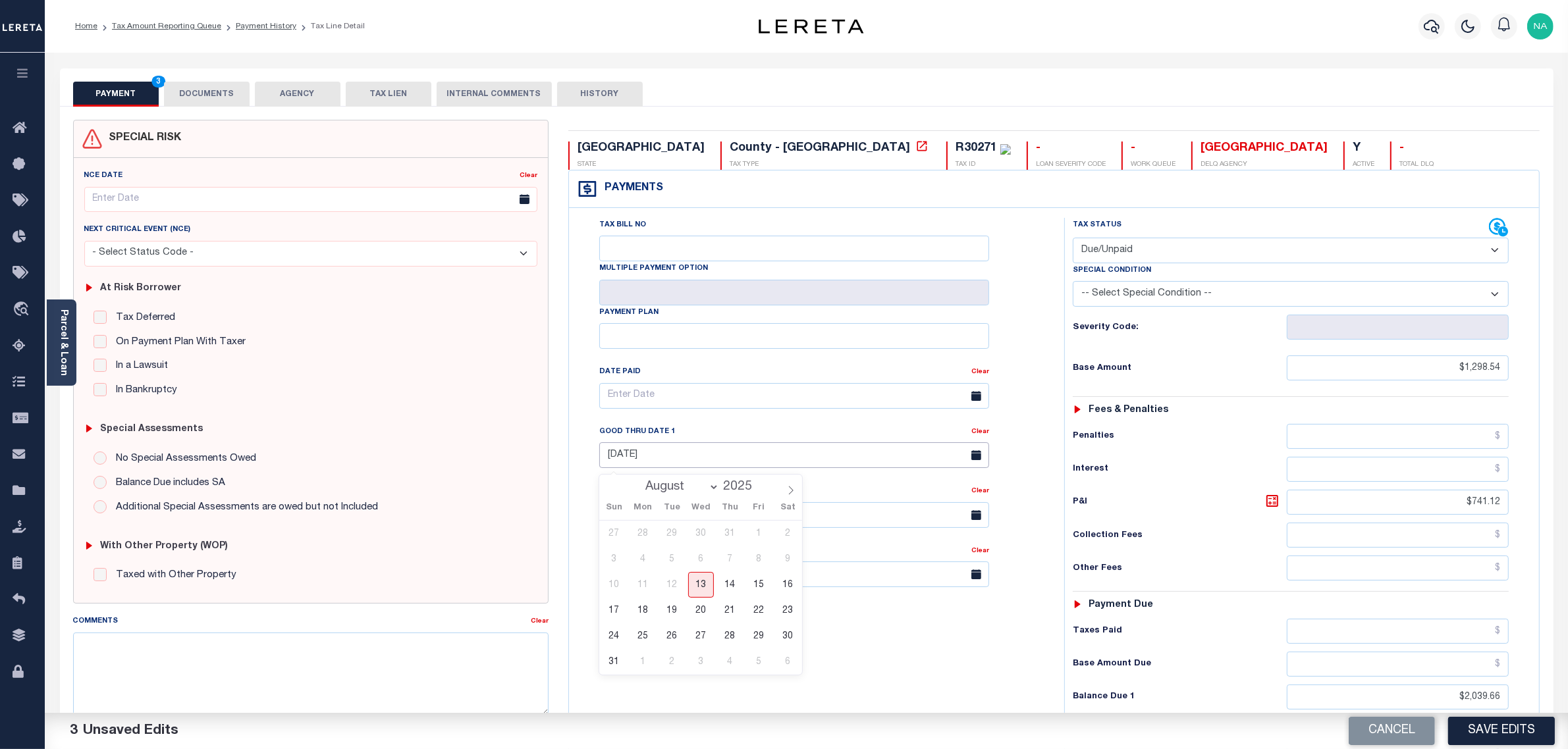
click at [761, 458] on input "[DATE]" at bounding box center [794, 455] width 390 height 26
click at [616, 660] on span "31" at bounding box center [614, 662] width 26 height 26
type input "[DATE]"
click at [703, 658] on div "Tax Bill No Multiple Payment Option Payment Plan Clear" at bounding box center [813, 508] width 482 height 581
click at [1490, 739] on button "Save Edits" at bounding box center [1502, 731] width 107 height 28
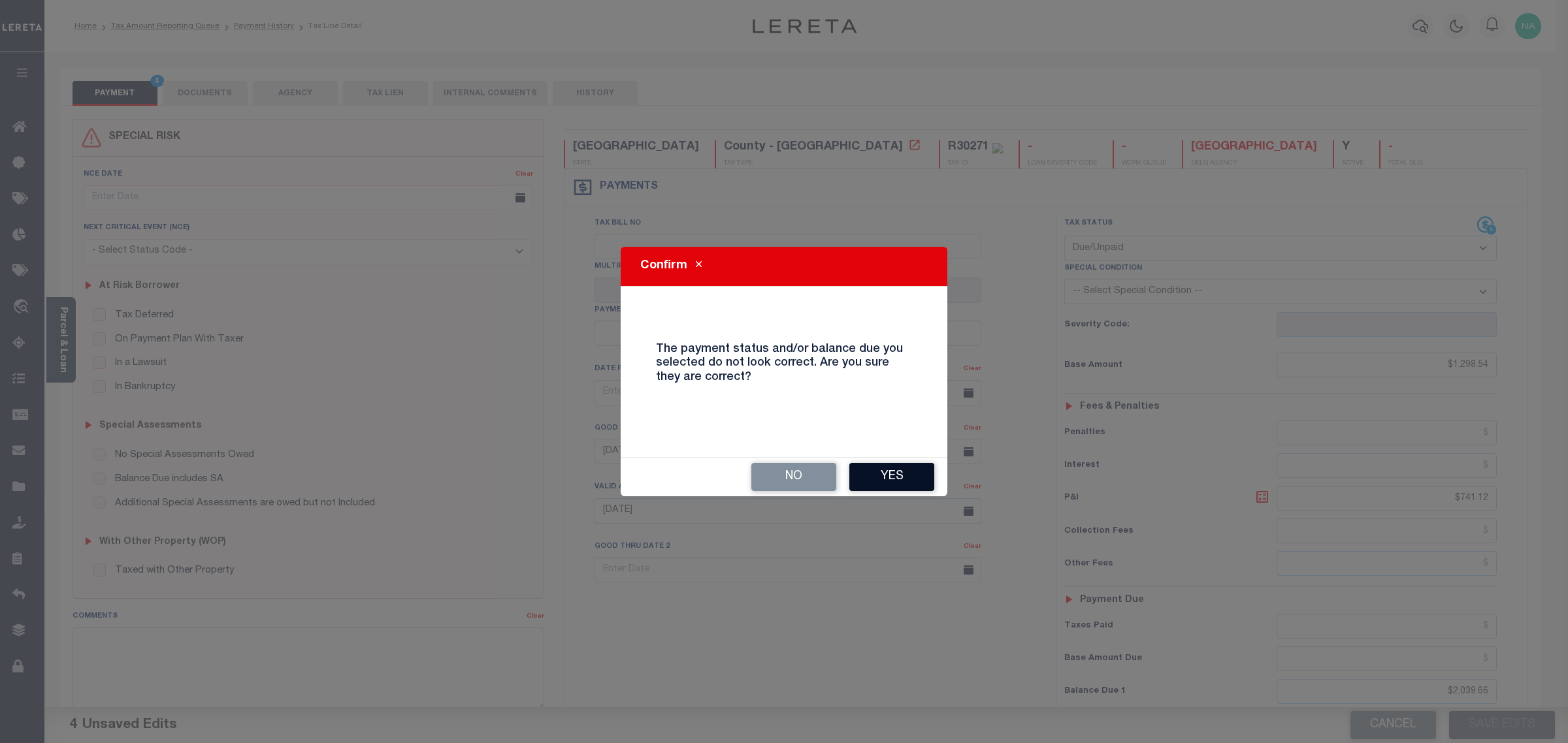
click at [916, 475] on button "Yes" at bounding box center [892, 477] width 85 height 28
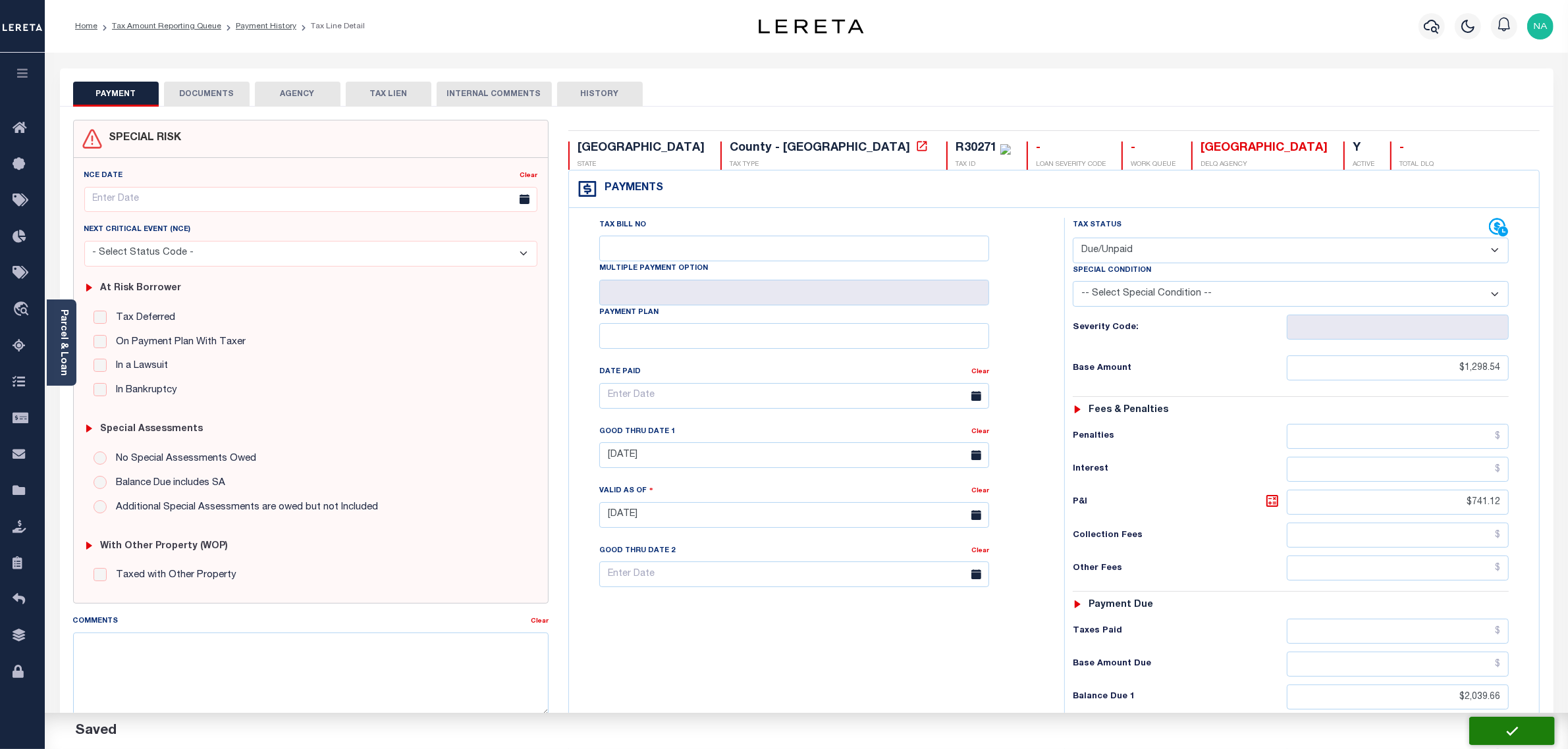
checkbox input "false"
type input "$1,298.54"
type input "$741.12"
type input "$2,039.66"
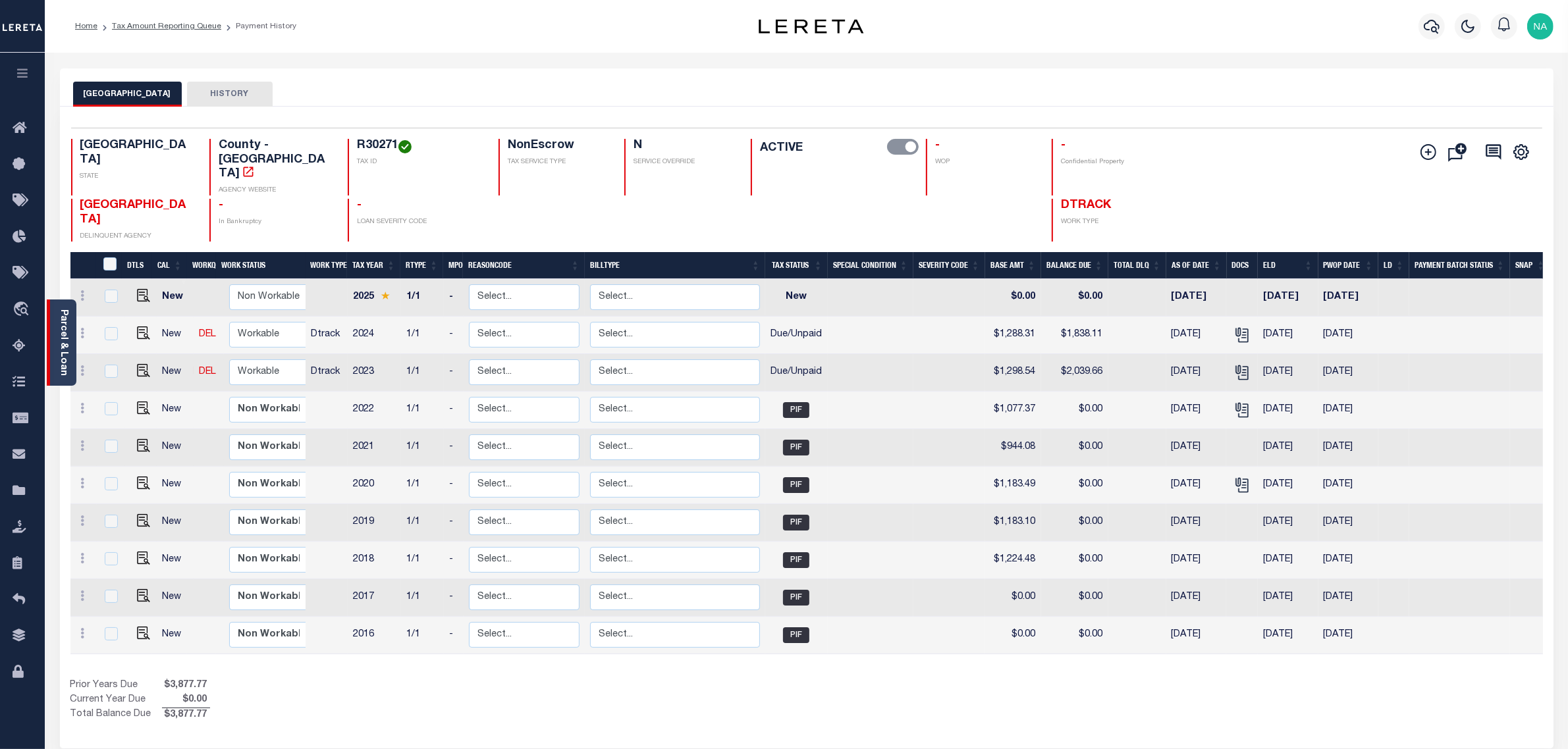
click at [64, 330] on link "Parcel & Loan" at bounding box center [63, 342] width 9 height 66
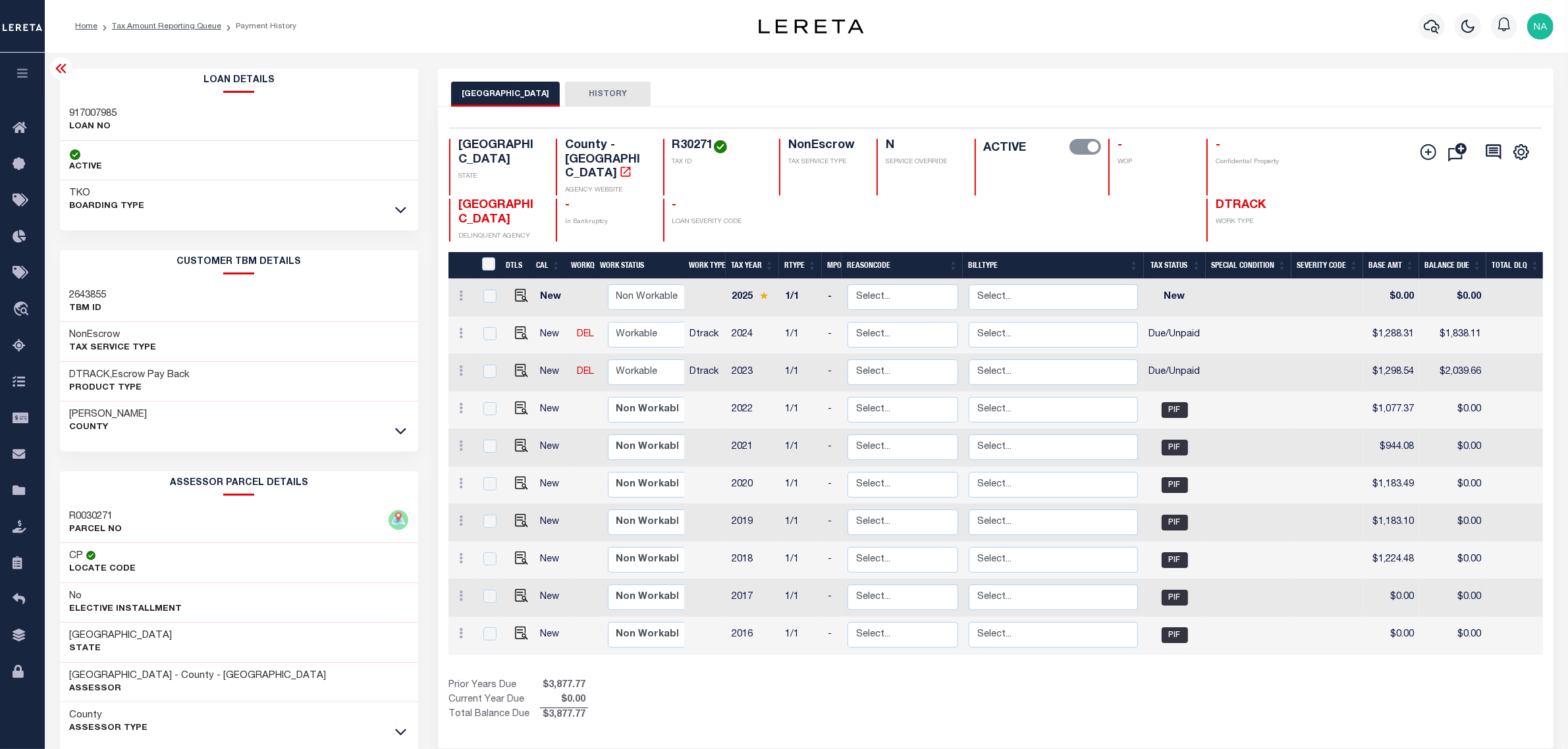
click at [89, 107] on h3 "917007985" at bounding box center [94, 114] width 47 height 13
click at [89, 109] on h3 "917007985" at bounding box center [94, 114] width 47 height 13
copy h3 "917007985"
click at [179, 27] on link "Tax Amount Reporting Queue" at bounding box center [167, 26] width 109 height 8
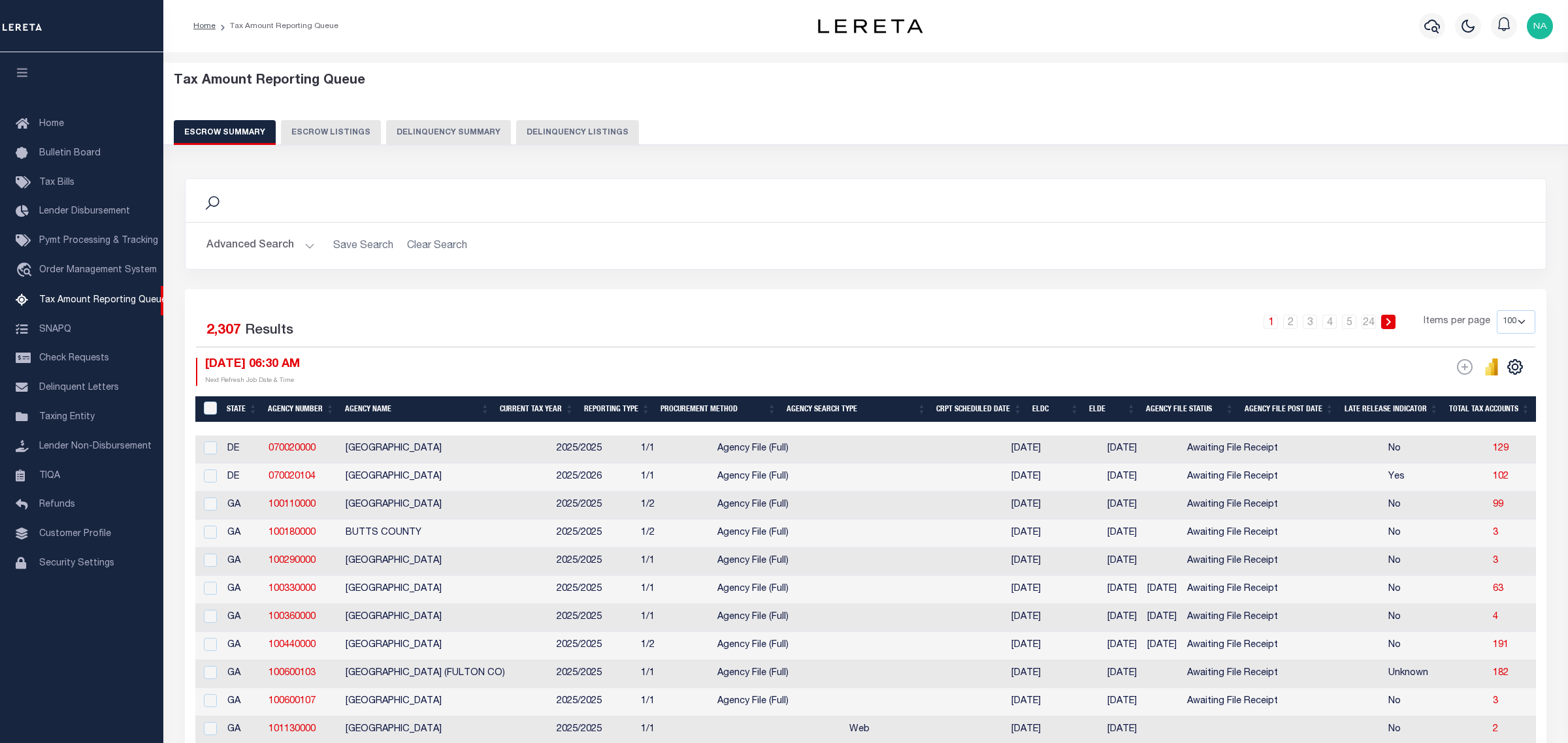
select select "100"
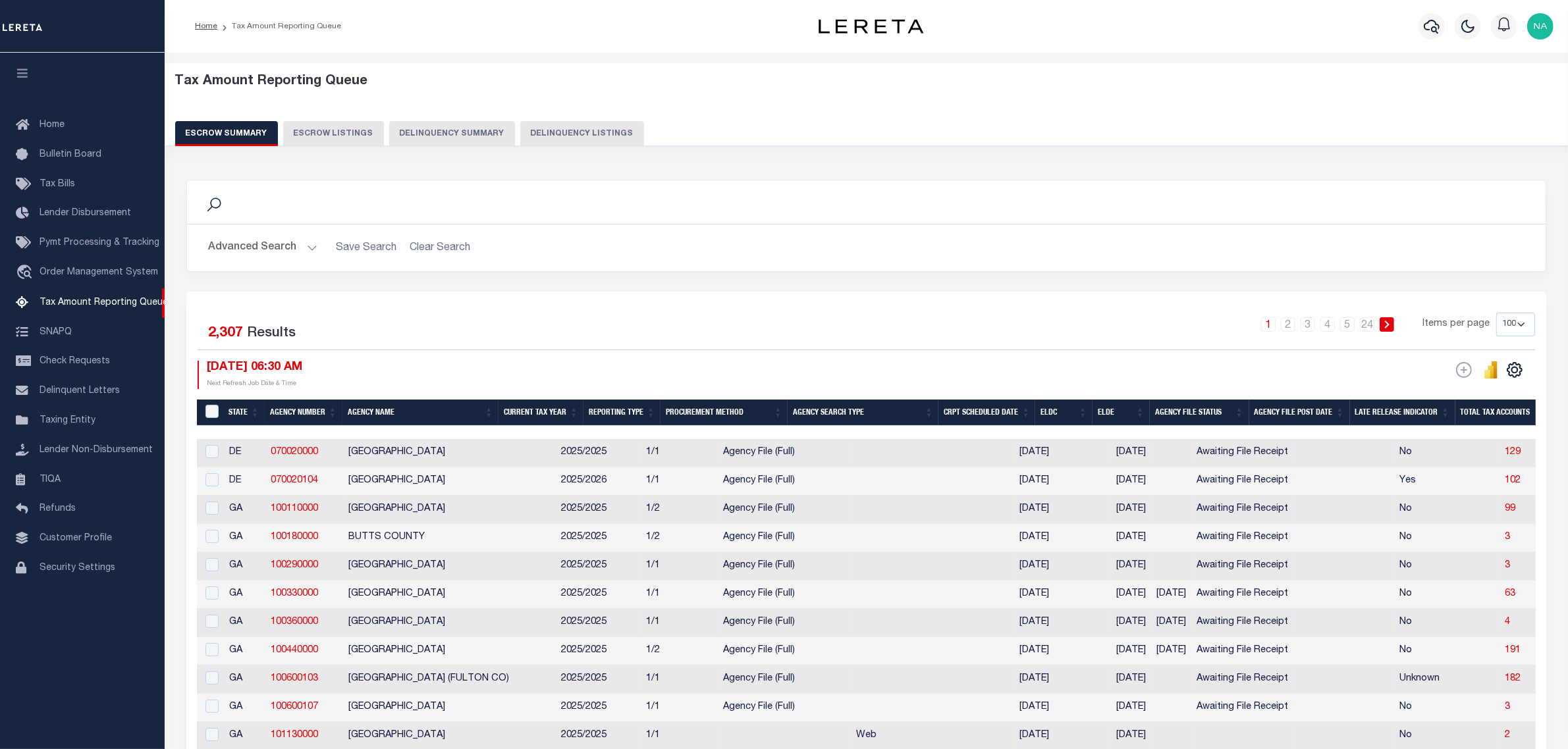
click at [1544, 21] on img "button" at bounding box center [1541, 27] width 27 height 27
click at [1483, 90] on span "Sign out" at bounding box center [1488, 93] width 38 height 9
